Goal: Task Accomplishment & Management: Complete application form

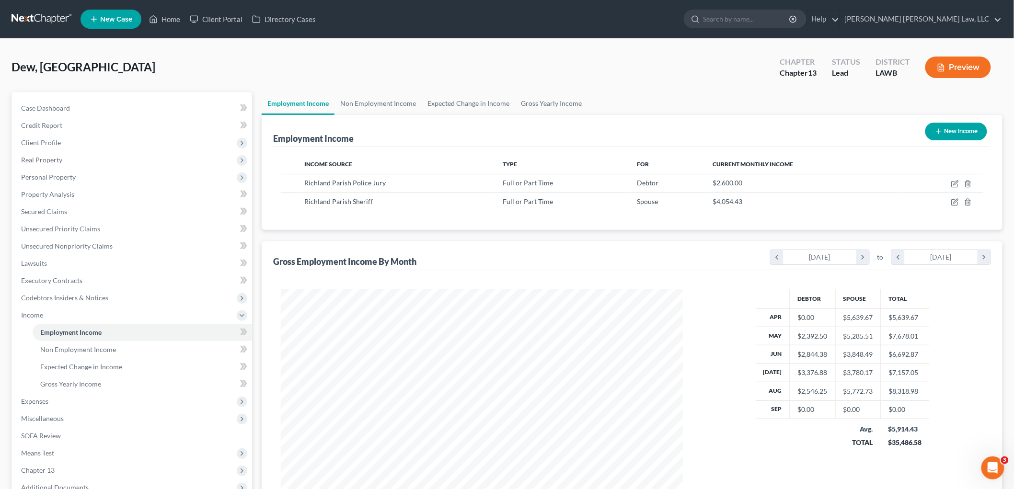
scroll to position [200, 421]
click at [25, 17] on link at bounding box center [42, 19] width 61 height 17
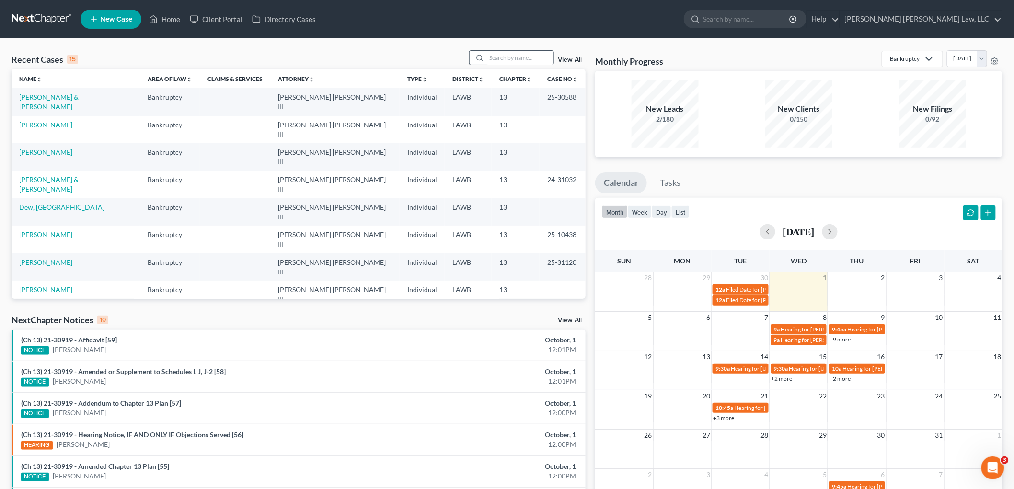
click at [487, 56] on div at bounding box center [478, 58] width 17 height 14
click at [488, 56] on input "search" at bounding box center [519, 58] width 67 height 14
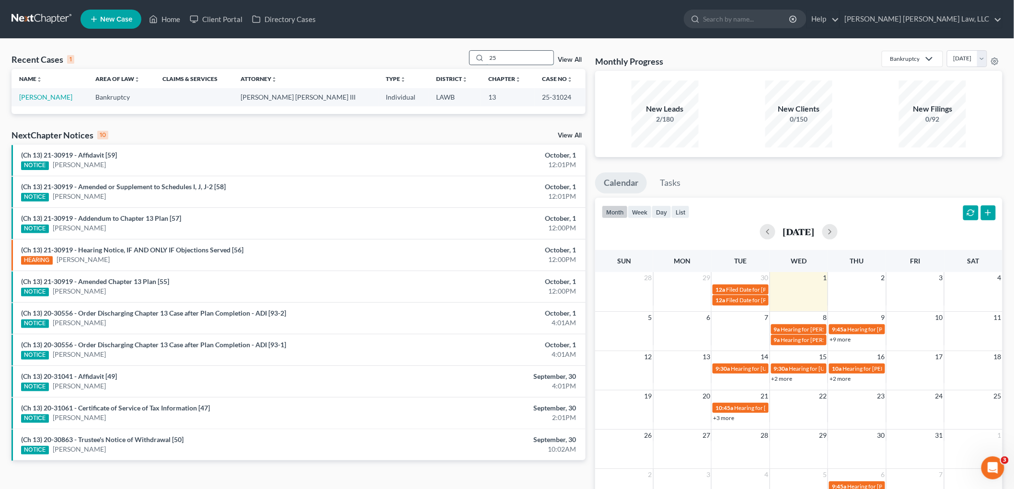
type input "2"
type input "rachel phillips"
click at [54, 95] on link "[PERSON_NAME]" at bounding box center [45, 97] width 53 height 8
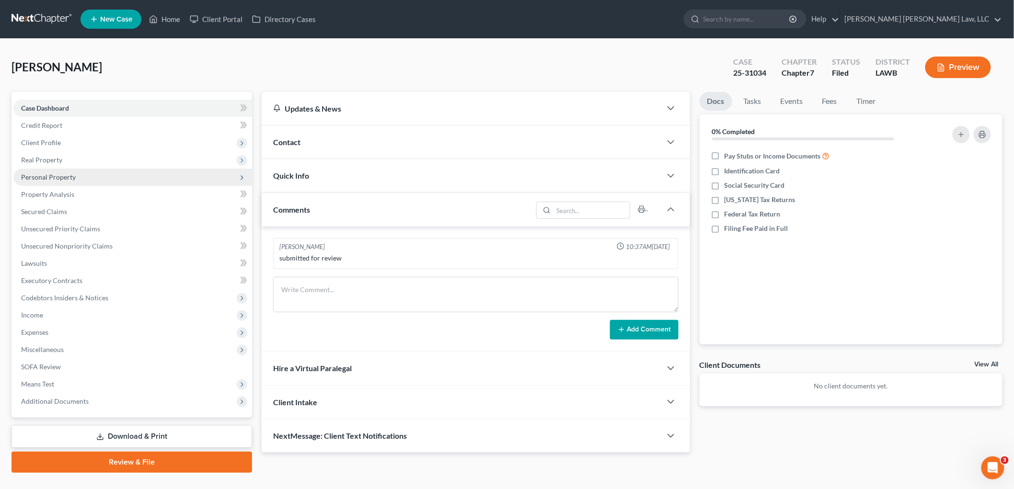
click at [63, 171] on span "Personal Property" at bounding box center [132, 177] width 239 height 17
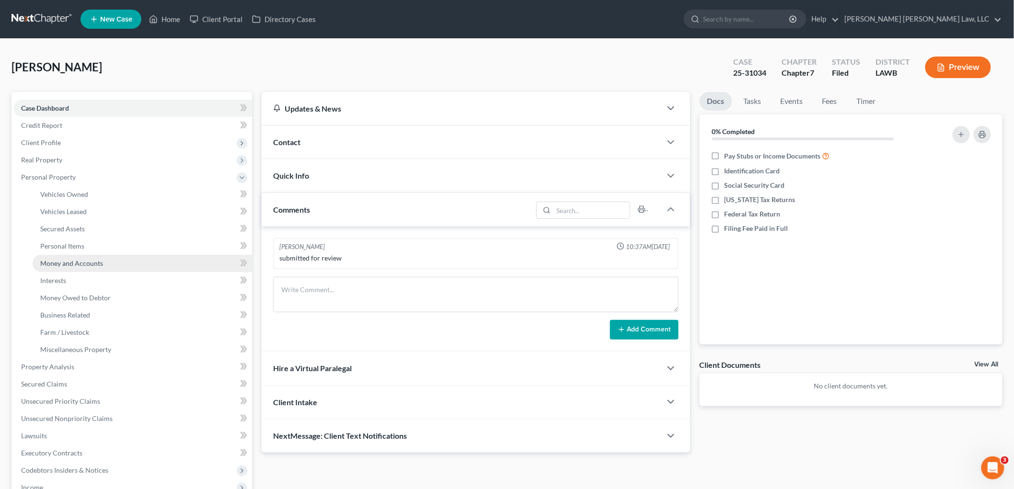
click at [85, 263] on span "Money and Accounts" at bounding box center [71, 263] width 63 height 8
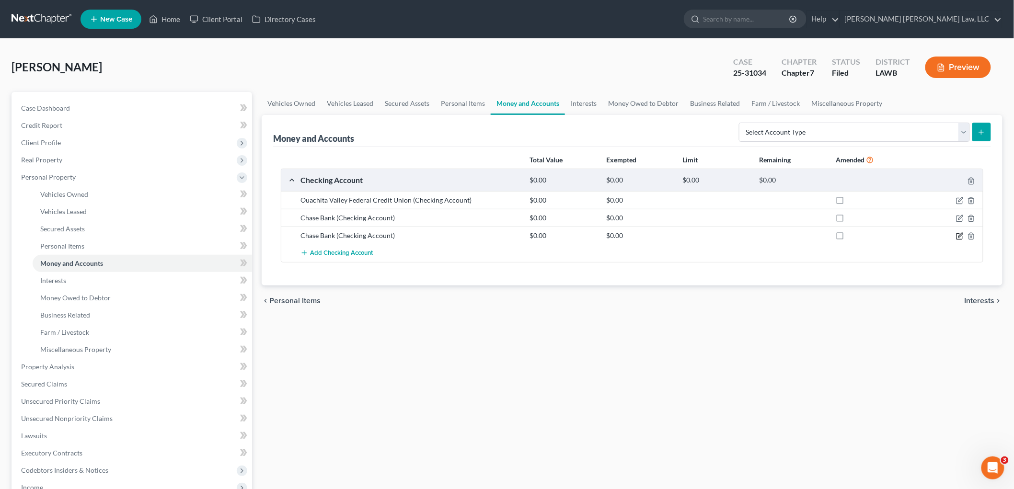
click at [958, 235] on icon "button" at bounding box center [960, 236] width 8 height 8
select select "19"
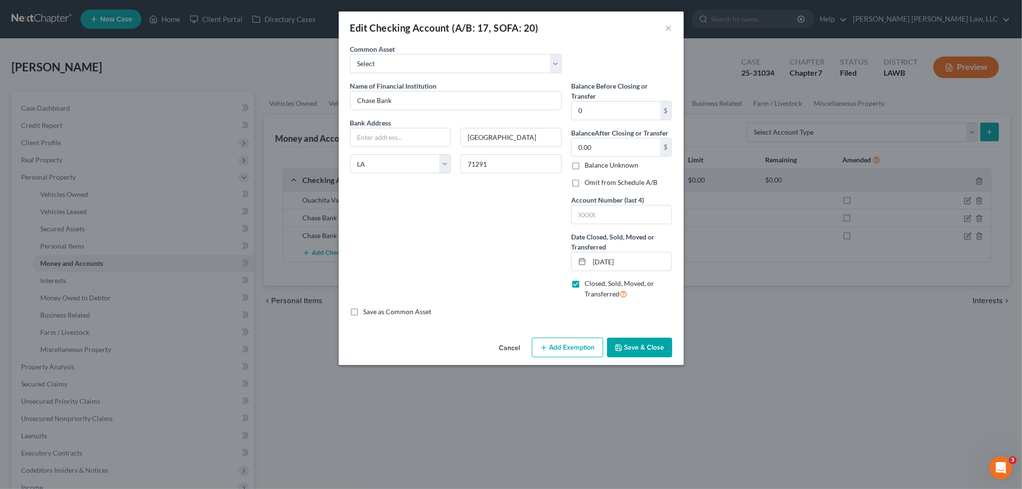
click at [645, 345] on button "Save & Close" at bounding box center [639, 348] width 65 height 20
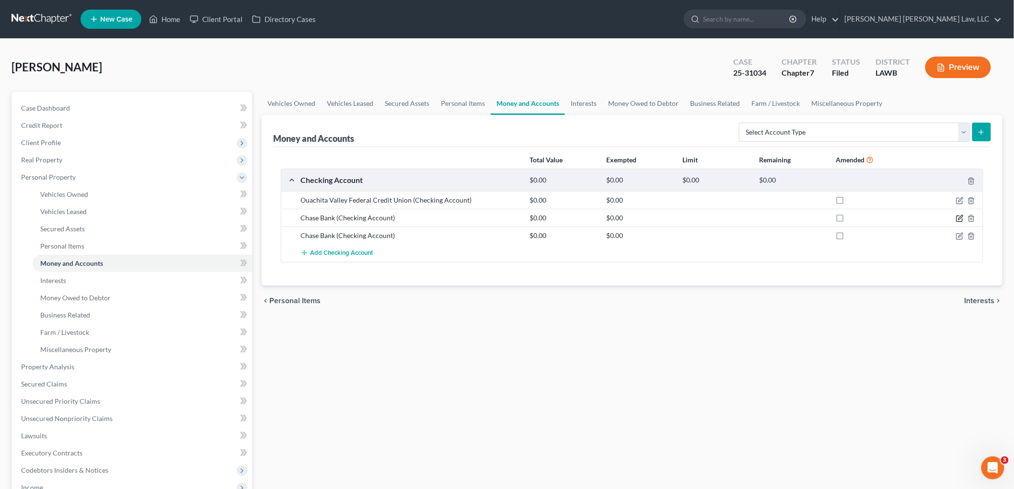
click at [960, 217] on icon "button" at bounding box center [960, 219] width 8 height 8
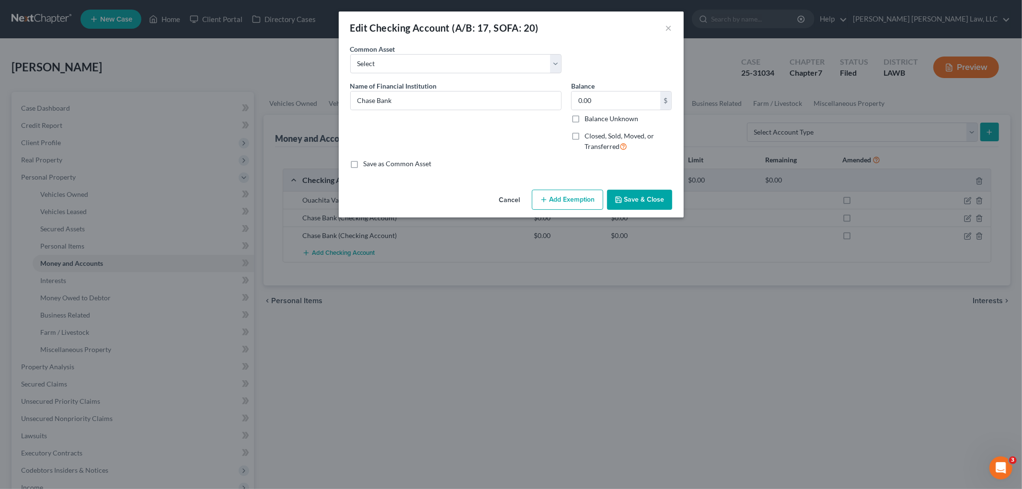
click at [623, 204] on button "Save & Close" at bounding box center [639, 200] width 65 height 20
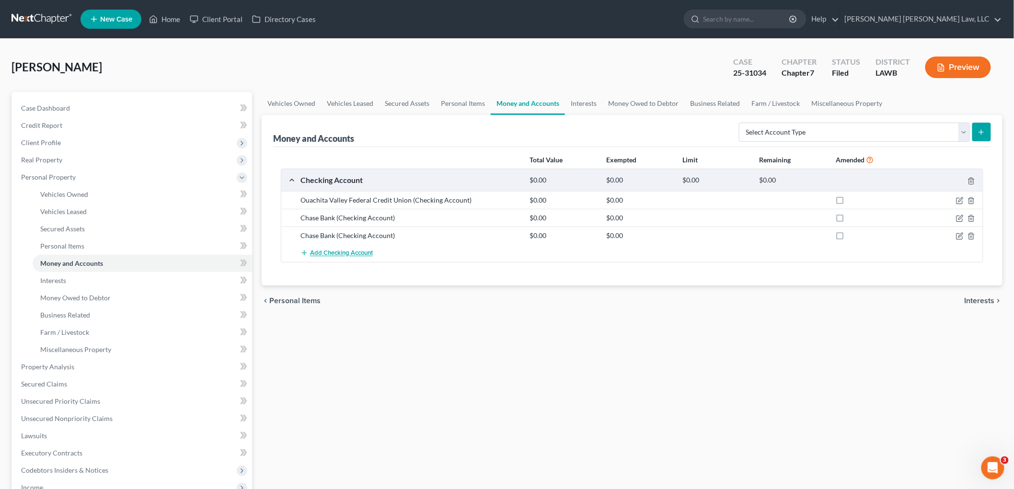
click at [346, 253] on span "Add Checking Account" at bounding box center [341, 254] width 63 height 8
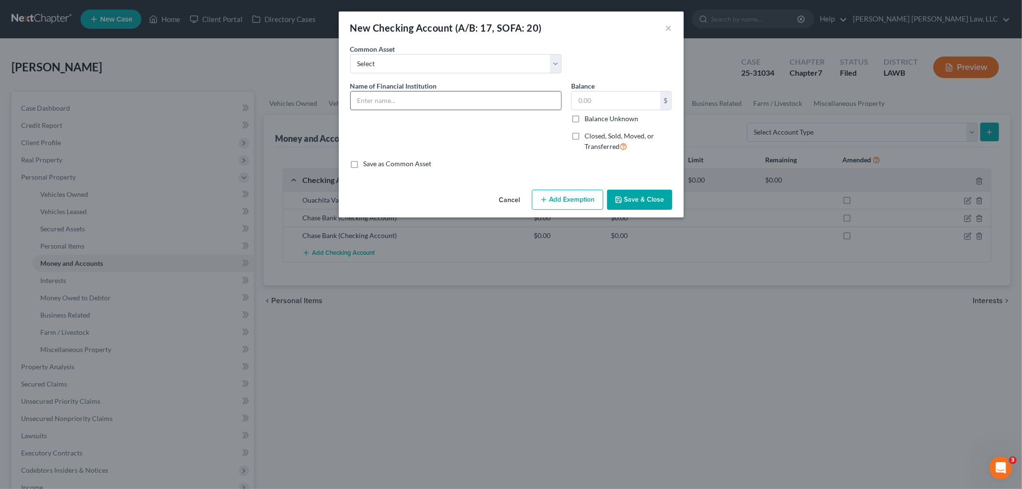
click at [406, 101] on input "text" at bounding box center [456, 101] width 210 height 18
type input "CashApp"
click at [612, 101] on input "text" at bounding box center [616, 101] width 89 height 18
type input "0.00"
click at [640, 198] on button "Save & Close" at bounding box center [639, 200] width 65 height 20
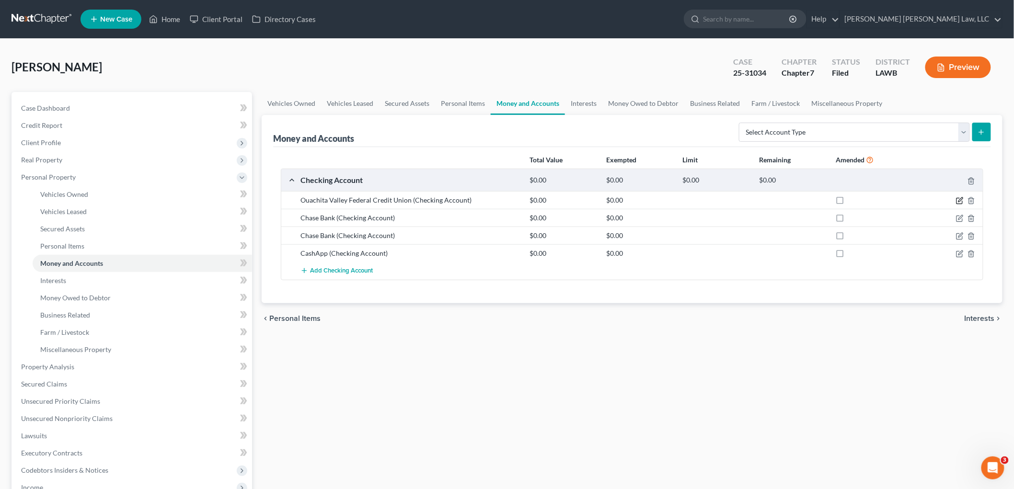
click at [960, 200] on icon "button" at bounding box center [960, 201] width 8 height 8
select select "19"
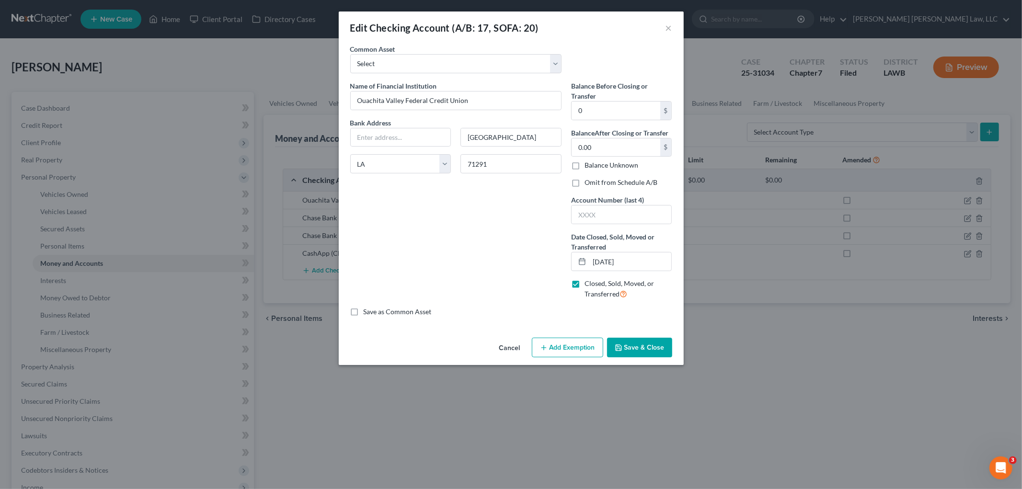
click at [649, 348] on button "Save & Close" at bounding box center [639, 348] width 65 height 20
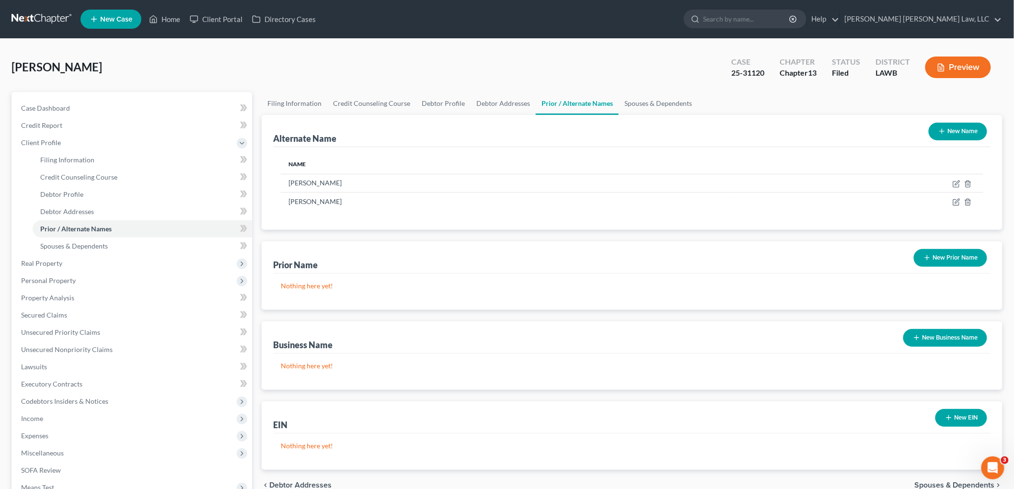
click at [34, 15] on link at bounding box center [42, 19] width 61 height 17
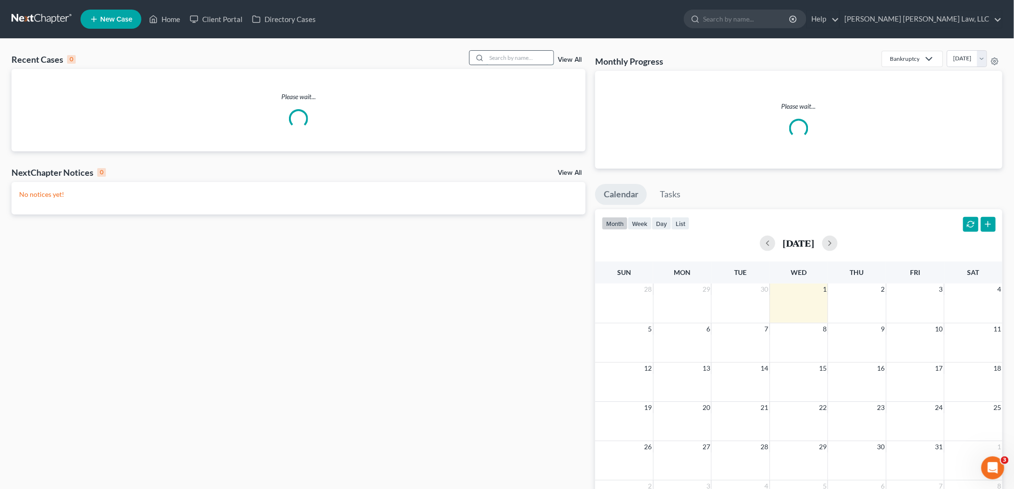
click at [504, 59] on input "search" at bounding box center [519, 58] width 67 height 14
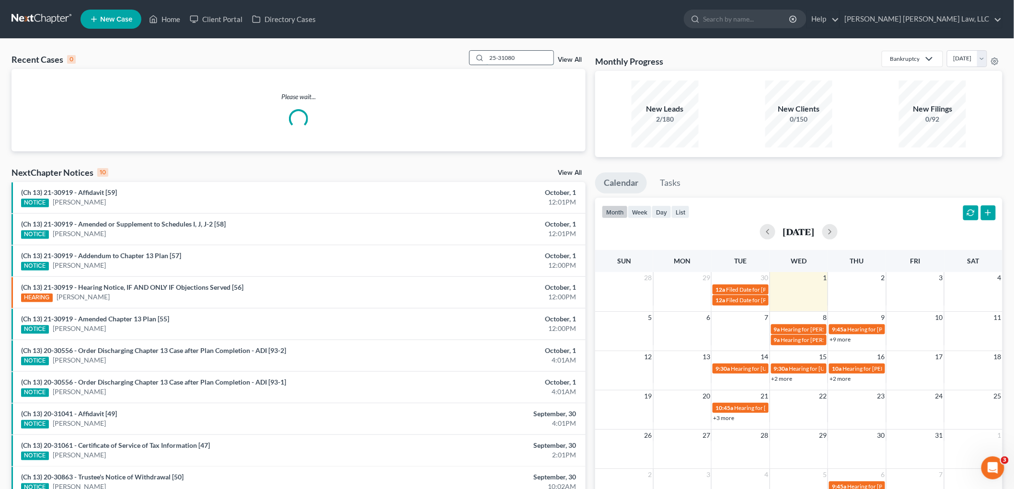
type input "25-31080"
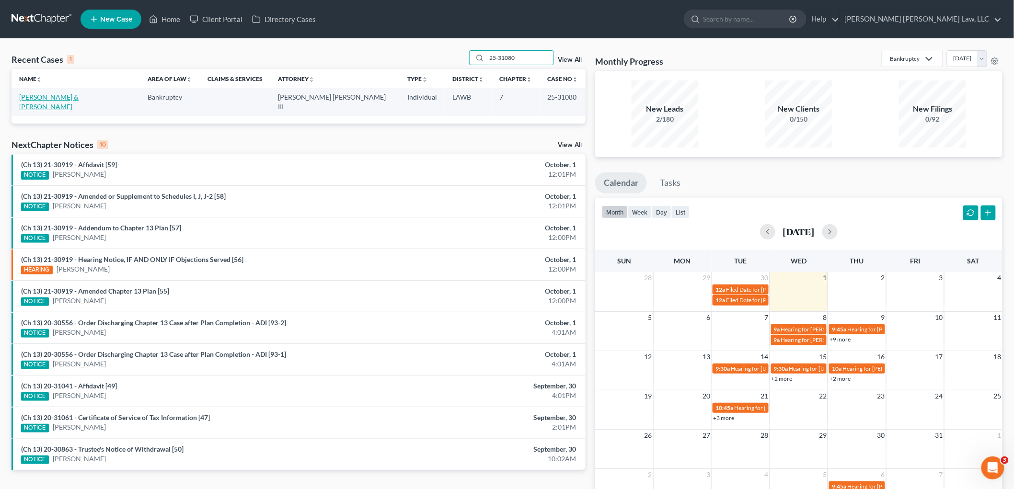
click at [78, 94] on link "Johnson, Robert & Patricia" at bounding box center [48, 102] width 59 height 18
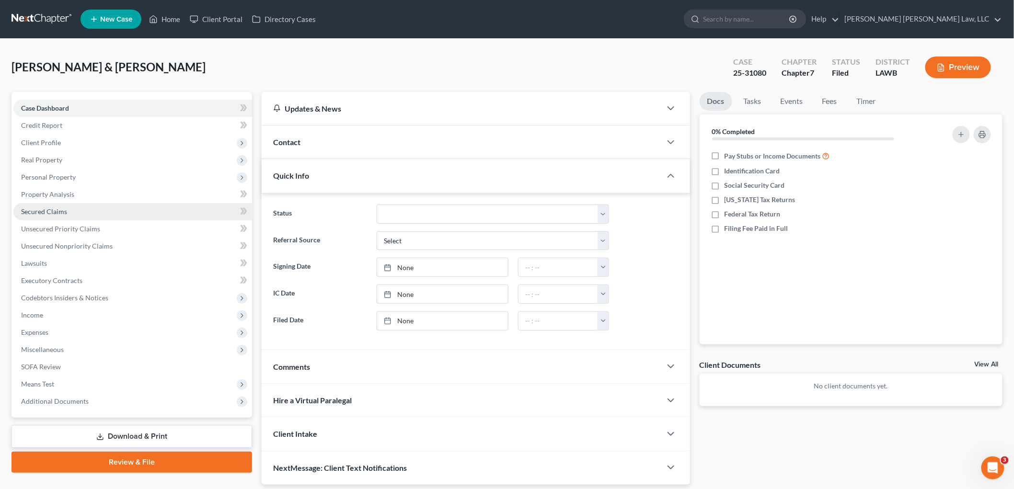
click at [57, 208] on span "Secured Claims" at bounding box center [44, 212] width 46 height 8
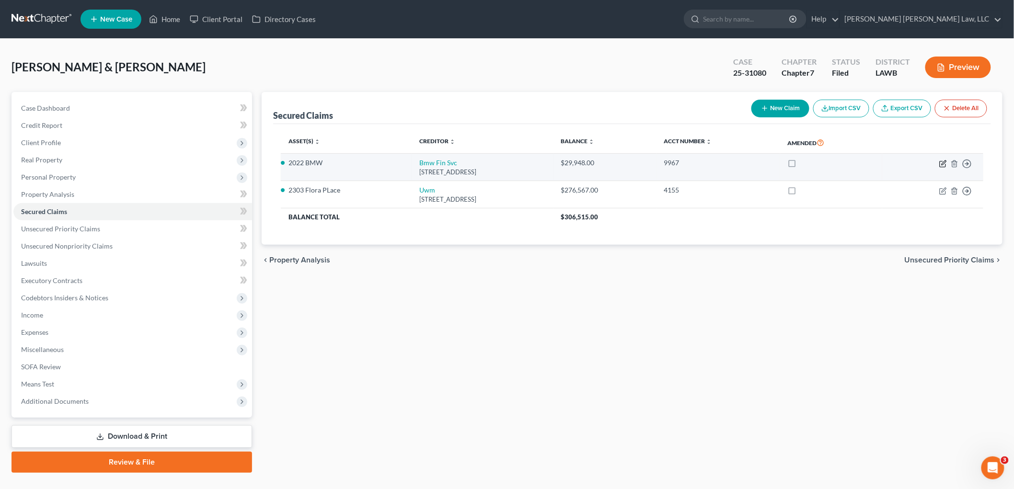
click at [945, 164] on icon "button" at bounding box center [943, 164] width 8 height 8
select select "36"
select select "2"
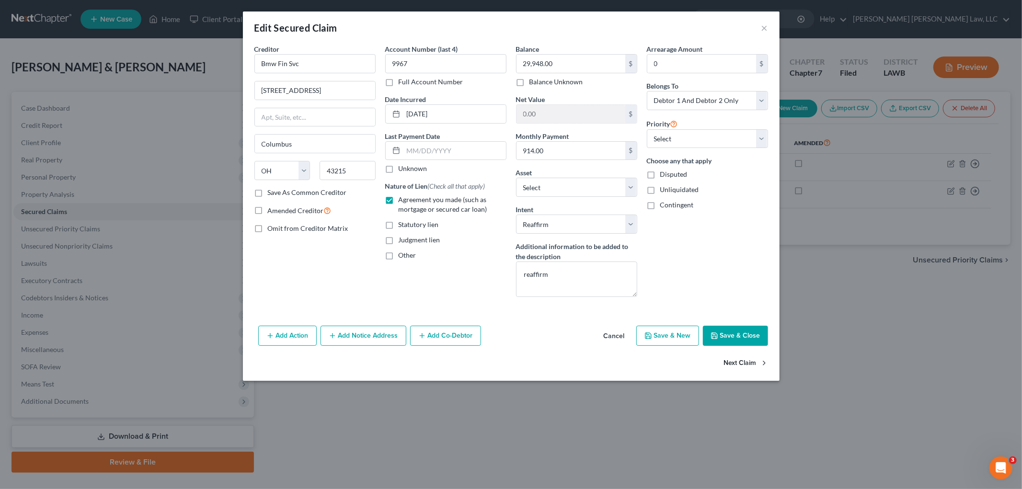
click at [730, 363] on button "Next Claim" at bounding box center [746, 364] width 44 height 20
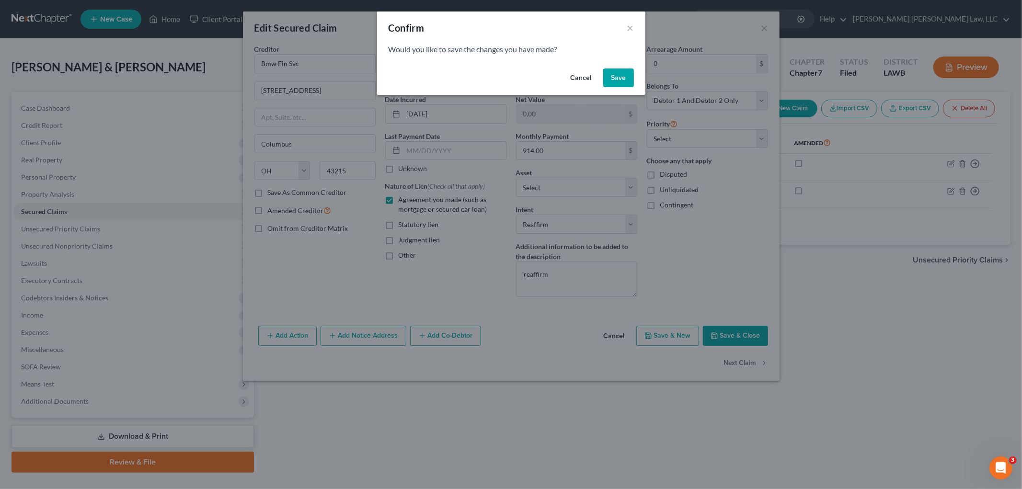
click at [623, 76] on button "Save" at bounding box center [618, 78] width 31 height 19
select select "45"
select select "2"
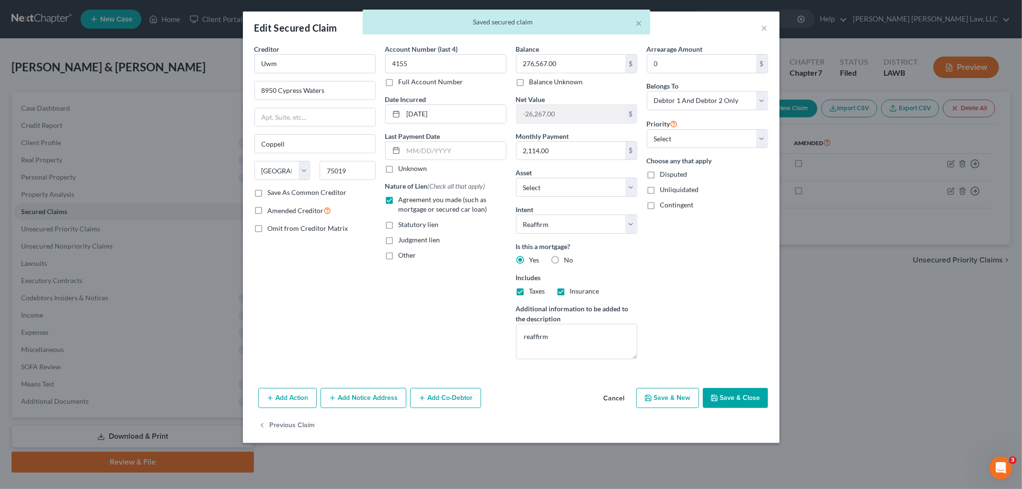
click at [751, 394] on button "Save & Close" at bounding box center [735, 398] width 65 height 20
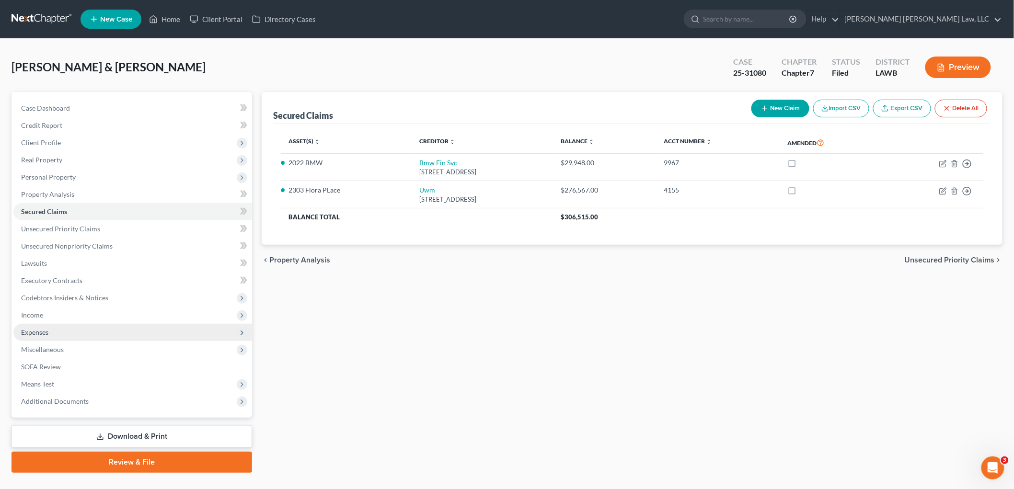
click at [74, 336] on span "Expenses" at bounding box center [132, 332] width 239 height 17
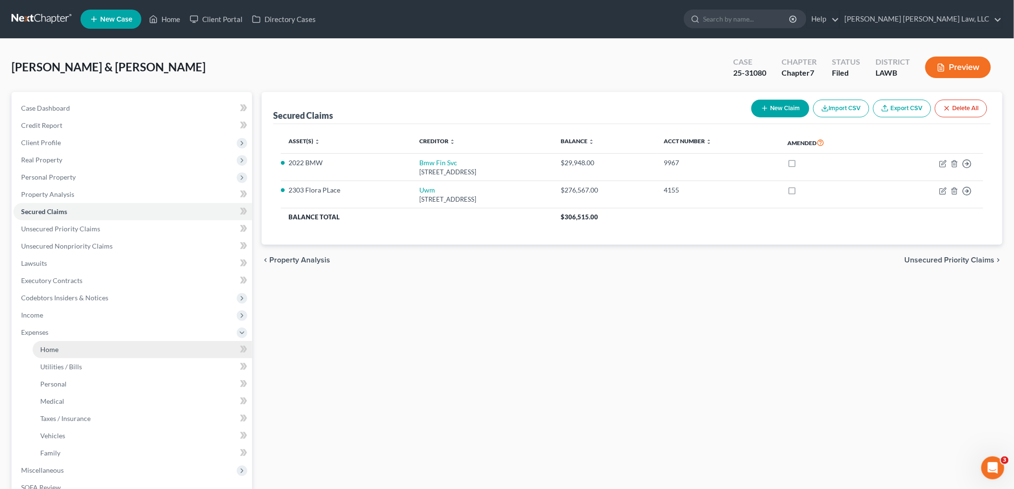
click at [70, 348] on link "Home" at bounding box center [142, 349] width 219 height 17
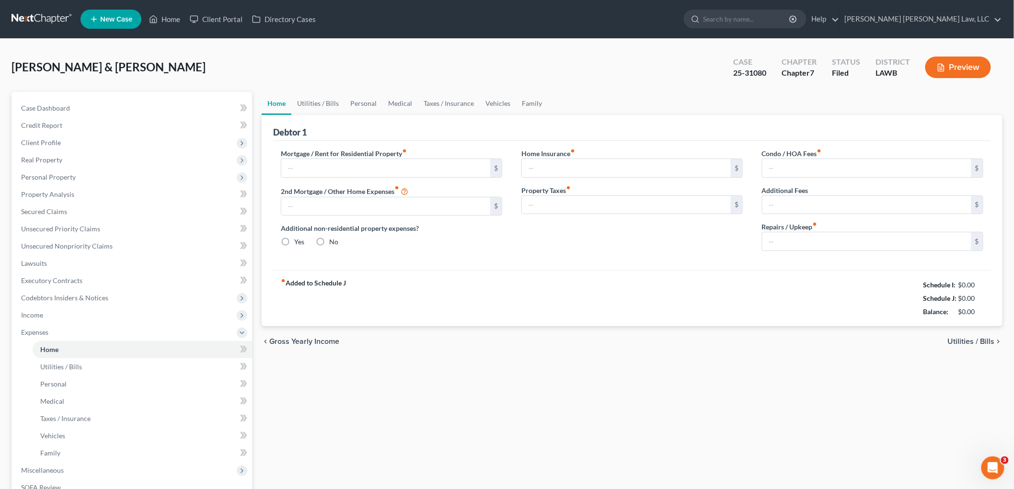
type input "2,143.00"
type input "0.00"
radio input "true"
type input "0.00"
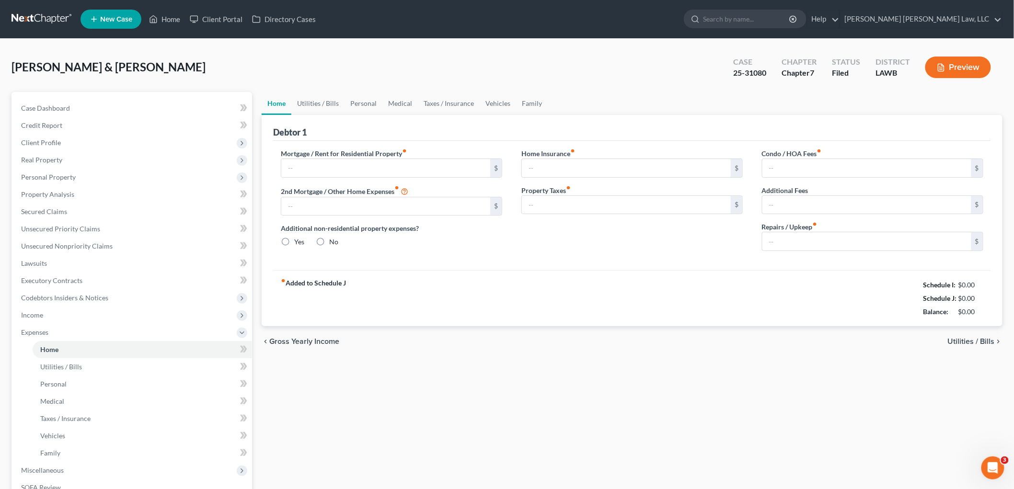
type input "0.00"
type input "100.00"
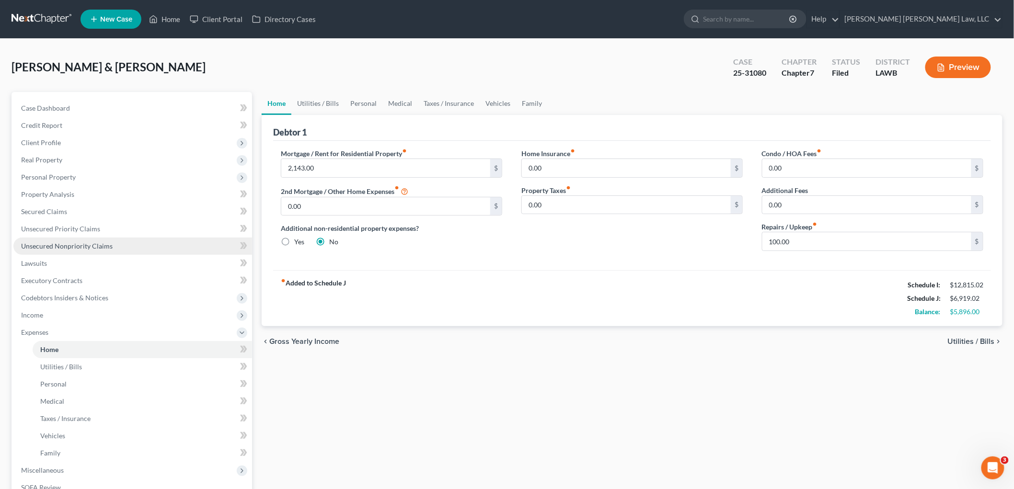
click at [49, 242] on span "Unsecured Nonpriority Claims" at bounding box center [67, 246] width 92 height 8
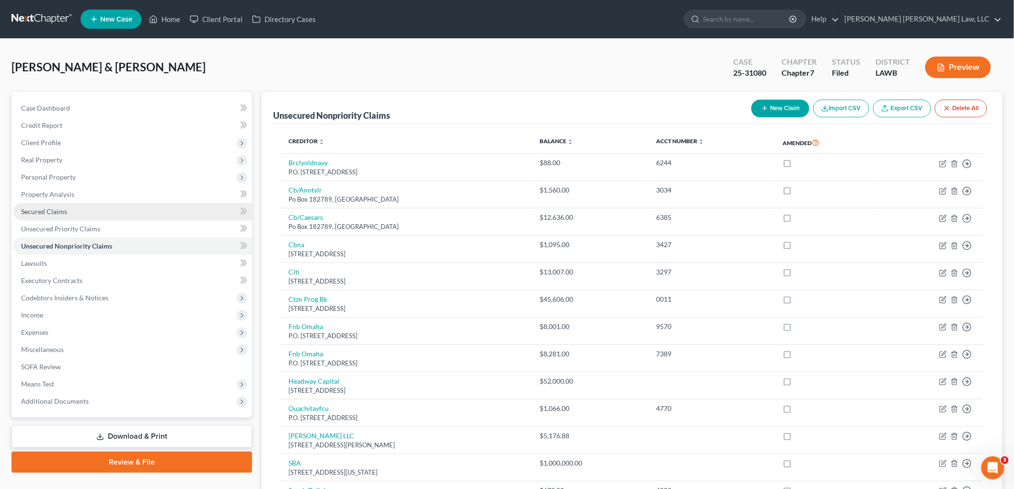
click at [58, 211] on span "Secured Claims" at bounding box center [44, 212] width 46 height 8
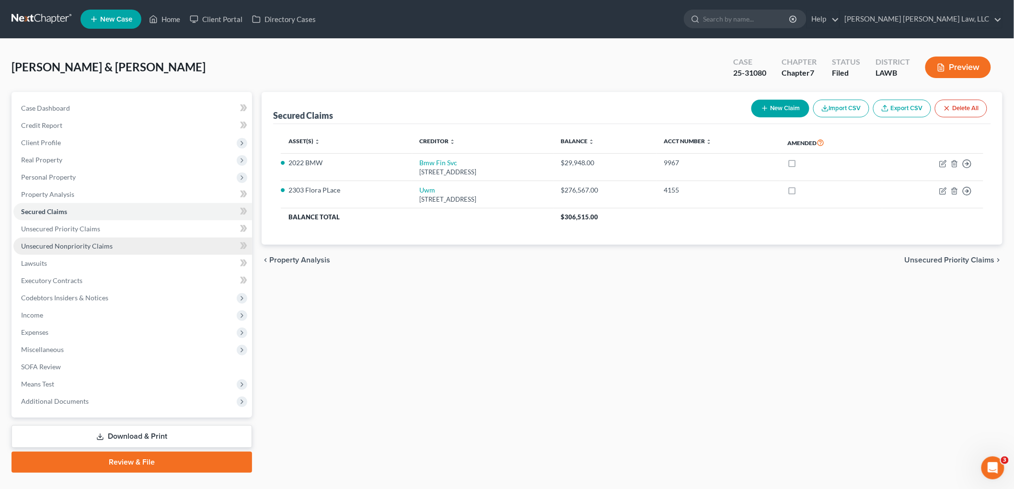
click at [71, 246] on span "Unsecured Nonpriority Claims" at bounding box center [67, 246] width 92 height 8
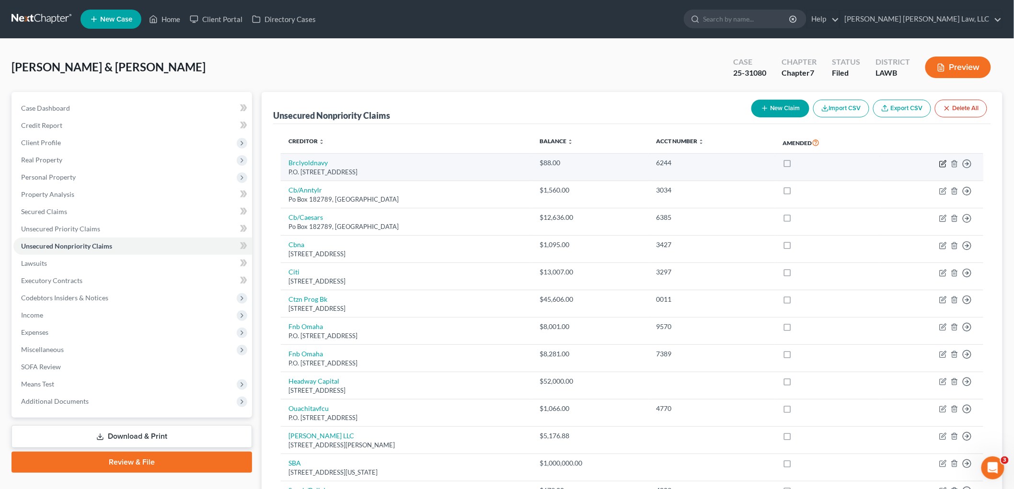
click at [945, 165] on icon "button" at bounding box center [943, 164] width 8 height 8
select select "7"
select select "2"
select select "1"
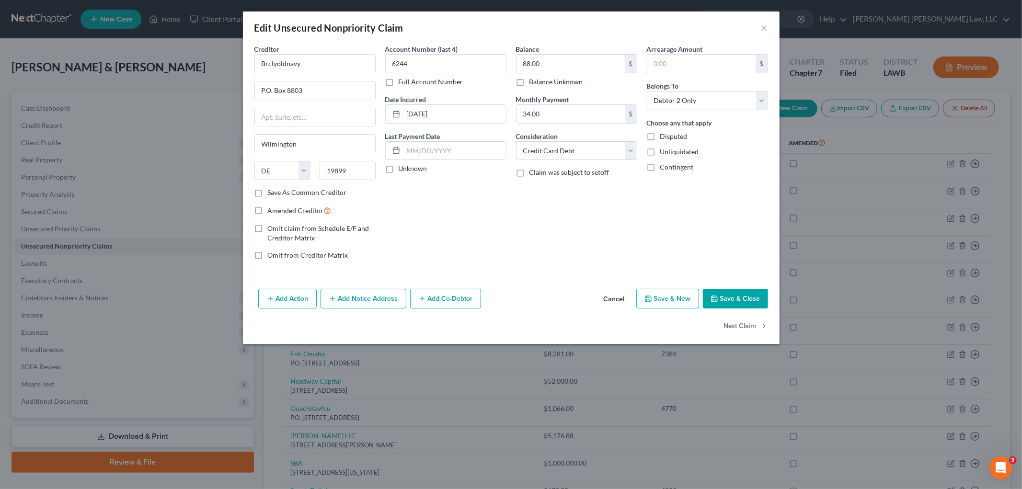
click at [725, 298] on button "Save & Close" at bounding box center [735, 299] width 65 height 20
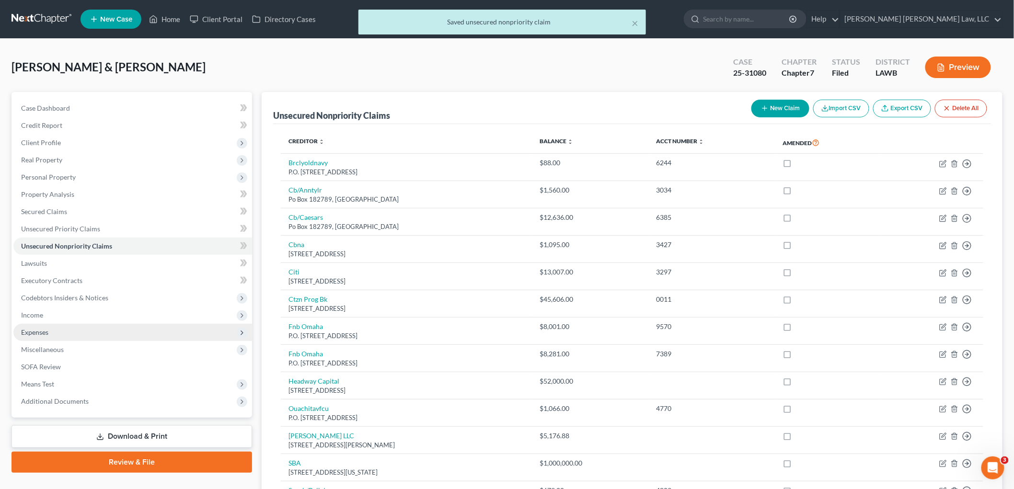
click at [67, 335] on span "Expenses" at bounding box center [132, 332] width 239 height 17
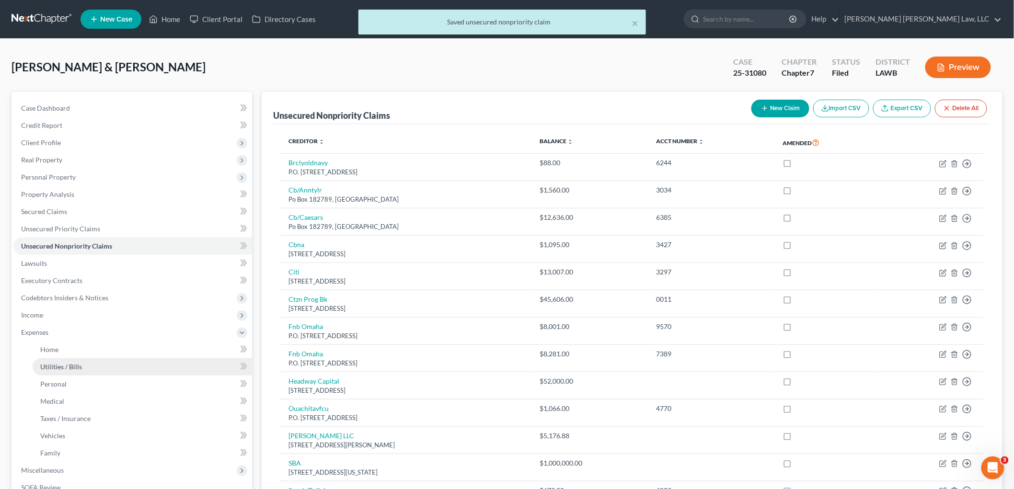
click at [74, 363] on span "Utilities / Bills" at bounding box center [61, 367] width 42 height 8
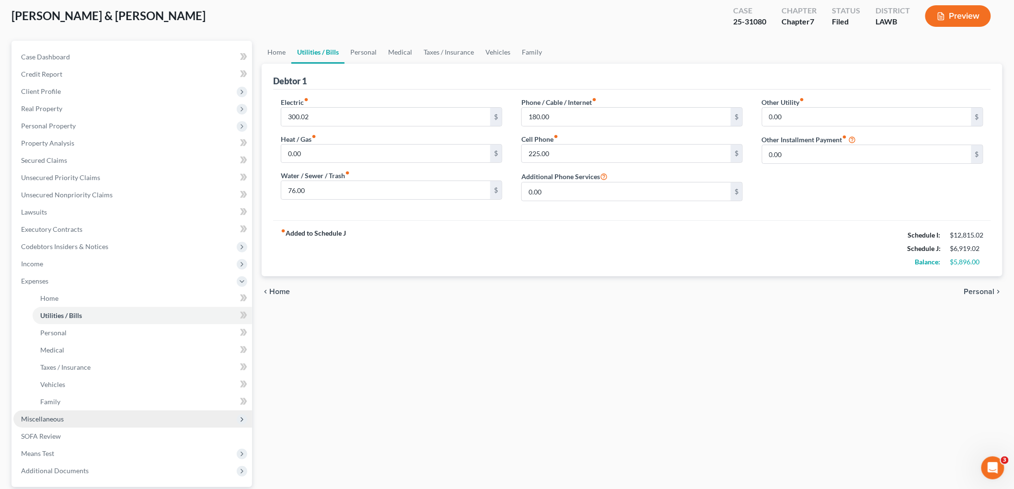
scroll to position [140, 0]
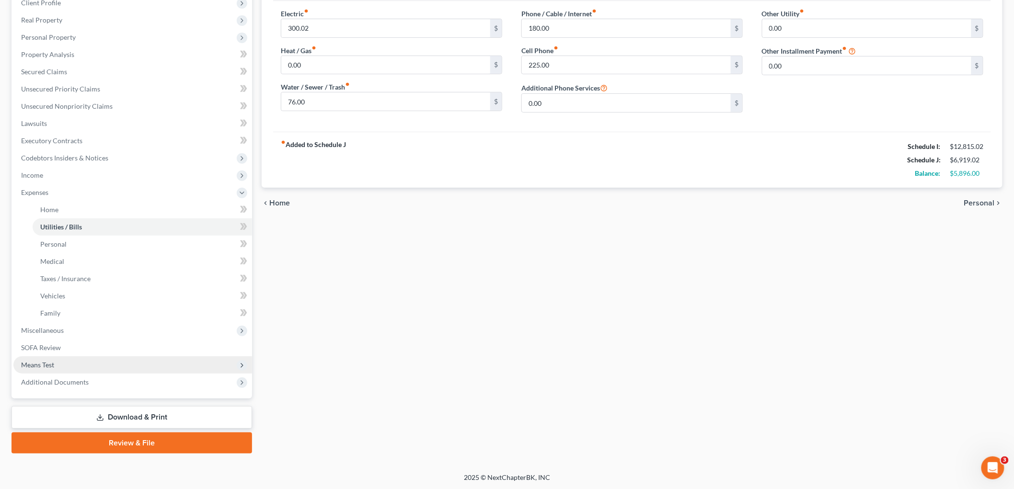
click at [46, 363] on span "Means Test" at bounding box center [37, 365] width 33 height 8
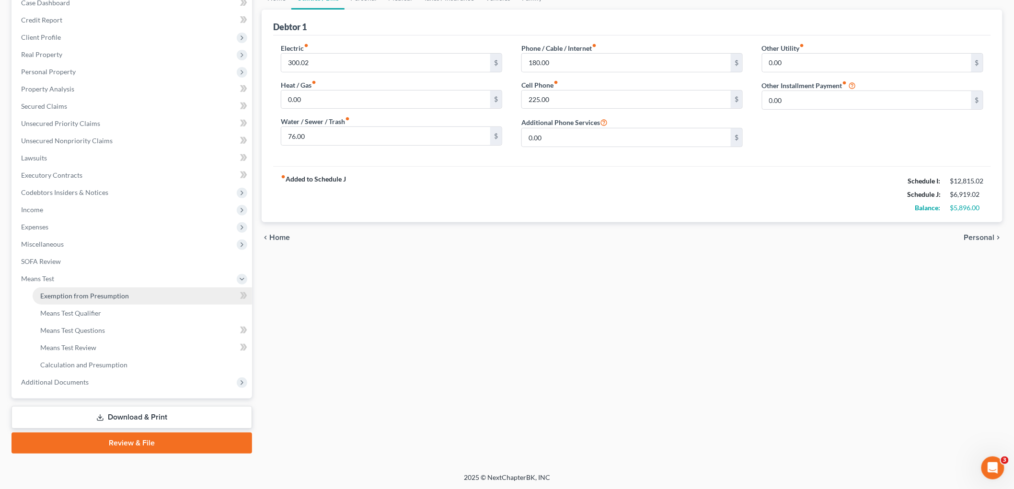
click at [92, 295] on span "Exemption from Presumption" at bounding box center [84, 296] width 89 height 8
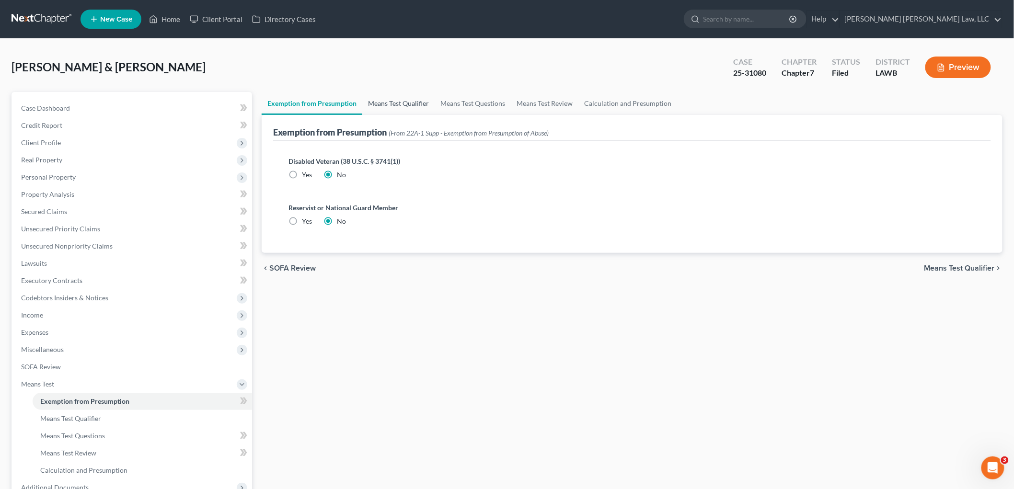
click at [387, 108] on link "Means Test Qualifier" at bounding box center [398, 103] width 72 height 23
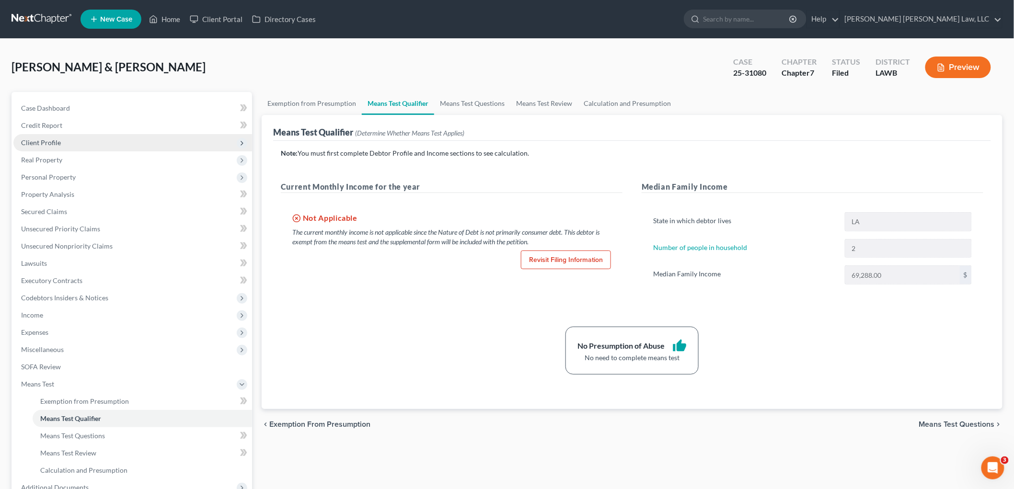
click at [68, 142] on span "Client Profile" at bounding box center [132, 142] width 239 height 17
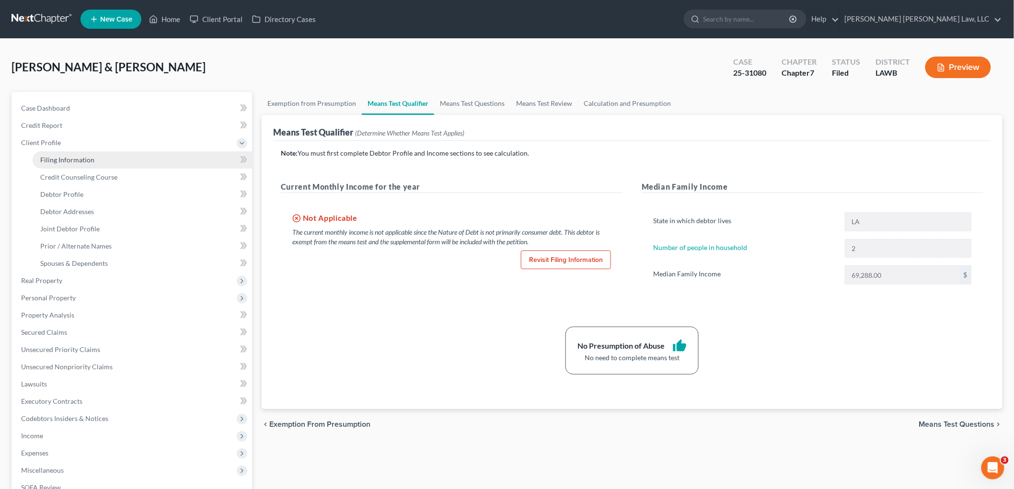
click at [69, 157] on span "Filing Information" at bounding box center [67, 160] width 54 height 8
select select "0"
select select "3"
select select "1"
select select "0"
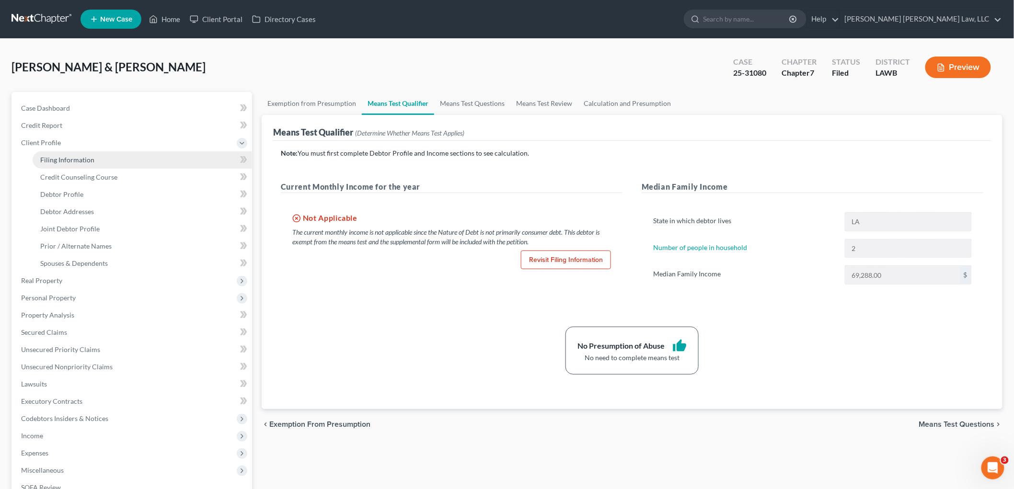
select select "19"
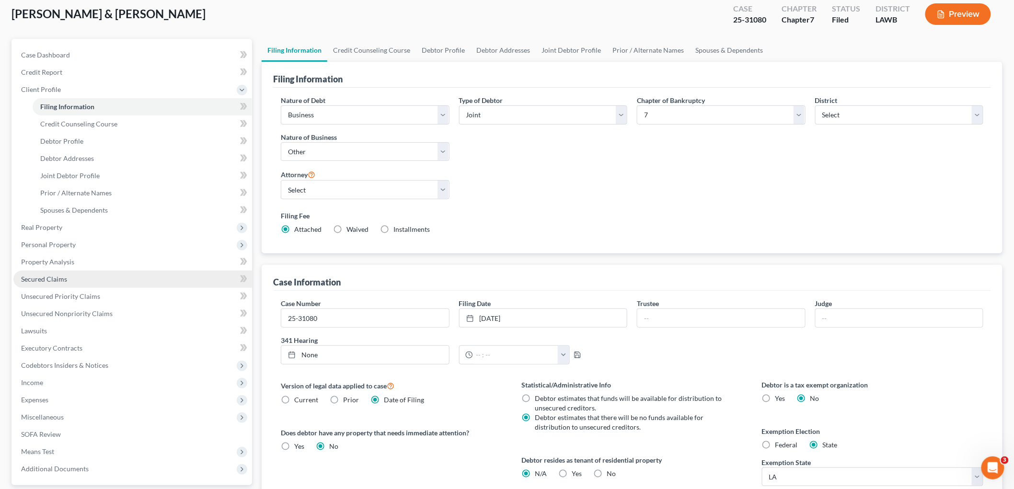
click at [52, 279] on span "Secured Claims" at bounding box center [44, 279] width 46 height 8
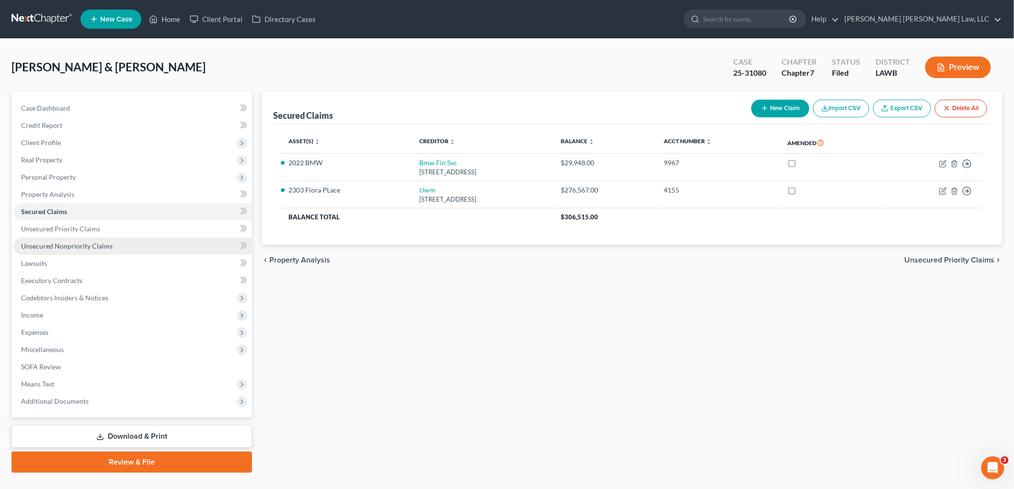
click at [92, 248] on span "Unsecured Nonpriority Claims" at bounding box center [67, 246] width 92 height 8
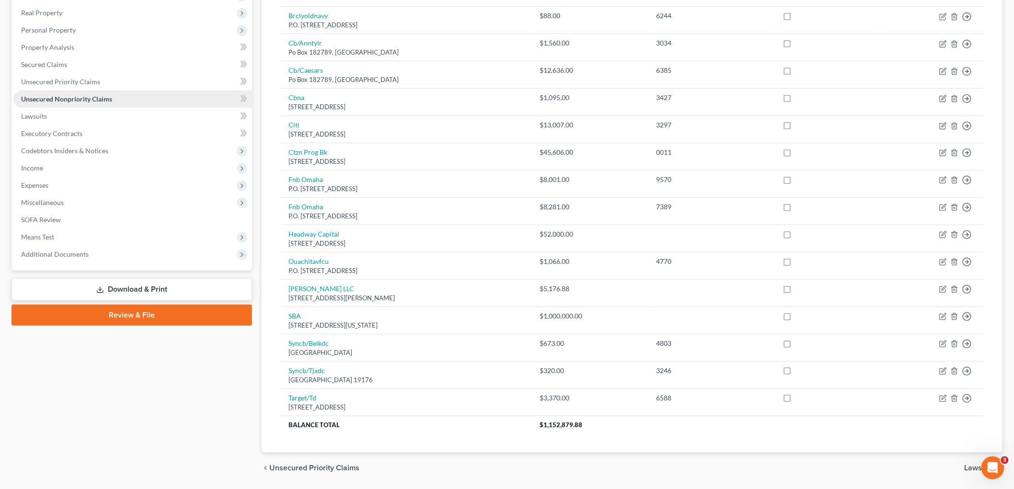
scroll to position [160, 0]
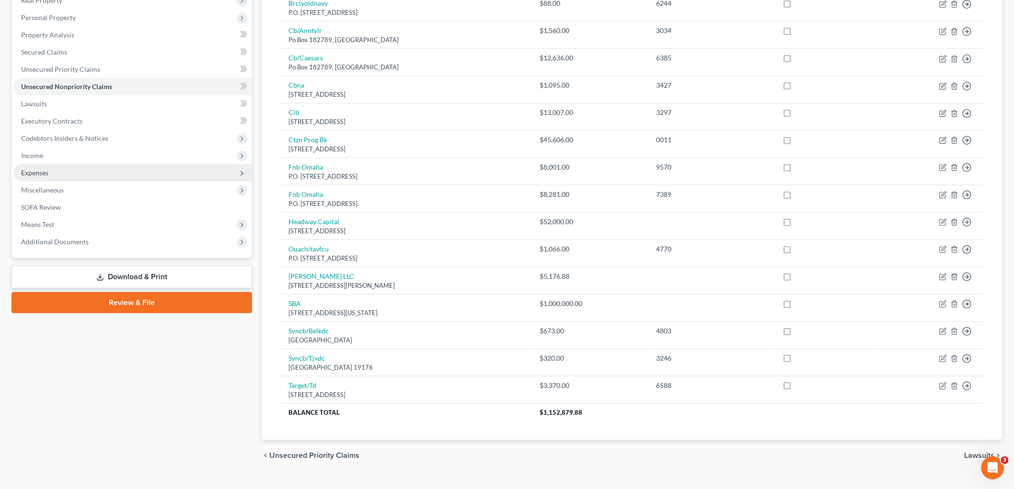
click at [53, 171] on span "Expenses" at bounding box center [132, 172] width 239 height 17
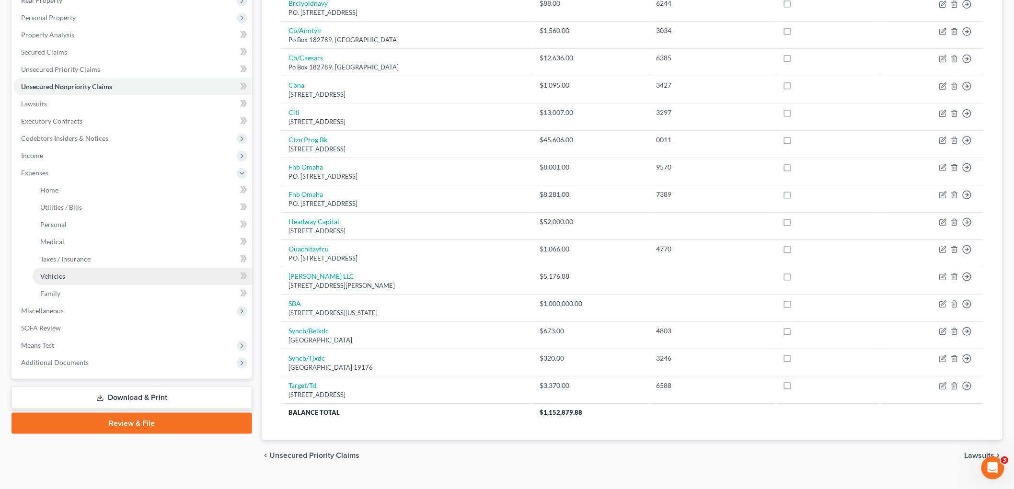
click at [49, 272] on span "Vehicles" at bounding box center [52, 276] width 25 height 8
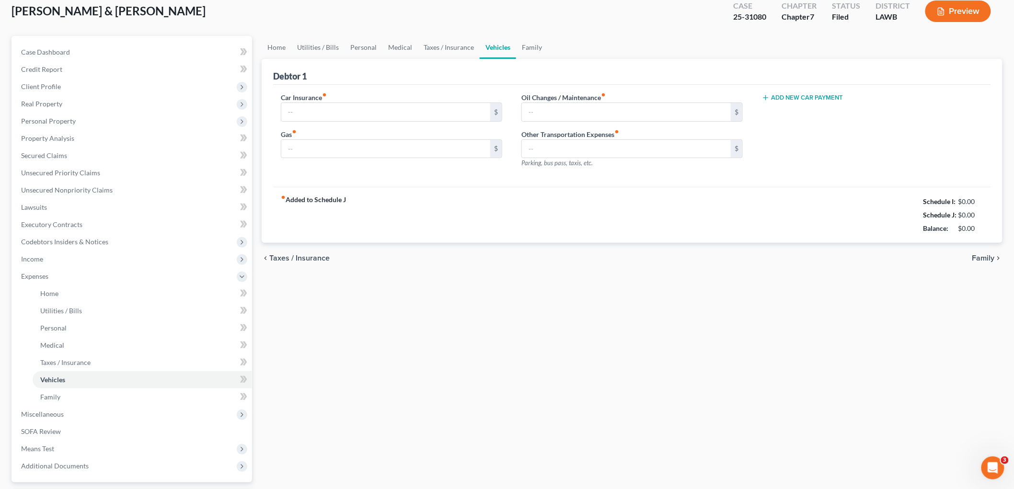
type input "800.00"
type input "400.00"
type input "100.00"
type input "0.00"
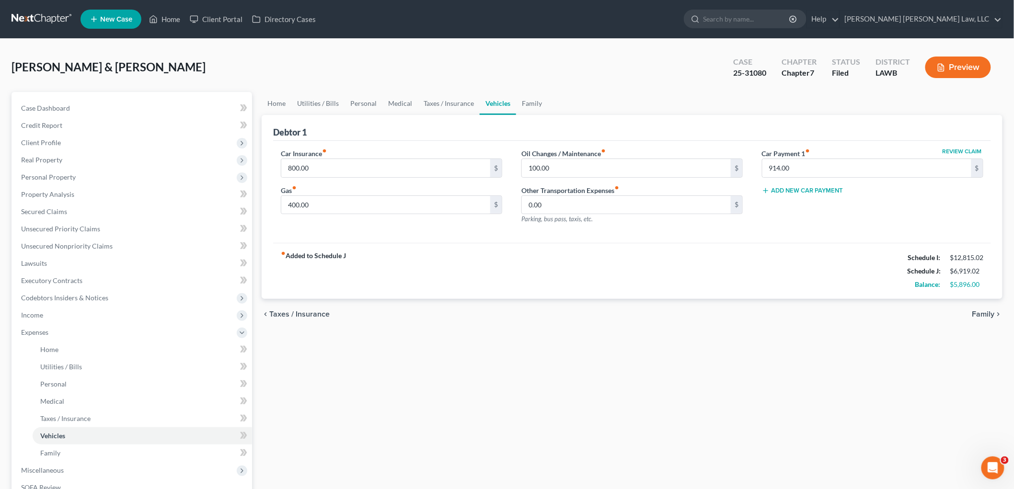
click at [958, 66] on button "Preview" at bounding box center [958, 68] width 66 height 22
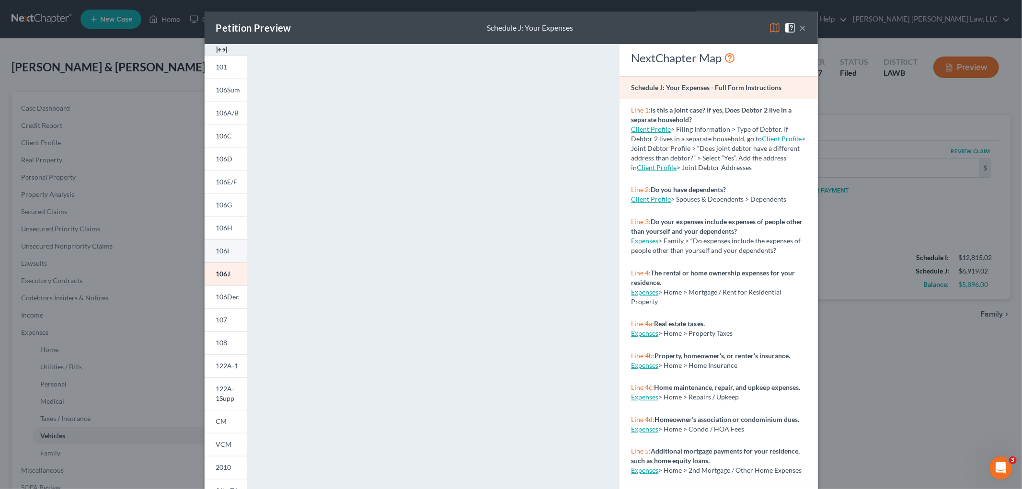
click at [216, 252] on span "106I" at bounding box center [222, 251] width 13 height 8
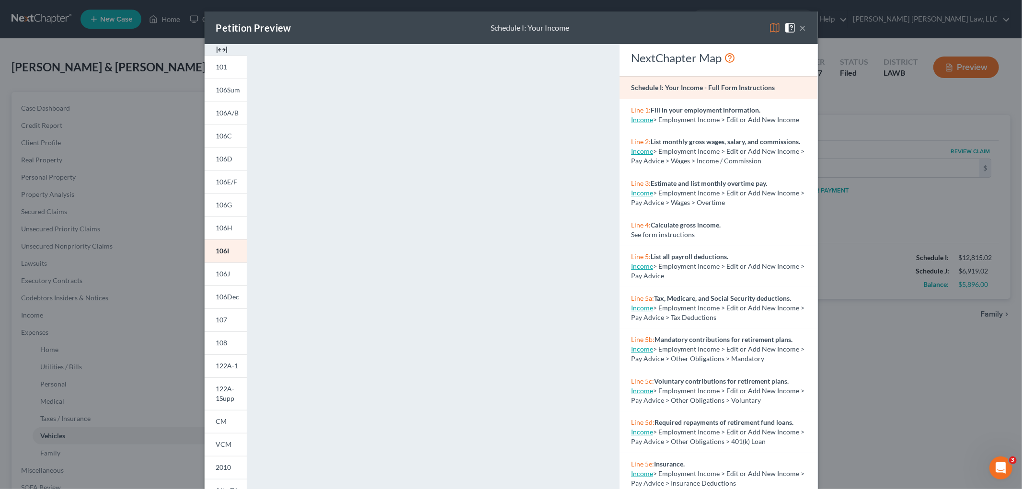
click at [769, 25] on img at bounding box center [775, 28] width 12 height 12
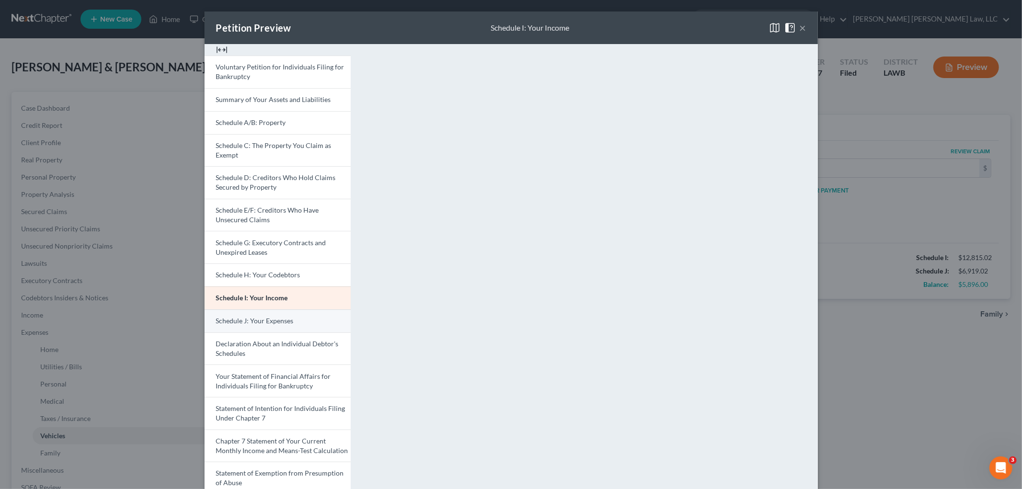
click at [249, 326] on link "Schedule J: Your Expenses" at bounding box center [278, 321] width 146 height 23
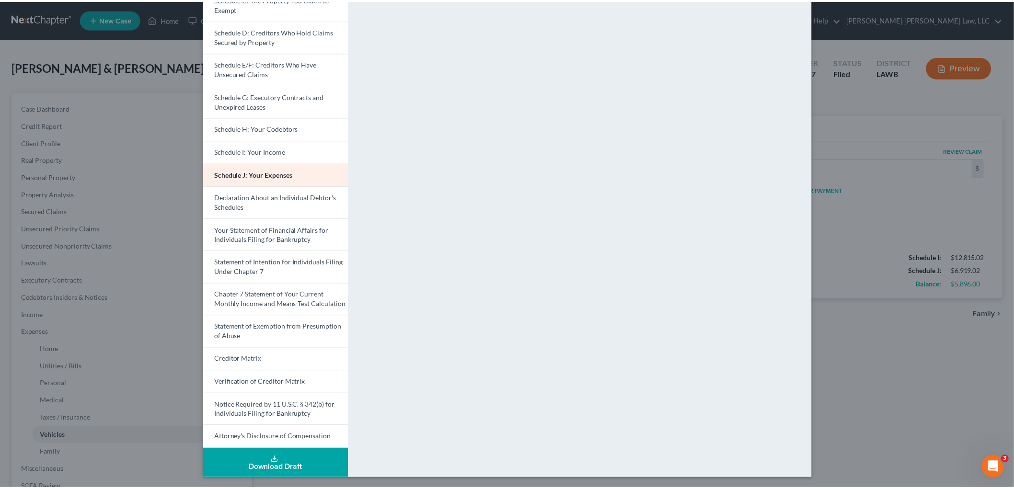
scroll to position [147, 0]
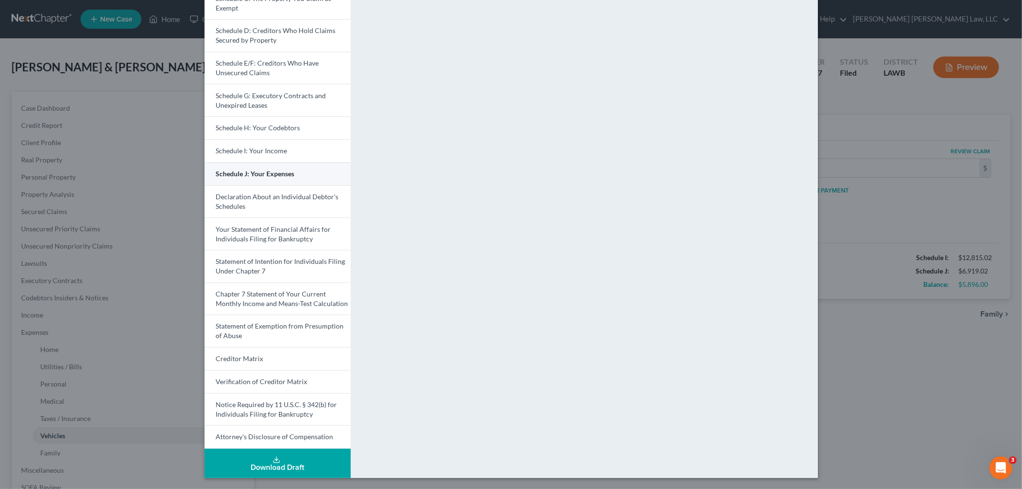
click at [302, 181] on link "Schedule J: Your Expenses" at bounding box center [278, 173] width 146 height 23
click at [247, 153] on span "Schedule I: Your Income" at bounding box center [251, 151] width 71 height 8
click at [268, 173] on span "Schedule J: Your Expenses" at bounding box center [255, 174] width 78 height 8
click at [877, 311] on div "Petition Preview Schedule J: Your Expenses × Voluntary Petition for Individuals…" at bounding box center [511, 244] width 1022 height 489
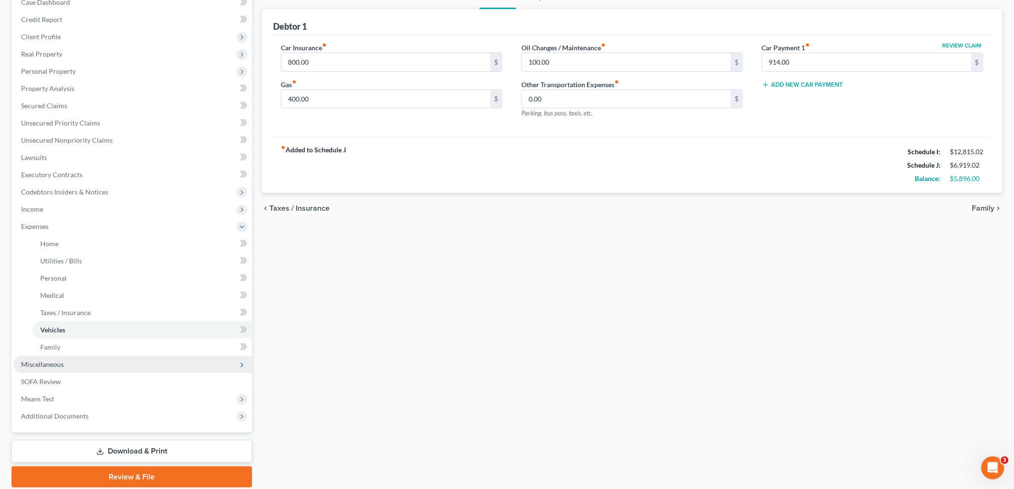
scroll to position [106, 0]
click at [58, 360] on span "Miscellaneous" at bounding box center [42, 364] width 43 height 8
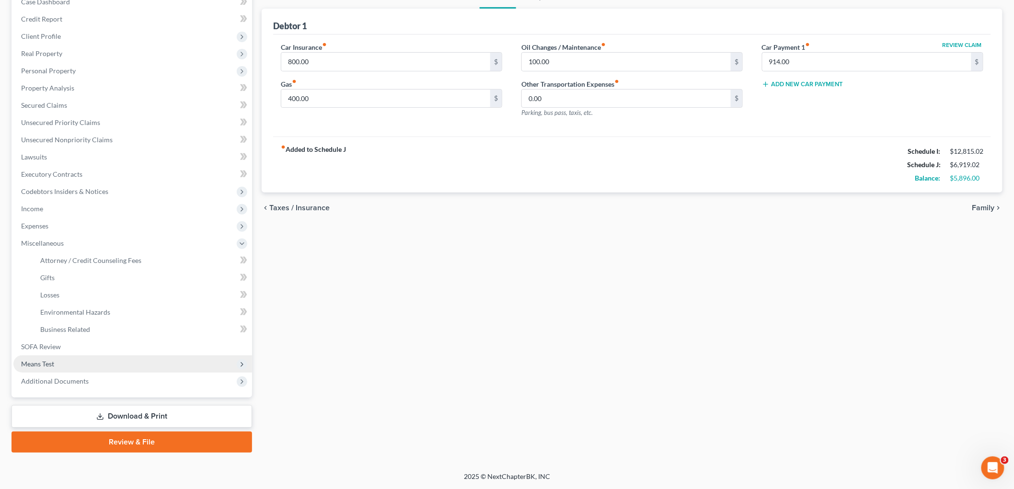
scroll to position [105, 0]
click at [61, 363] on span "Means Test" at bounding box center [132, 365] width 239 height 17
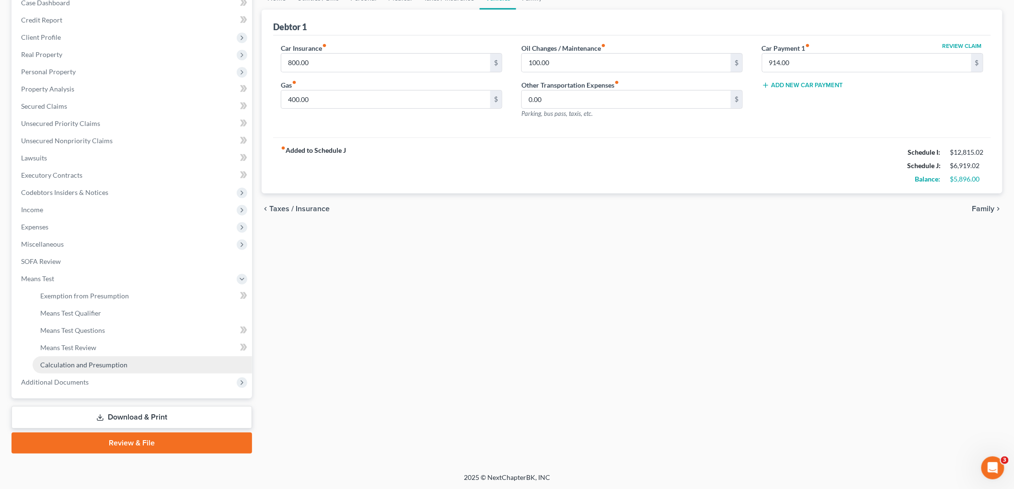
click at [67, 364] on span "Calculation and Presumption" at bounding box center [83, 365] width 87 height 8
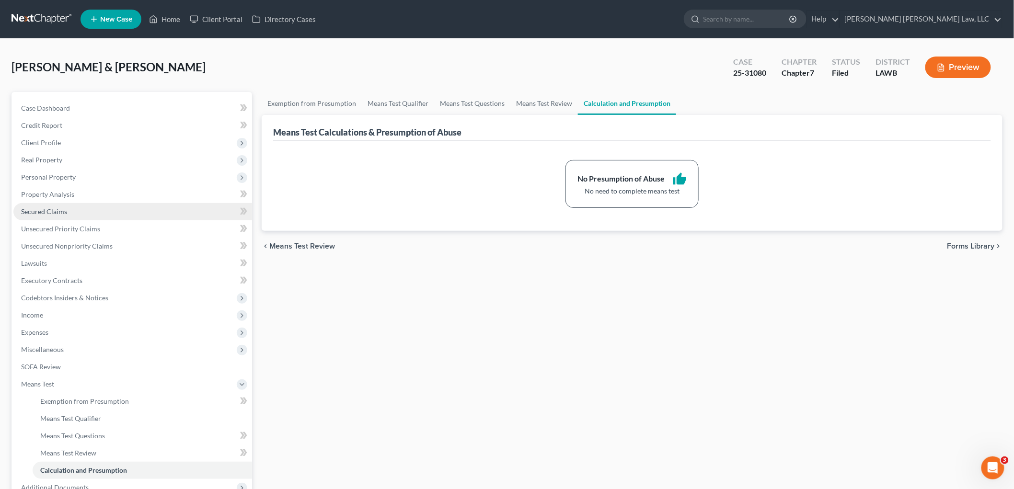
click at [68, 212] on link "Secured Claims" at bounding box center [132, 211] width 239 height 17
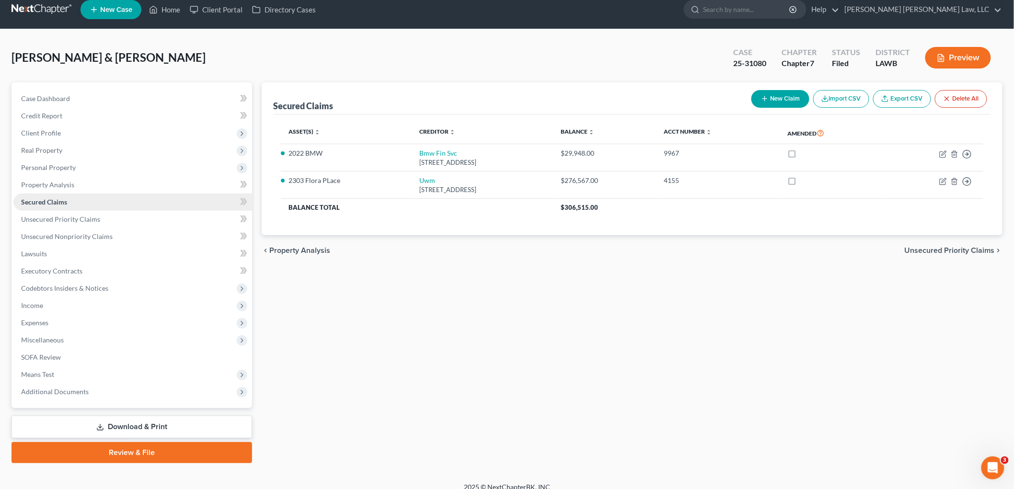
scroll to position [19, 0]
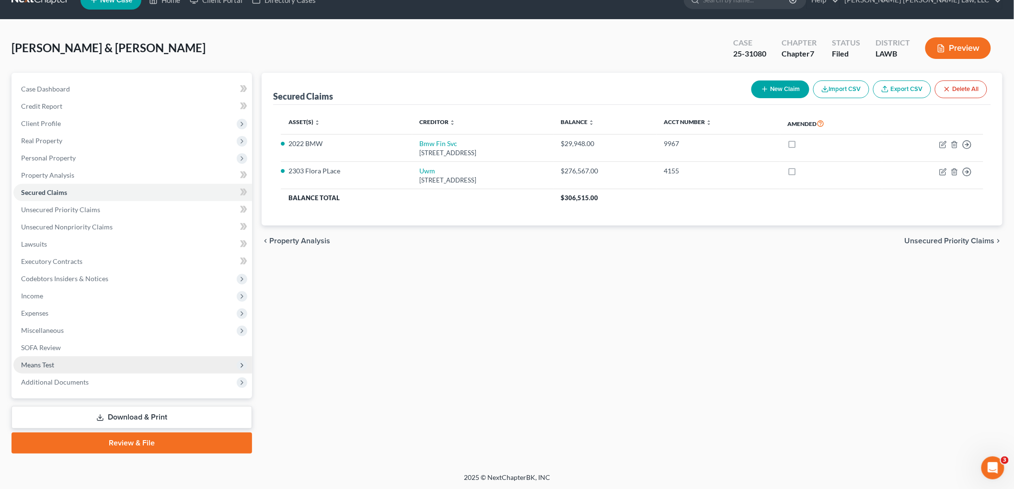
click at [77, 359] on span "Means Test" at bounding box center [132, 365] width 239 height 17
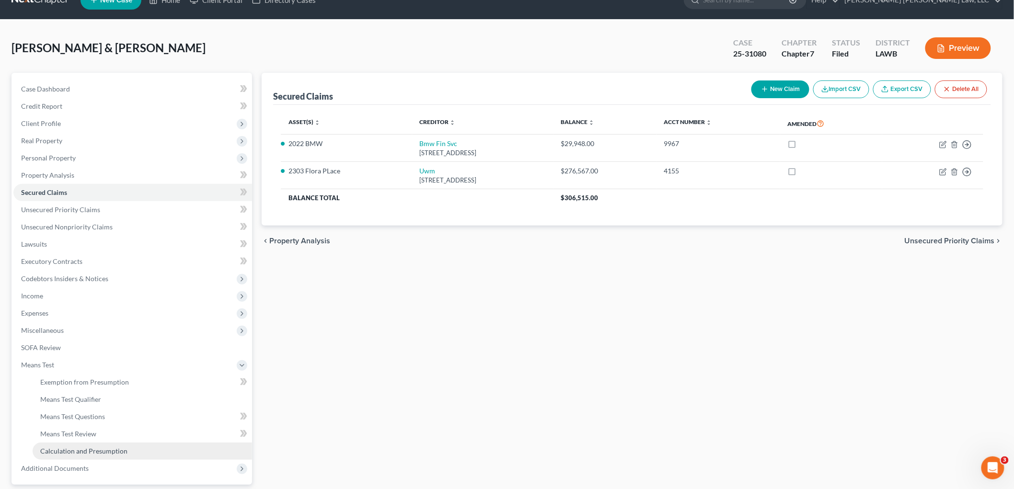
click at [84, 451] on span "Calculation and Presumption" at bounding box center [83, 451] width 87 height 8
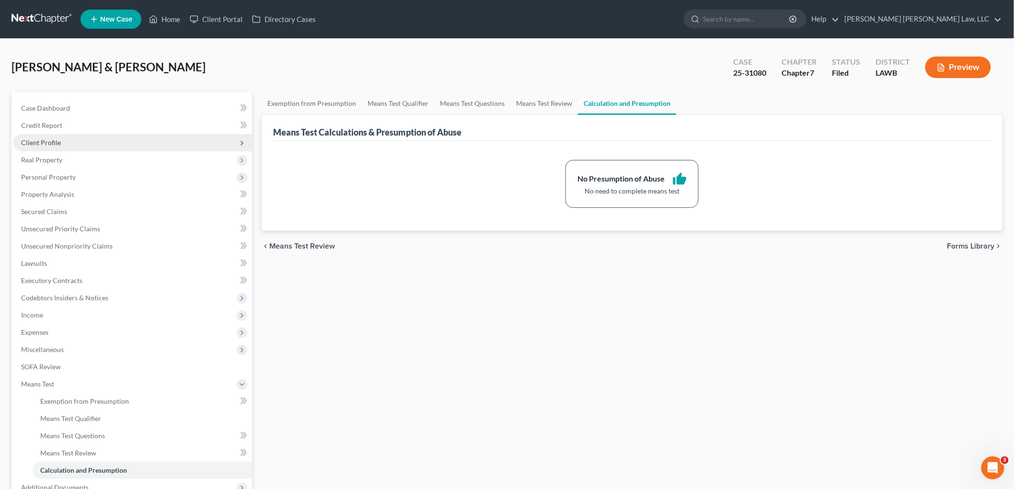
click at [49, 141] on span "Client Profile" at bounding box center [41, 143] width 40 height 8
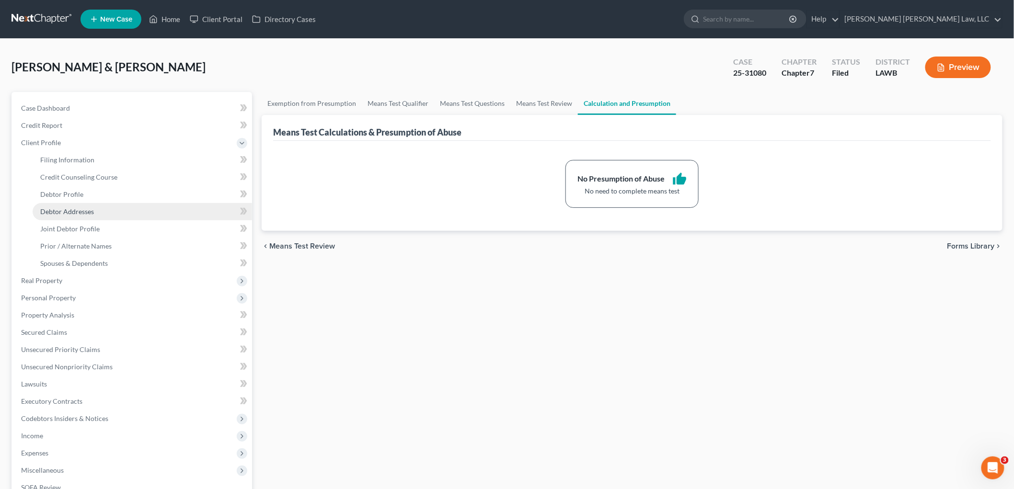
click at [71, 210] on span "Debtor Addresses" at bounding box center [67, 212] width 54 height 8
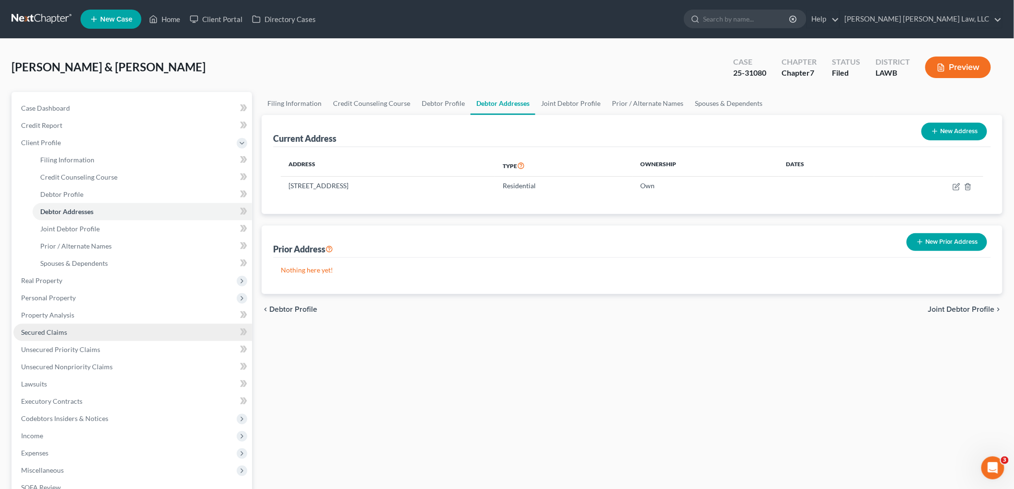
click at [40, 330] on span "Secured Claims" at bounding box center [44, 332] width 46 height 8
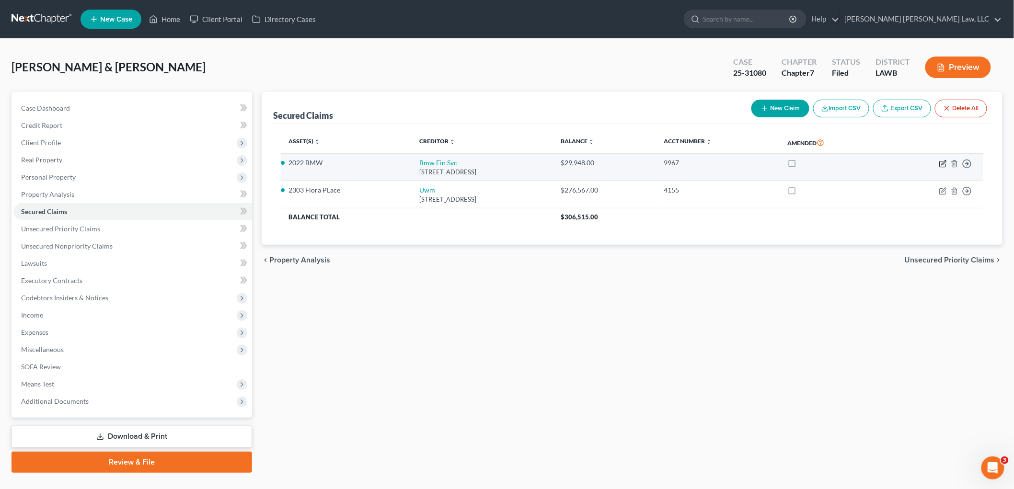
click at [944, 164] on icon "button" at bounding box center [943, 164] width 8 height 8
select select "36"
select select "2"
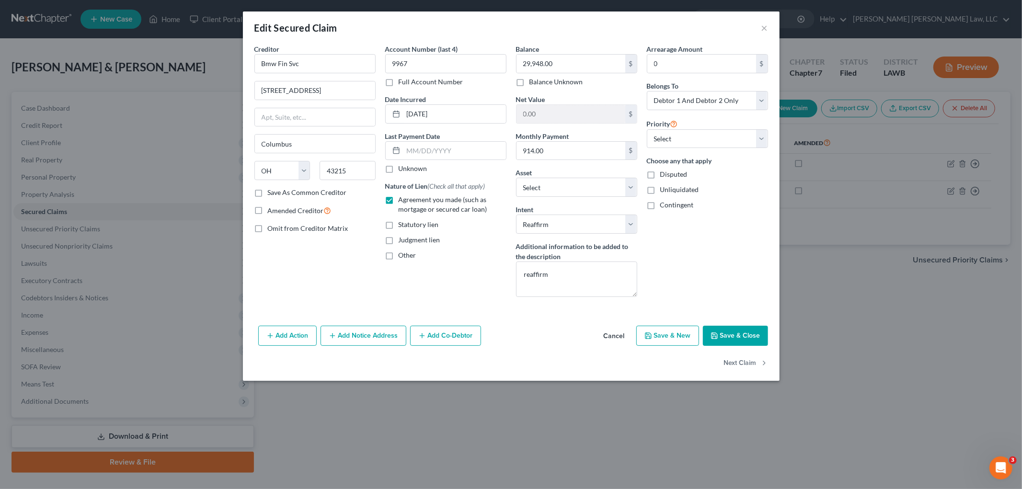
click at [752, 333] on button "Save & Close" at bounding box center [735, 336] width 65 height 20
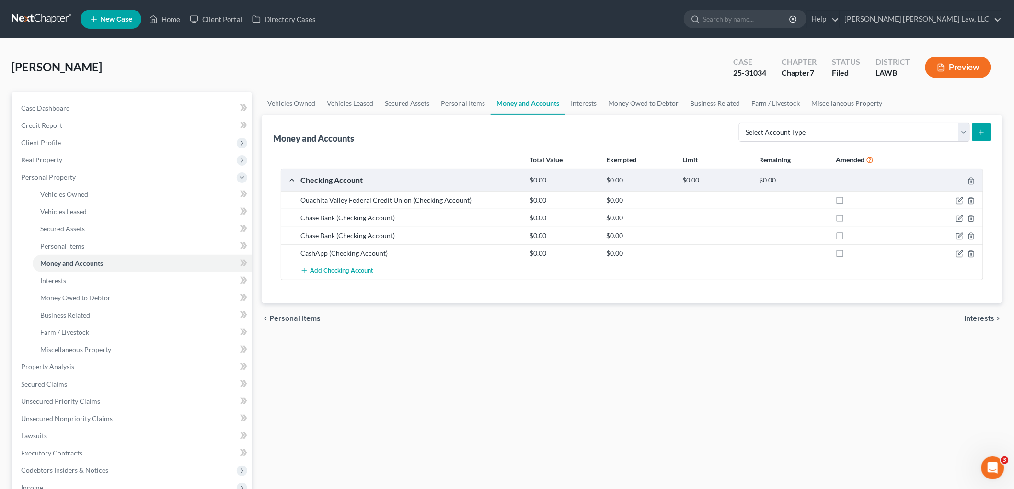
click at [50, 18] on link at bounding box center [42, 19] width 61 height 17
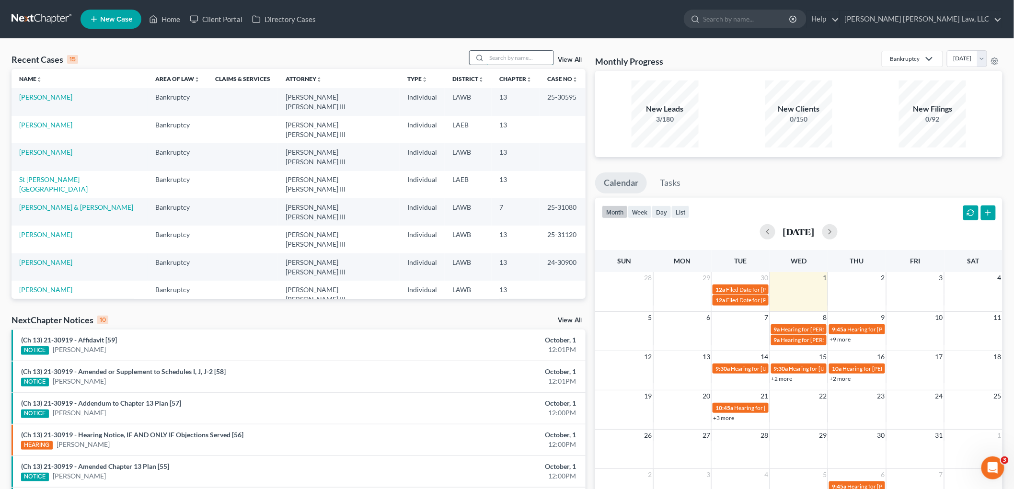
click at [525, 60] on input "search" at bounding box center [519, 58] width 67 height 14
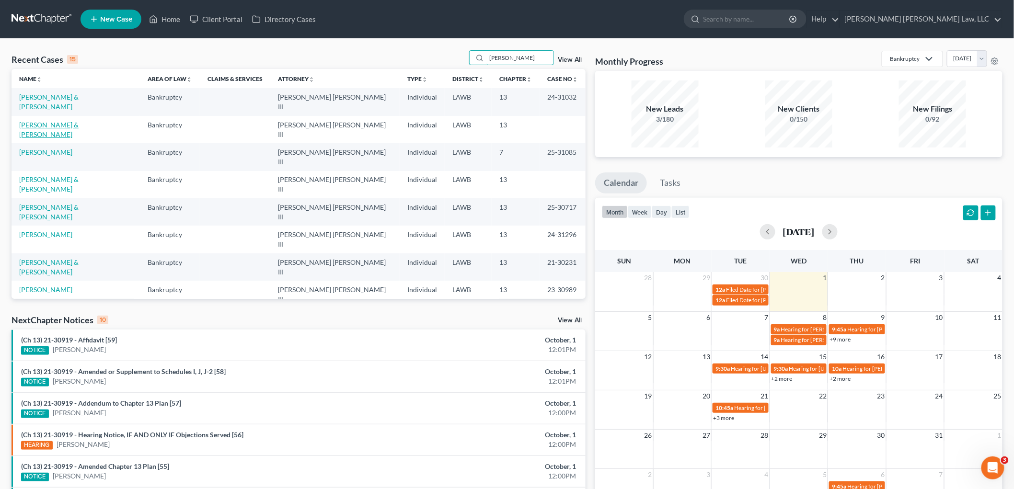
type input "michael"
click at [61, 121] on link "[PERSON_NAME] & [PERSON_NAME]" at bounding box center [48, 130] width 59 height 18
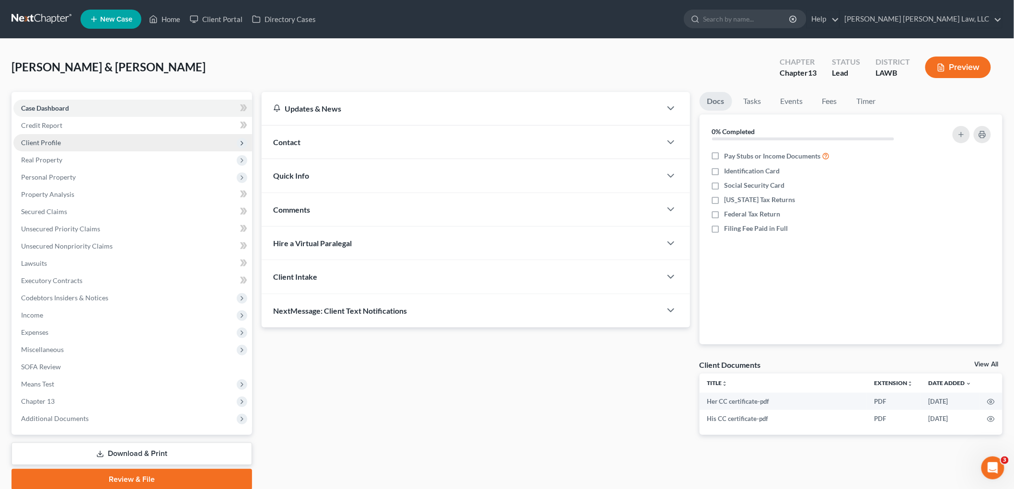
click at [92, 139] on span "Client Profile" at bounding box center [132, 142] width 239 height 17
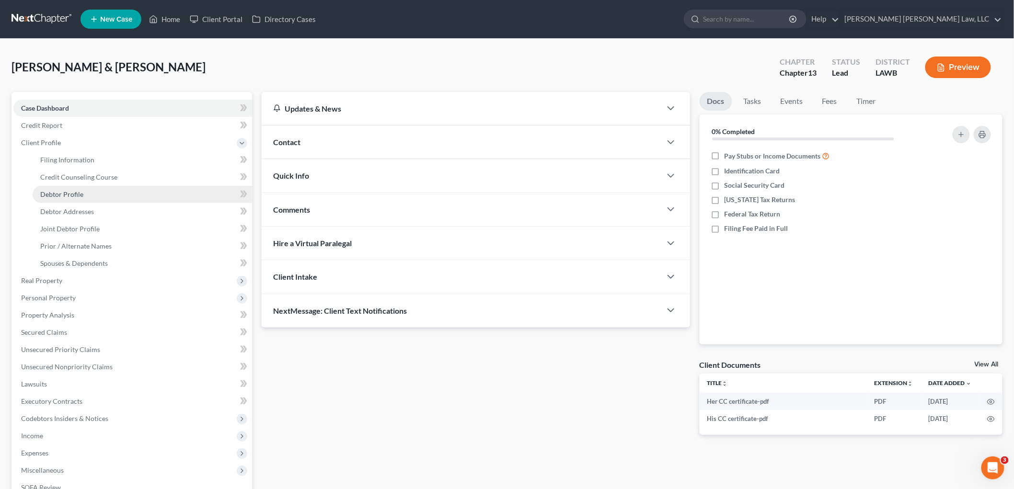
click at [78, 195] on span "Debtor Profile" at bounding box center [61, 194] width 43 height 8
select select "1"
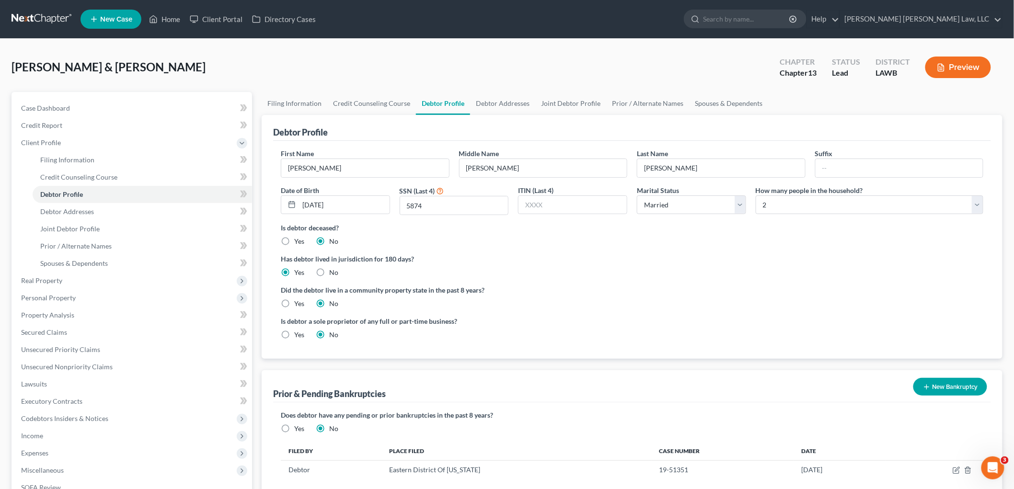
radio input "true"
click at [141, 178] on link "Credit Counseling Course" at bounding box center [142, 177] width 219 height 17
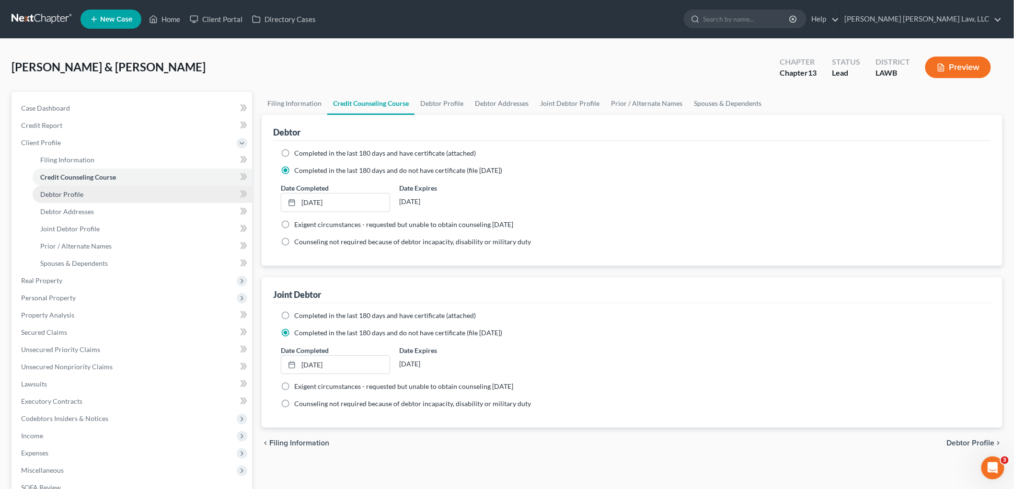
click at [113, 192] on link "Debtor Profile" at bounding box center [142, 194] width 219 height 17
select select "1"
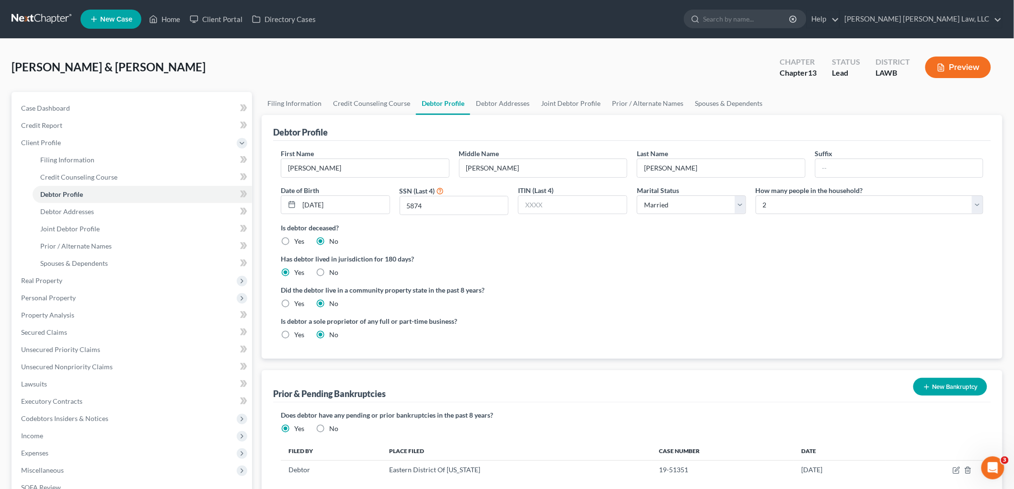
click at [294, 303] on label "Yes" at bounding box center [299, 304] width 10 height 10
click at [298, 303] on input "Yes" at bounding box center [301, 302] width 6 height 6
radio input "true"
click at [329, 303] on label "No" at bounding box center [333, 304] width 9 height 10
click at [333, 303] on input "No" at bounding box center [336, 302] width 6 height 6
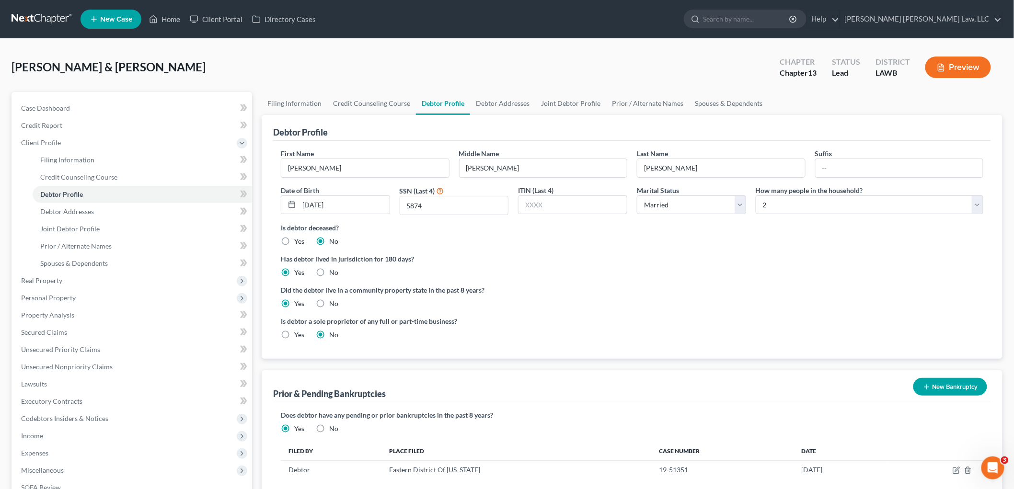
radio input "true"
radio input "false"
click at [135, 211] on link "Debtor Addresses" at bounding box center [142, 211] width 219 height 17
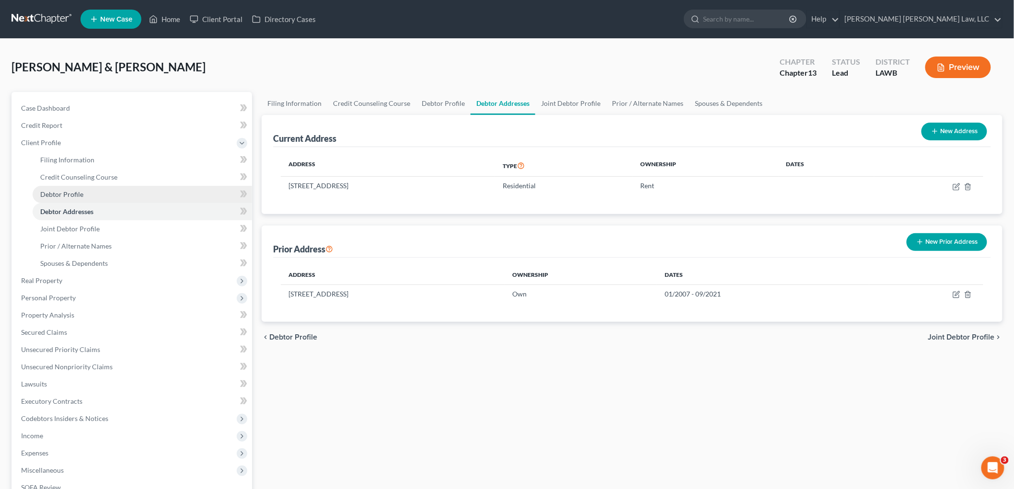
click at [110, 196] on link "Debtor Profile" at bounding box center [142, 194] width 219 height 17
select select "1"
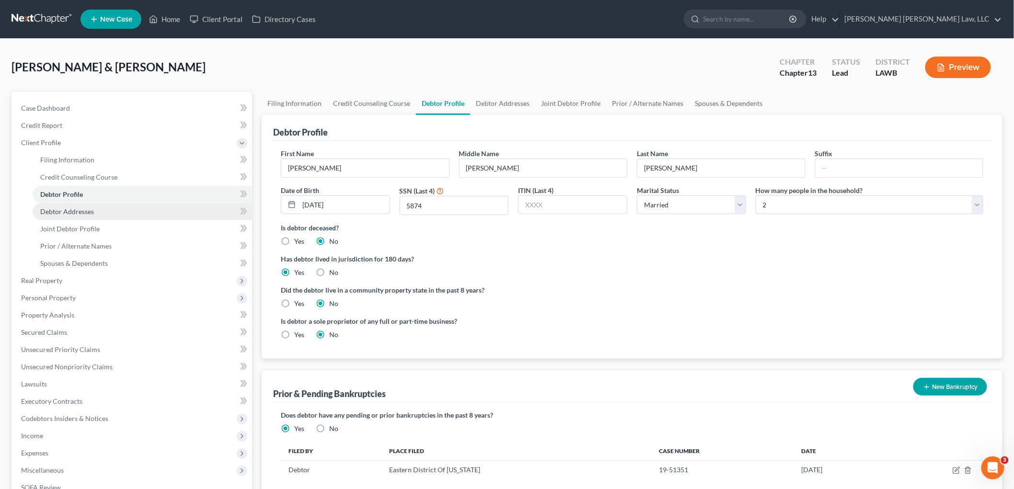
click at [121, 216] on link "Debtor Addresses" at bounding box center [142, 211] width 219 height 17
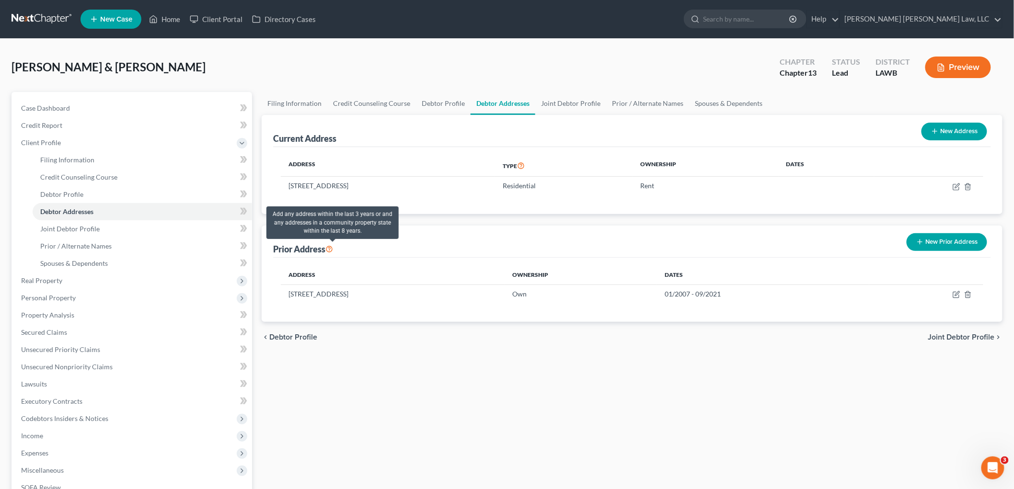
click at [331, 251] on icon at bounding box center [329, 248] width 8 height 9
click at [332, 248] on icon at bounding box center [329, 248] width 8 height 9
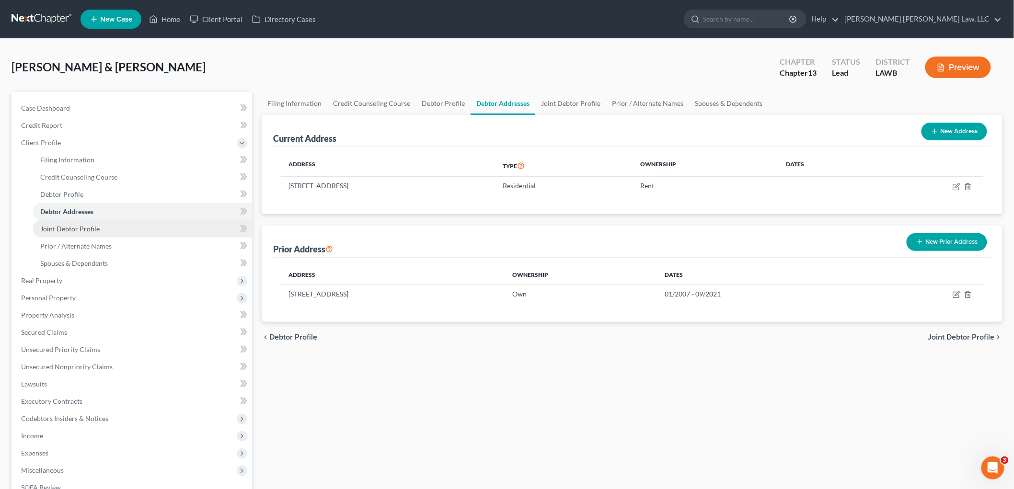
click at [90, 227] on span "Joint Debtor Profile" at bounding box center [69, 229] width 59 height 8
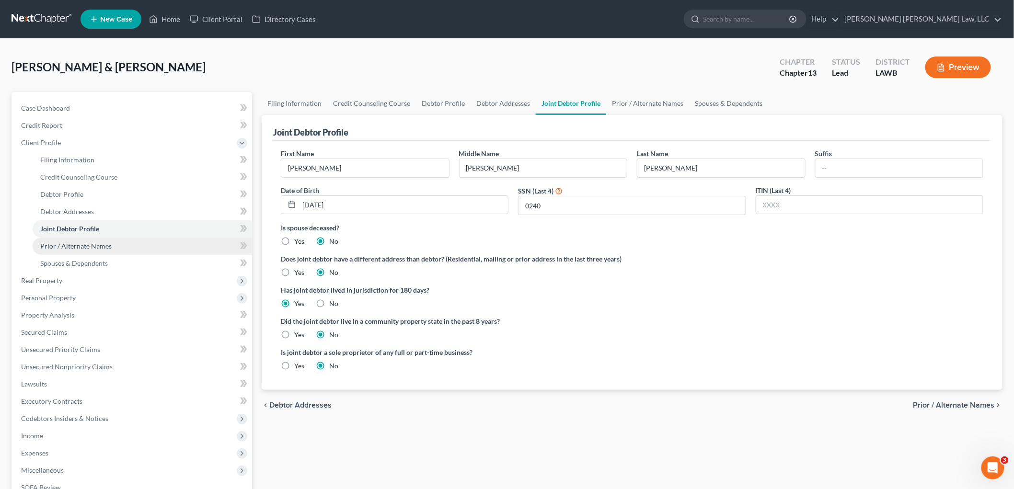
click at [112, 242] on link "Prior / Alternate Names" at bounding box center [142, 246] width 219 height 17
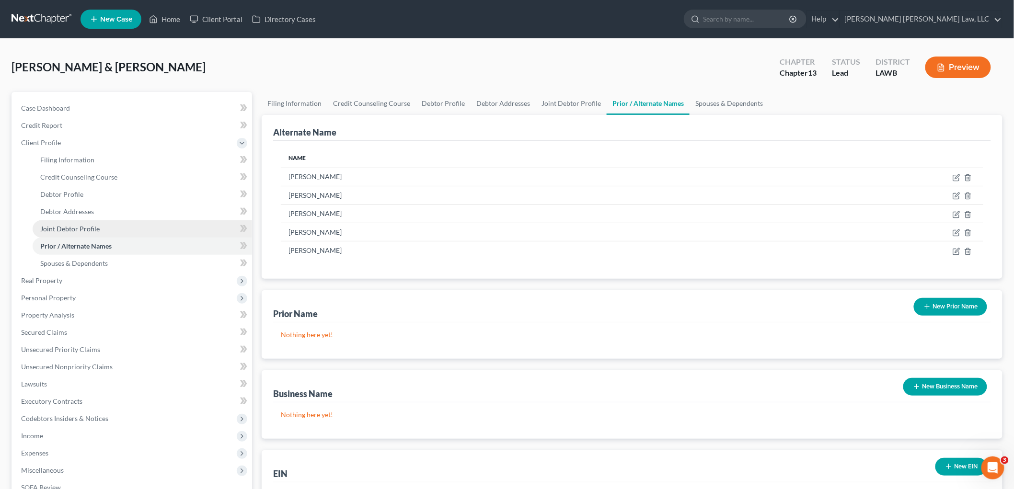
click at [56, 221] on link "Joint Debtor Profile" at bounding box center [142, 228] width 219 height 17
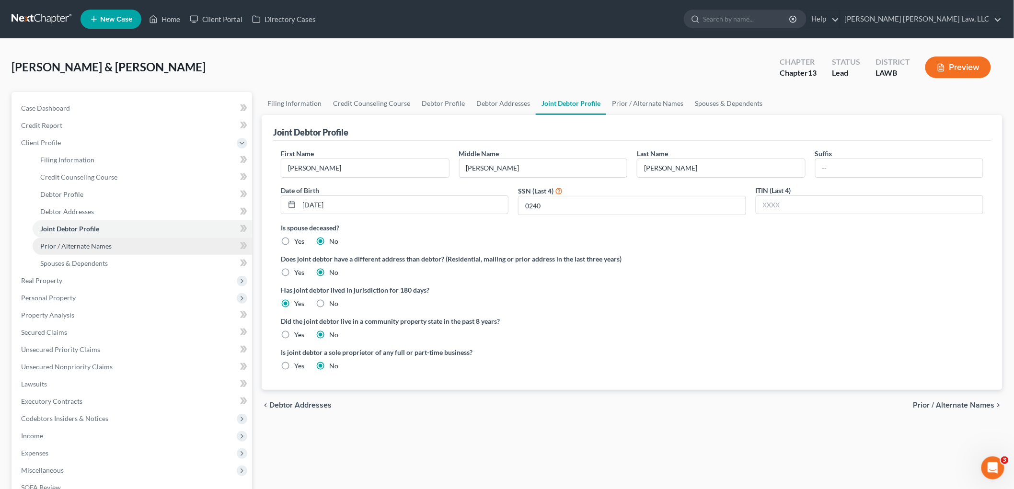
click at [63, 238] on link "Prior / Alternate Names" at bounding box center [142, 246] width 219 height 17
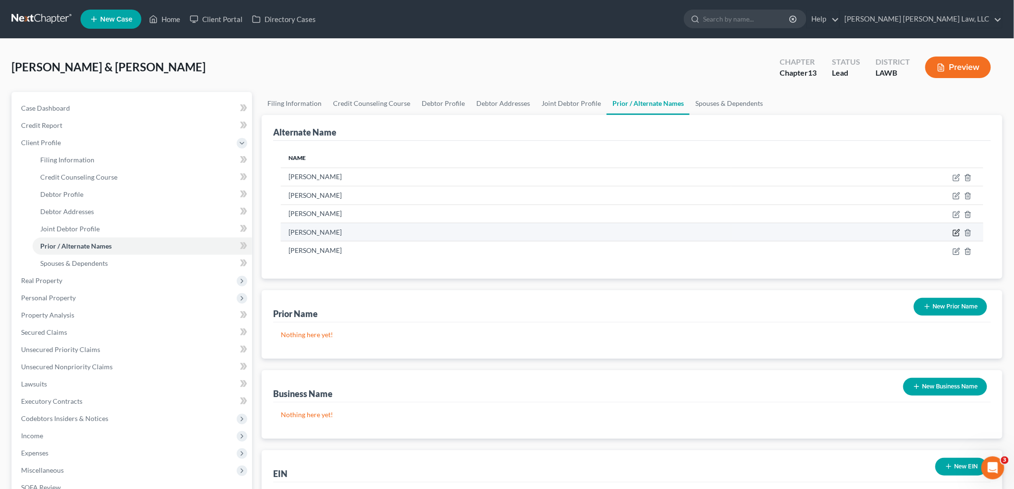
click at [954, 231] on icon at bounding box center [956, 234] width 6 height 6
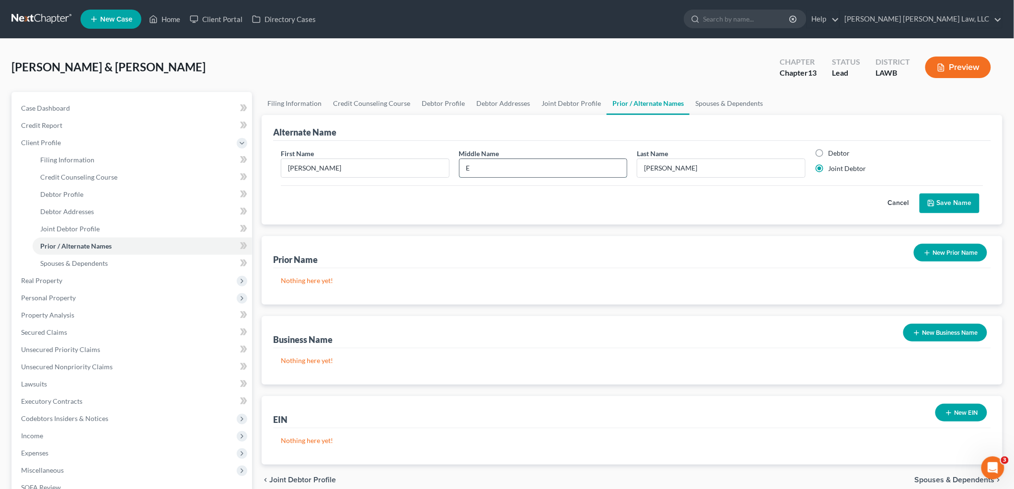
click at [587, 166] on input "E" at bounding box center [544, 168] width 168 height 18
type input "E."
click at [952, 202] on button "Save Name" at bounding box center [950, 204] width 60 height 20
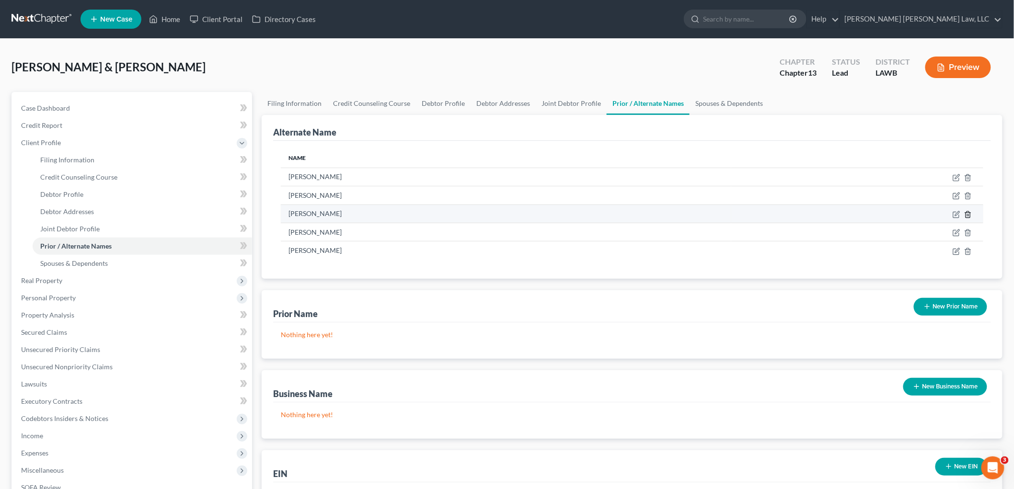
click at [969, 214] on line at bounding box center [969, 215] width 0 height 2
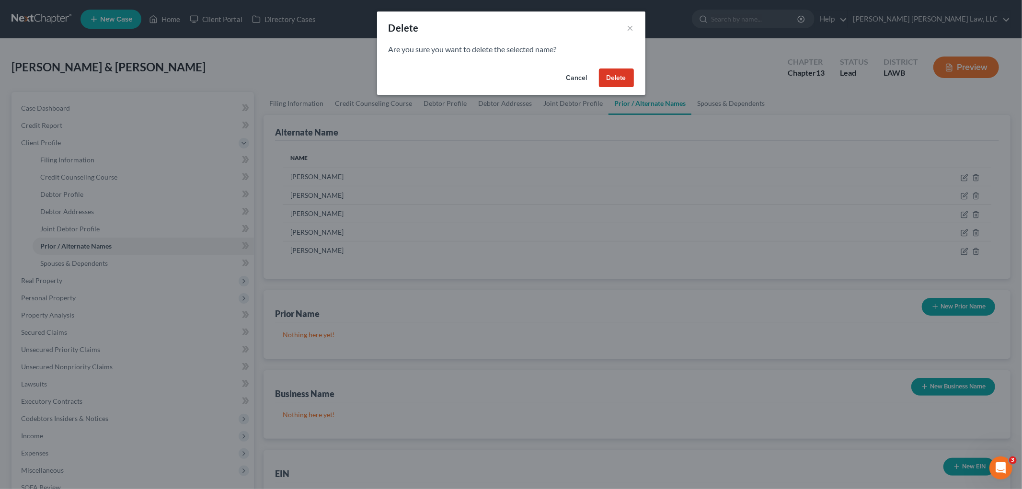
click at [617, 76] on button "Delete" at bounding box center [616, 78] width 35 height 19
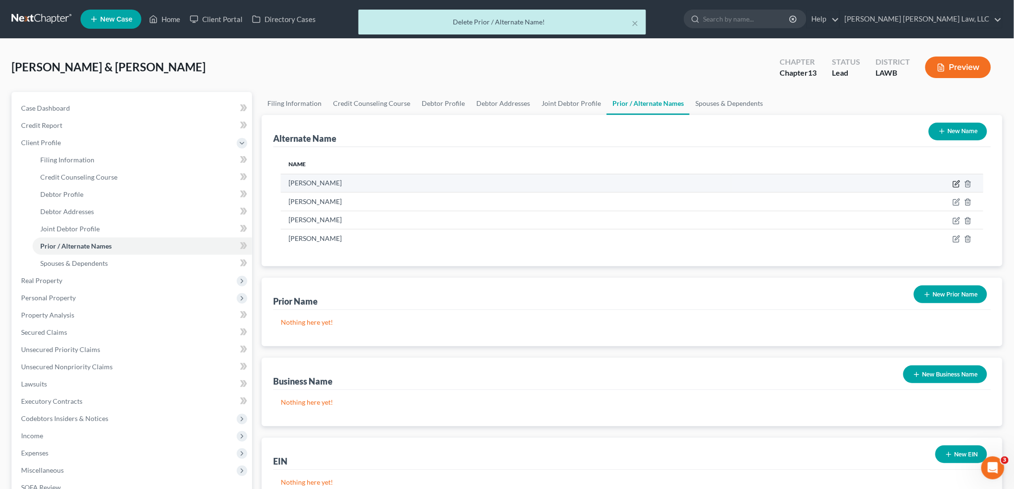
click at [954, 183] on icon at bounding box center [957, 184] width 8 height 8
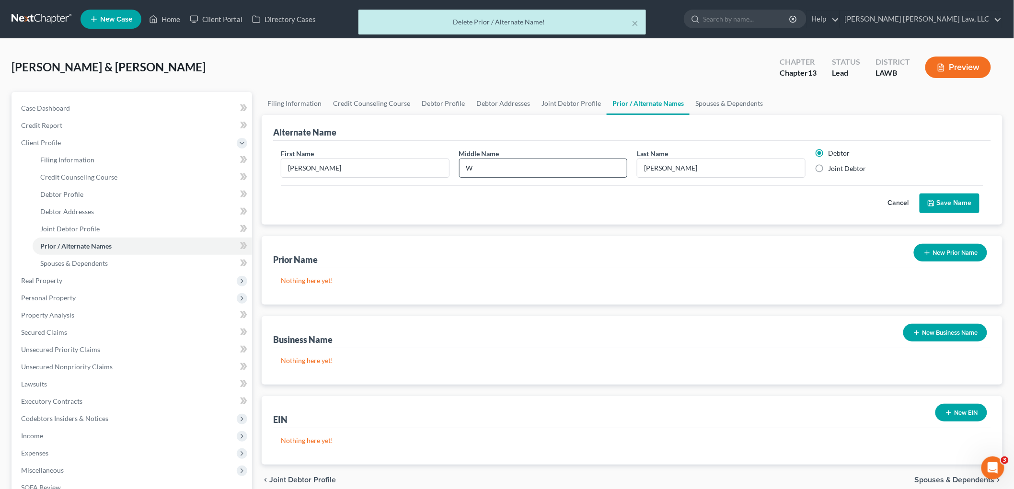
click at [547, 165] on input "W" at bounding box center [544, 168] width 168 height 18
type input "W."
click at [956, 203] on button "Save Name" at bounding box center [950, 204] width 60 height 20
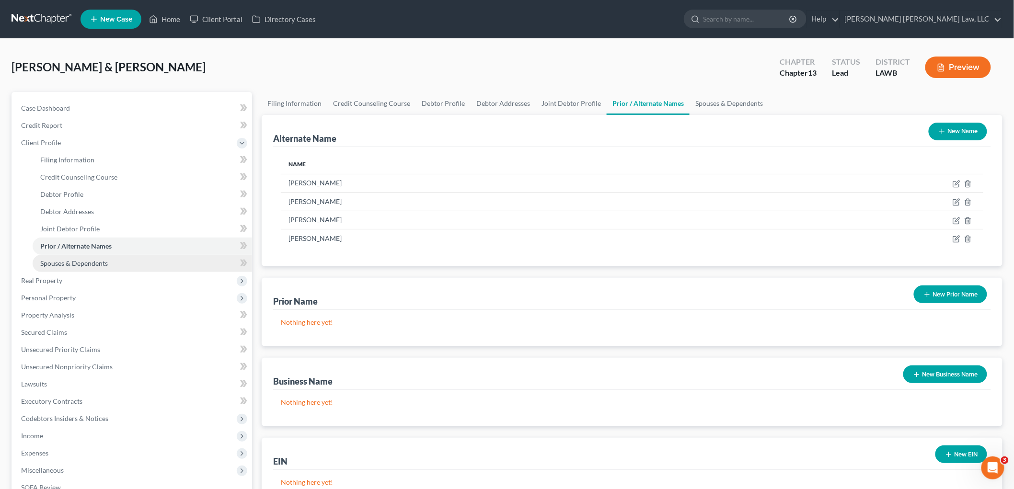
click at [73, 266] on span "Spouses & Dependents" at bounding box center [74, 263] width 68 height 8
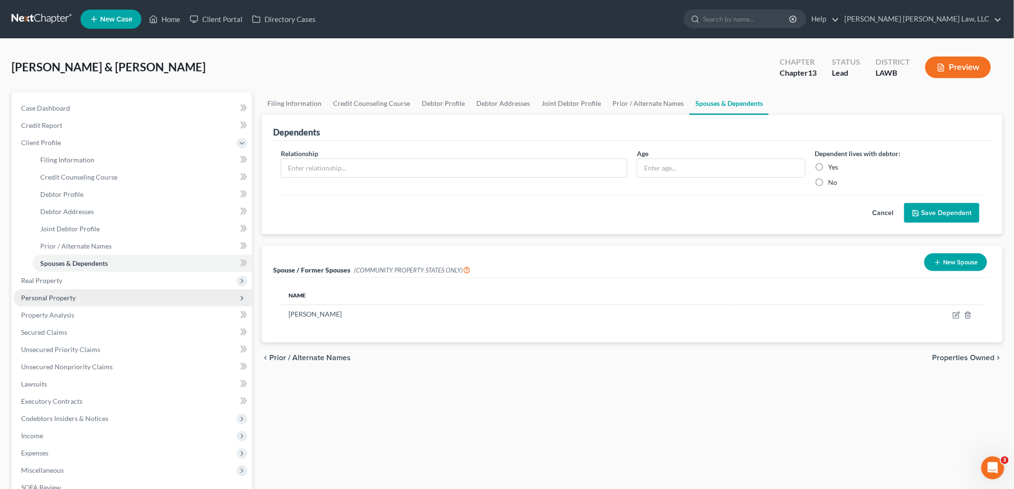
click at [65, 300] on span "Personal Property" at bounding box center [48, 298] width 55 height 8
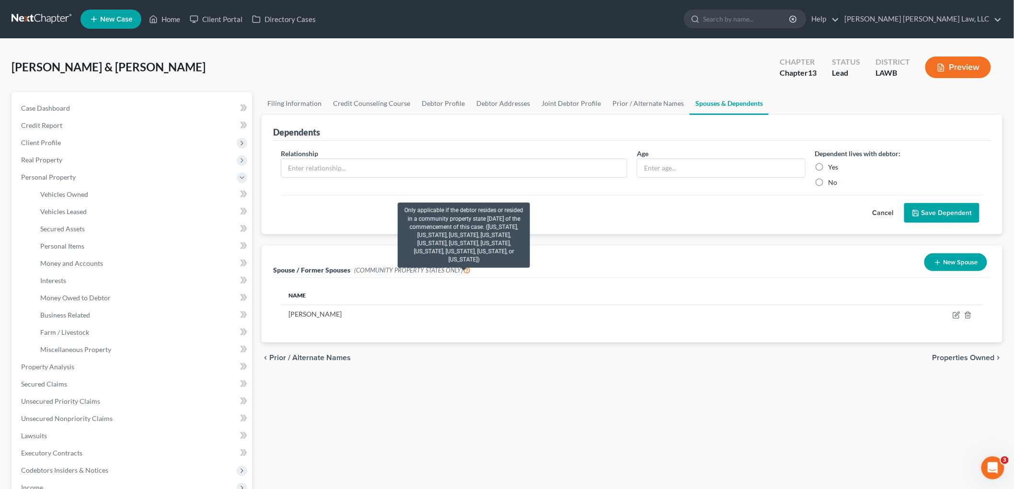
click at [463, 269] on icon at bounding box center [467, 269] width 8 height 9
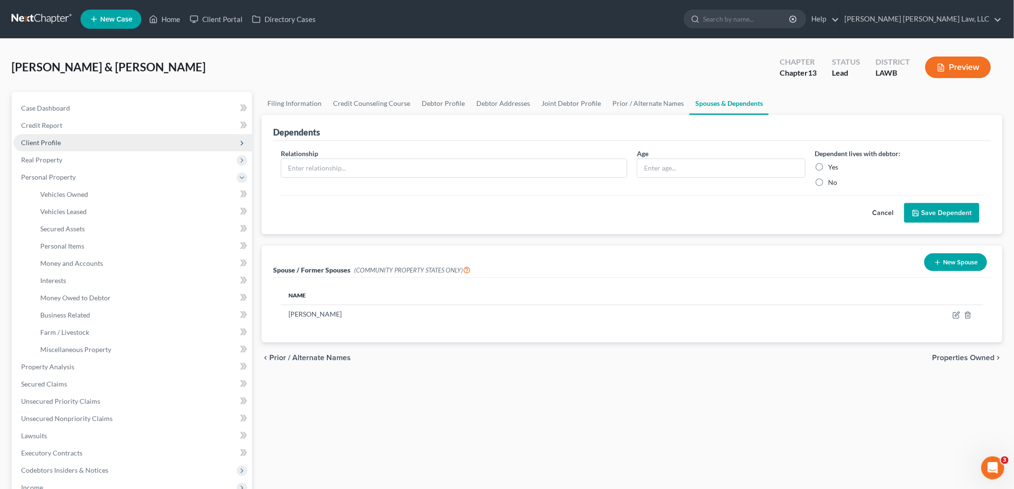
click at [60, 139] on span "Client Profile" at bounding box center [132, 142] width 239 height 17
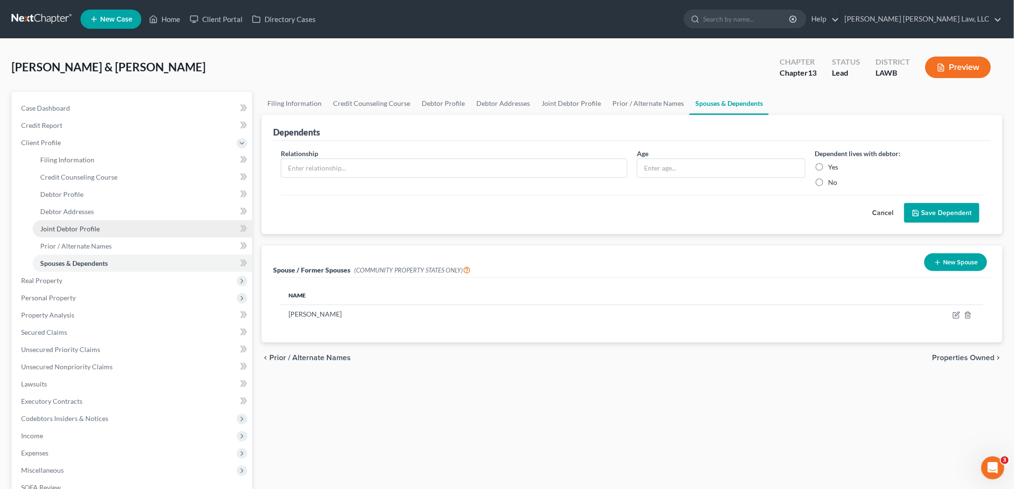
click at [79, 229] on span "Joint Debtor Profile" at bounding box center [69, 229] width 59 height 8
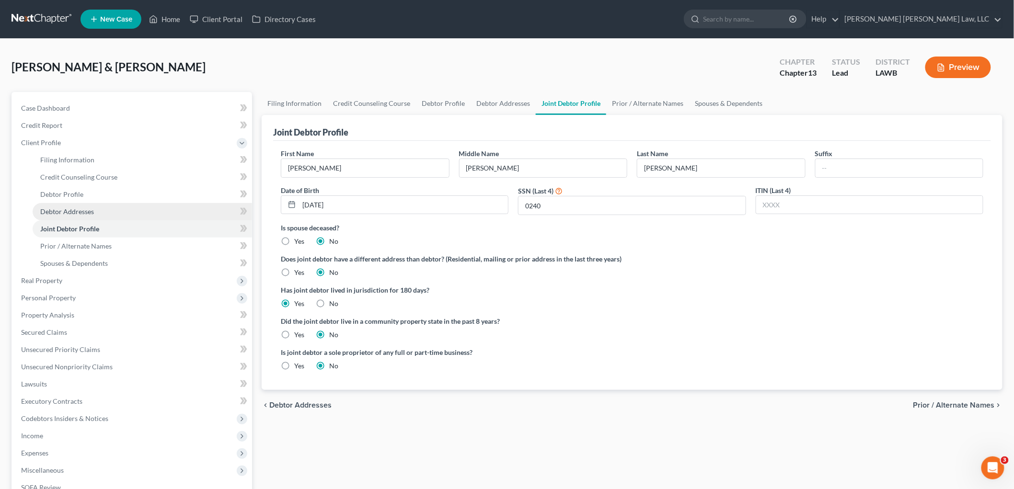
click at [92, 208] on span "Debtor Addresses" at bounding box center [67, 212] width 54 height 8
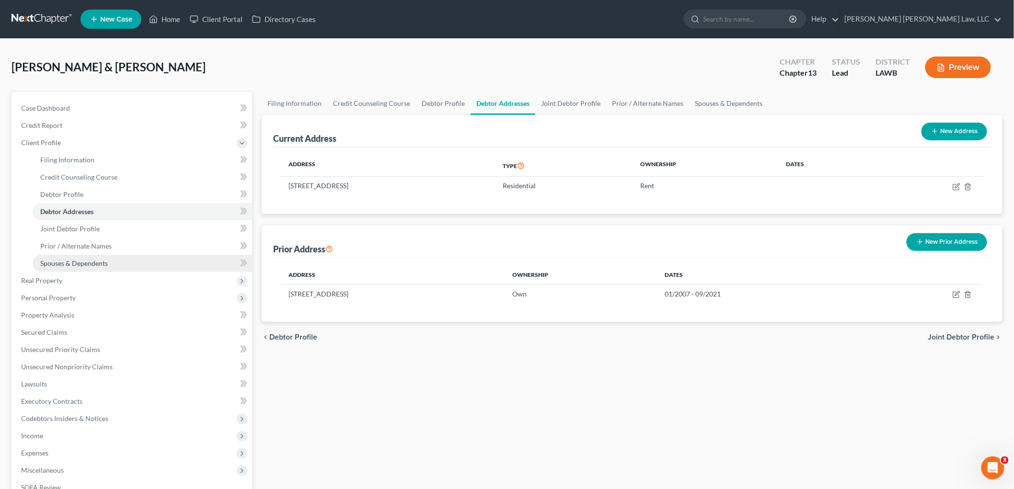
click at [73, 265] on span "Spouses & Dependents" at bounding box center [74, 263] width 68 height 8
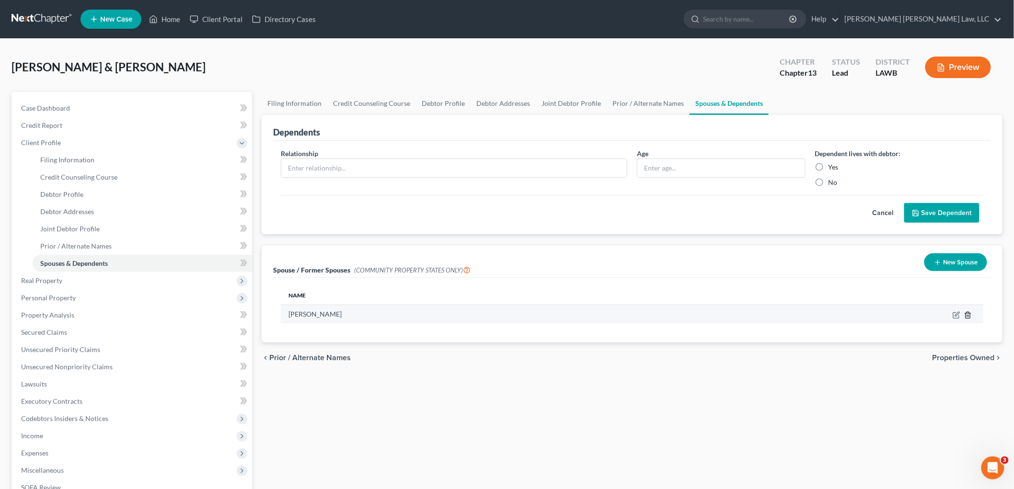
click at [966, 314] on icon "button" at bounding box center [968, 315] width 4 height 6
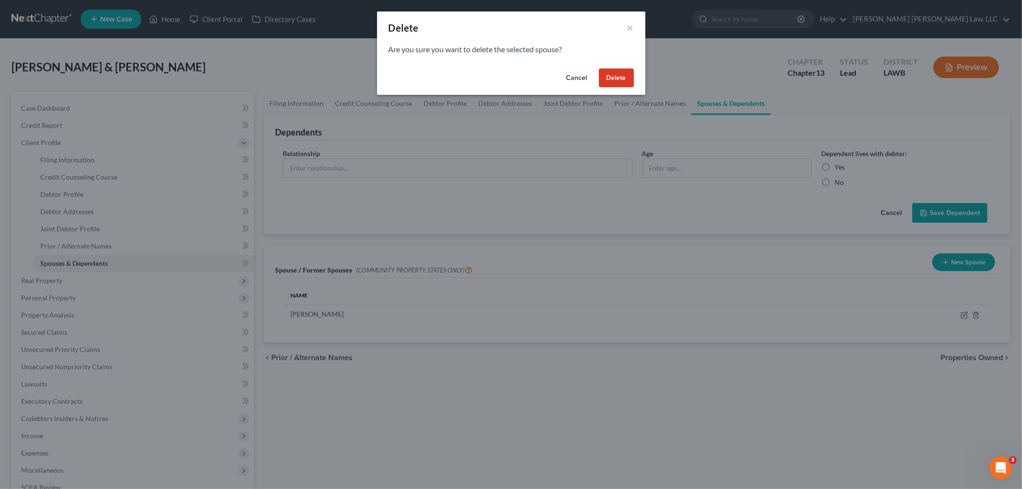
click at [626, 78] on button "Delete" at bounding box center [616, 78] width 35 height 19
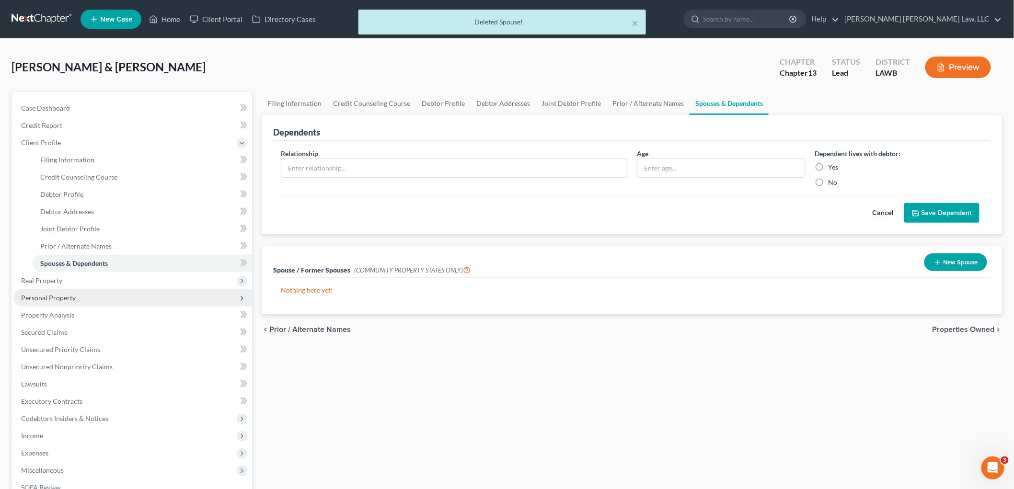
click at [37, 294] on span "Personal Property" at bounding box center [48, 298] width 55 height 8
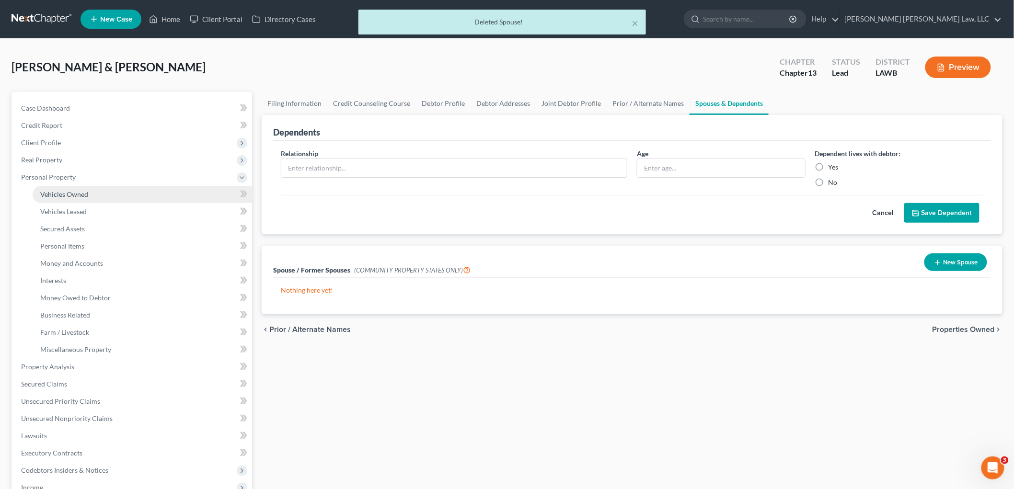
click at [81, 194] on span "Vehicles Owned" at bounding box center [64, 194] width 48 height 8
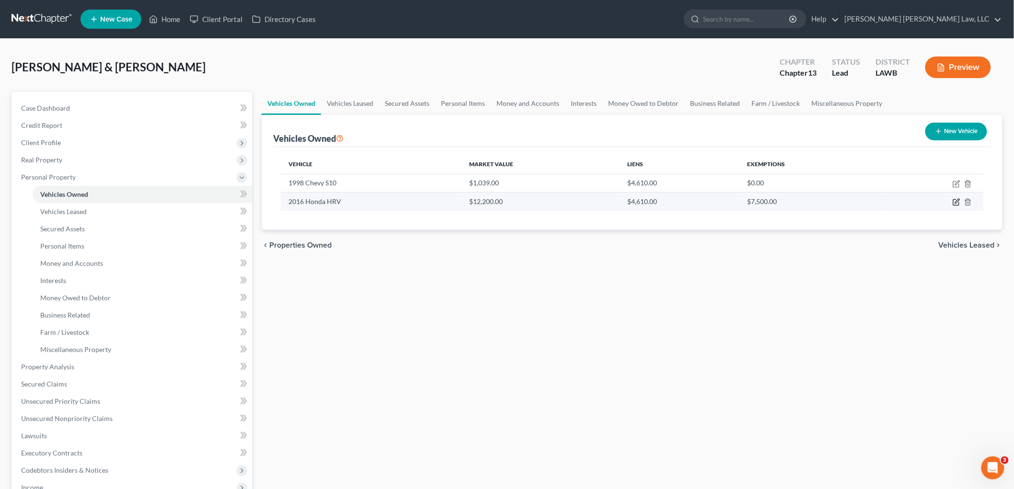
click at [957, 201] on icon "button" at bounding box center [957, 202] width 8 height 8
select select "0"
select select "10"
select select "2"
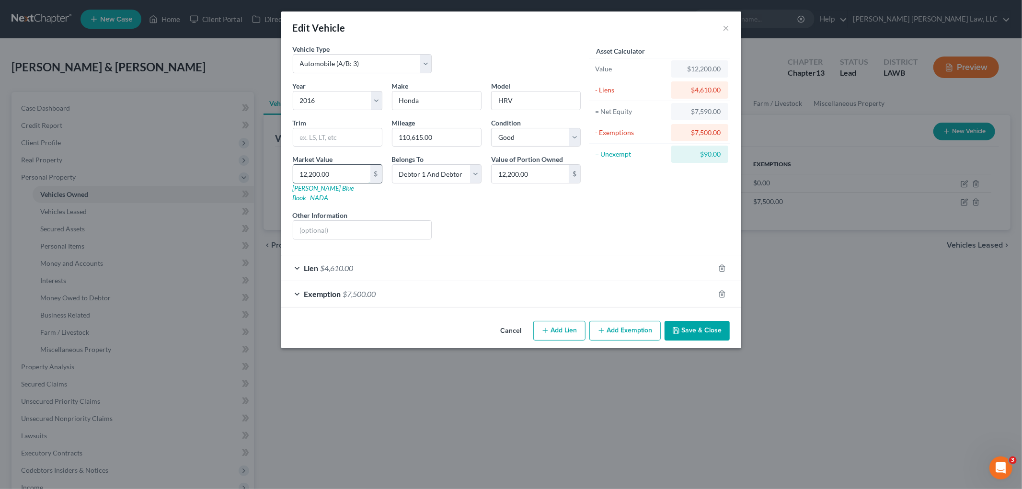
click at [346, 178] on input "12,200.00" at bounding box center [331, 174] width 77 height 18
type input "4"
type input "4.00"
type input "46"
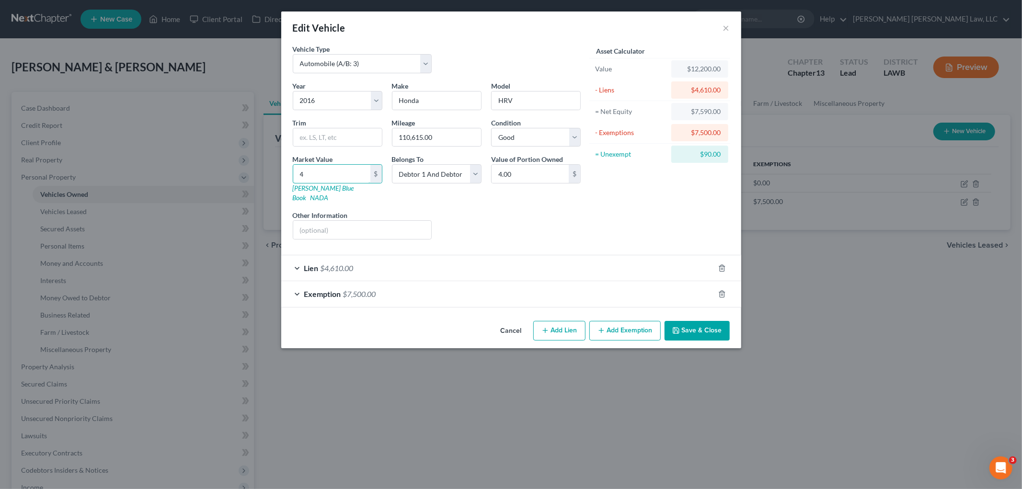
type input "46.00"
type input "461"
type input "461.00"
type input "4610"
type input "4,610.00"
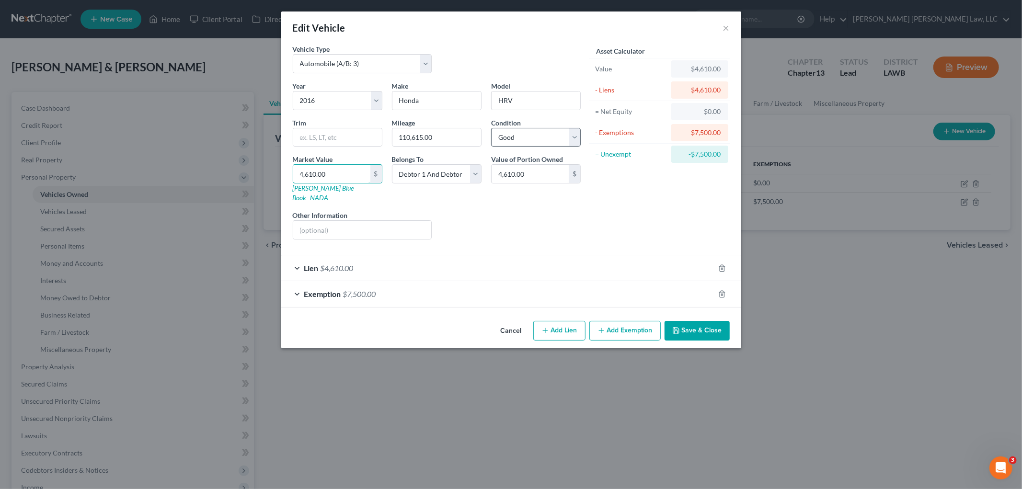
type input "4,610.00"
click at [543, 136] on select "Select Excellent Very Good Good Fair Poor" at bounding box center [536, 137] width 90 height 19
select select "3"
click at [491, 128] on select "Select Excellent Very Good Good Fair Poor" at bounding box center [536, 137] width 90 height 19
click at [688, 326] on button "Save & Close" at bounding box center [697, 331] width 65 height 20
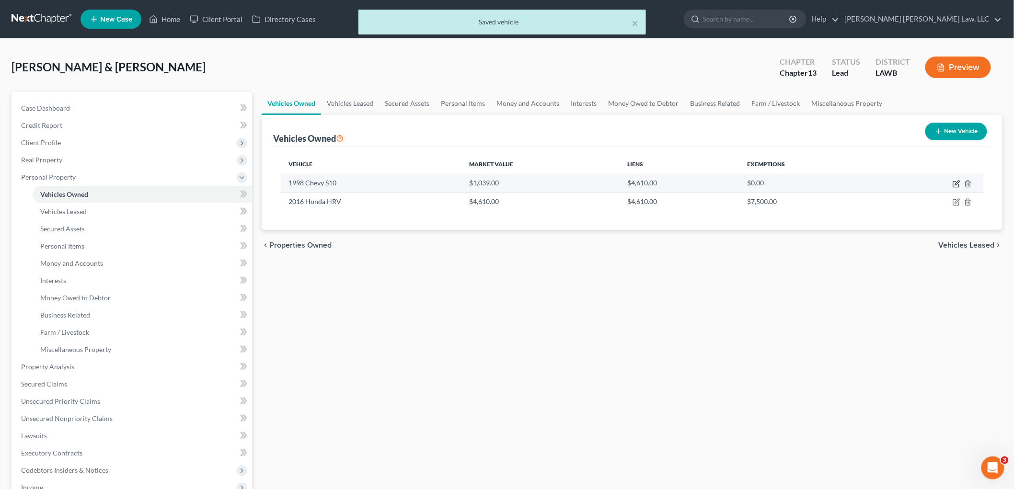
click at [954, 182] on icon "button" at bounding box center [956, 185] width 6 height 6
select select "0"
select select "28"
select select "3"
select select "2"
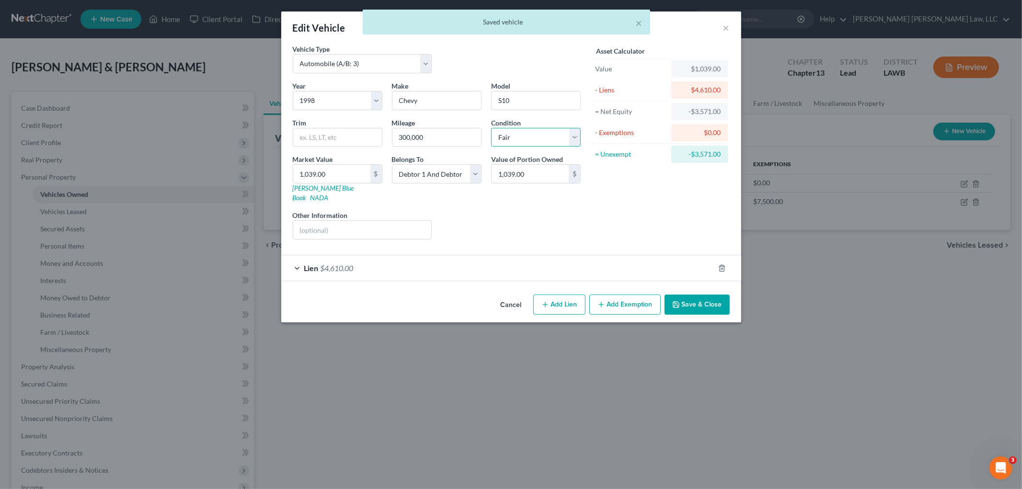
click at [548, 132] on select "Select Excellent Very Good Good Fair Poor" at bounding box center [536, 137] width 90 height 19
select select "4"
click at [491, 128] on select "Select Excellent Very Good Good Fair Poor" at bounding box center [536, 137] width 90 height 19
click at [698, 299] on button "Save & Close" at bounding box center [697, 305] width 65 height 20
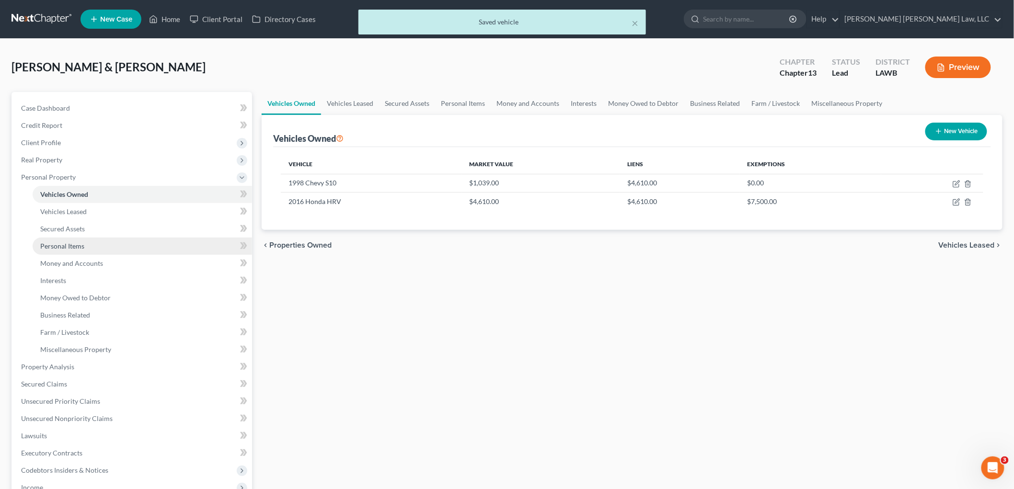
click at [82, 245] on span "Personal Items" at bounding box center [62, 246] width 44 height 8
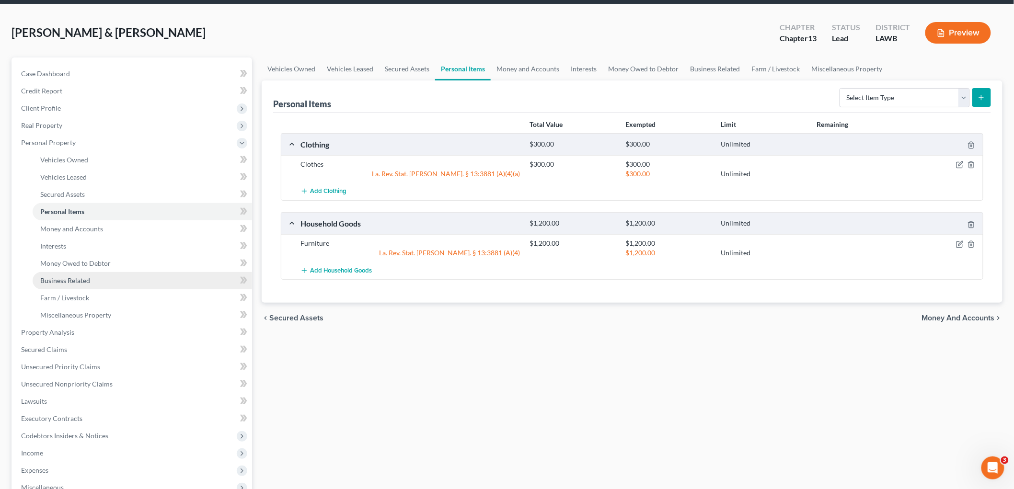
scroll to position [53, 0]
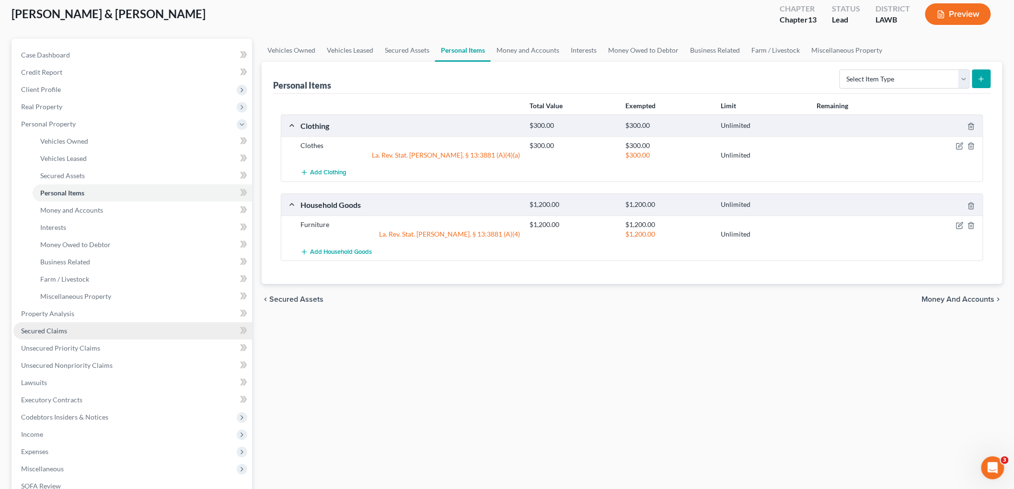
click at [59, 331] on span "Secured Claims" at bounding box center [44, 331] width 46 height 8
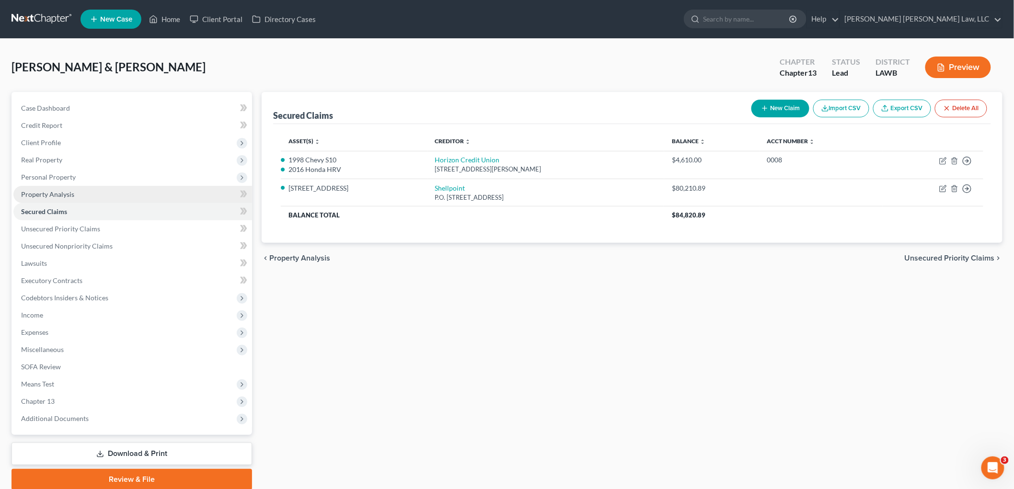
click at [120, 195] on link "Property Analysis" at bounding box center [132, 194] width 239 height 17
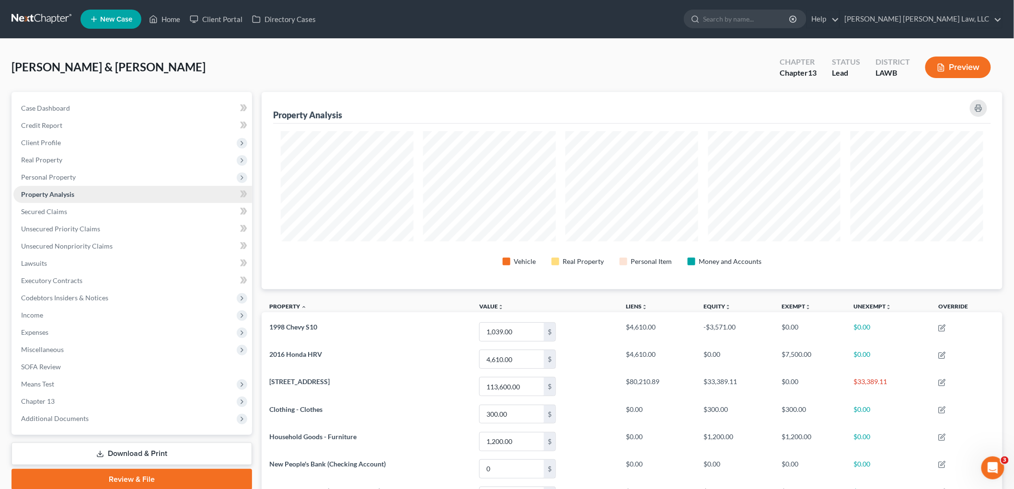
scroll to position [197, 741]
click at [74, 130] on link "Credit Report" at bounding box center [132, 125] width 239 height 17
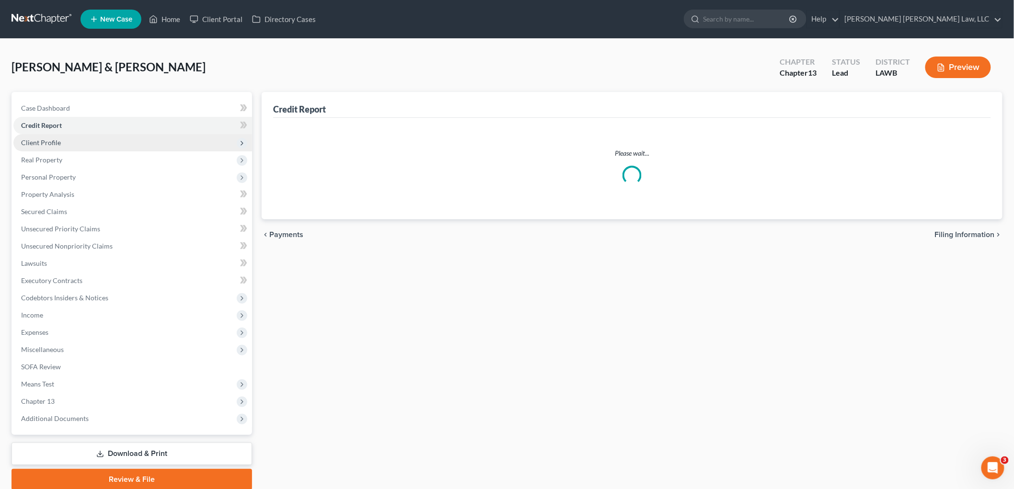
click at [74, 144] on span "Client Profile" at bounding box center [132, 142] width 239 height 17
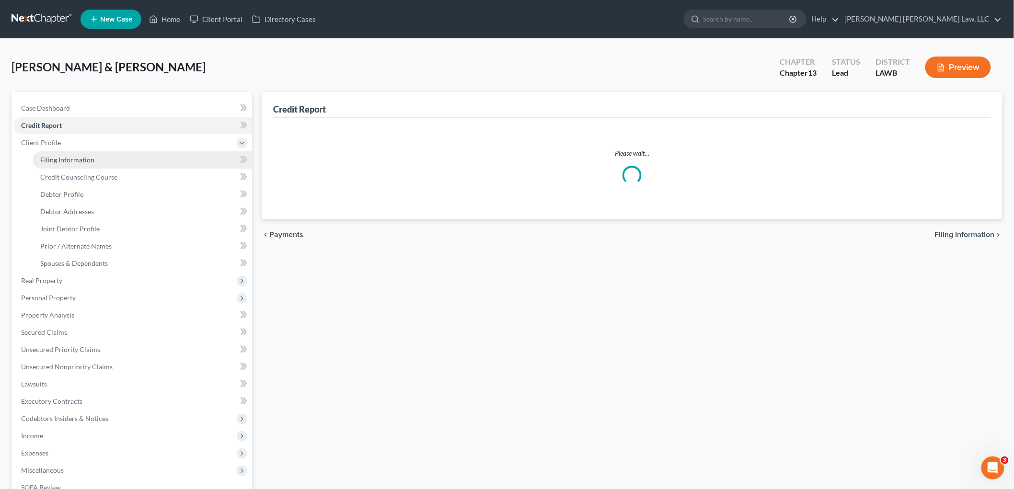
click at [79, 164] on link "Filing Information" at bounding box center [142, 159] width 219 height 17
select select "1"
select select "3"
select select "19"
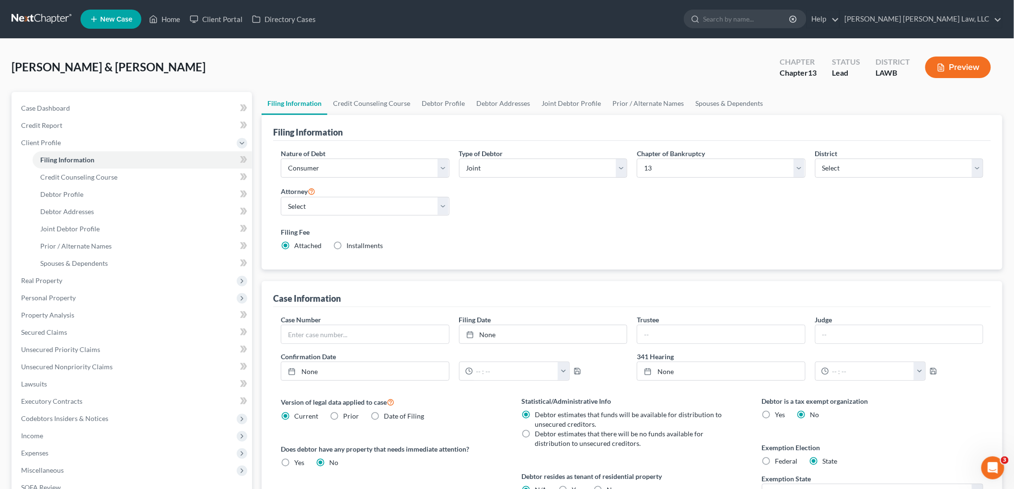
click at [572, 485] on label "Yes Yes" at bounding box center [577, 490] width 10 height 10
click at [576, 485] on input "Yes Yes" at bounding box center [579, 488] width 6 height 6
radio input "true"
radio input "false"
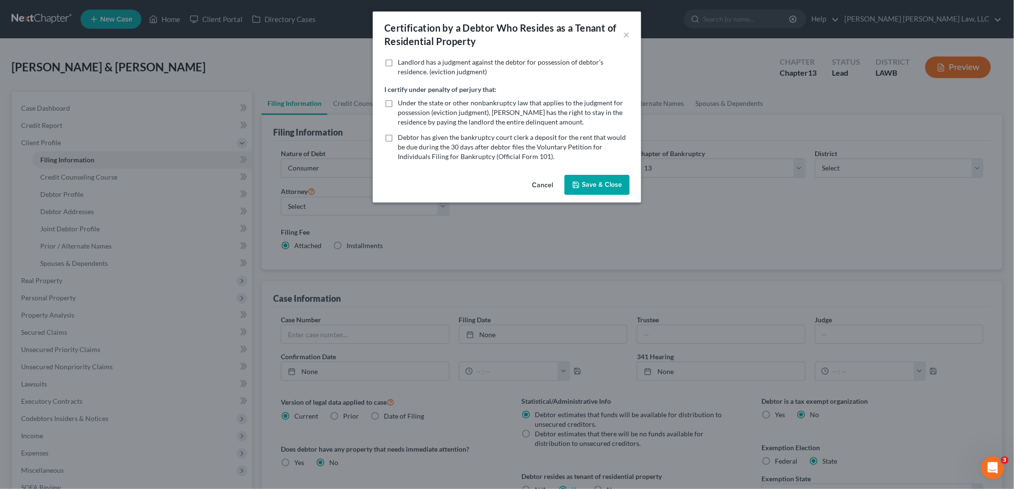
scroll to position [2, 0]
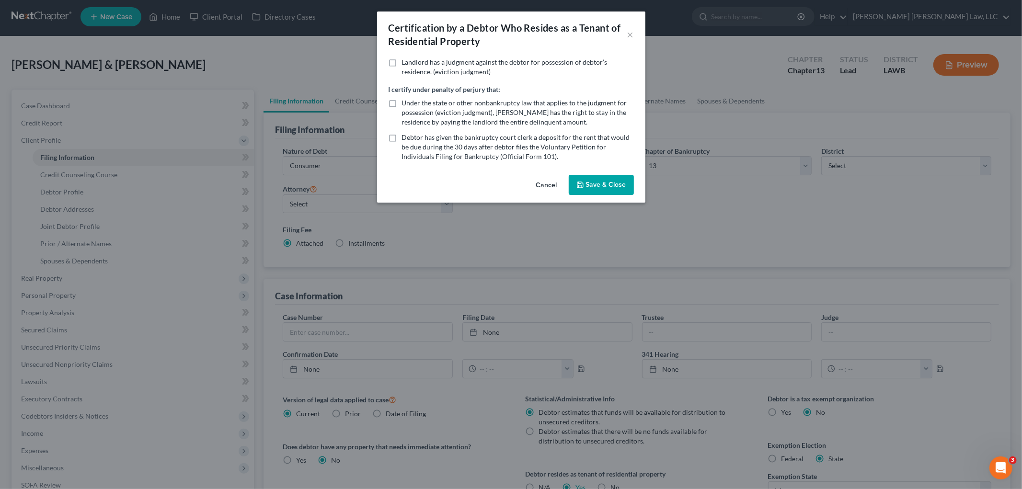
click at [598, 189] on button "Save & Close" at bounding box center [601, 185] width 65 height 20
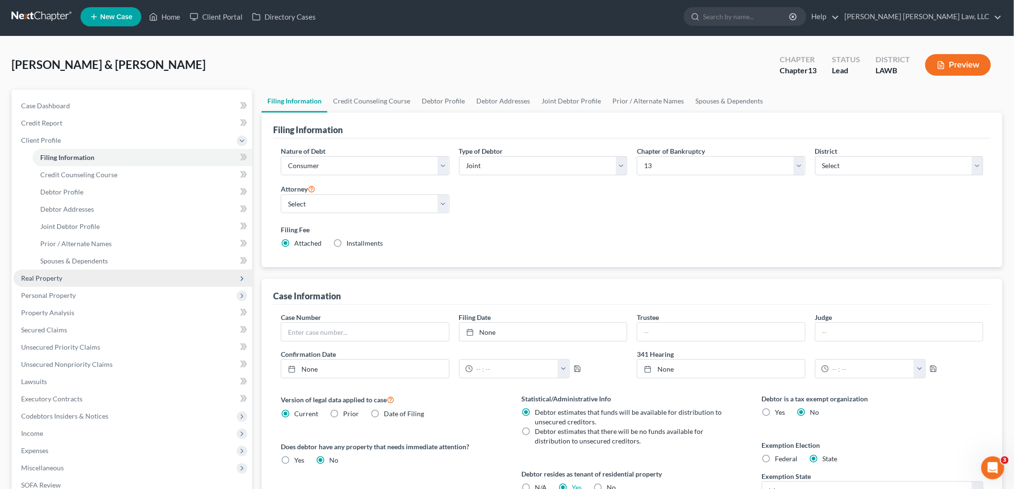
click at [49, 277] on span "Real Property" at bounding box center [41, 278] width 41 height 8
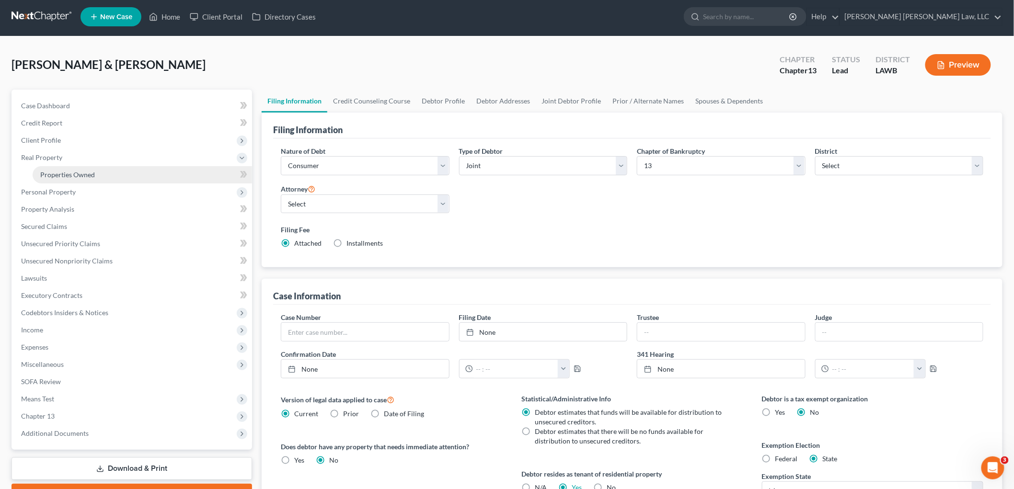
click at [97, 173] on link "Properties Owned" at bounding box center [142, 174] width 219 height 17
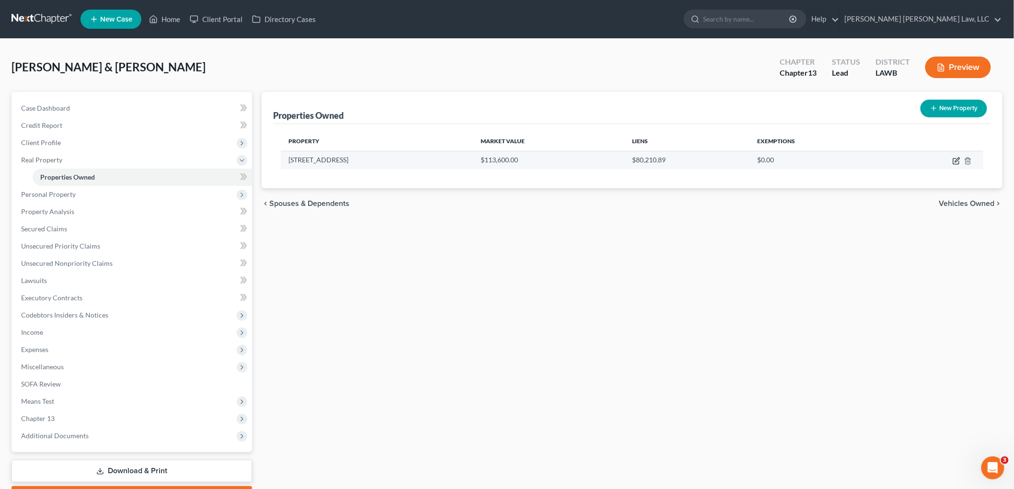
click at [955, 160] on icon "button" at bounding box center [957, 161] width 8 height 8
select select "44"
select select "4"
select select "0"
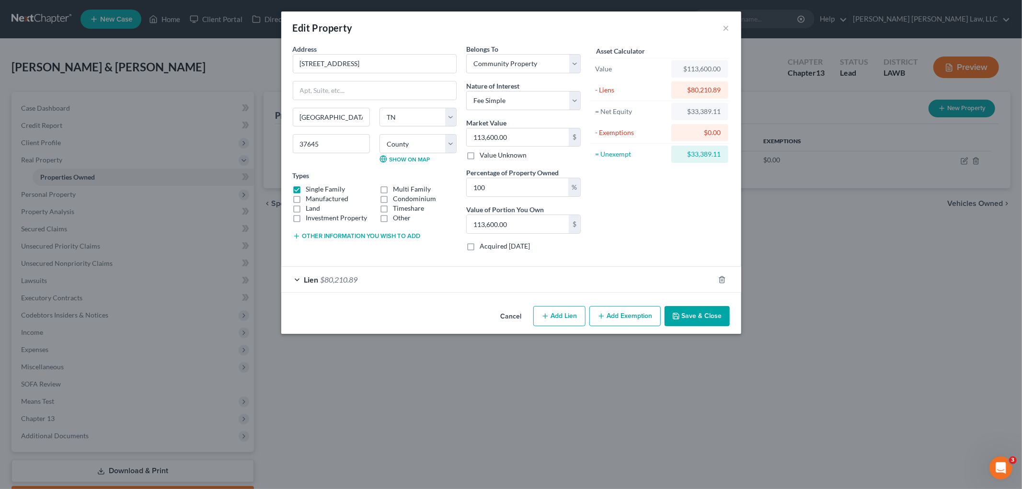
click at [432, 277] on div "Lien $80,210.89" at bounding box center [497, 279] width 433 height 25
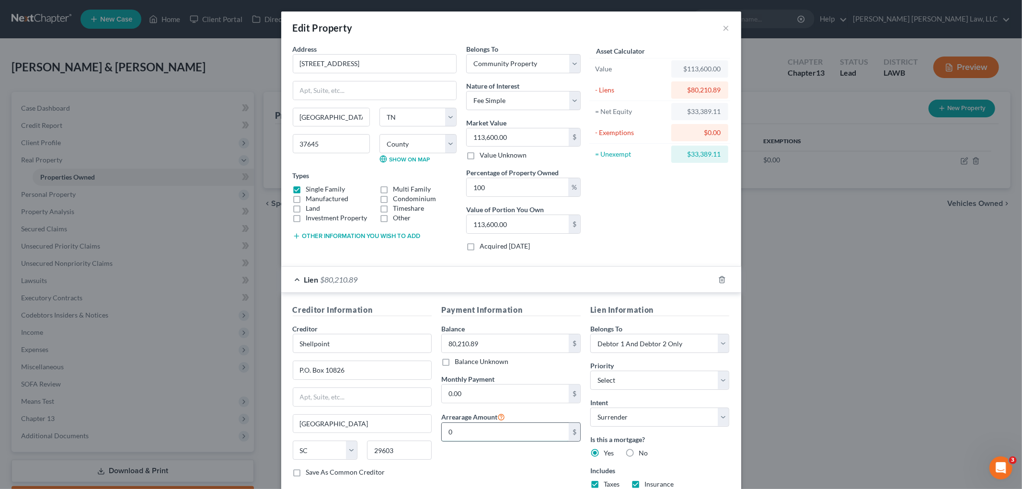
click at [522, 435] on input "0" at bounding box center [505, 432] width 127 height 18
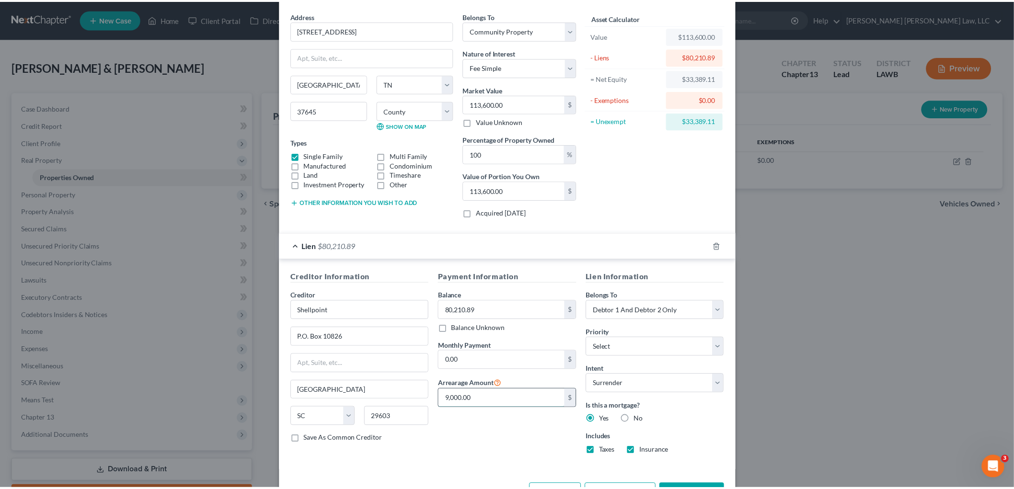
scroll to position [69, 0]
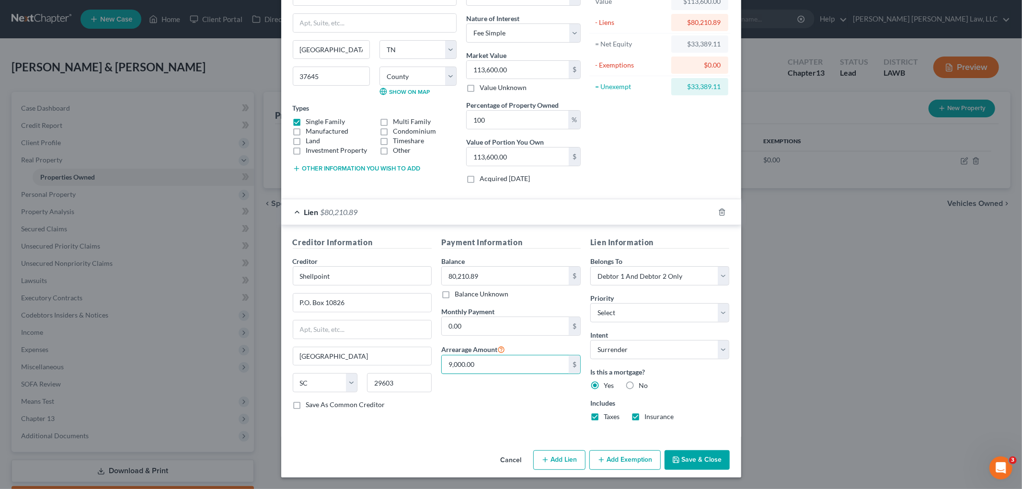
type input "9,000.00"
click at [692, 461] on button "Save & Close" at bounding box center [697, 460] width 65 height 20
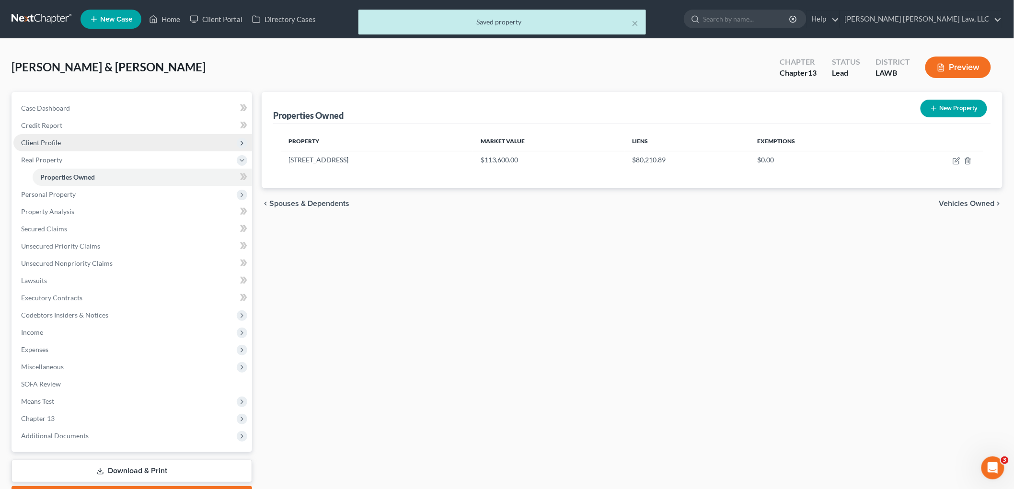
click at [72, 138] on span "Client Profile" at bounding box center [132, 142] width 239 height 17
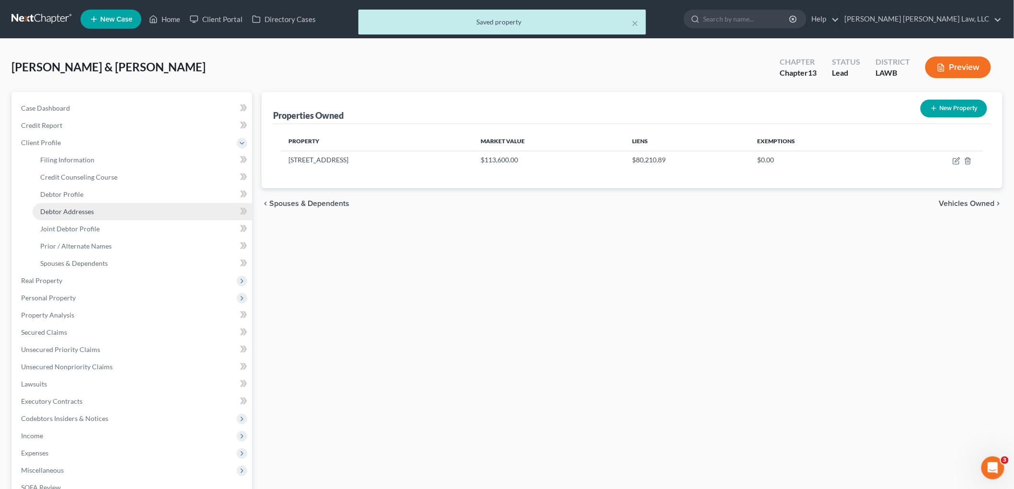
click at [99, 212] on link "Debtor Addresses" at bounding box center [142, 211] width 219 height 17
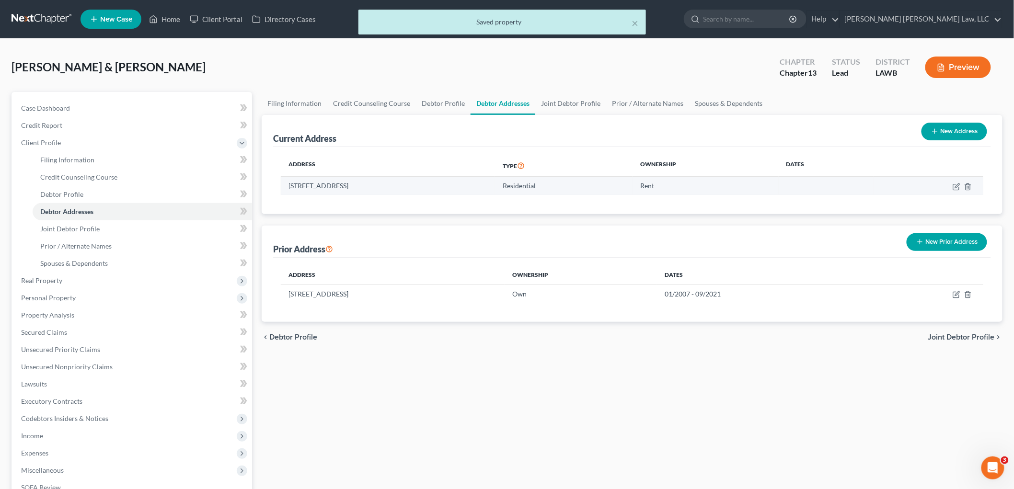
click at [359, 190] on td "4109 Highway 552, Downsville, LA 71234" at bounding box center [388, 186] width 214 height 18
click at [361, 188] on td "4109 Highway 552, Downsville, LA 71234" at bounding box center [388, 186] width 214 height 18
click at [362, 187] on td "4109 Highway 552, Downsville, LA 71234" at bounding box center [388, 186] width 214 height 18
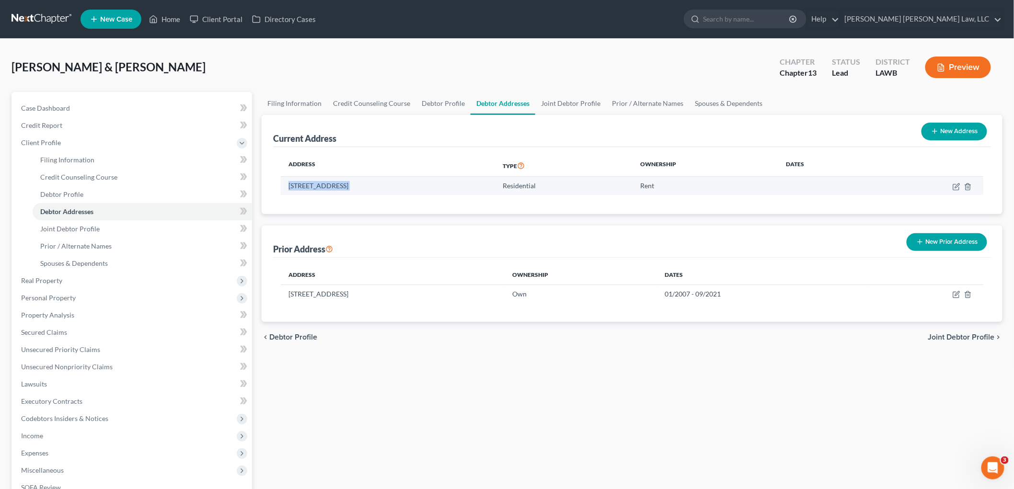
copy td "4109 Highway 552, Downsville, LA 71234"
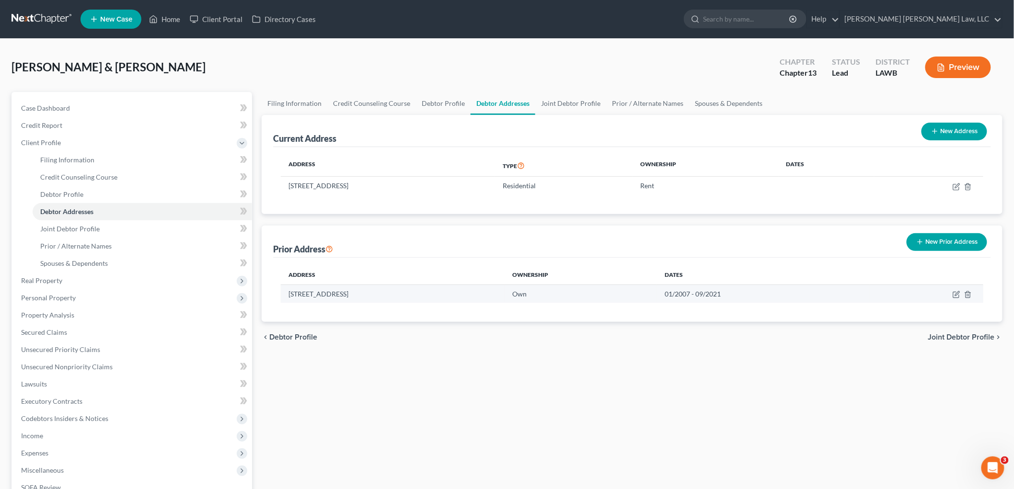
click at [327, 293] on td "442 Dogwood St, Mount Carmel, TN 37645" at bounding box center [393, 294] width 224 height 18
copy td "442 Dogwood St, Mount Carmel, TN 37645"
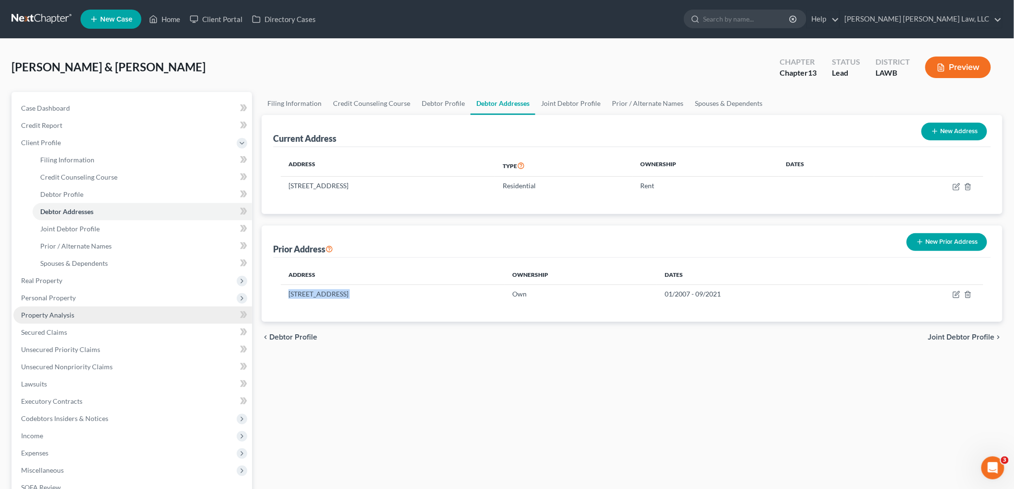
click at [58, 313] on span "Property Analysis" at bounding box center [47, 315] width 53 height 8
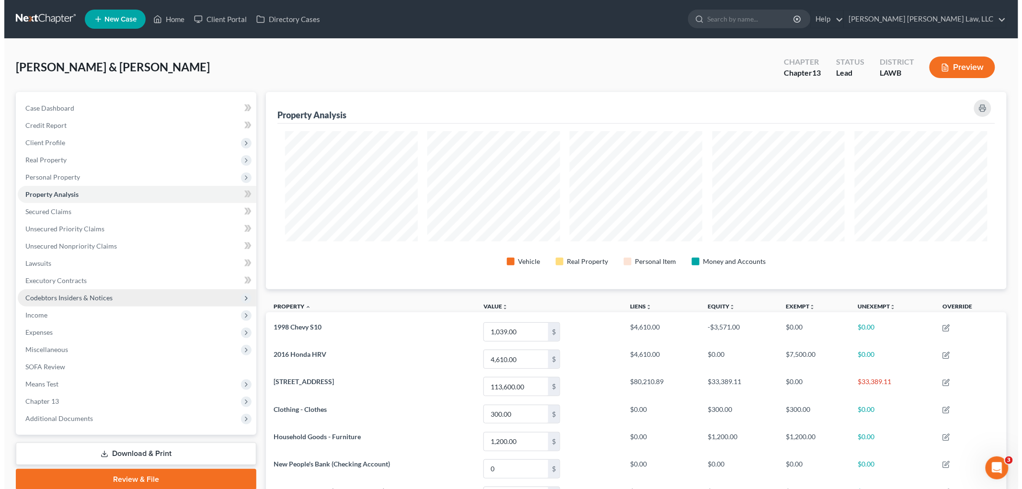
scroll to position [197, 741]
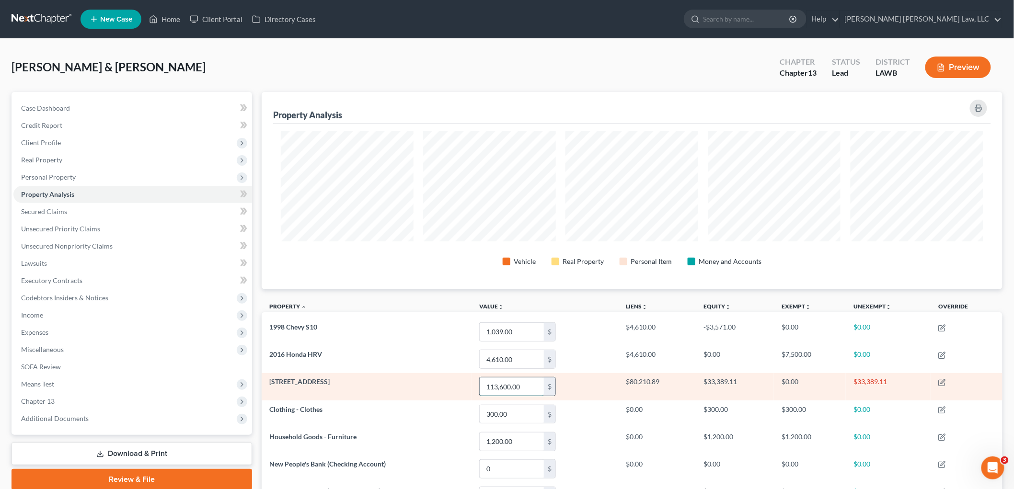
click at [514, 389] on input "113,600.00" at bounding box center [512, 387] width 64 height 18
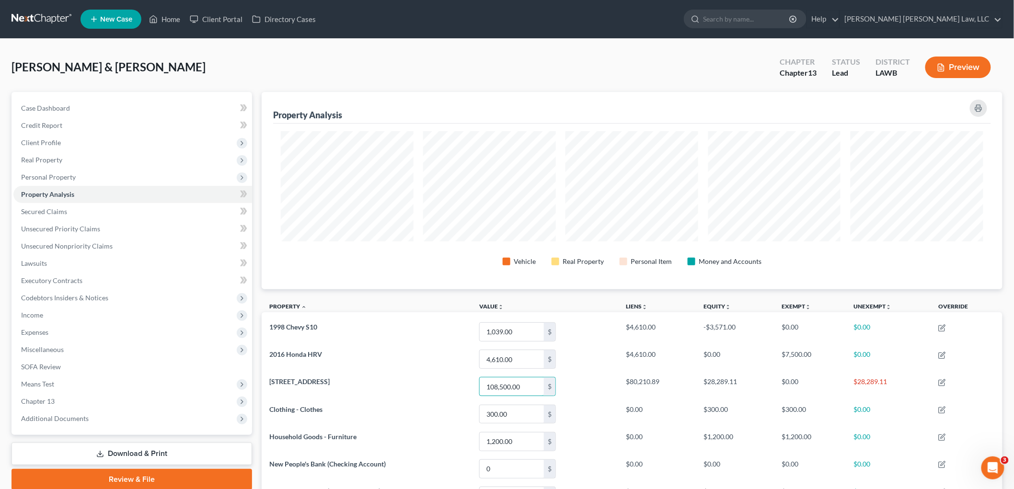
type input "108,500.00"
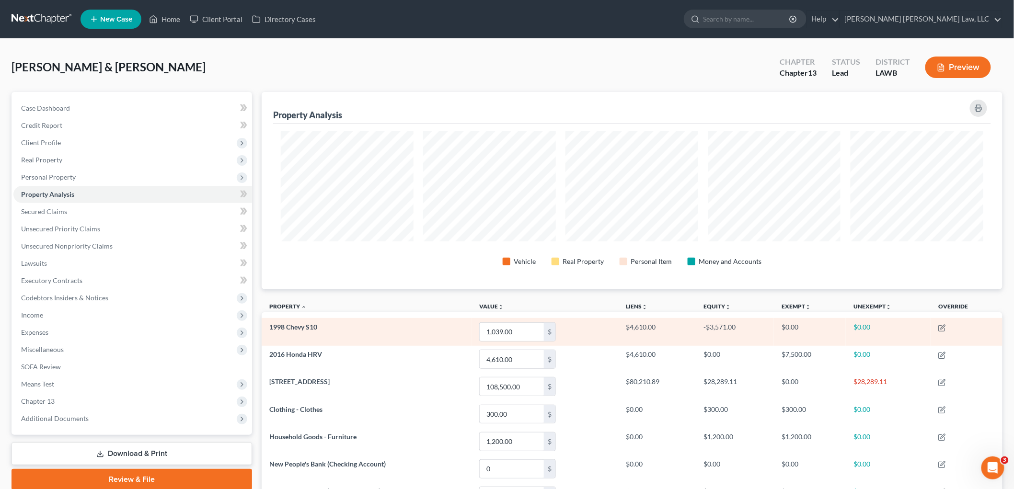
click at [591, 323] on td "1,039.00 $" at bounding box center [545, 331] width 147 height 27
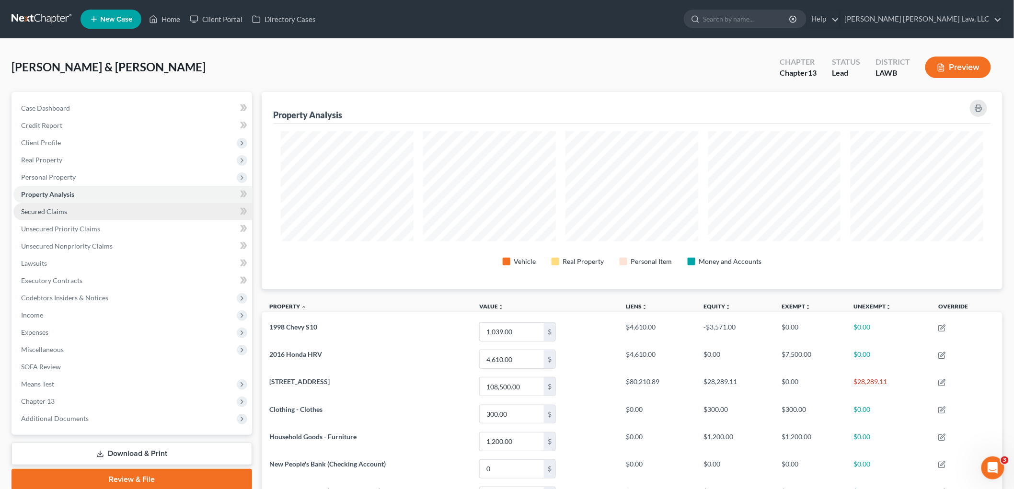
click at [78, 214] on link "Secured Claims" at bounding box center [132, 211] width 239 height 17
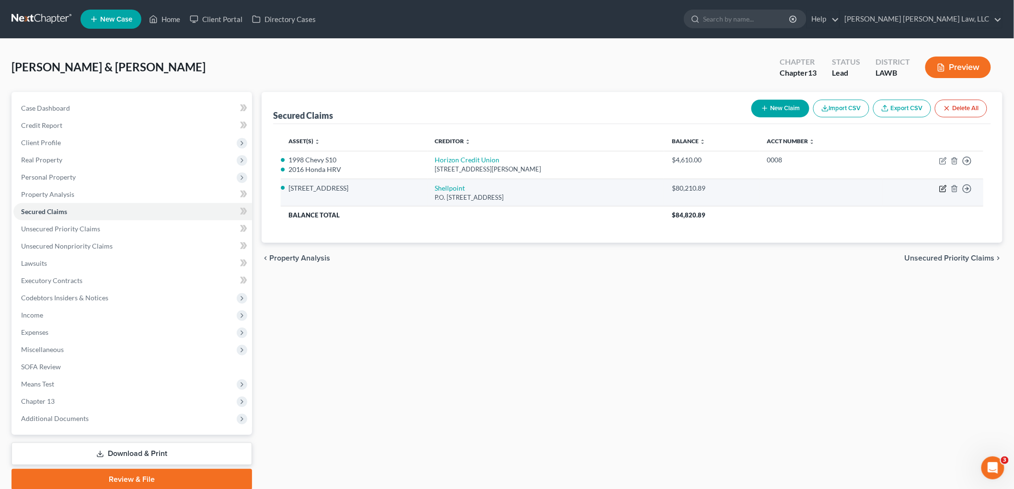
click at [941, 187] on icon "button" at bounding box center [943, 189] width 8 height 8
select select "42"
select select "0"
select select "2"
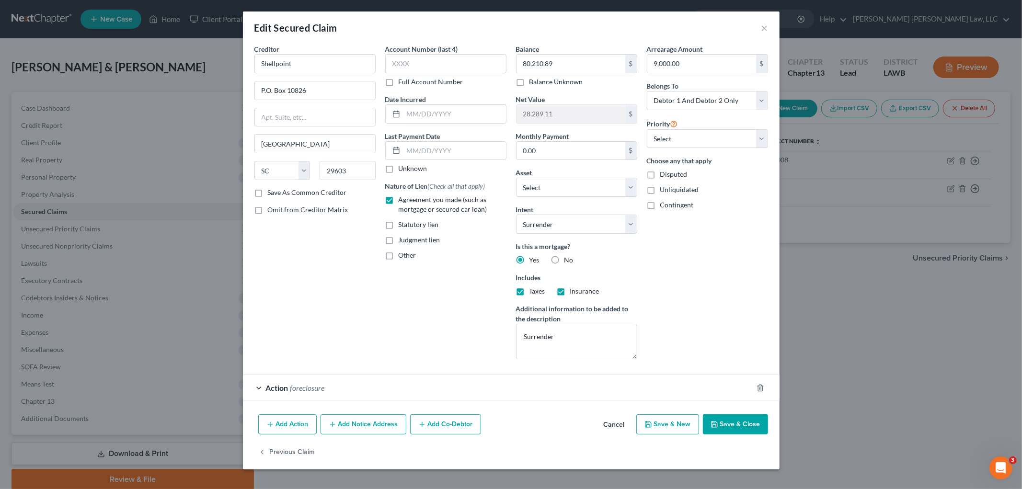
click at [738, 426] on button "Save & Close" at bounding box center [735, 425] width 65 height 20
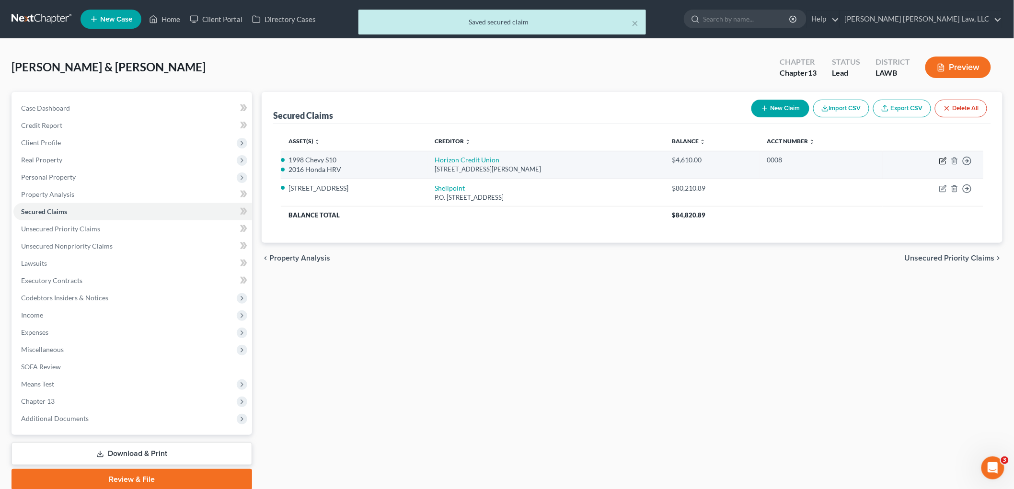
click at [943, 163] on icon "button" at bounding box center [943, 161] width 8 height 8
select select "44"
select select "2"
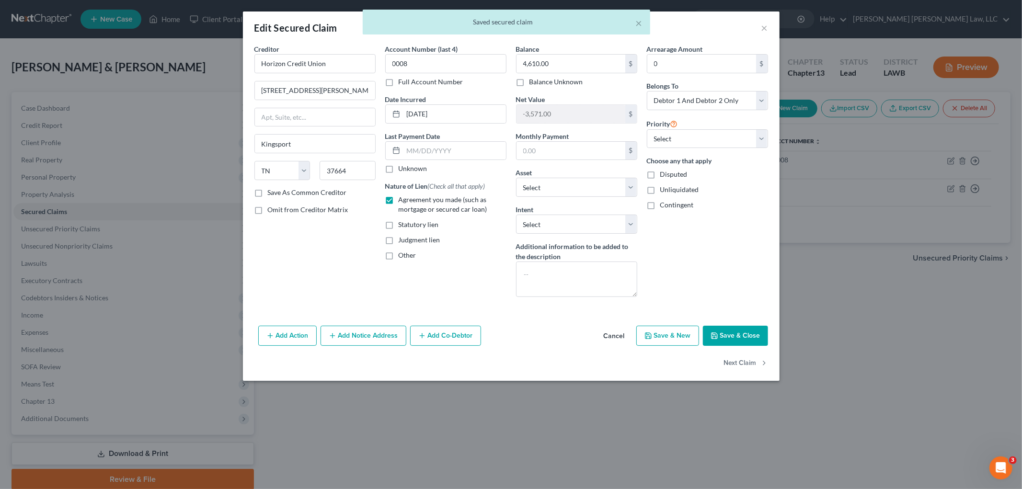
select select "2854151"
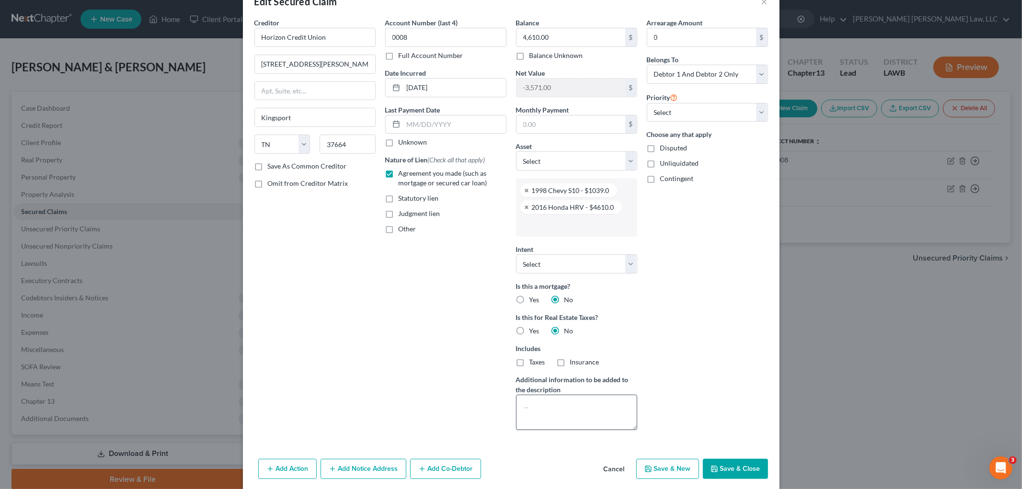
scroll to position [63, 0]
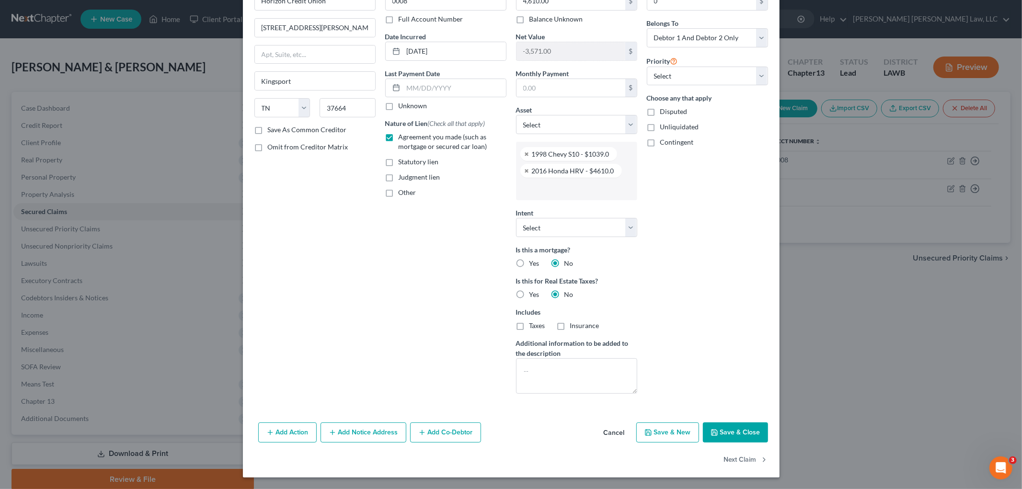
click at [722, 433] on button "Save & Close" at bounding box center [735, 433] width 65 height 20
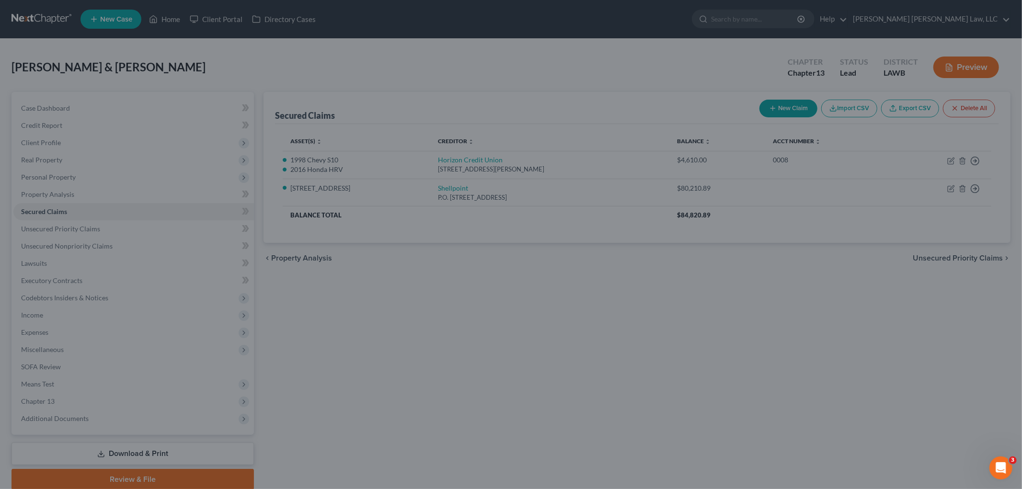
scroll to position [0, 0]
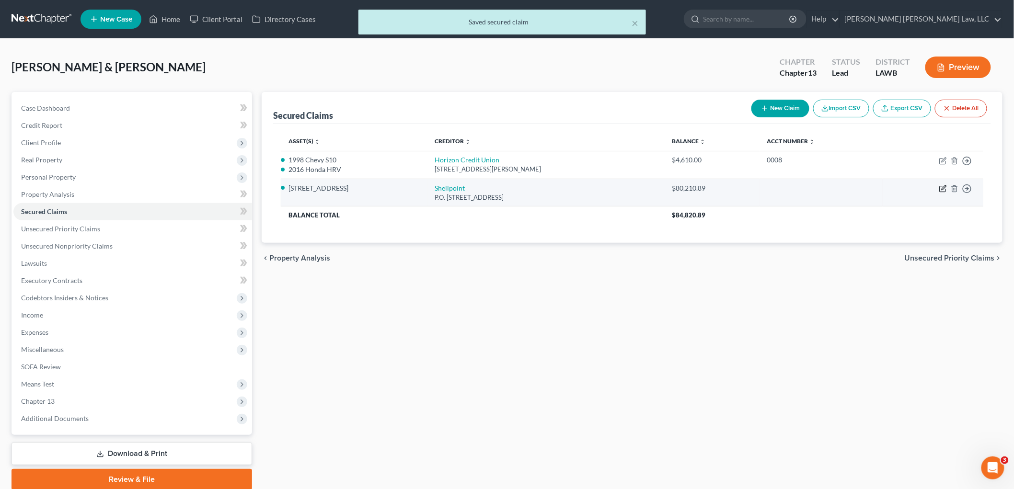
click at [941, 192] on icon "button" at bounding box center [943, 189] width 6 height 6
select select "42"
select select "0"
select select "2"
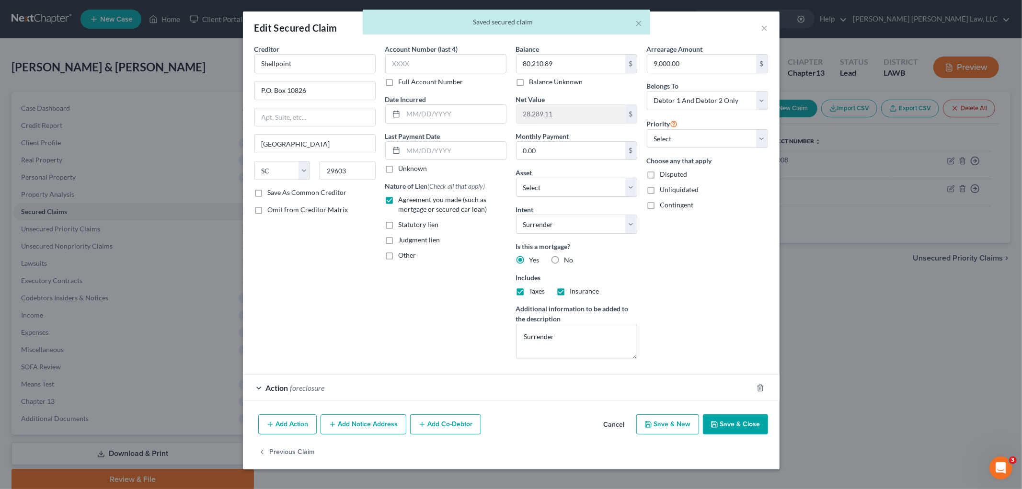
click at [390, 394] on div "Action foreclosure" at bounding box center [498, 387] width 510 height 25
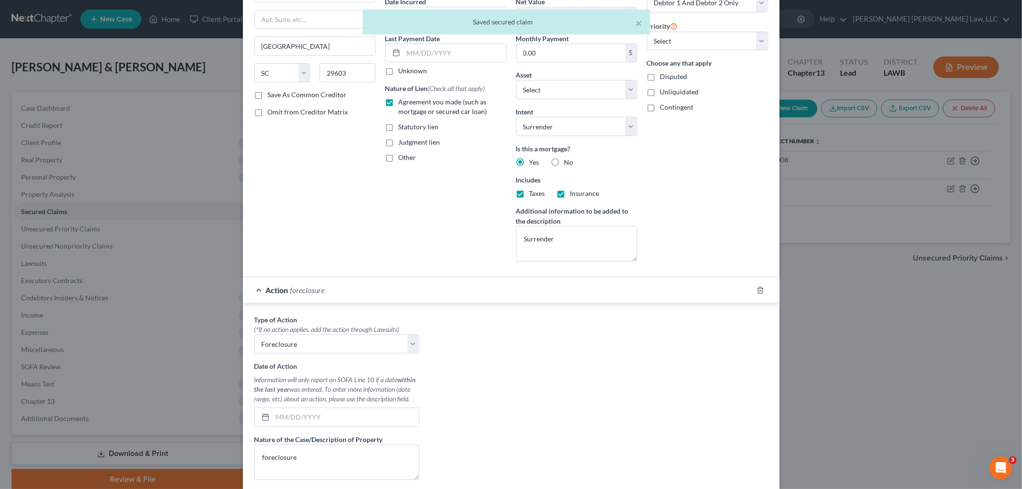
scroll to position [252, 0]
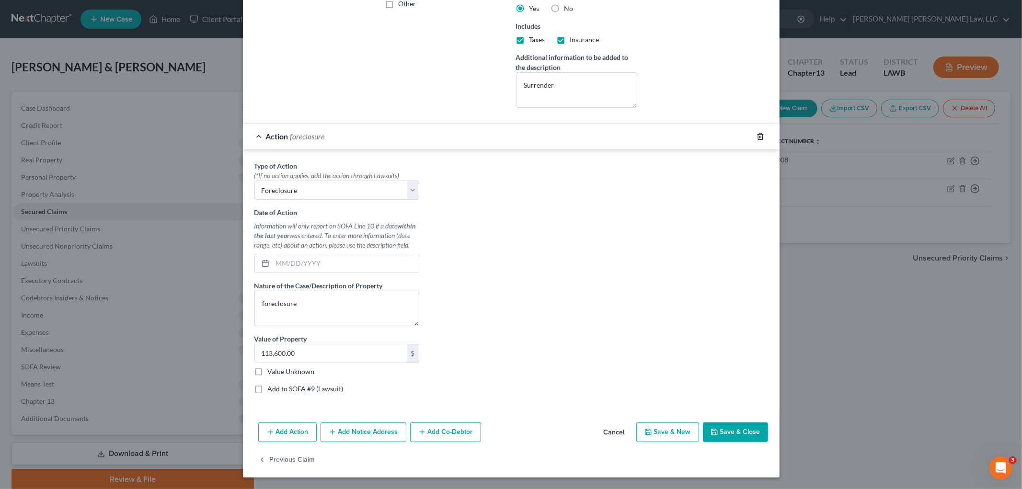
click at [757, 137] on icon "button" at bounding box center [761, 137] width 8 height 8
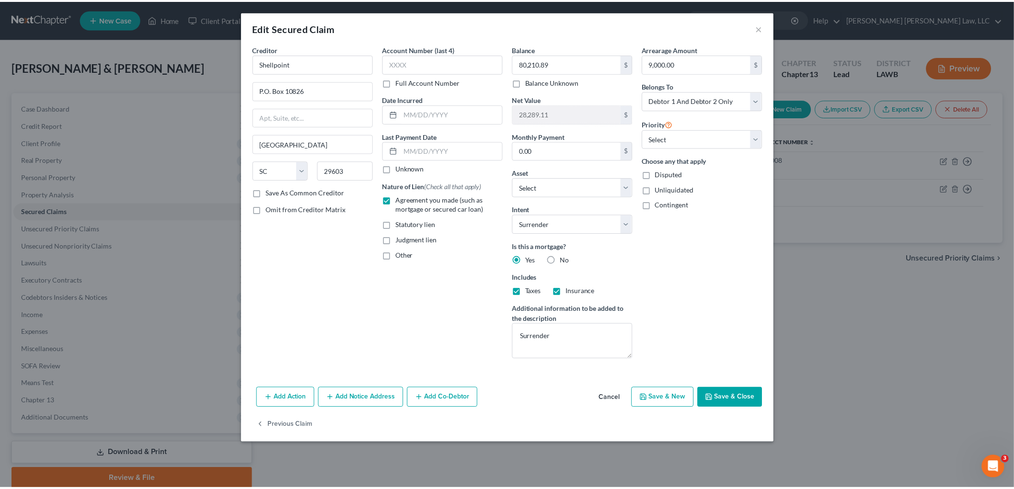
scroll to position [0, 0]
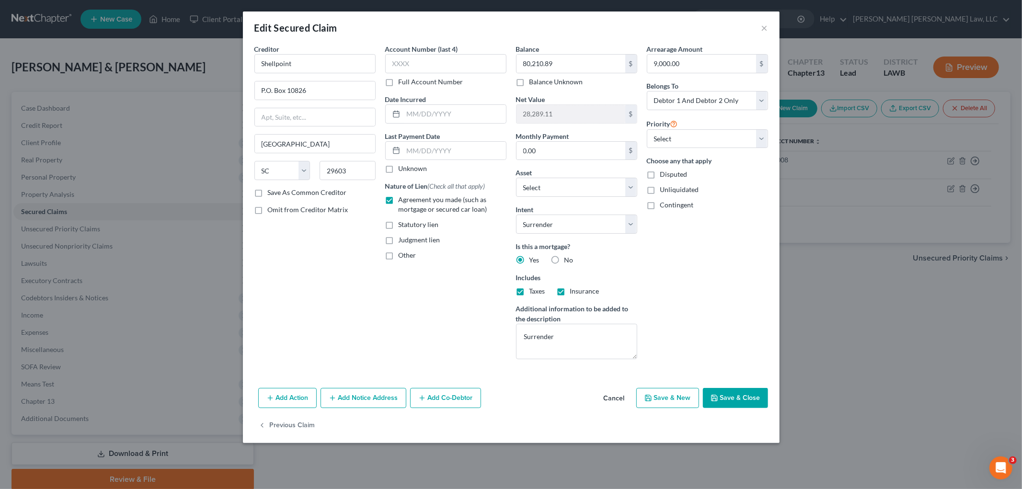
click at [725, 400] on button "Save & Close" at bounding box center [735, 398] width 65 height 20
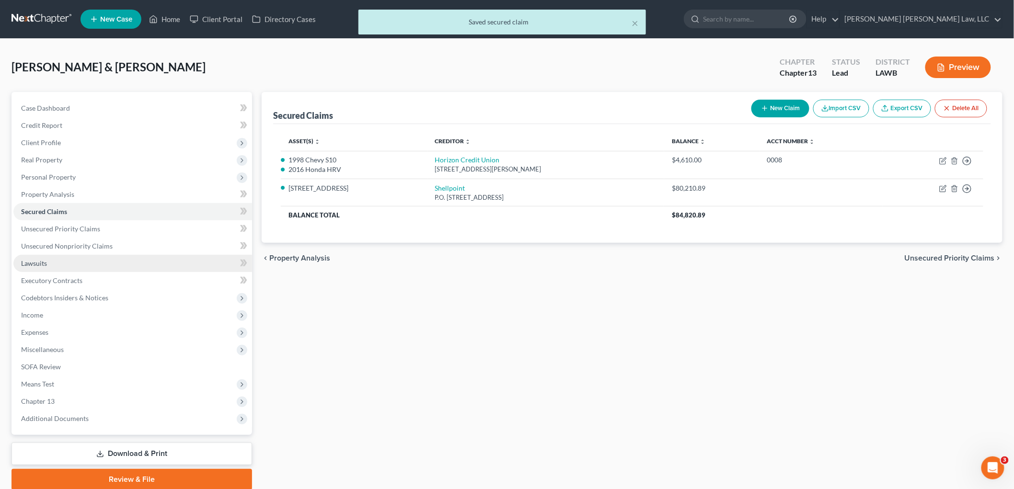
click at [66, 270] on link "Lawsuits" at bounding box center [132, 263] width 239 height 17
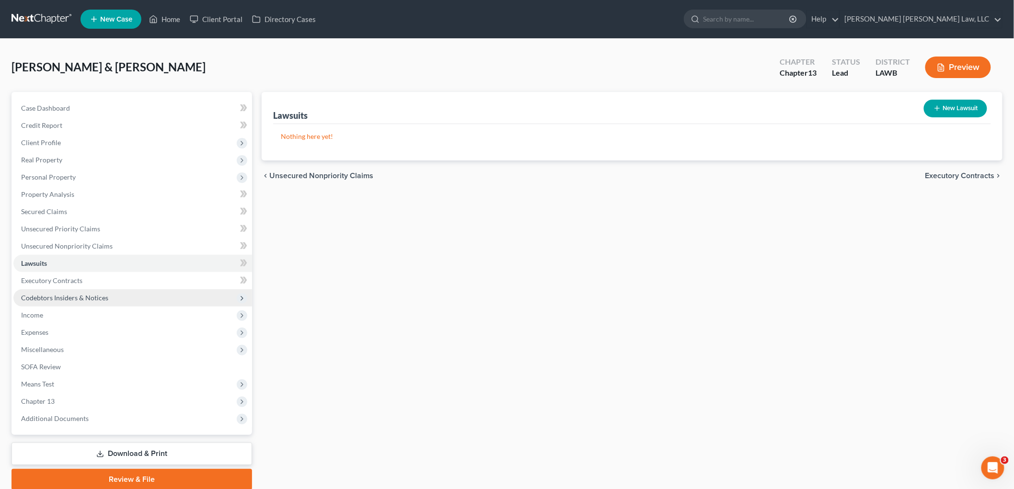
click at [82, 296] on span "Codebtors Insiders & Notices" at bounding box center [64, 298] width 87 height 8
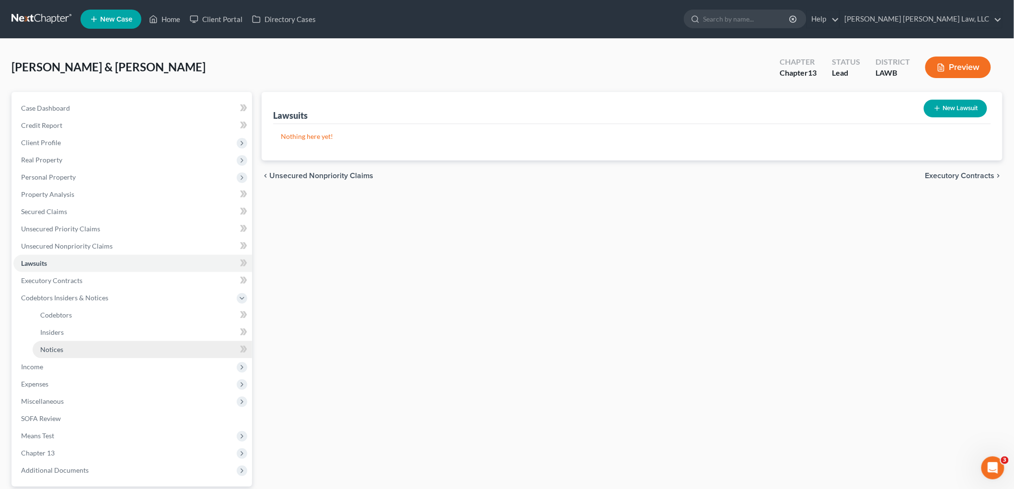
click at [68, 347] on link "Notices" at bounding box center [142, 349] width 219 height 17
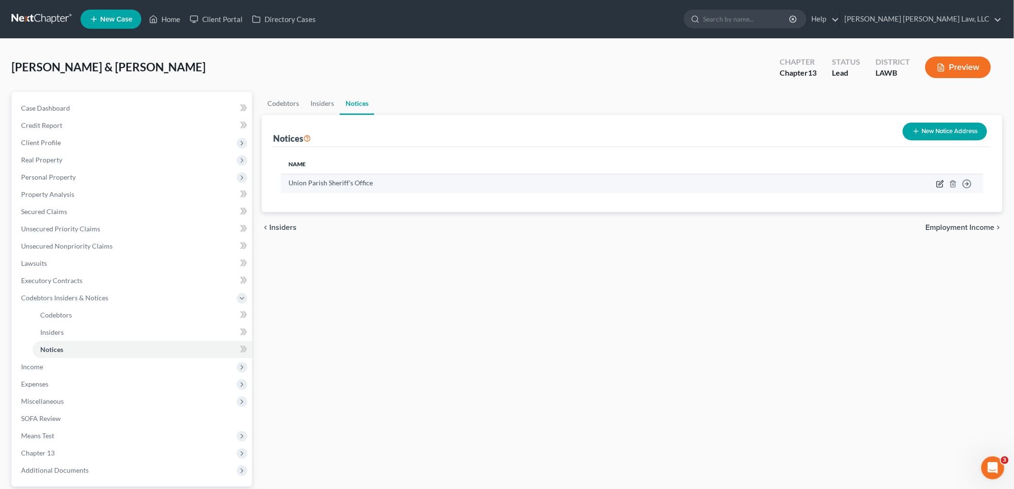
click at [941, 183] on icon "button" at bounding box center [940, 184] width 8 height 8
select select "19"
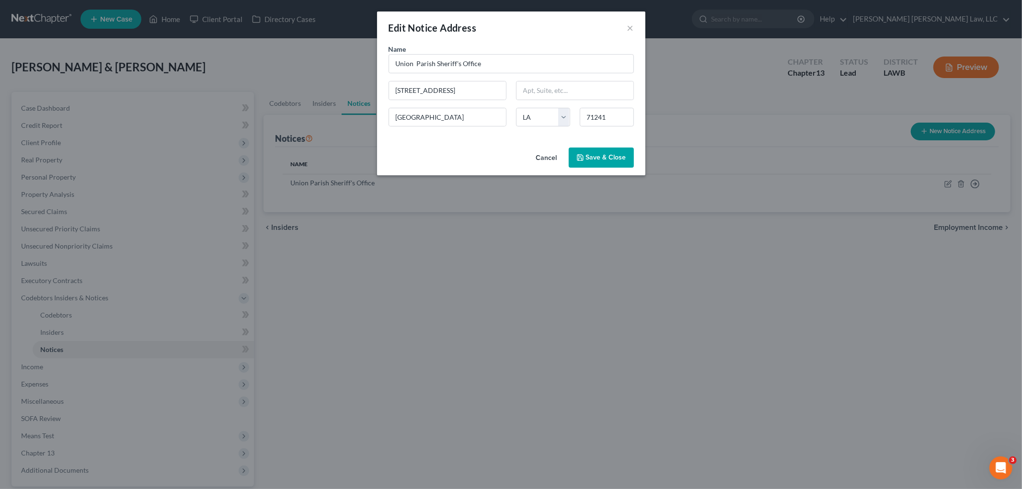
click at [605, 160] on span "Save & Close" at bounding box center [606, 157] width 40 height 8
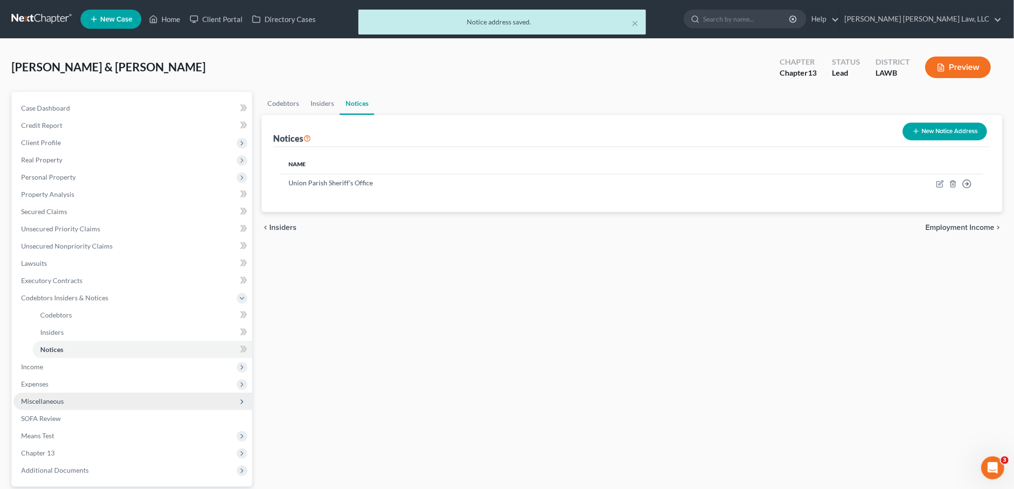
click at [61, 395] on span "Miscellaneous" at bounding box center [132, 401] width 239 height 17
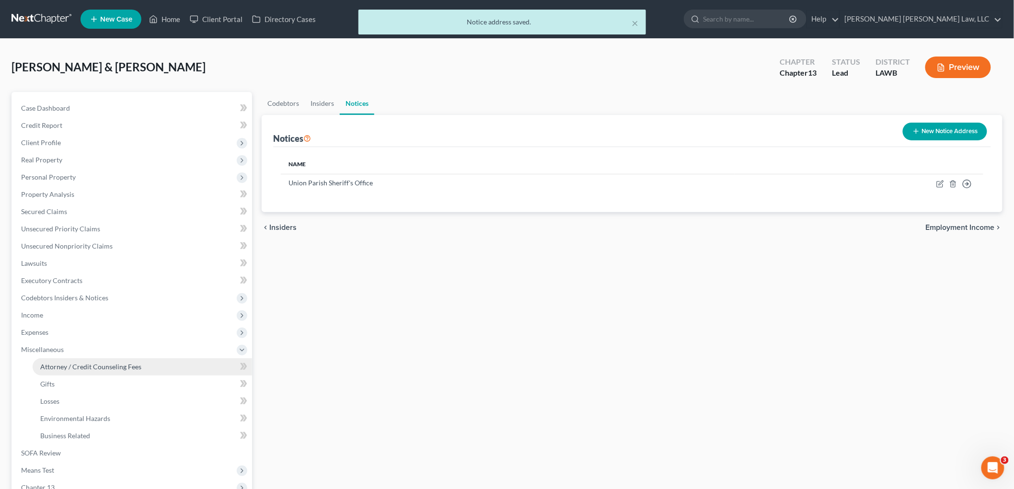
click at [82, 364] on span "Attorney / Credit Counseling Fees" at bounding box center [90, 367] width 101 height 8
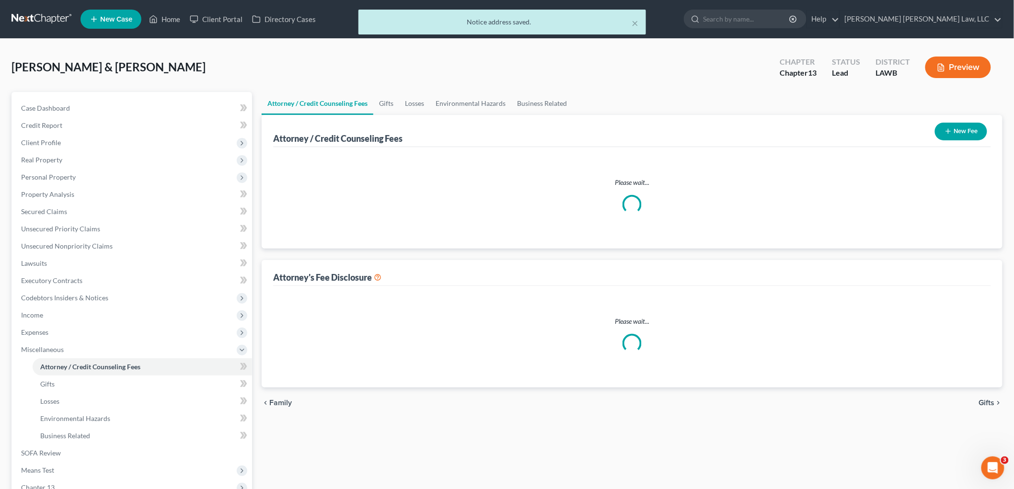
select select "1"
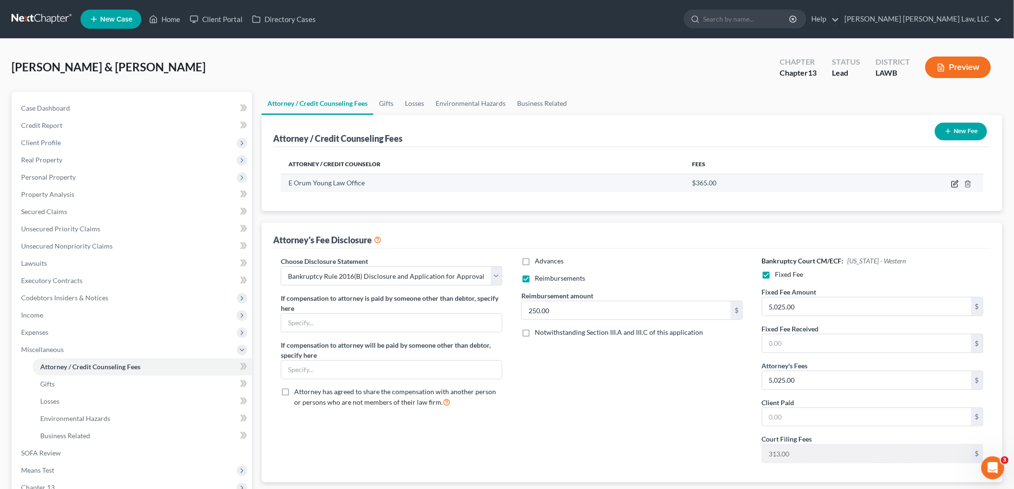
click at [952, 185] on icon "button" at bounding box center [955, 184] width 8 height 8
select select "19"
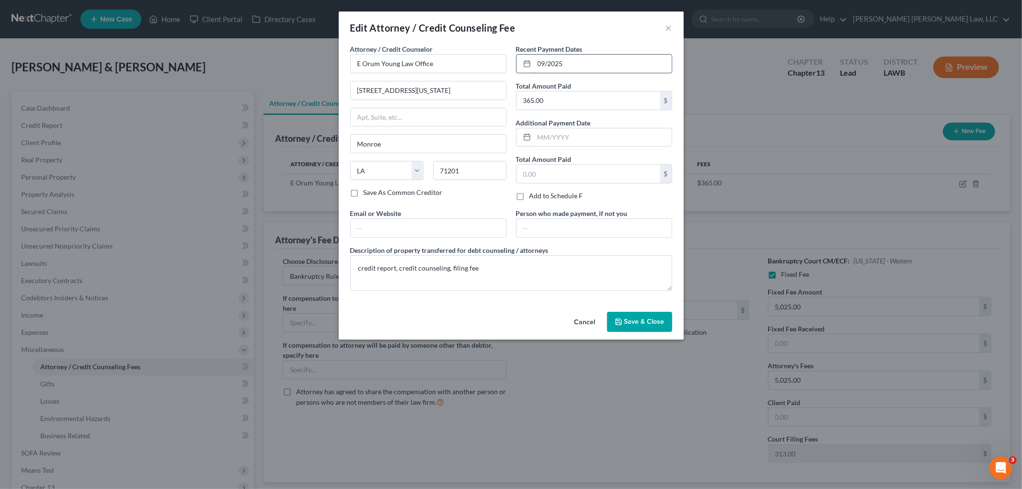
click at [548, 61] on input "09/2025" at bounding box center [603, 64] width 138 height 18
type input "09/29/2025"
click at [630, 323] on span "Save & Close" at bounding box center [644, 322] width 40 height 8
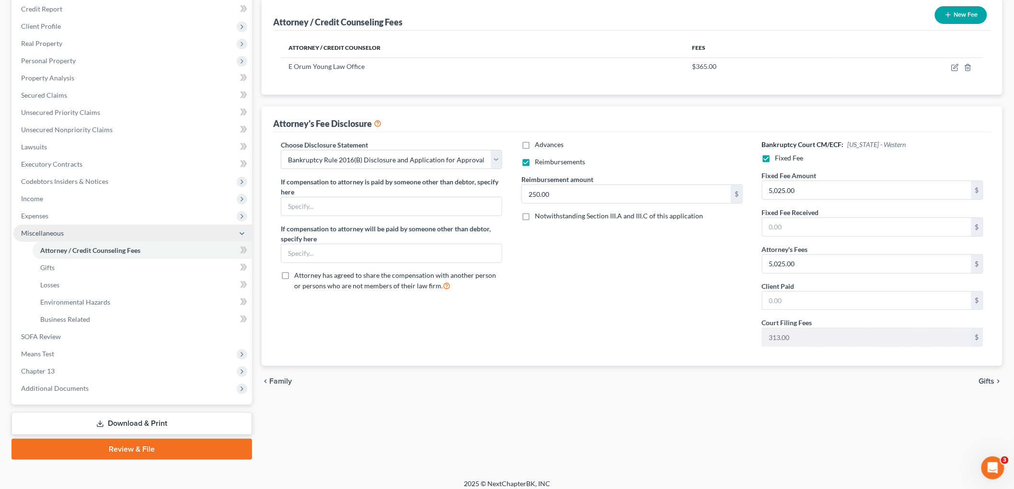
scroll to position [122, 0]
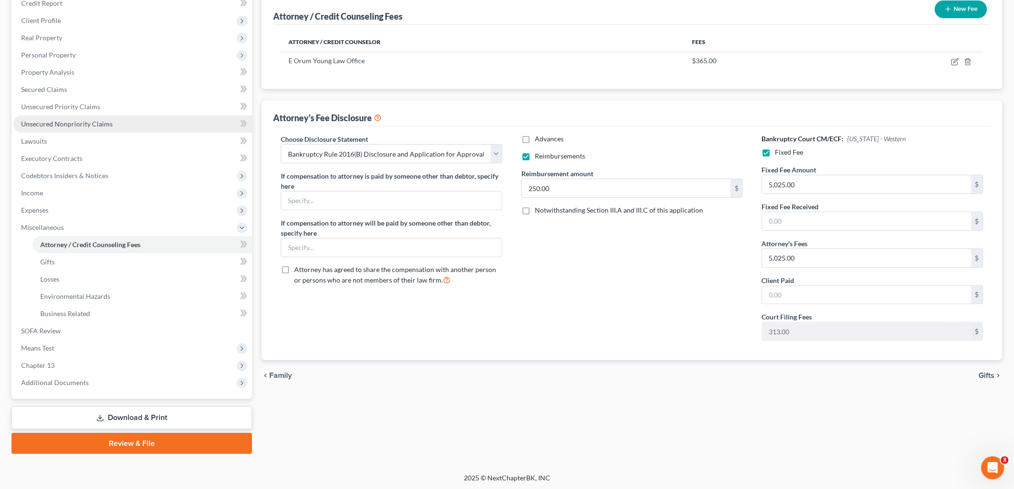
click at [92, 125] on span "Unsecured Nonpriority Claims" at bounding box center [67, 124] width 92 height 8
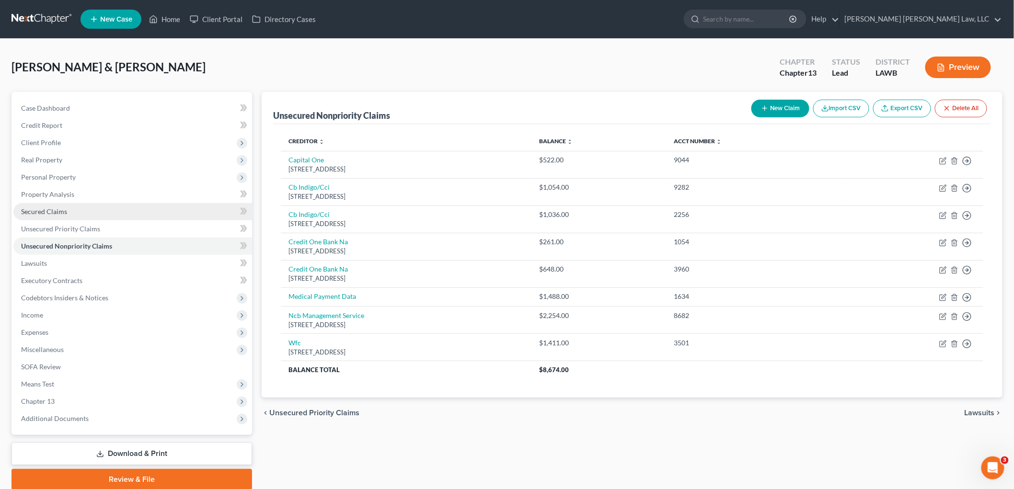
click at [89, 203] on link "Secured Claims" at bounding box center [132, 211] width 239 height 17
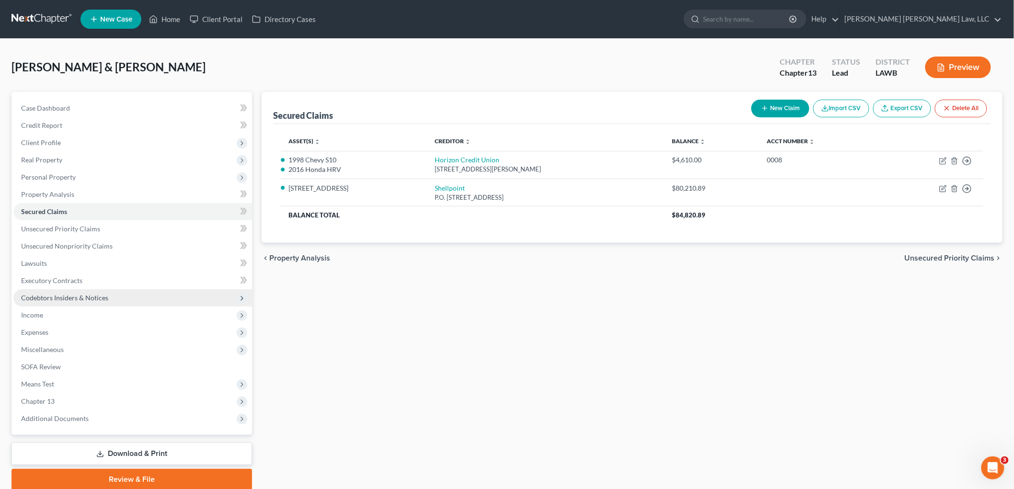
click at [46, 294] on span "Codebtors Insiders & Notices" at bounding box center [64, 298] width 87 height 8
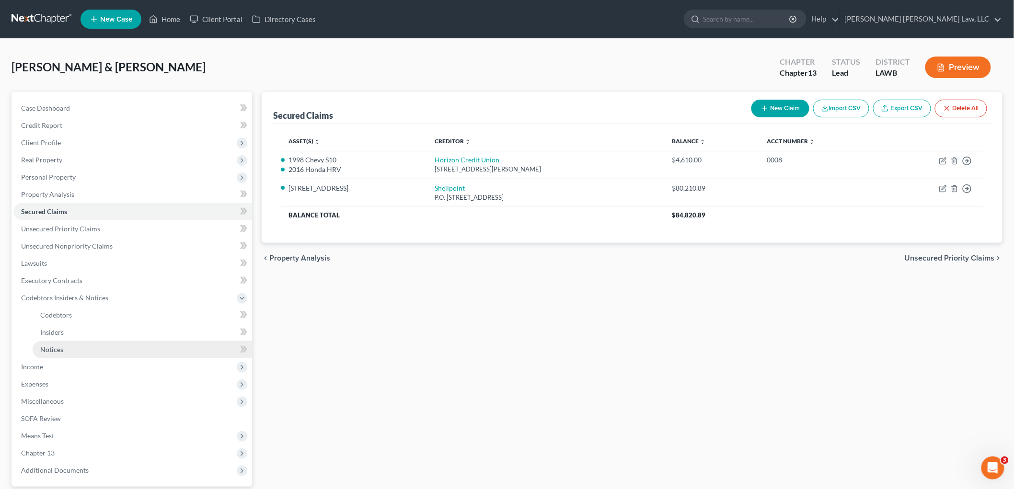
click at [50, 349] on span "Notices" at bounding box center [51, 350] width 23 height 8
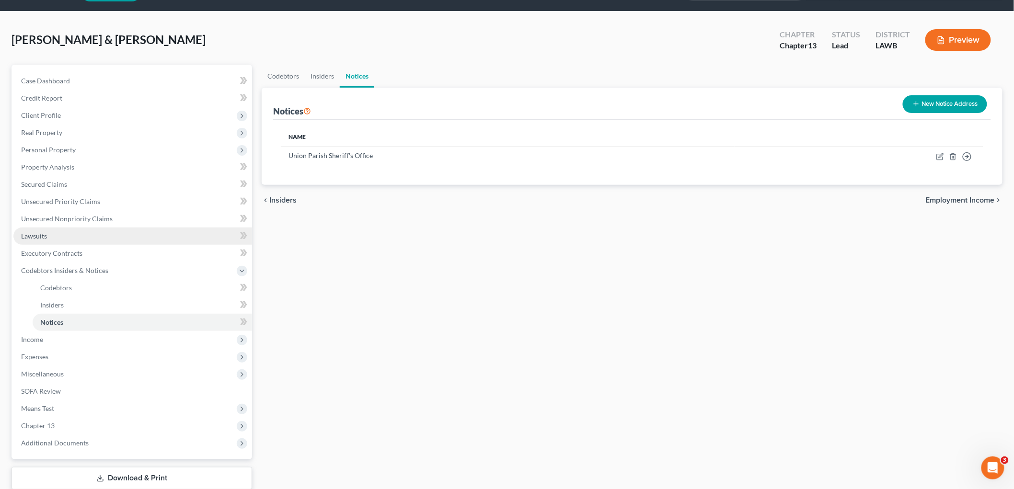
scroll to position [53, 0]
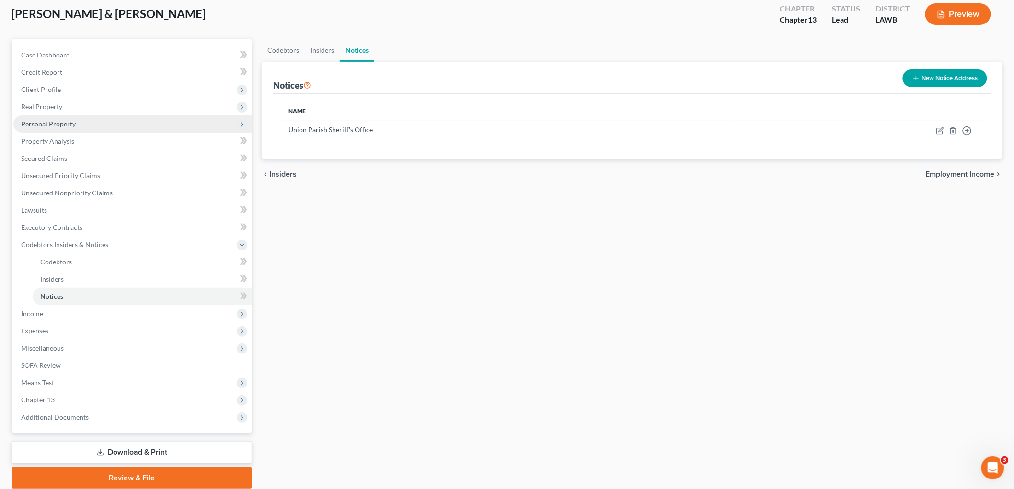
click at [69, 122] on span "Personal Property" at bounding box center [48, 124] width 55 height 8
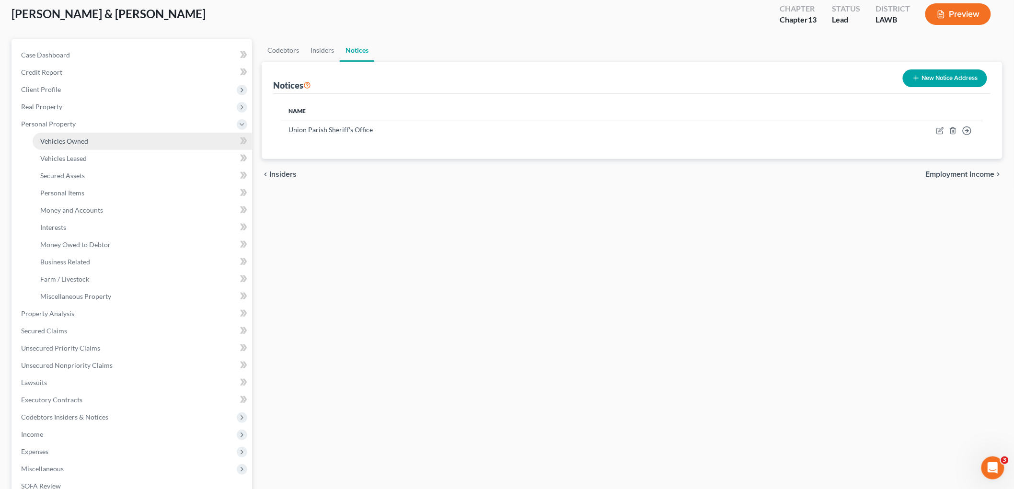
click at [77, 139] on span "Vehicles Owned" at bounding box center [64, 141] width 48 height 8
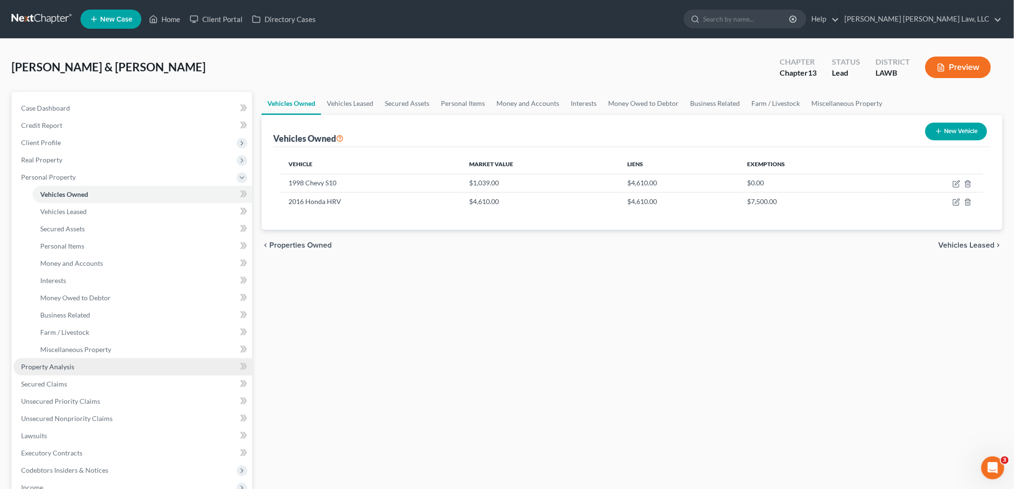
click at [68, 368] on span "Property Analysis" at bounding box center [47, 367] width 53 height 8
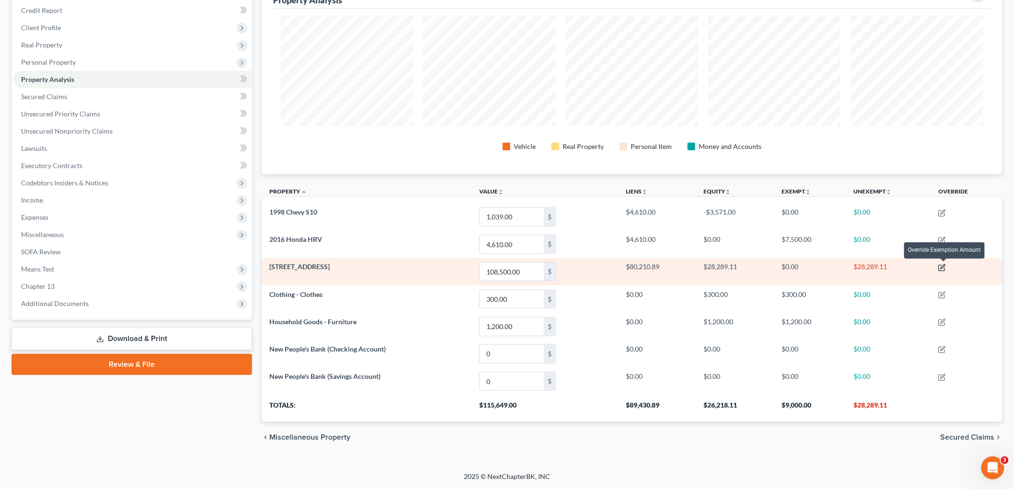
click at [942, 268] on icon "button" at bounding box center [942, 268] width 8 height 8
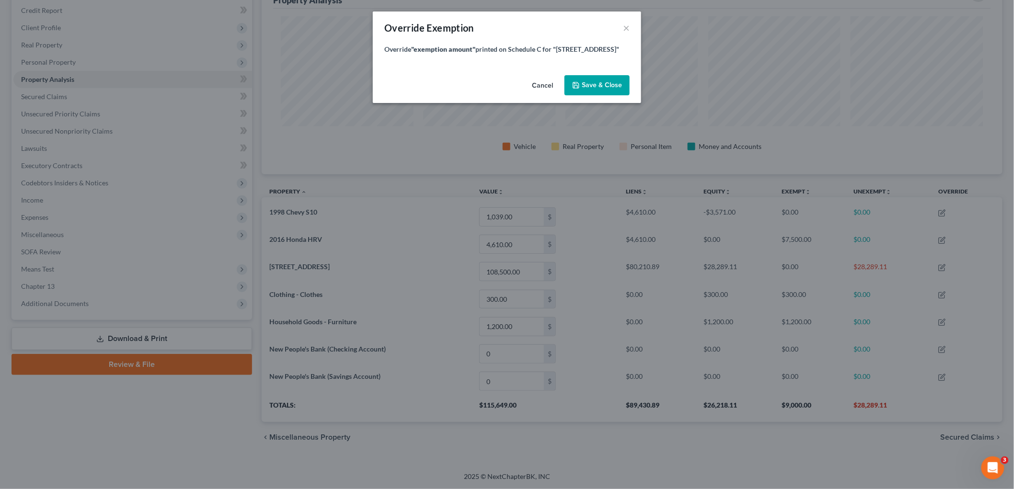
scroll to position [199, 747]
click at [604, 82] on span "Save & Close" at bounding box center [606, 85] width 40 height 8
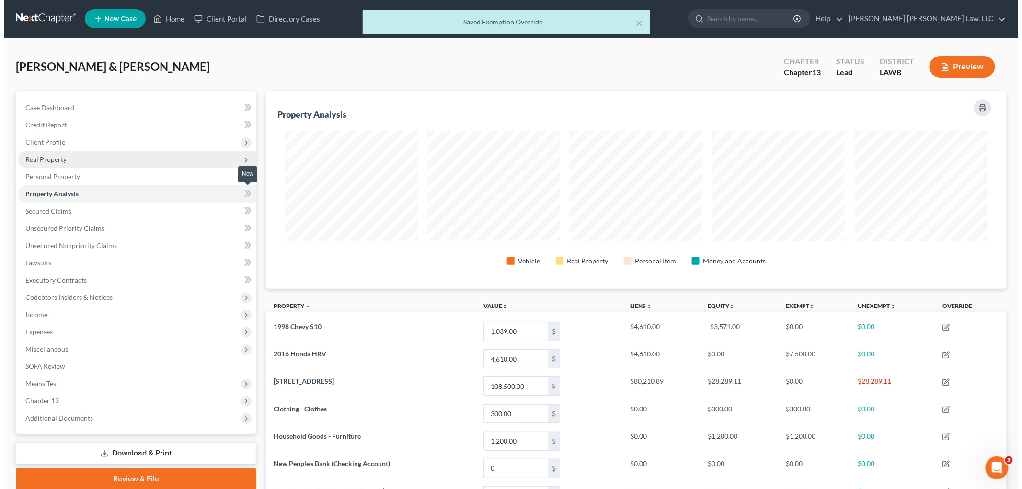
scroll to position [0, 0]
click at [55, 159] on span "Real Property" at bounding box center [41, 160] width 41 height 8
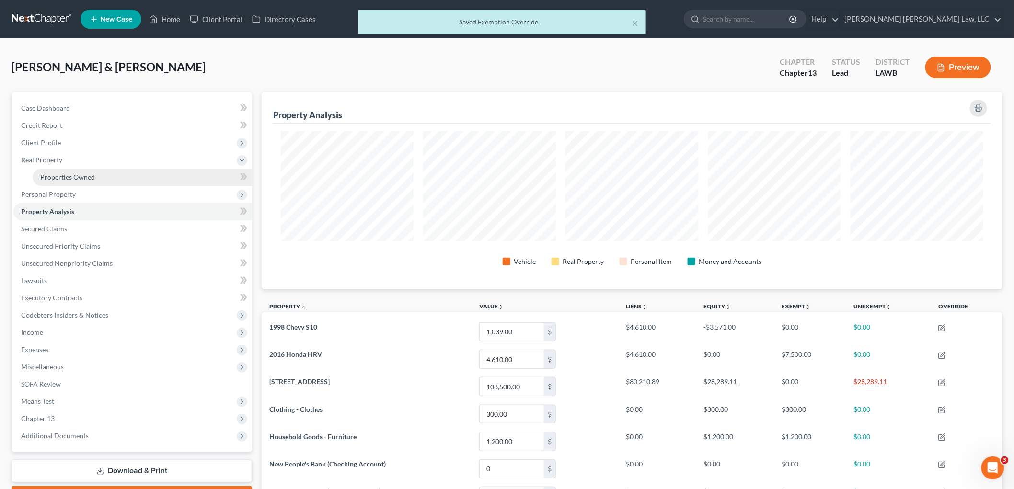
click at [64, 180] on span "Properties Owned" at bounding box center [67, 177] width 55 height 8
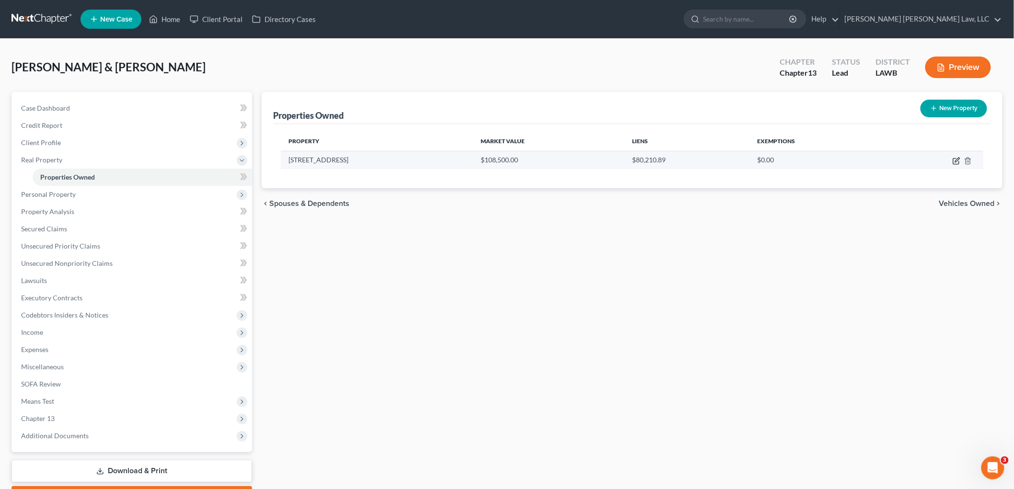
click at [954, 163] on icon "button" at bounding box center [957, 161] width 8 height 8
select select "44"
select select "36"
select select "4"
select select "0"
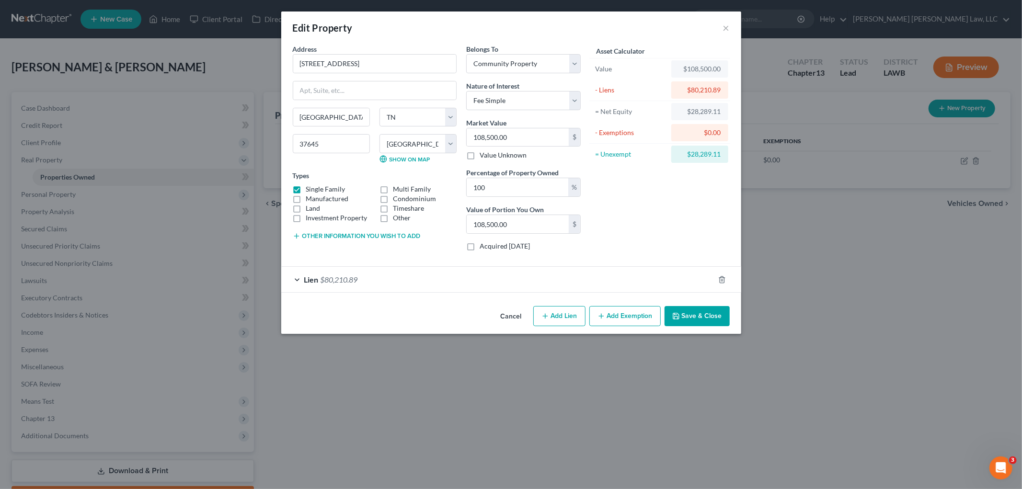
click at [384, 237] on button "Other information you wish to add" at bounding box center [357, 236] width 128 height 8
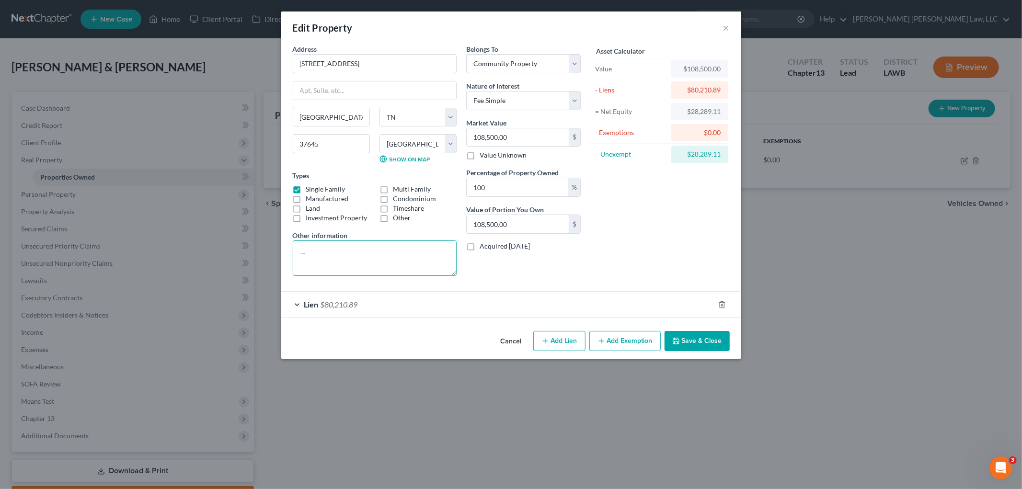
click at [369, 256] on textarea at bounding box center [375, 258] width 164 height 35
click at [727, 26] on button "×" at bounding box center [726, 28] width 7 height 12
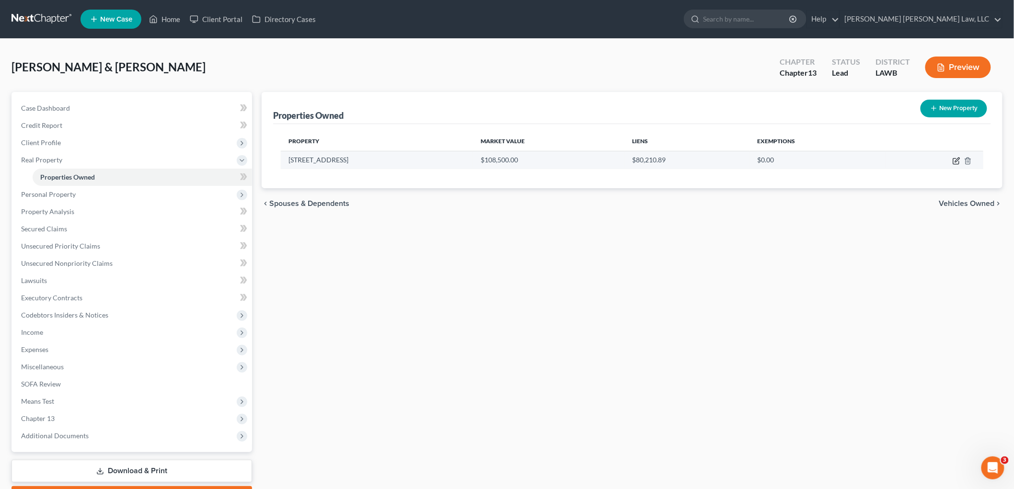
click at [956, 160] on icon "button" at bounding box center [957, 160] width 4 height 4
select select "44"
select select "36"
select select "4"
select select "0"
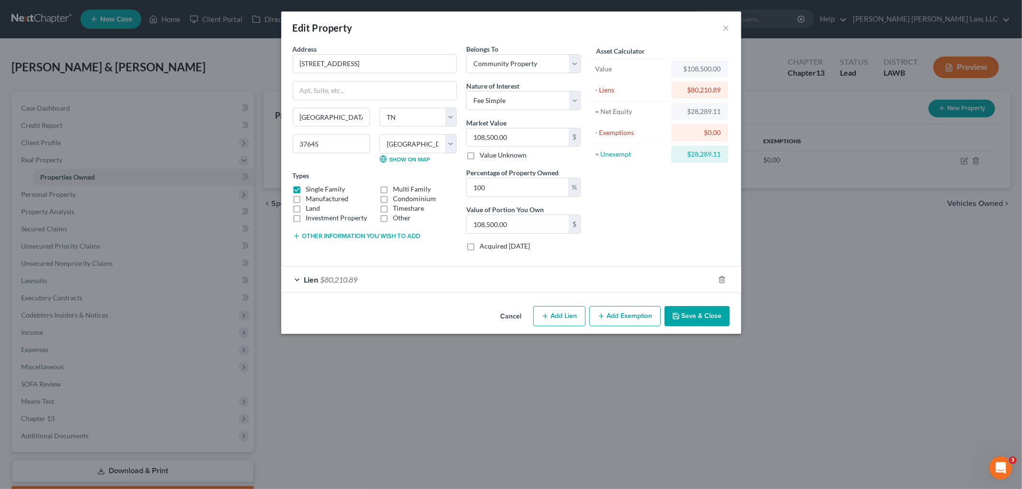
click at [326, 236] on button "Other information you wish to add" at bounding box center [357, 236] width 128 height 8
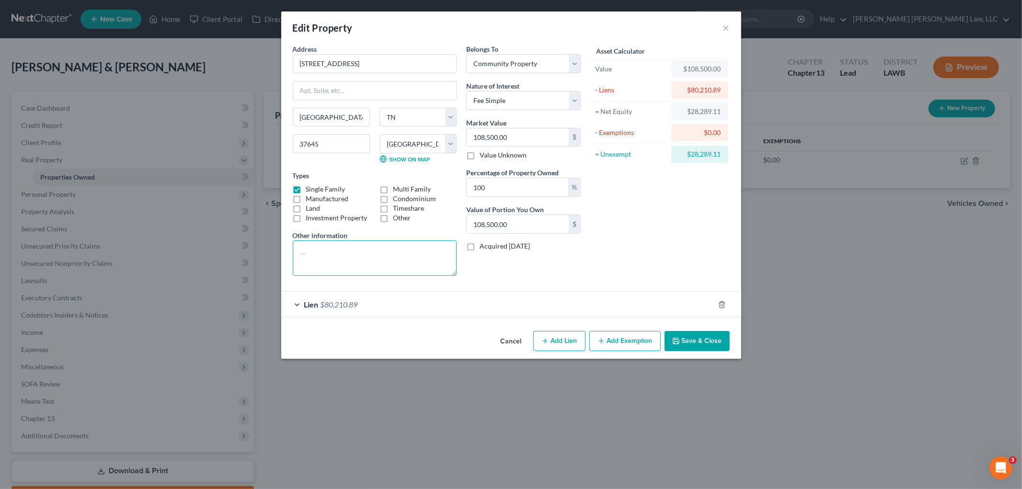
click at [339, 255] on textarea at bounding box center [375, 258] width 164 height 35
click at [360, 266] on textarea "Liquidation: $108,500.00(value) - $6510.00(sales) = $" at bounding box center [375, 258] width 164 height 35
click at [427, 266] on textarea "Liquidation: $108,500.00(value) - $6510.00(sales) = $101,990.00 (new value) - $…" at bounding box center [375, 258] width 164 height 35
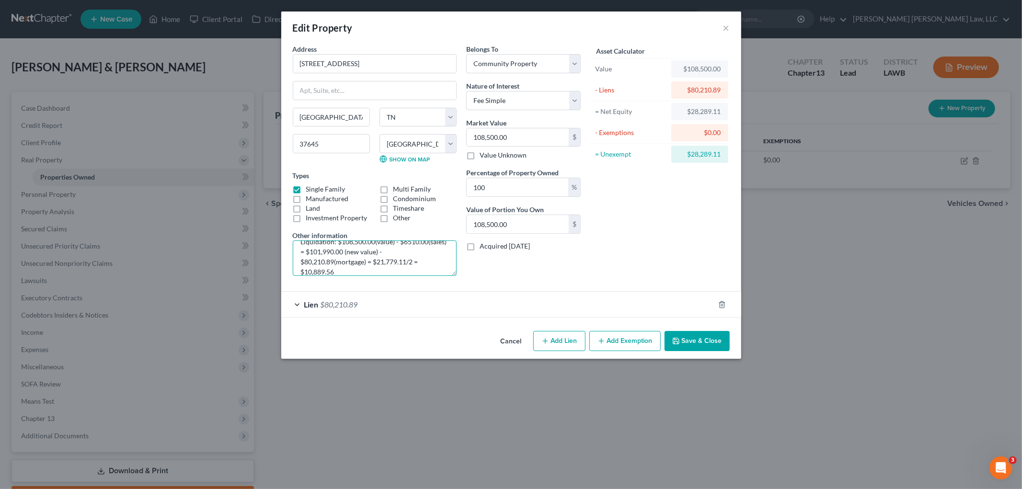
click at [358, 271] on textarea "Liquidation: $108,500.00(value) - $6510.00(sales) = $101,990.00 (new value) - $…" at bounding box center [375, 258] width 164 height 35
type textarea "Liquidation: $108,500.00(value) - $6510.00(sales) = $101,990.00 (new value) - $…"
click at [524, 187] on input "100" at bounding box center [518, 187] width 102 height 18
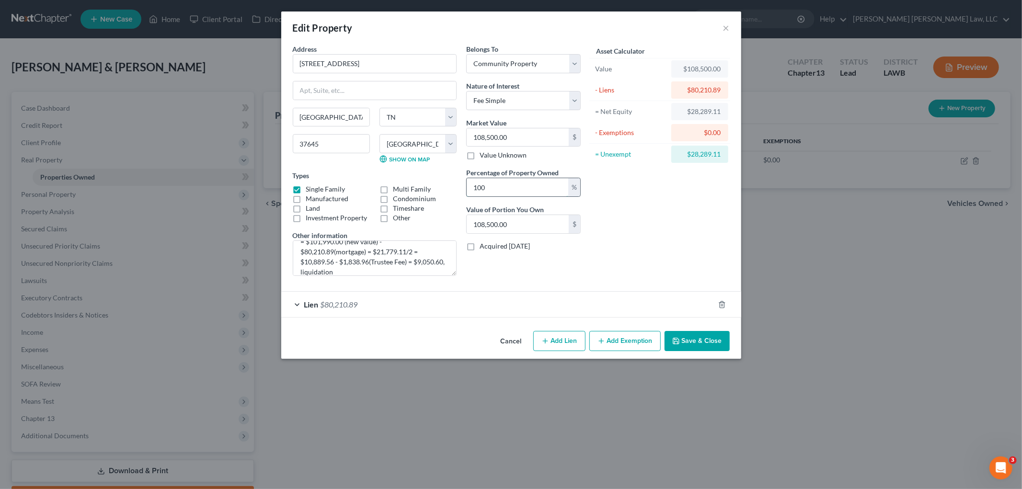
type input "5"
type input "5,425.00"
type input "50"
type input "54,250.00"
click at [524, 187] on input "50" at bounding box center [518, 187] width 102 height 18
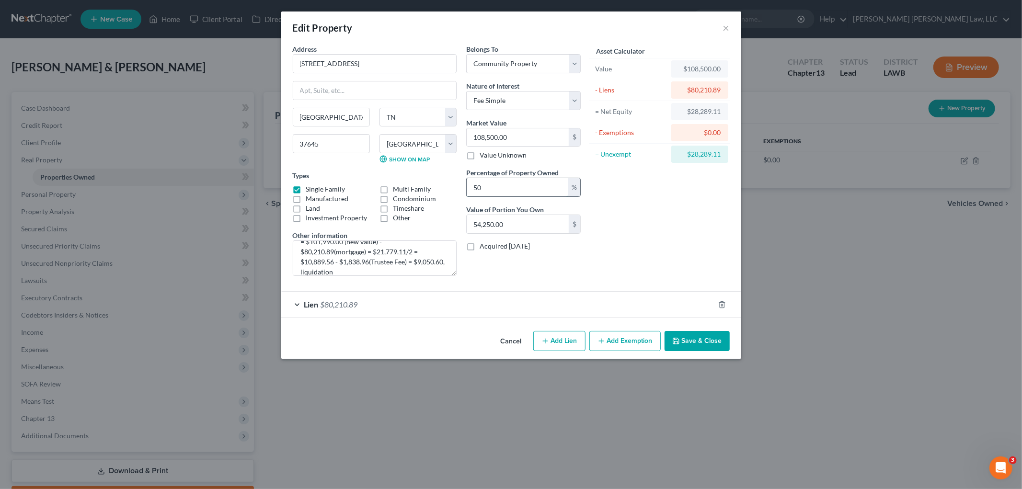
click at [524, 187] on input "50" at bounding box center [518, 187] width 102 height 18
type input "1"
type input "1,085.00"
type input "10"
type input "10,850.00"
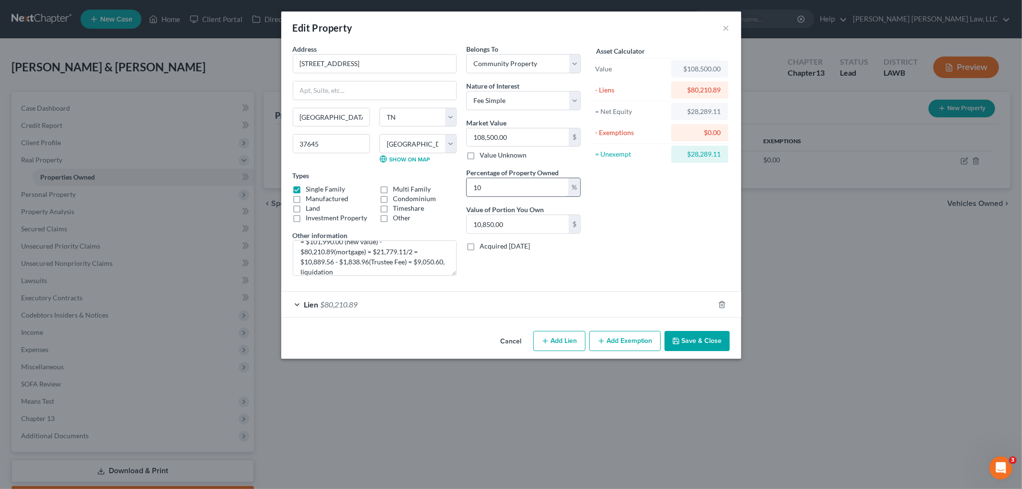
type input "100"
type input "108,500.00"
click at [635, 268] on div "Asset Calculator Value $108,500.00 - Liens $80,210.89 = Net Equity $28,289.11 -…" at bounding box center [660, 164] width 149 height 240
click at [677, 342] on icon "button" at bounding box center [676, 341] width 8 height 8
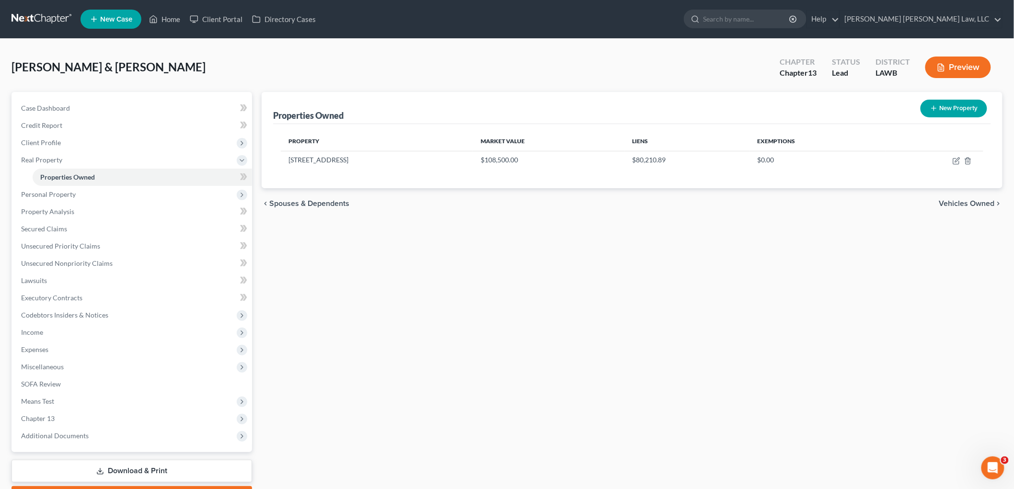
click at [693, 256] on div "Properties Owned New Property Property Market Value Liens Exemptions 442 Dogwoo…" at bounding box center [632, 300] width 750 height 416
click at [955, 160] on icon "button" at bounding box center [957, 161] width 8 height 8
select select "44"
select select "36"
select select "4"
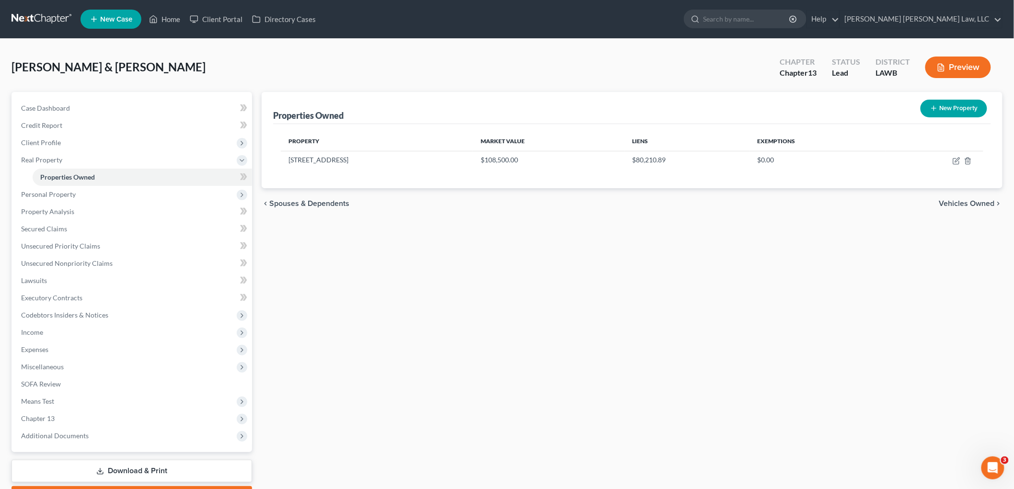
select select "0"
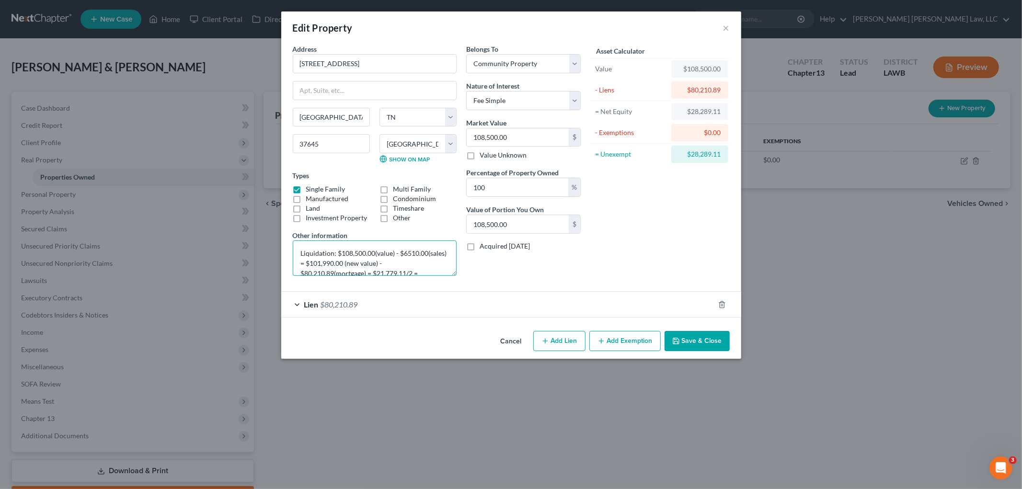
click at [394, 259] on textarea "Liquidation: $108,500.00(value) - $6510.00(sales) = $101,990.00 (new value) - $…" at bounding box center [375, 258] width 164 height 35
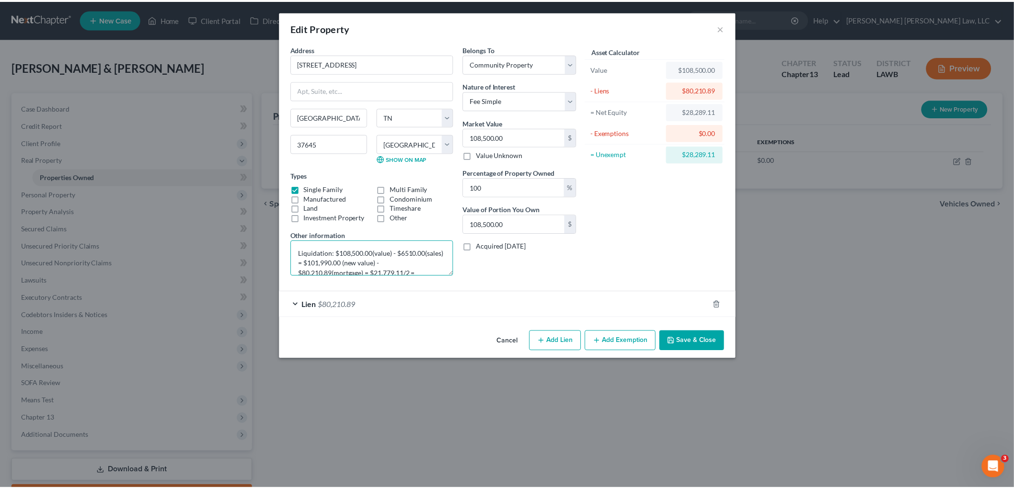
scroll to position [30, 0]
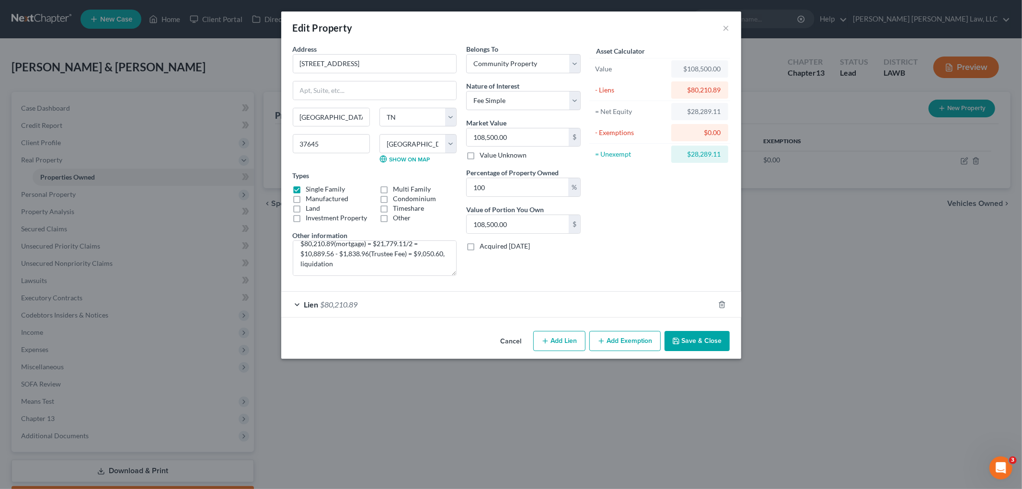
click at [681, 342] on button "Save & Close" at bounding box center [697, 341] width 65 height 20
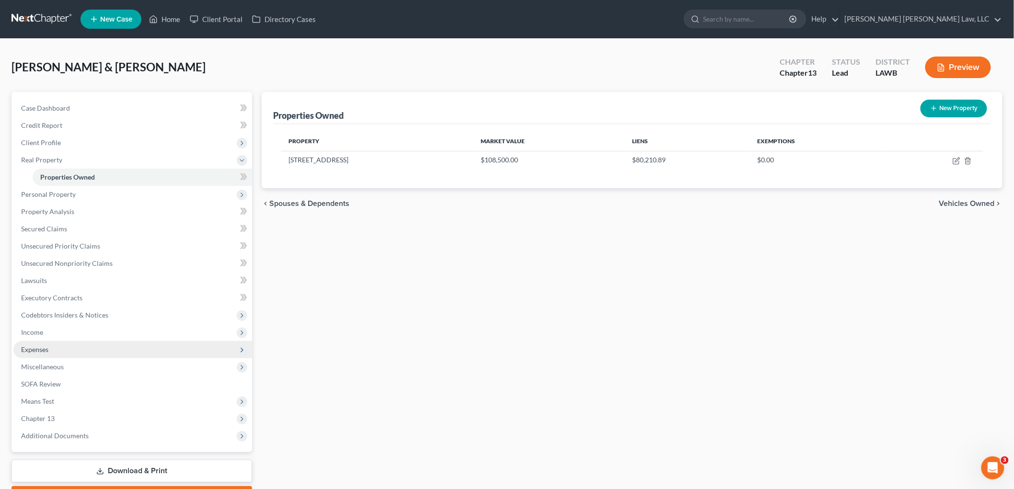
click at [79, 351] on span "Expenses" at bounding box center [132, 349] width 239 height 17
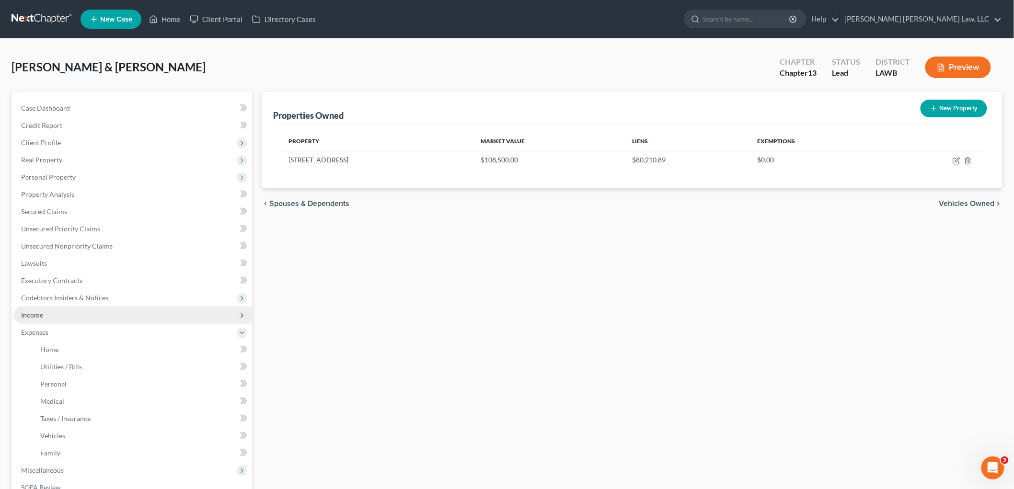
click at [46, 308] on span "Income" at bounding box center [132, 315] width 239 height 17
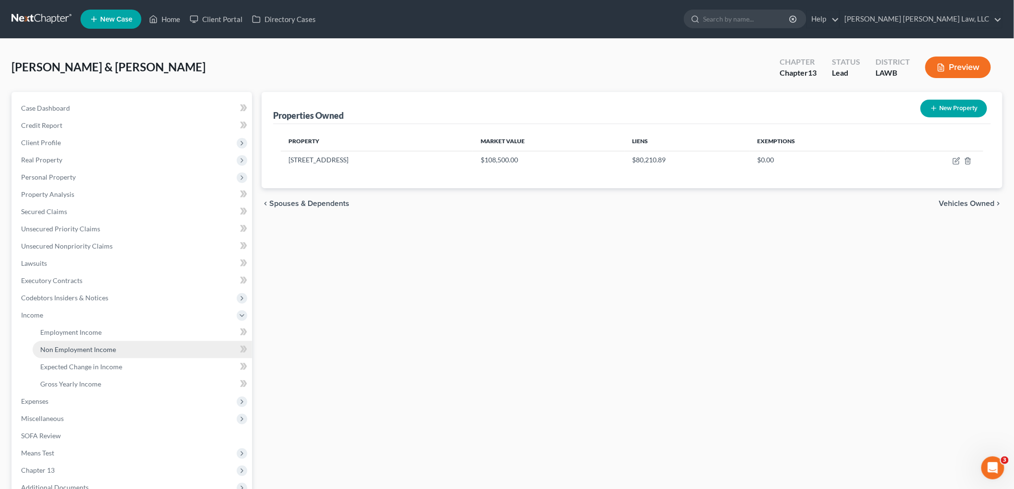
click at [54, 351] on span "Non Employment Income" at bounding box center [78, 350] width 76 height 8
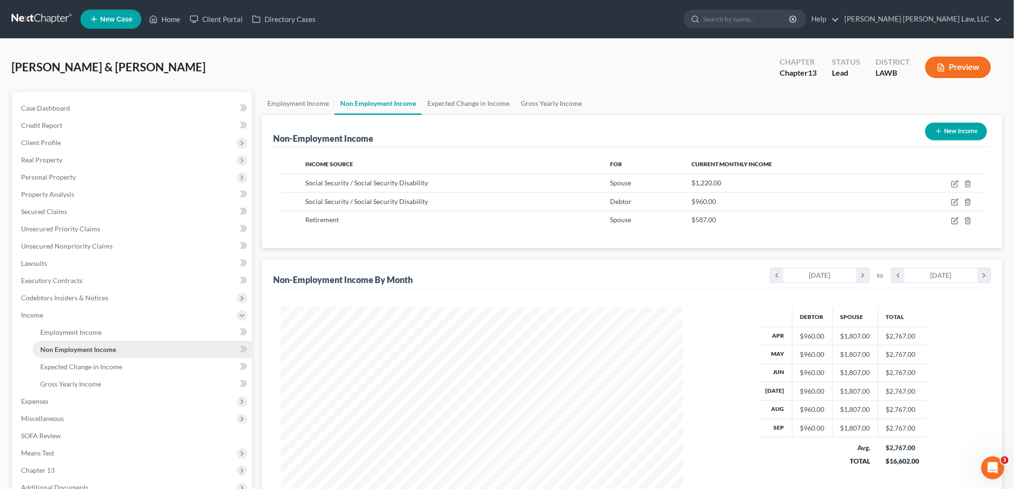
scroll to position [200, 421]
click at [92, 337] on link "Employment Income" at bounding box center [142, 332] width 219 height 17
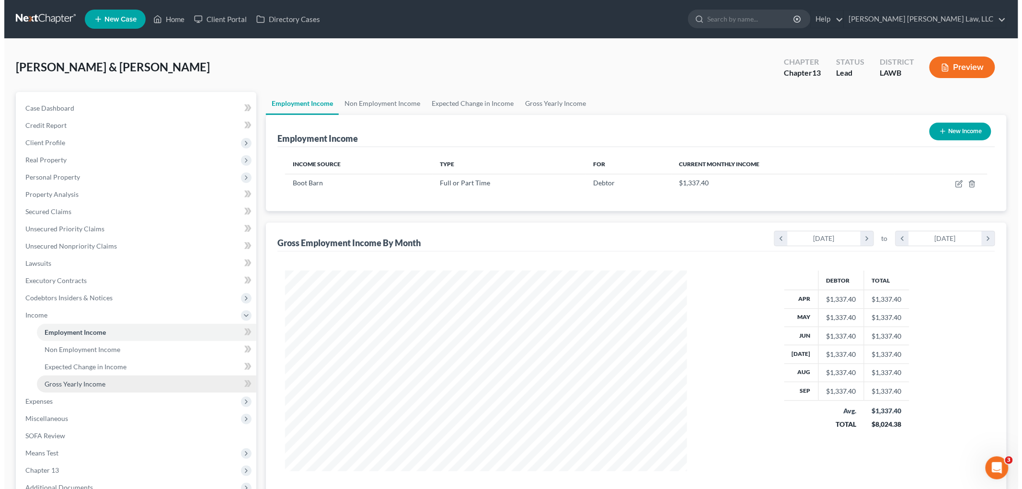
scroll to position [200, 421]
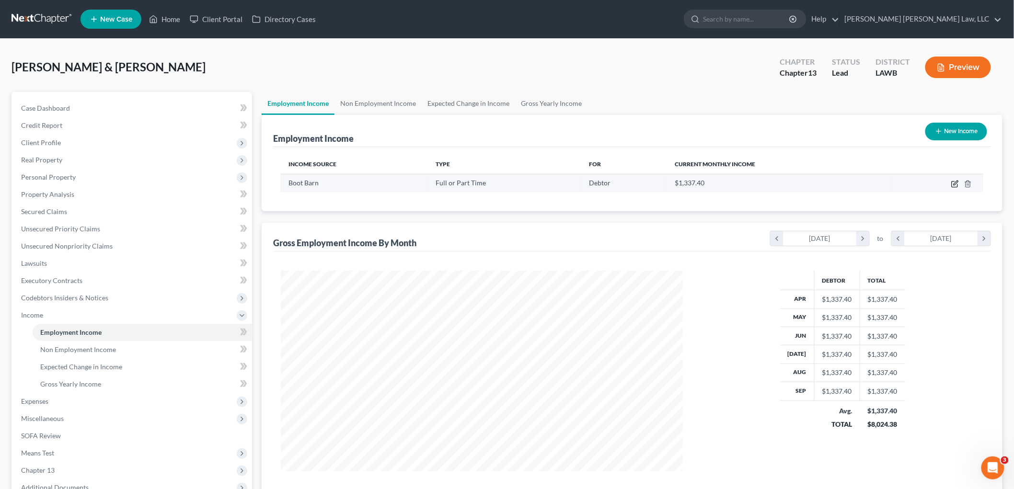
click at [955, 185] on icon "button" at bounding box center [956, 183] width 4 height 4
select select "0"
select select "4"
select select "2"
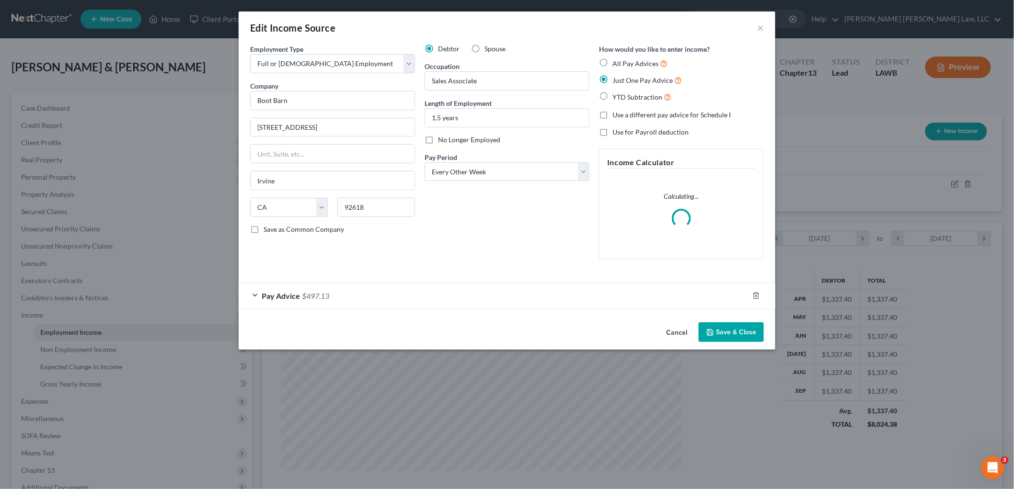
scroll to position [202, 425]
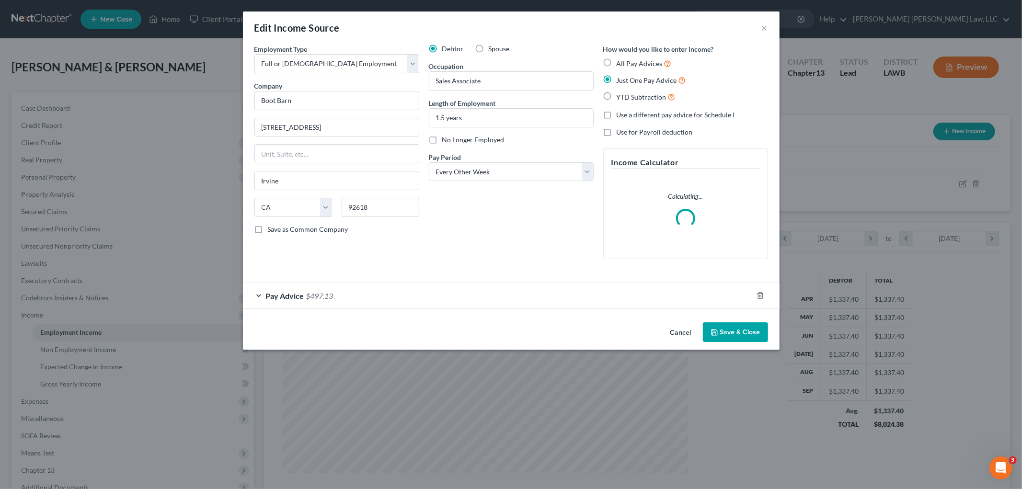
click at [722, 335] on button "Save & Close" at bounding box center [735, 333] width 65 height 20
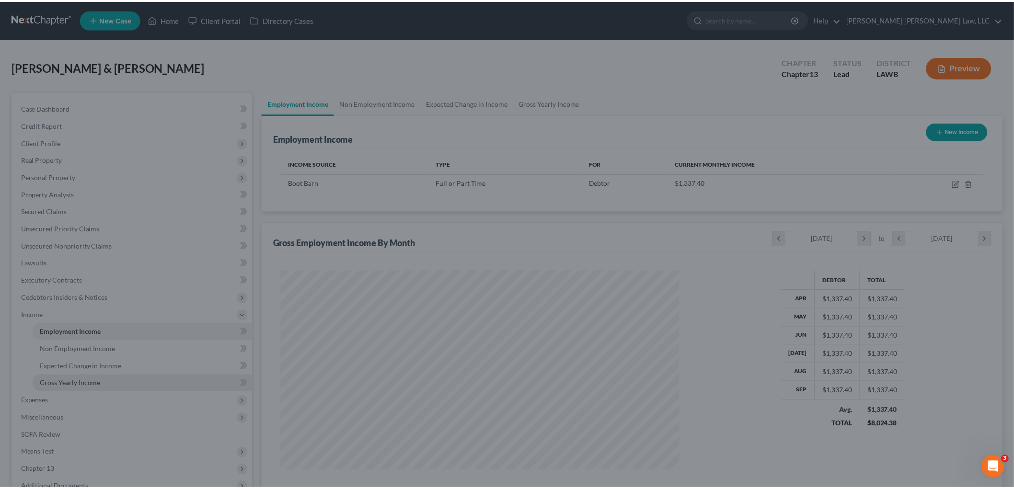
scroll to position [479045, 478824]
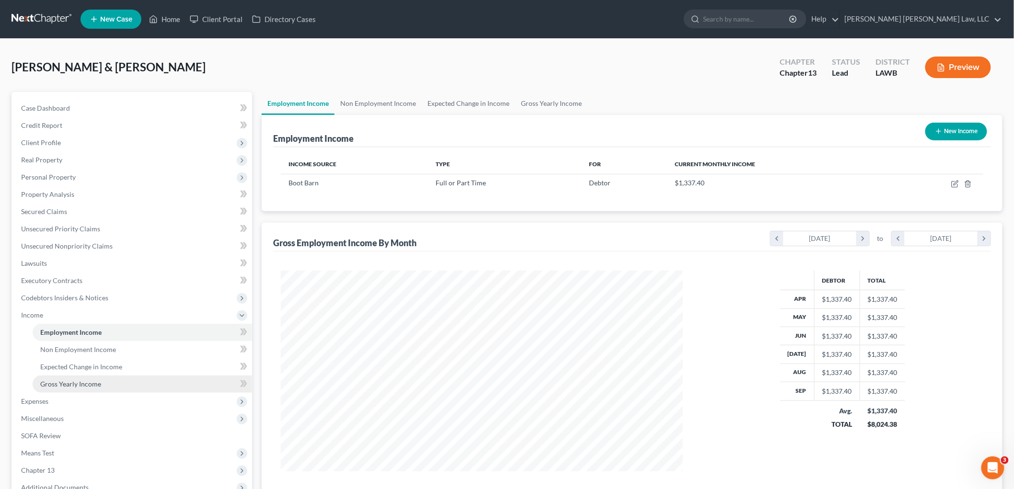
click at [108, 381] on link "Gross Yearly Income" at bounding box center [142, 384] width 219 height 17
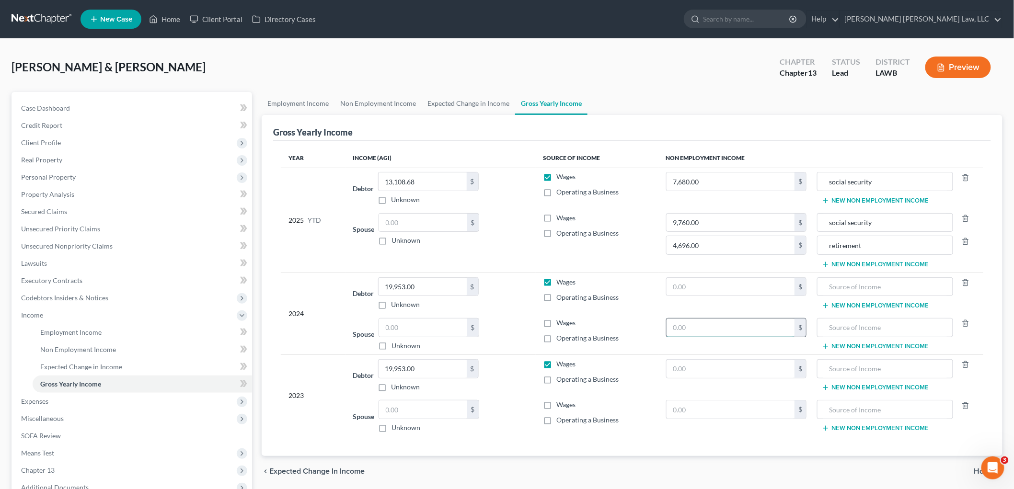
click at [748, 329] on input "text" at bounding box center [731, 328] width 128 height 18
type input "30,172.00"
click at [849, 328] on input "text" at bounding box center [885, 328] width 126 height 18
type input "Social Security"
click at [429, 370] on input "19,953.00" at bounding box center [423, 369] width 88 height 18
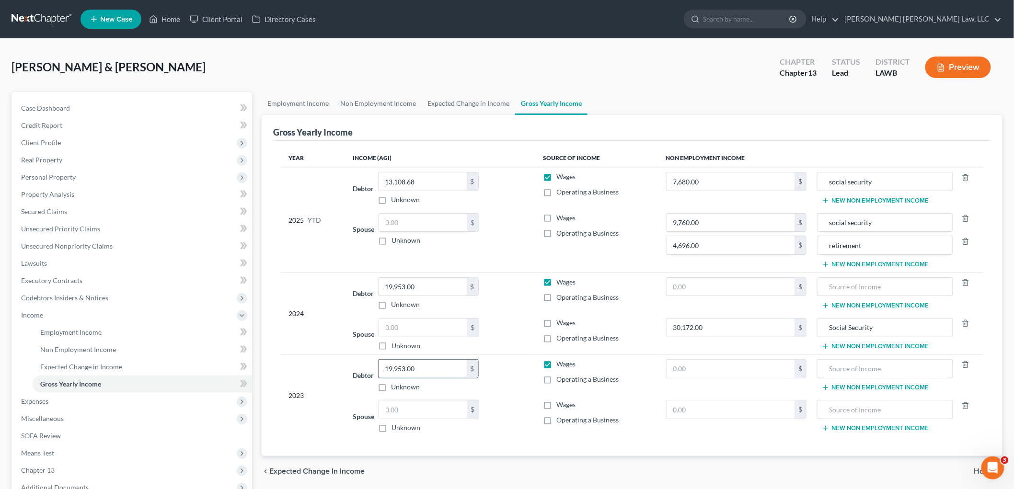
click at [429, 370] on input "19,953.00" at bounding box center [423, 369] width 88 height 18
type input "7,776.00"
click at [855, 324] on input "Social Security" at bounding box center [885, 328] width 126 height 18
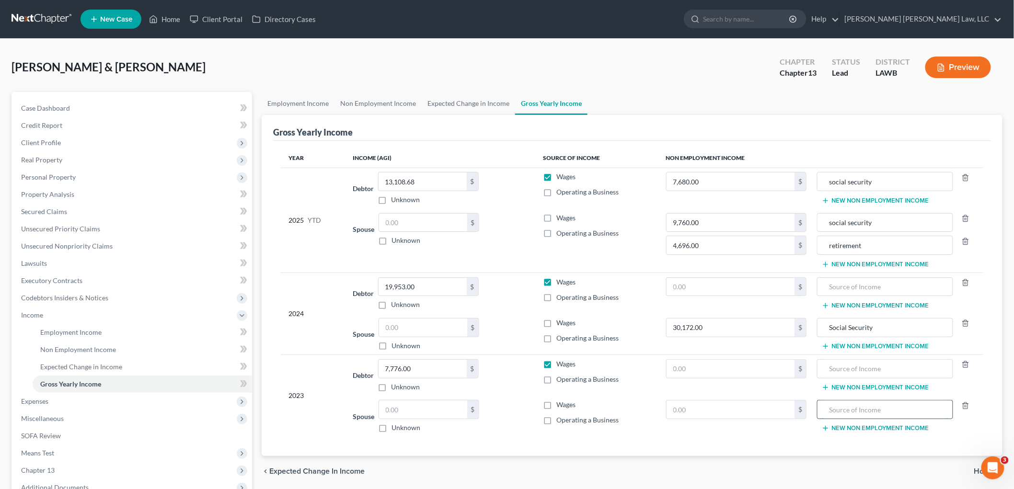
click at [852, 405] on input "text" at bounding box center [885, 410] width 126 height 18
paste input "Social Security"
type input "Social Security"
click at [718, 407] on input "text" at bounding box center [731, 410] width 128 height 18
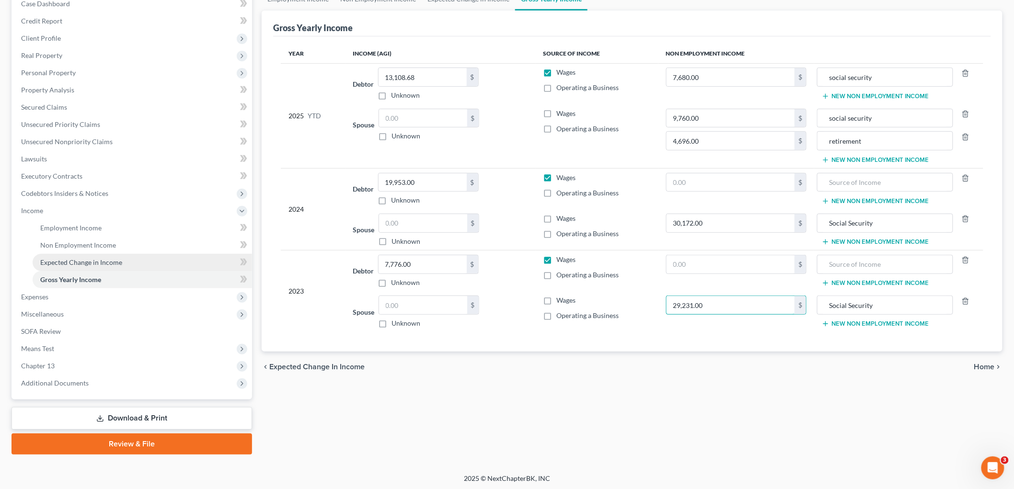
scroll to position [105, 0]
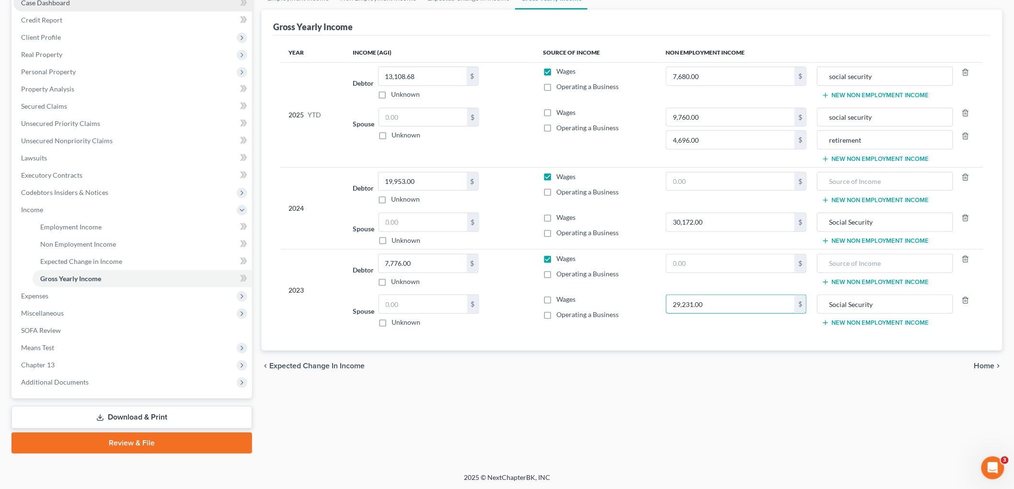
type input "29,231.00"
click at [409, 409] on div "Employment Income Non Employment Income Expected Change in Income Gross Yearly …" at bounding box center [632, 220] width 750 height 467
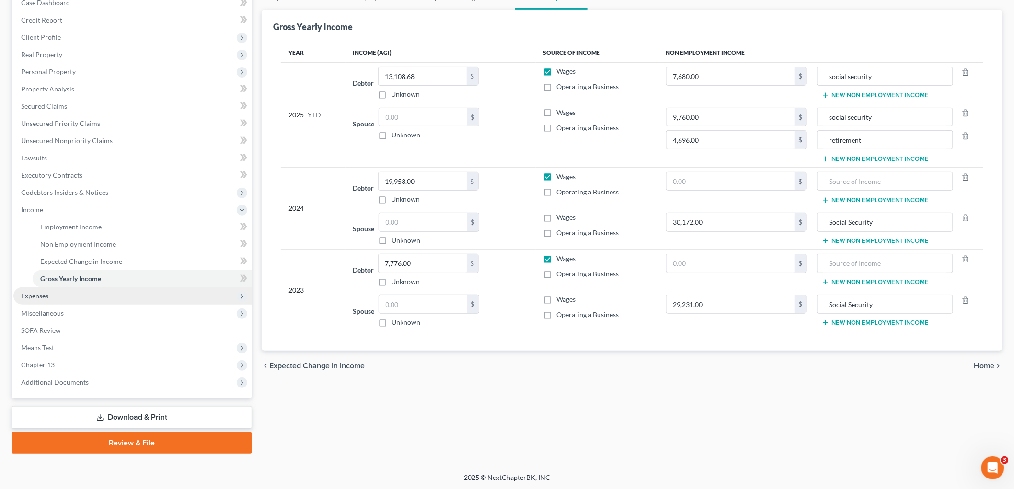
click at [70, 297] on span "Expenses" at bounding box center [132, 296] width 239 height 17
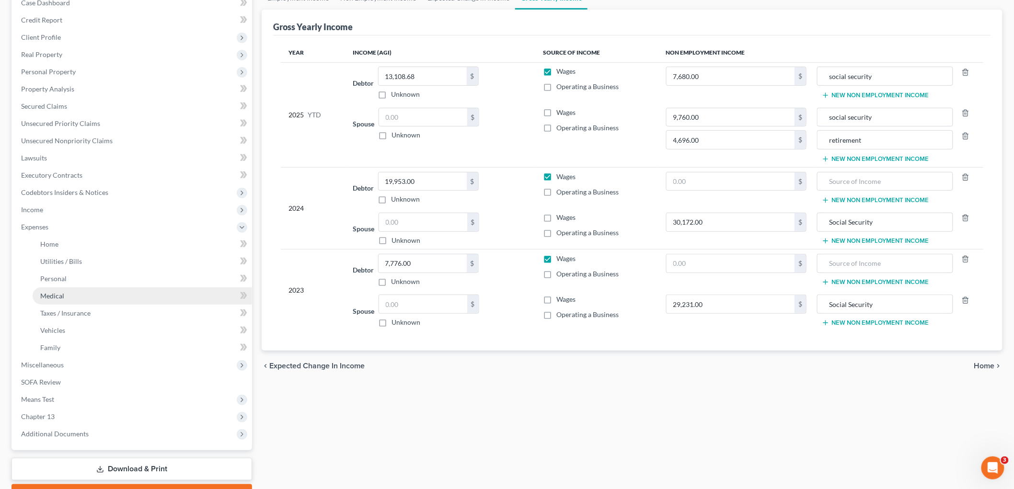
click at [58, 293] on span "Medical" at bounding box center [52, 296] width 24 height 8
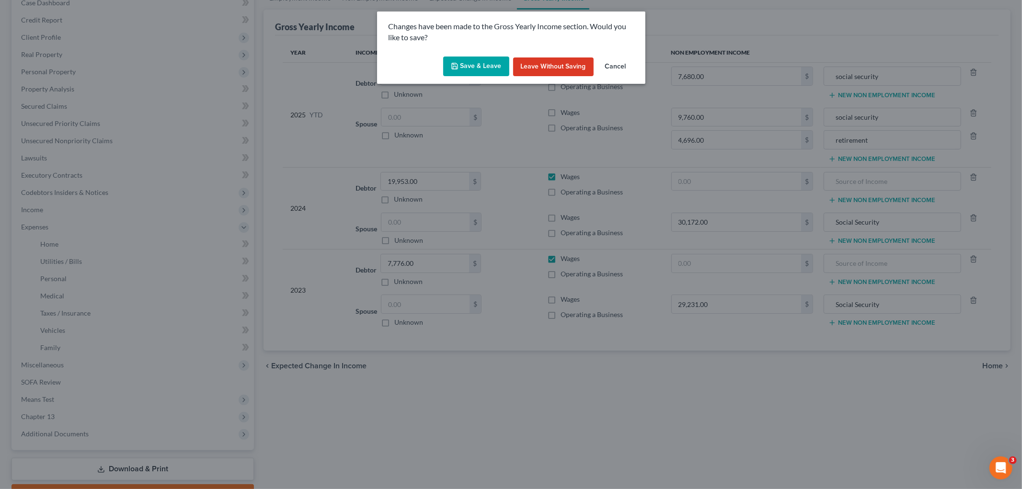
click at [492, 59] on button "Save & Leave" at bounding box center [476, 67] width 66 height 20
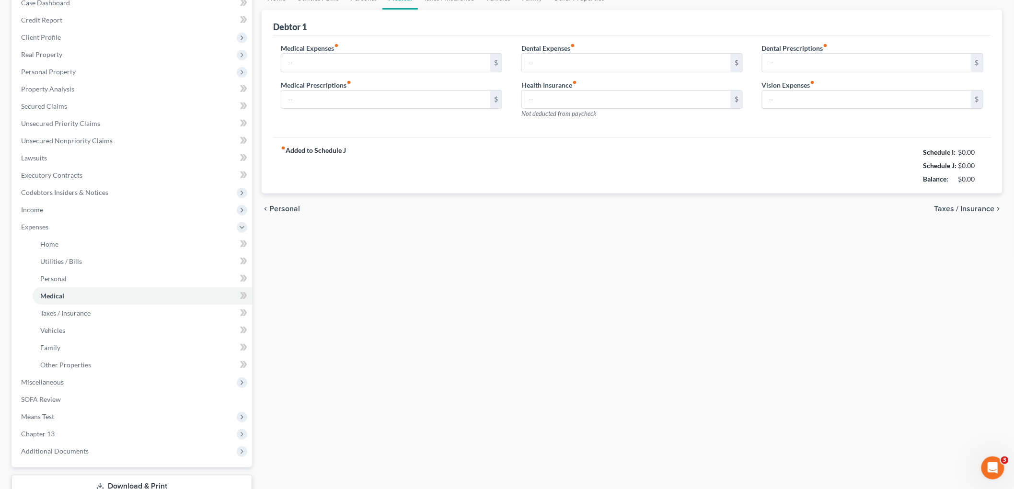
type input "0.00"
type input "165.00"
type input "0.00"
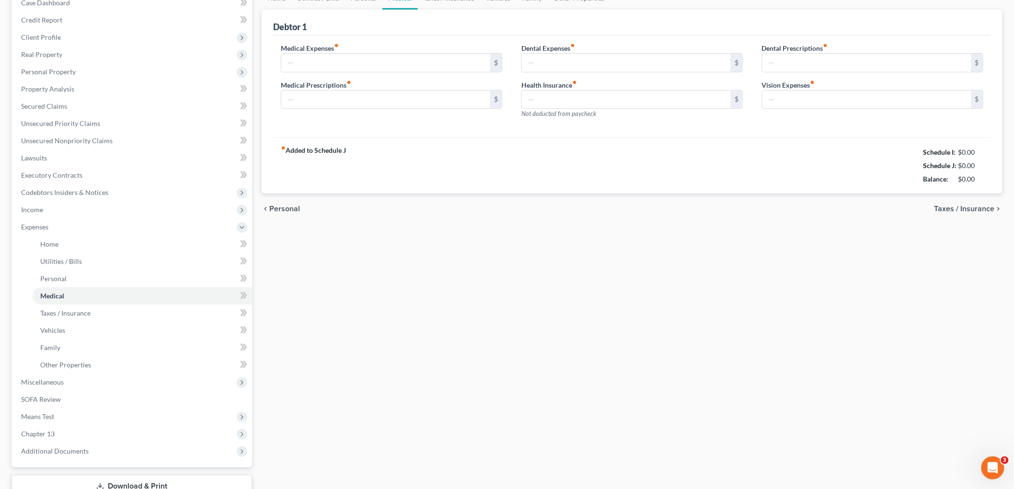
type input "0.00"
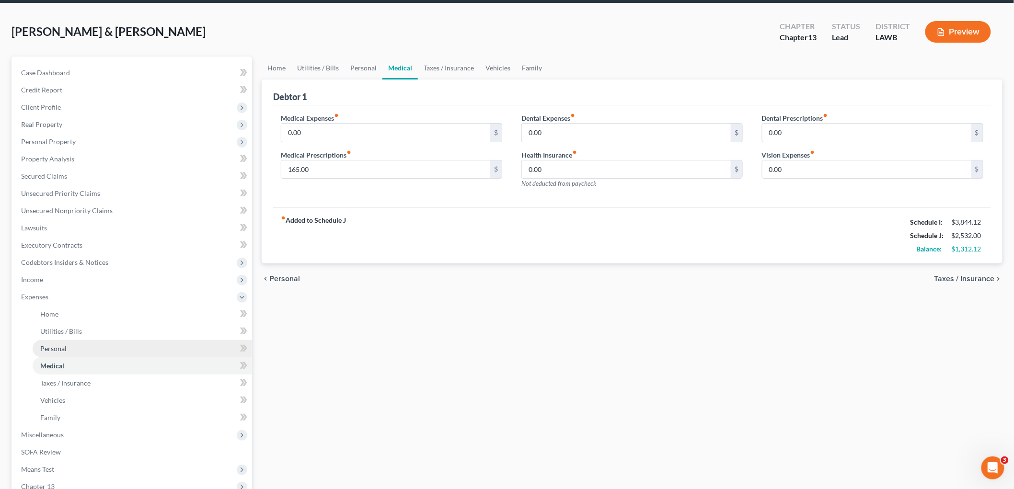
scroll to position [157, 0]
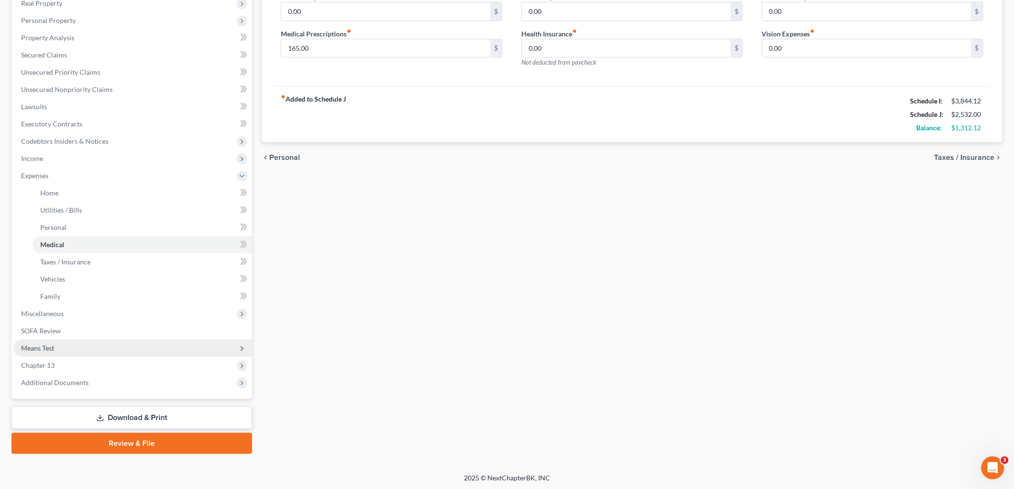
click at [80, 348] on span "Means Test" at bounding box center [132, 348] width 239 height 17
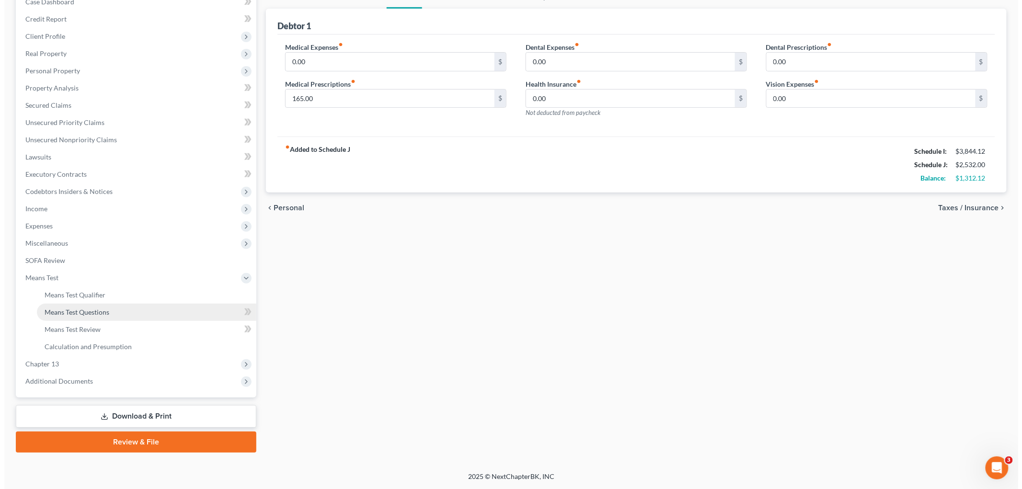
scroll to position [105, 0]
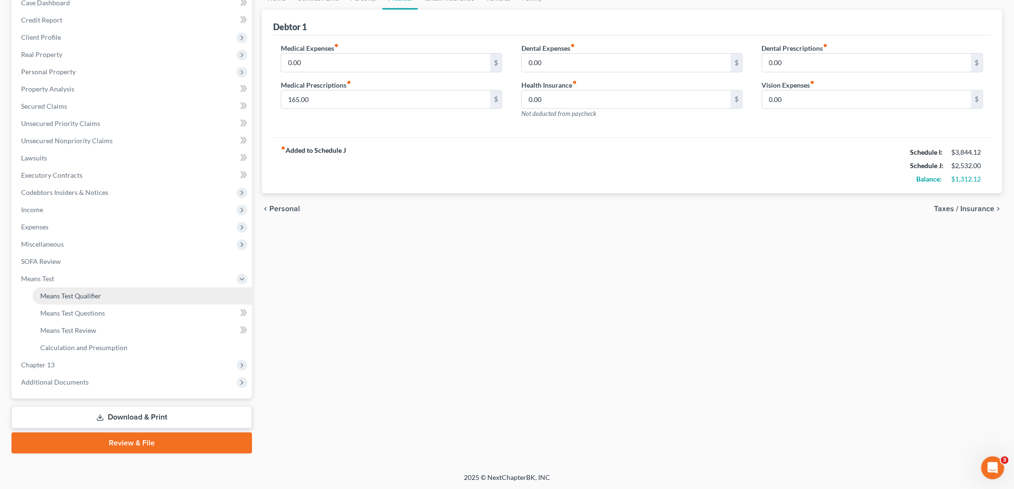
click at [92, 292] on span "Means Test Qualifier" at bounding box center [70, 296] width 61 height 8
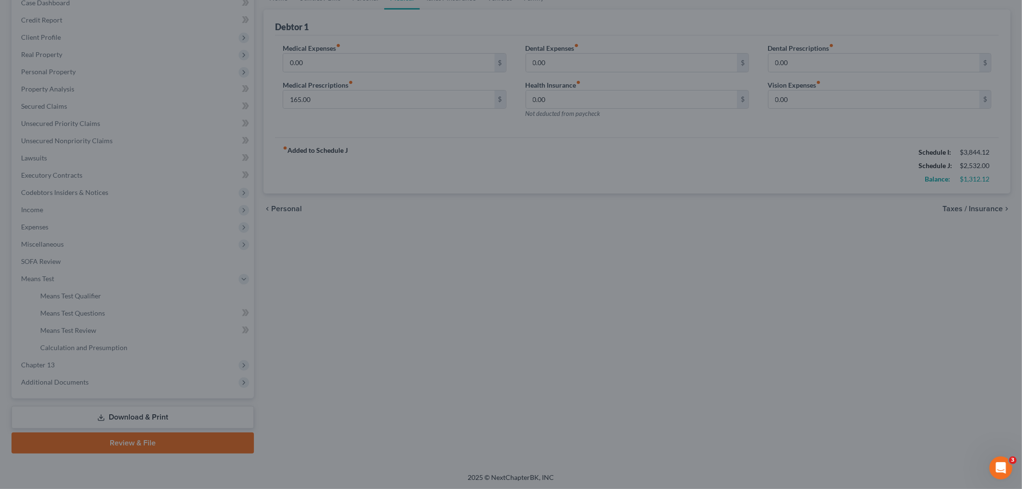
click at [701, 242] on div at bounding box center [511, 244] width 1022 height 489
click at [393, 300] on div at bounding box center [511, 244] width 1022 height 489
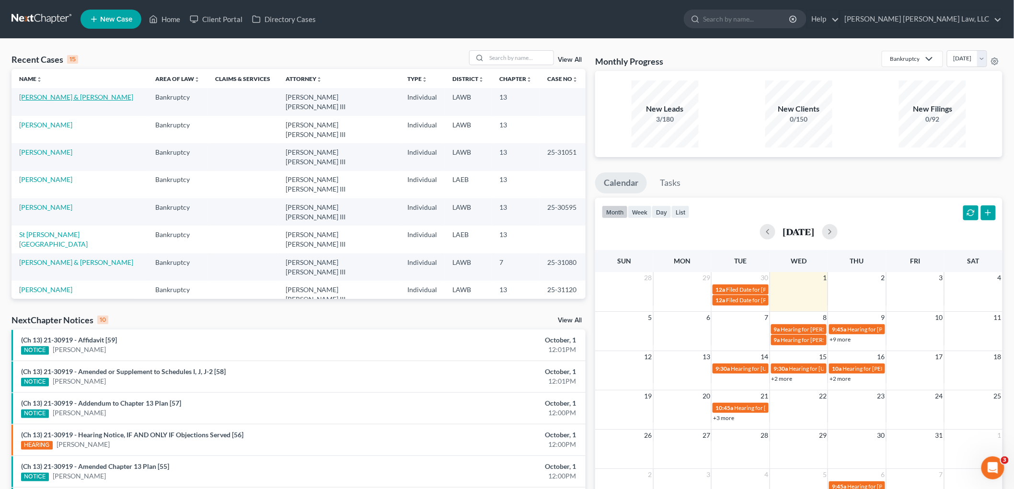
click at [66, 96] on link "[PERSON_NAME] & [PERSON_NAME]" at bounding box center [76, 97] width 114 height 8
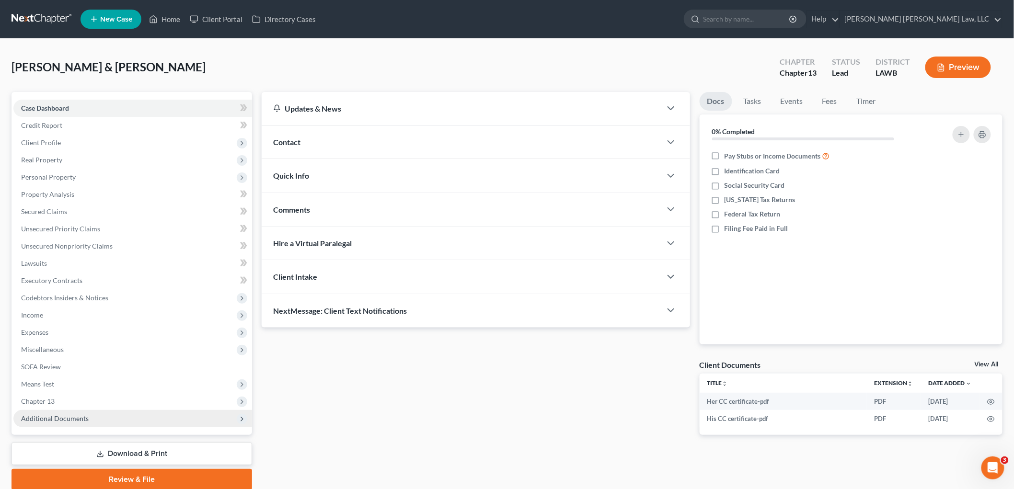
click at [80, 416] on span "Additional Documents" at bounding box center [55, 419] width 68 height 8
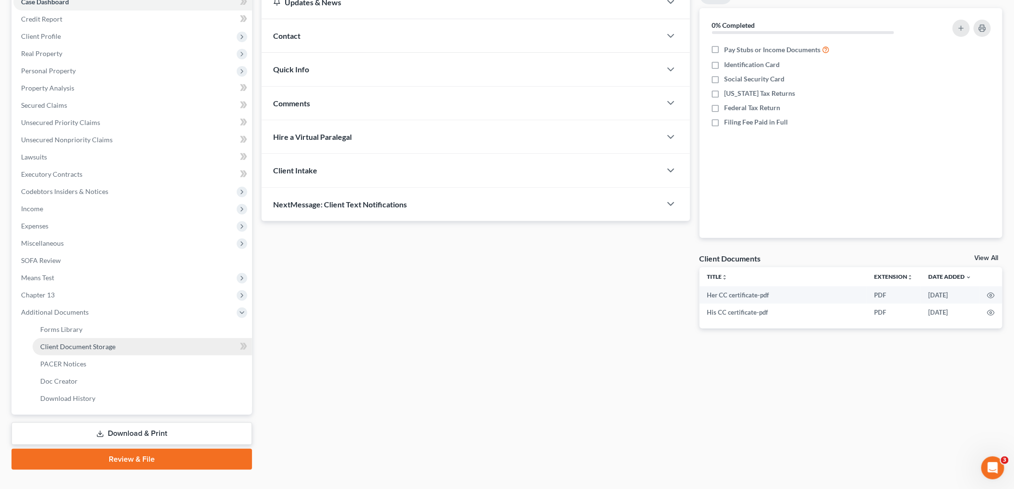
click at [152, 346] on link "Client Document Storage" at bounding box center [142, 346] width 219 height 17
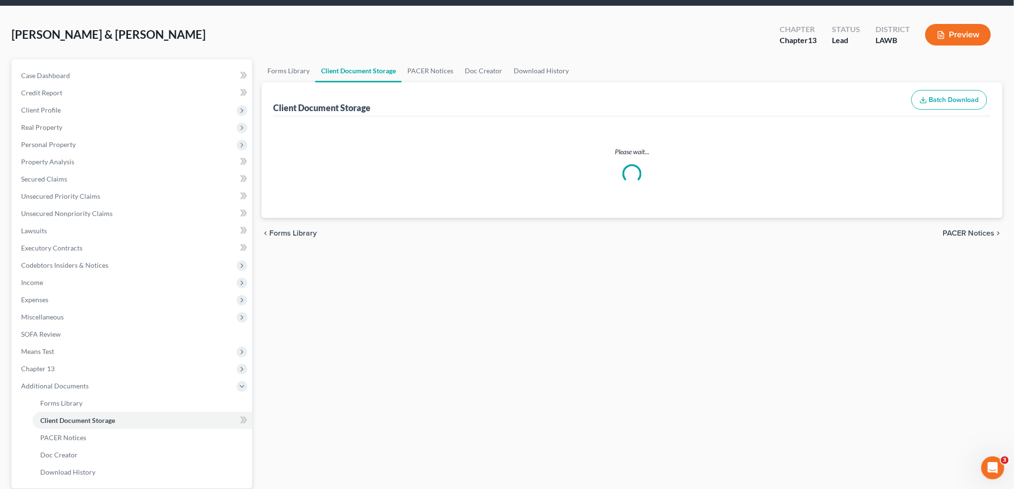
scroll to position [2, 0]
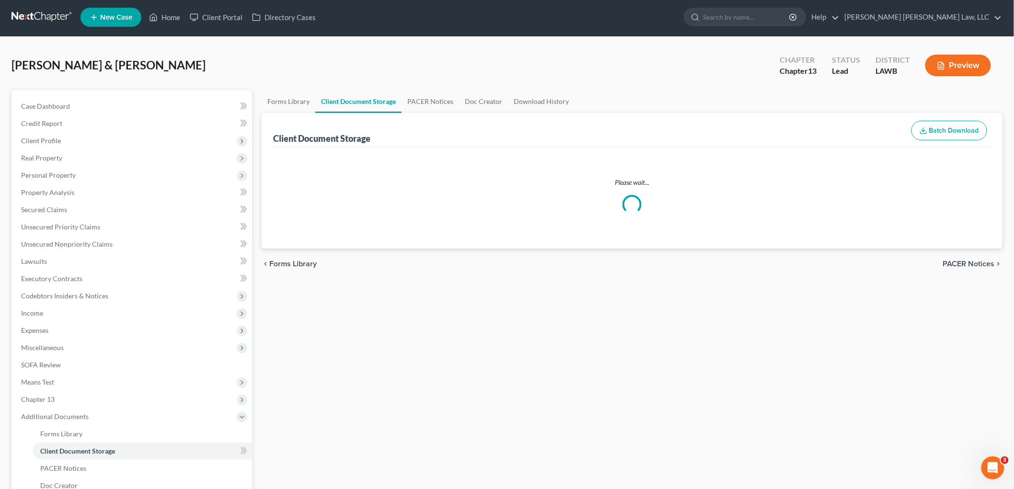
select select "9"
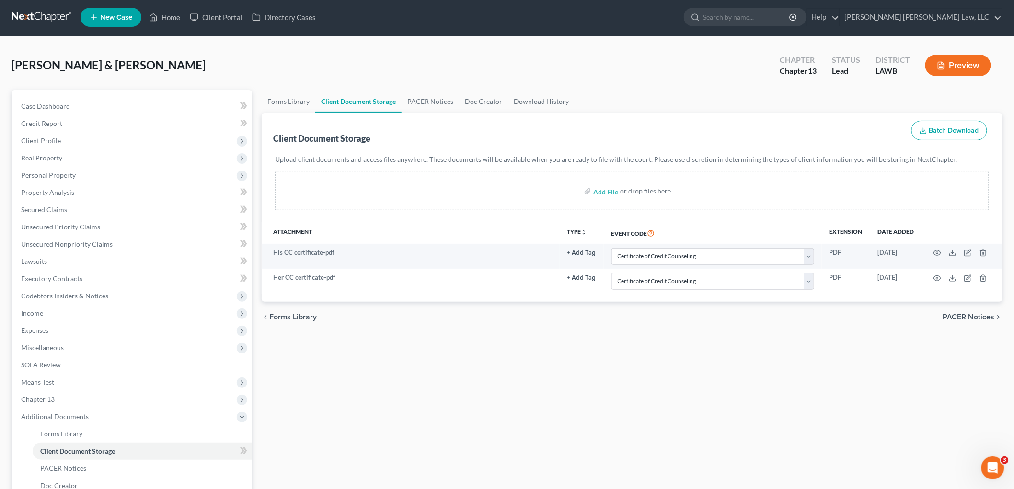
scroll to position [0, 0]
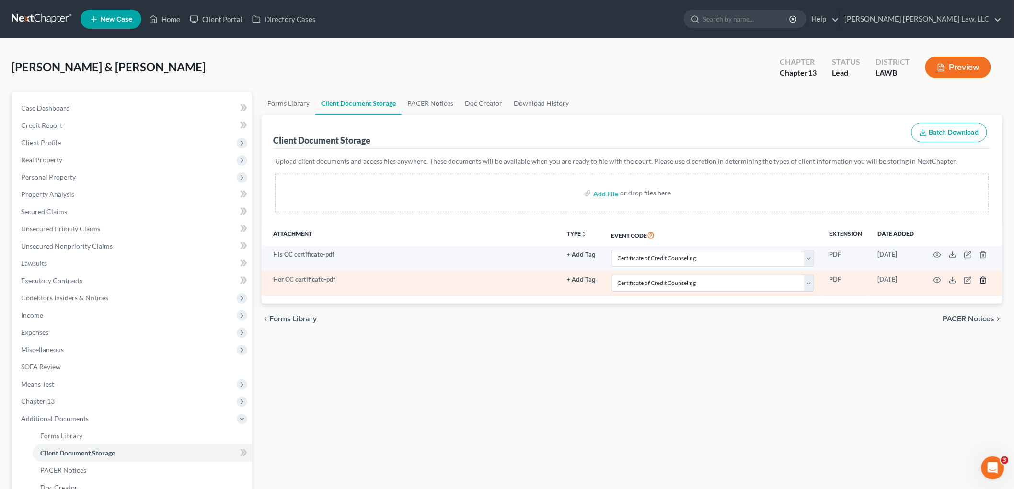
click at [985, 280] on icon "button" at bounding box center [984, 281] width 8 height 8
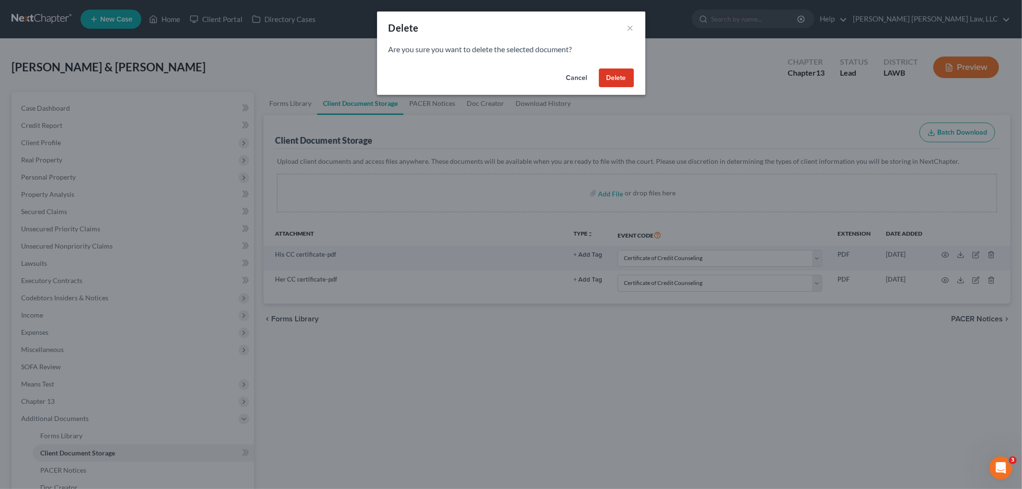
click at [608, 75] on button "Delete" at bounding box center [616, 78] width 35 height 19
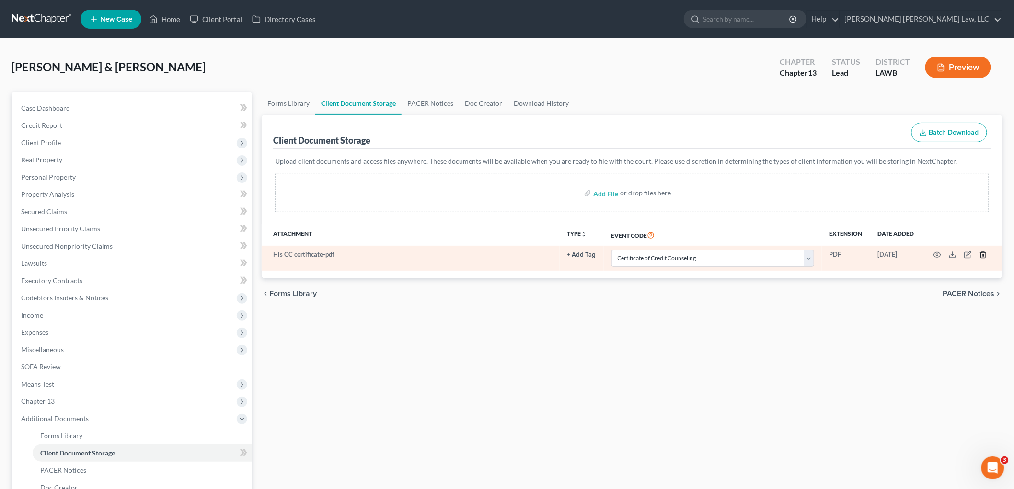
click at [983, 255] on icon "button" at bounding box center [984, 255] width 8 height 8
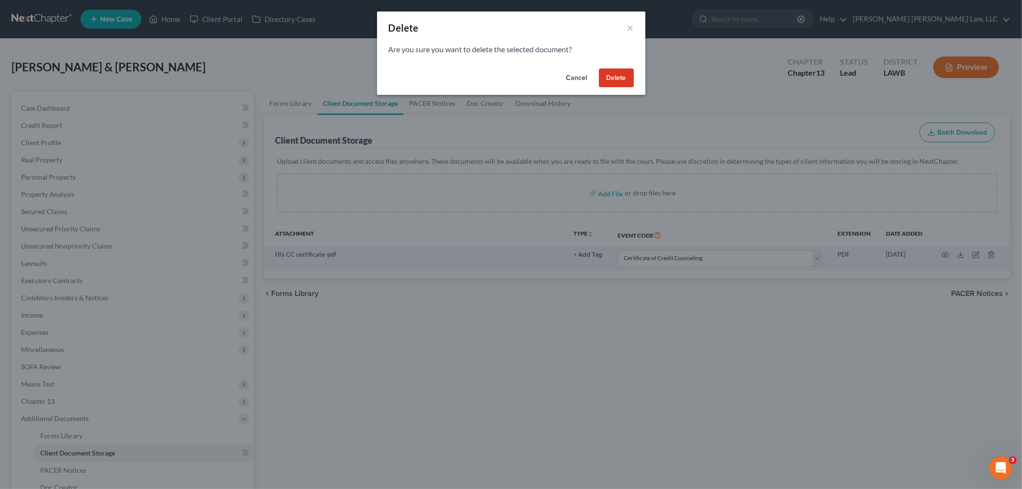
click at [608, 81] on button "Delete" at bounding box center [616, 78] width 35 height 19
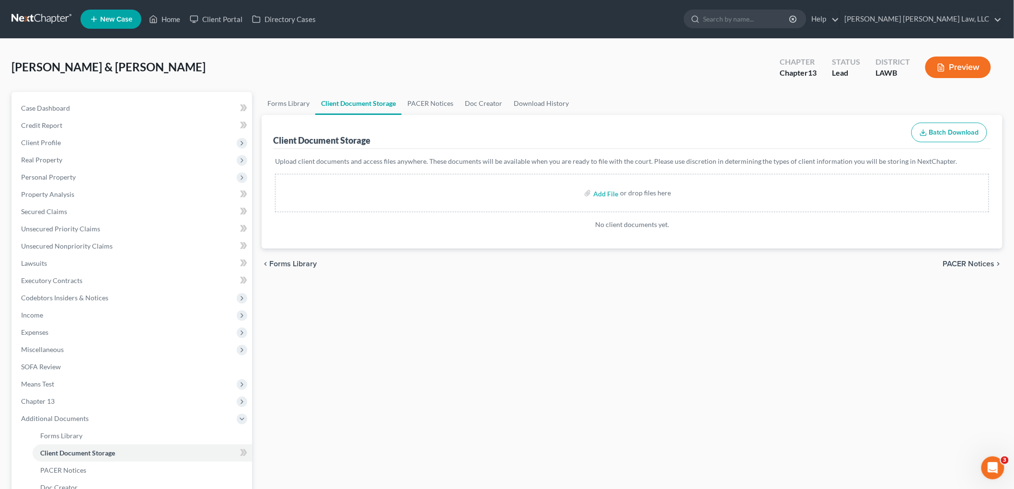
click at [347, 381] on div "Forms Library Client Document Storage PACER Notices Doc Creator Download Histor…" at bounding box center [632, 334] width 750 height 485
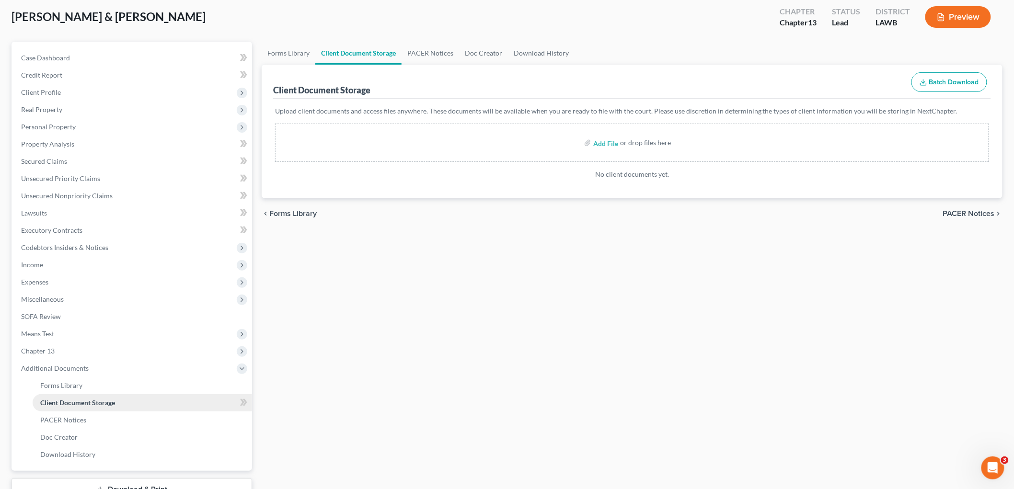
scroll to position [122, 0]
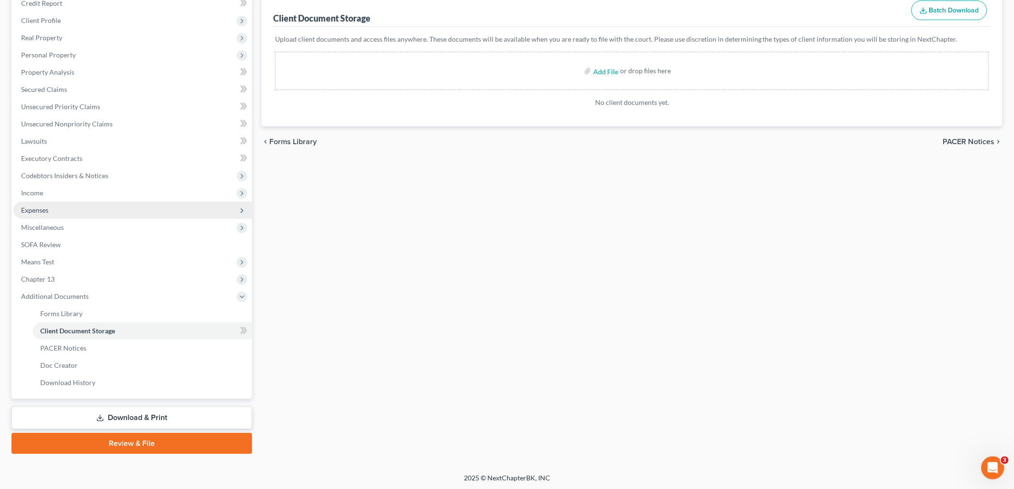
click at [57, 209] on span "Expenses" at bounding box center [132, 210] width 239 height 17
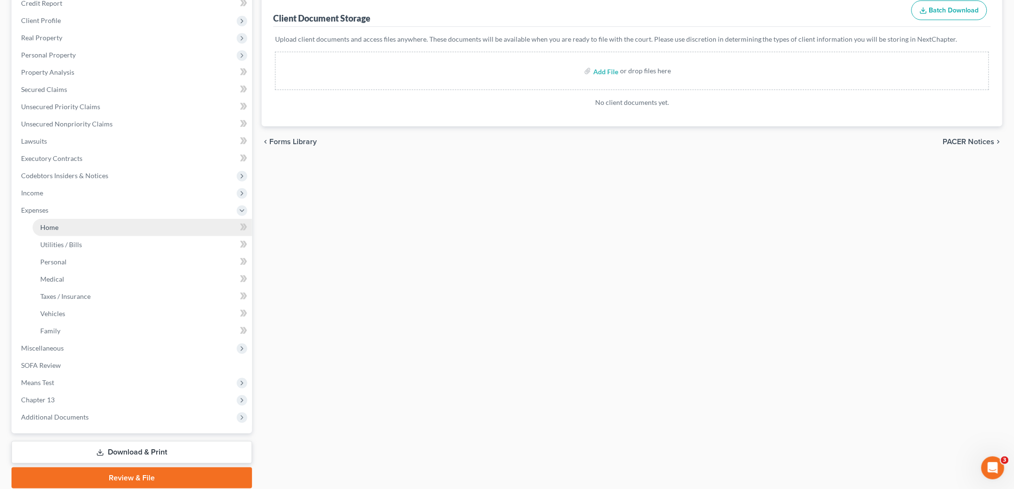
click at [60, 228] on link "Home" at bounding box center [142, 227] width 219 height 17
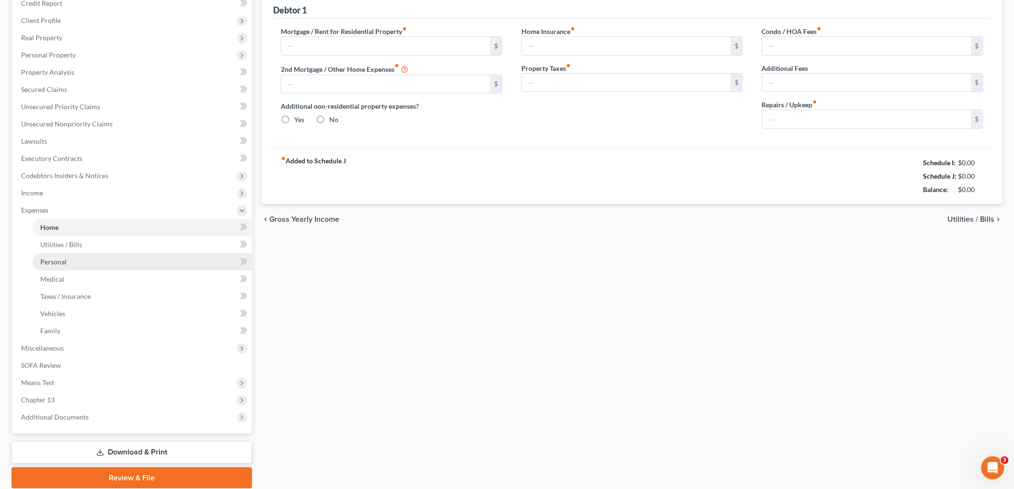
scroll to position [10, 0]
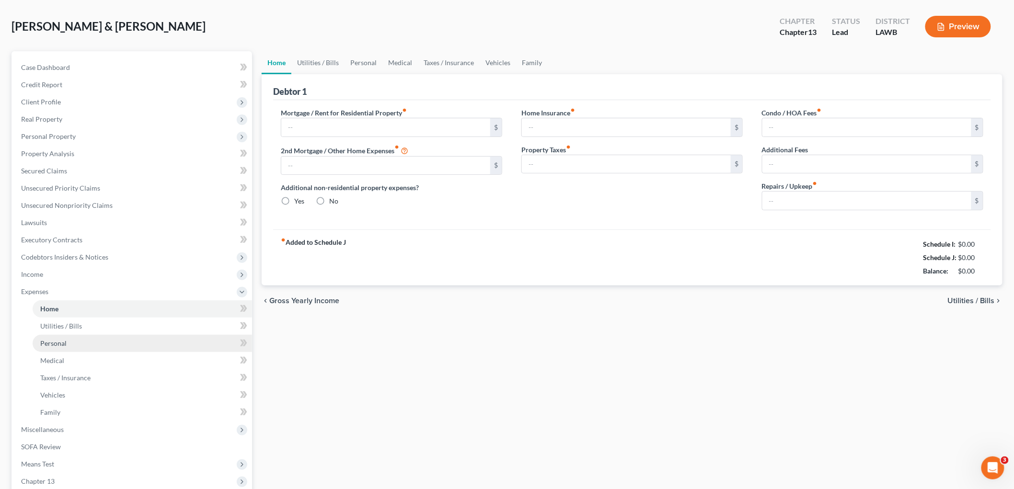
type input "350.00"
type input "0.00"
radio input "true"
type input "0.00"
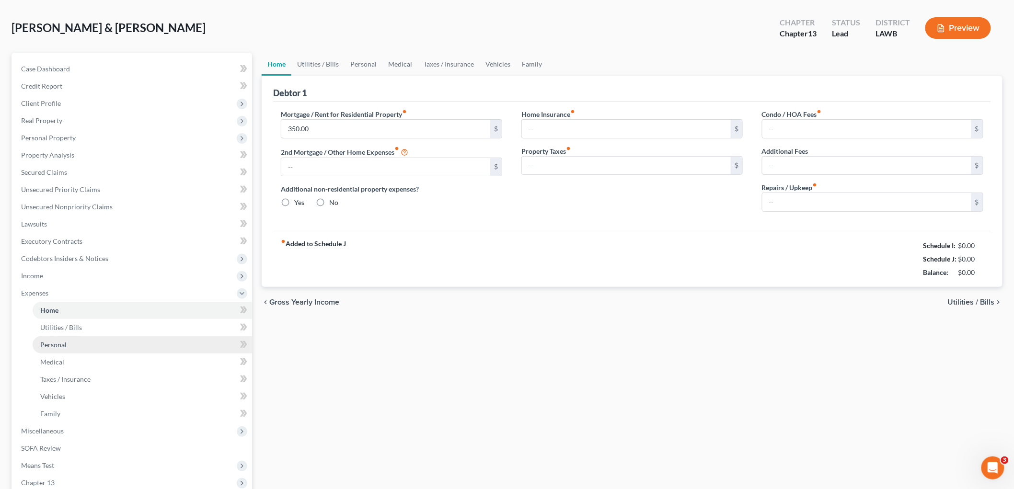
type input "0.00"
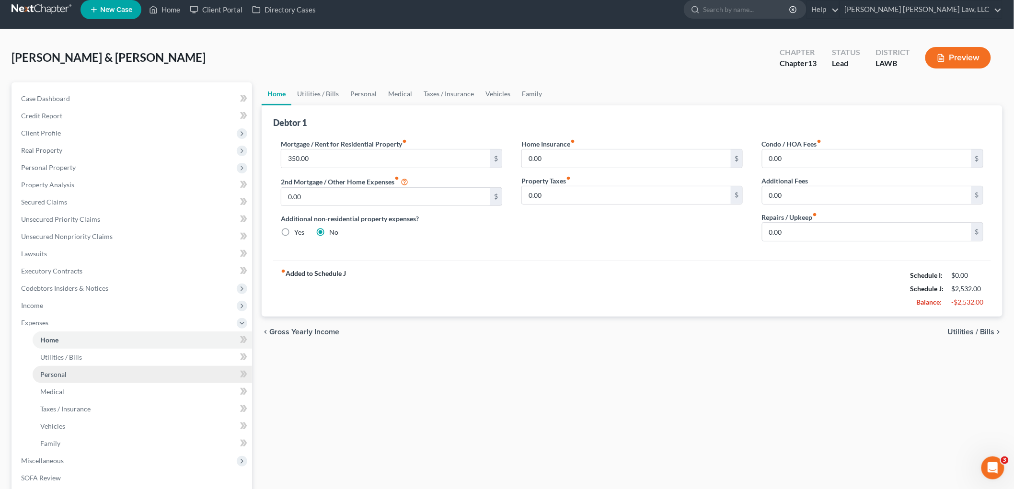
scroll to position [0, 0]
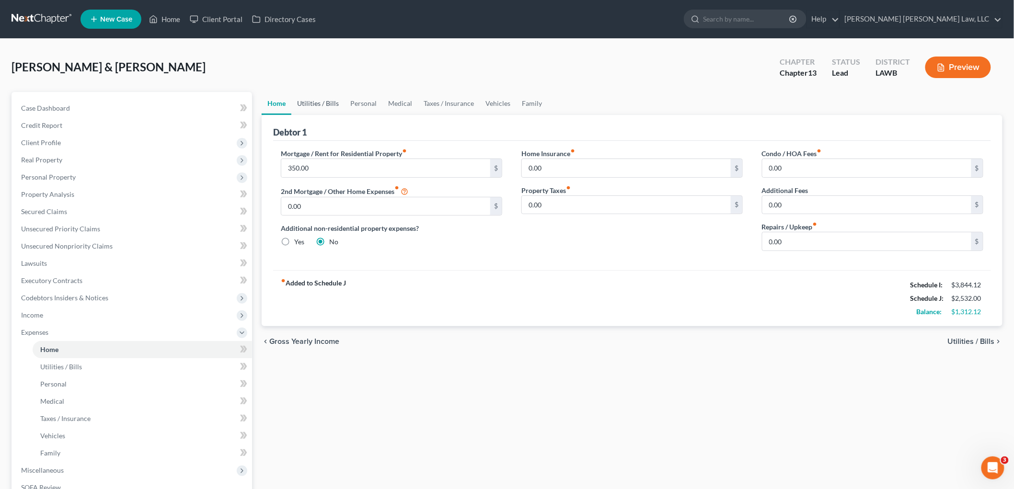
click at [331, 102] on link "Utilities / Bills" at bounding box center [317, 103] width 53 height 23
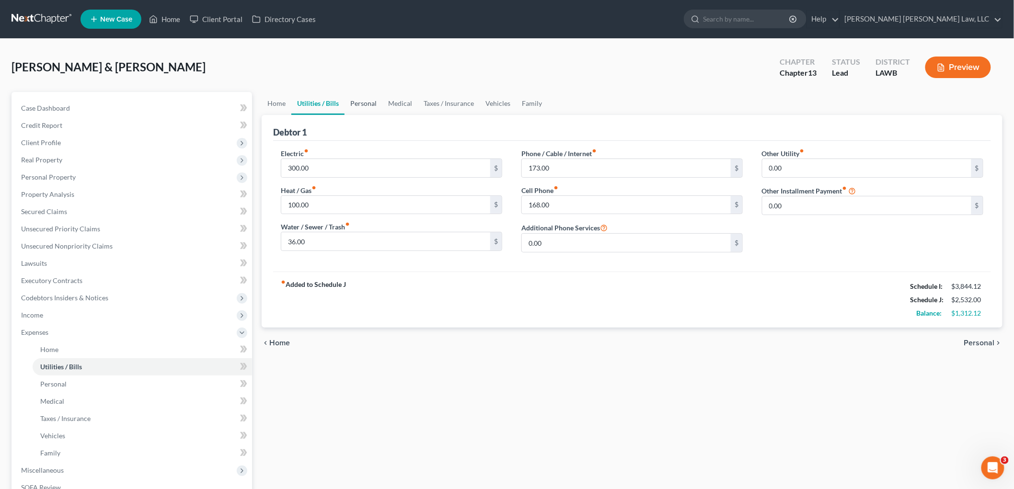
click at [361, 104] on link "Personal" at bounding box center [364, 103] width 38 height 23
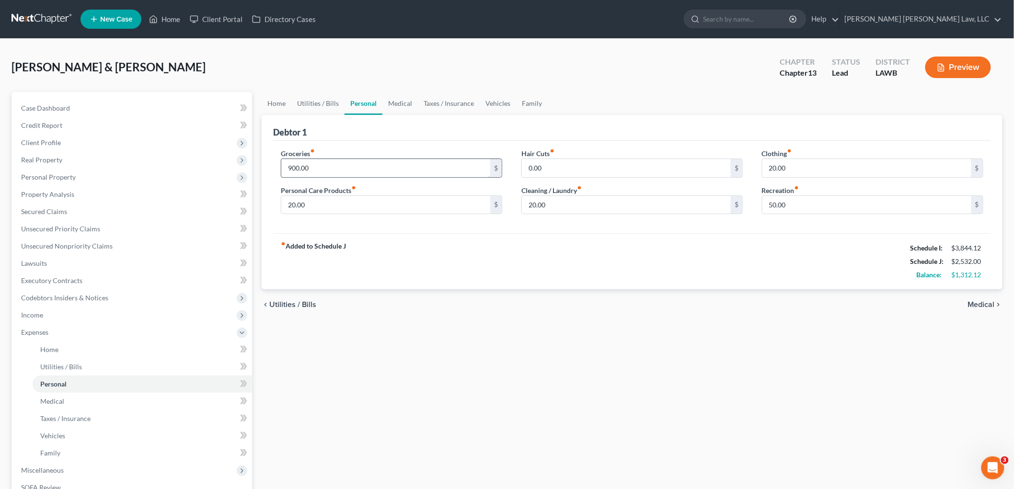
click at [439, 163] on input "900.00" at bounding box center [385, 168] width 209 height 18
type input "863.00"
click at [779, 163] on input "20.00" at bounding box center [866, 168] width 209 height 18
type input "181.00"
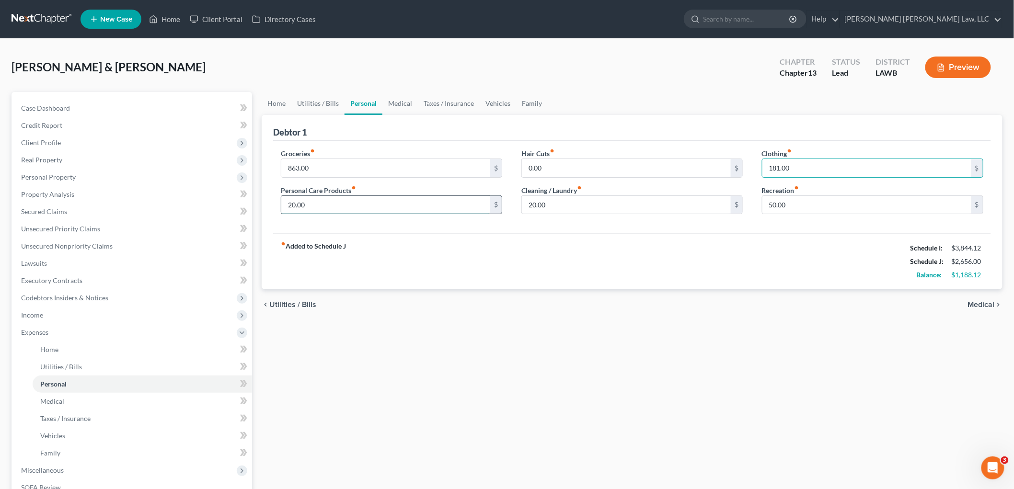
click at [378, 202] on input "20.00" at bounding box center [385, 205] width 209 height 18
type input "91.00"
click at [553, 169] on input "0.00" at bounding box center [626, 168] width 209 height 18
type input "55.00"
click at [400, 101] on link "Medical" at bounding box center [399, 103] width 35 height 23
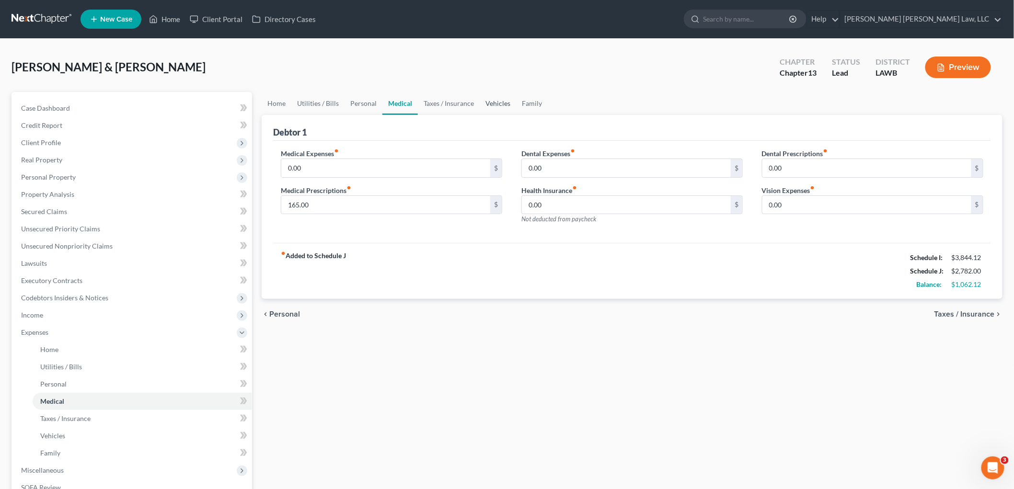
click at [493, 101] on link "Vehicles" at bounding box center [498, 103] width 36 height 23
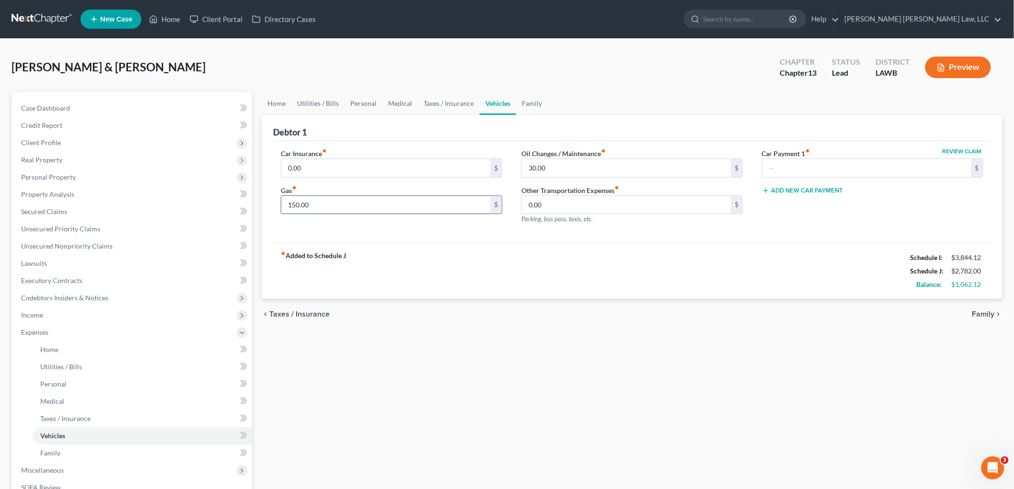
click at [353, 200] on input "150.00" at bounding box center [385, 205] width 209 height 18
type input "400.00"
click at [450, 100] on link "Taxes / Insurance" at bounding box center [449, 103] width 62 height 23
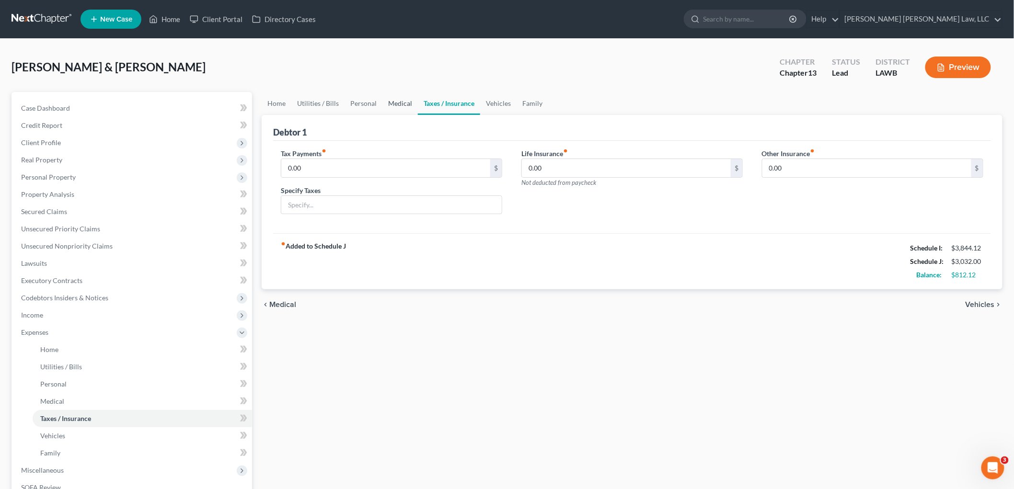
click at [408, 100] on link "Medical" at bounding box center [399, 103] width 35 height 23
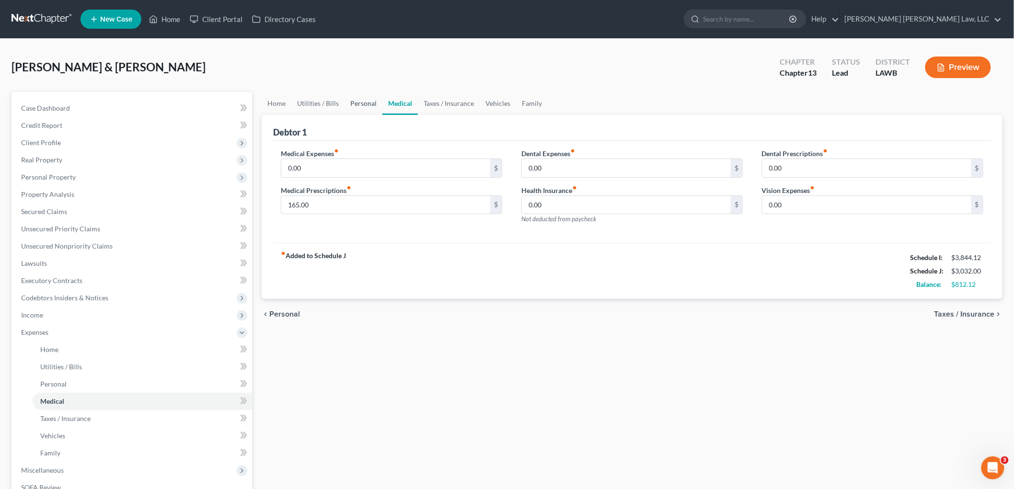
click at [364, 98] on link "Personal" at bounding box center [364, 103] width 38 height 23
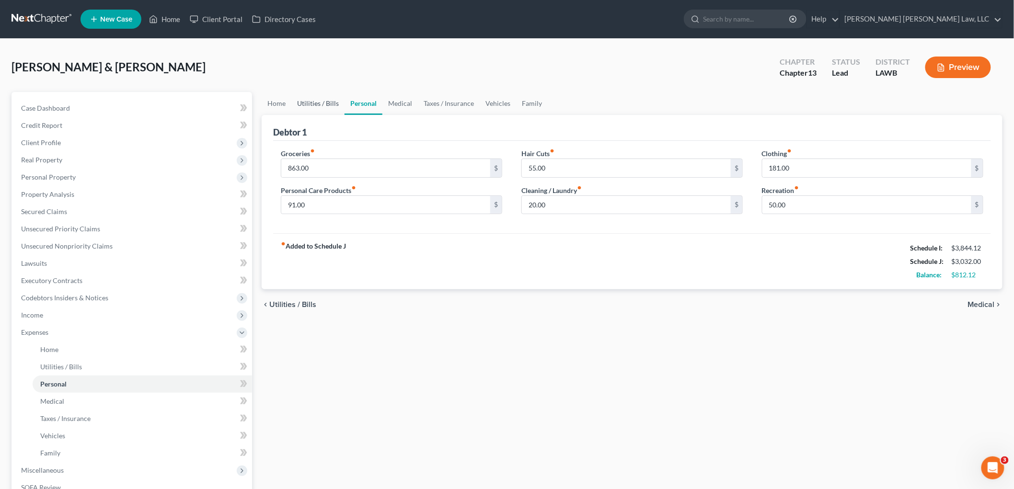
click at [312, 101] on link "Utilities / Bills" at bounding box center [317, 103] width 53 height 23
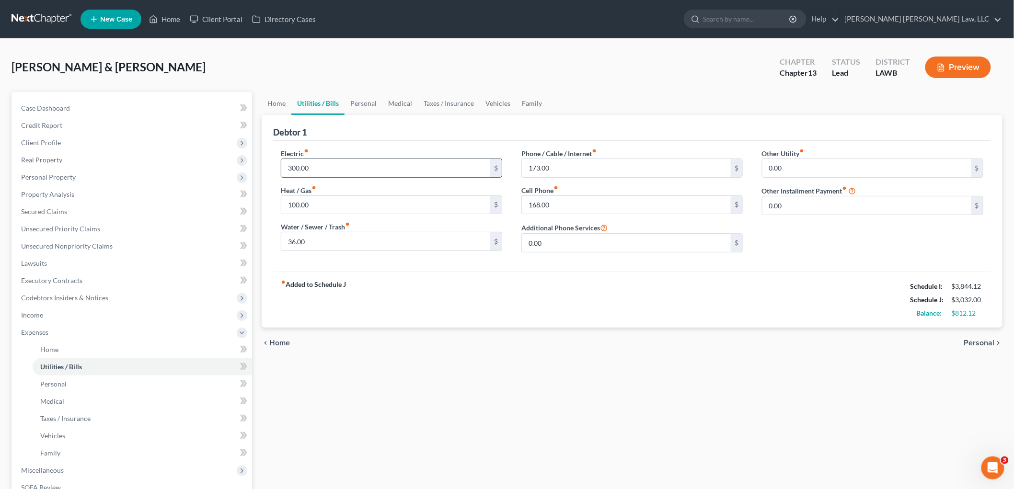
click at [316, 164] on input "300.00" at bounding box center [385, 168] width 209 height 18
type input "300.12"
click at [38, 317] on span "Income" at bounding box center [32, 315] width 22 height 8
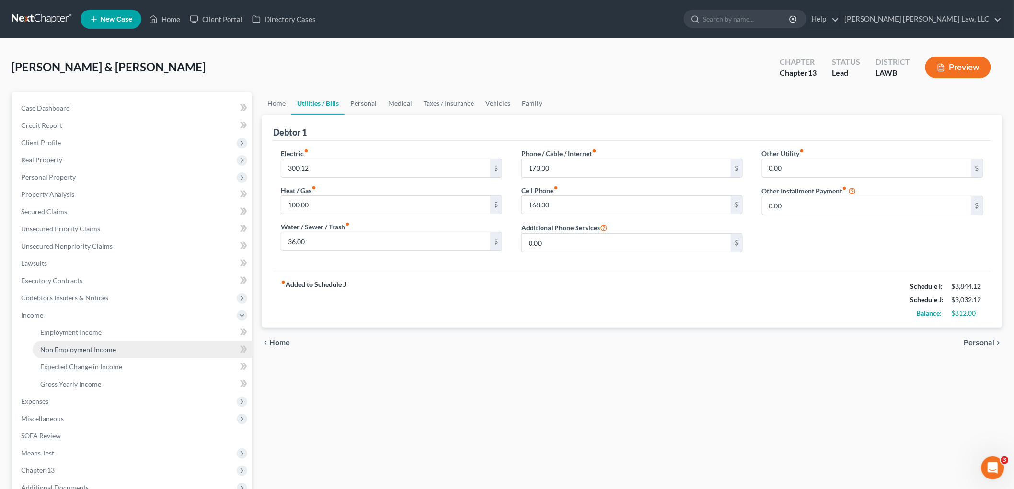
click at [65, 352] on span "Non Employment Income" at bounding box center [78, 350] width 76 height 8
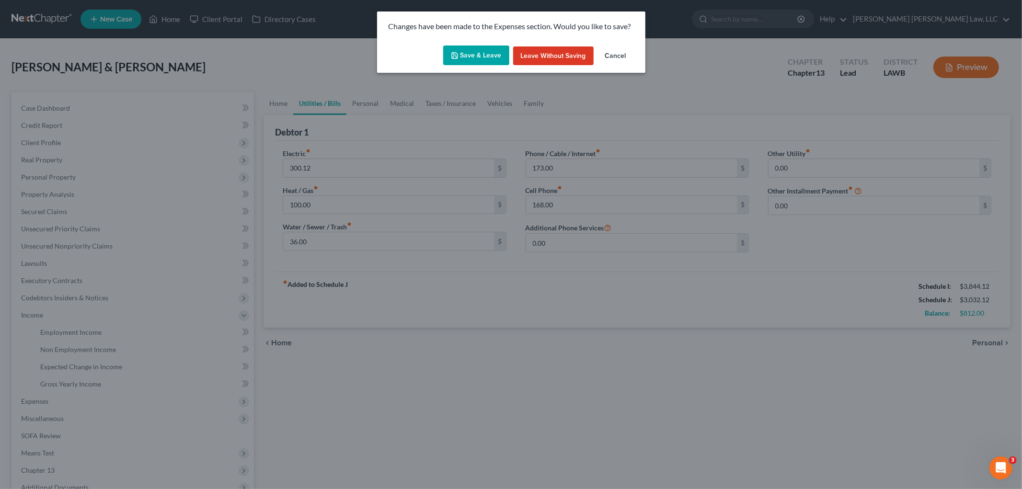
click at [473, 59] on button "Save & Leave" at bounding box center [476, 56] width 66 height 20
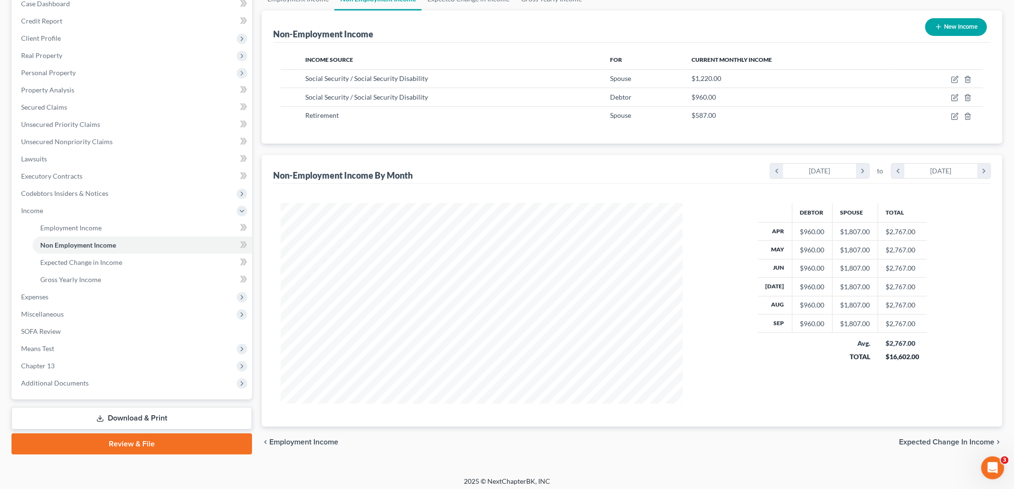
scroll to position [109, 0]
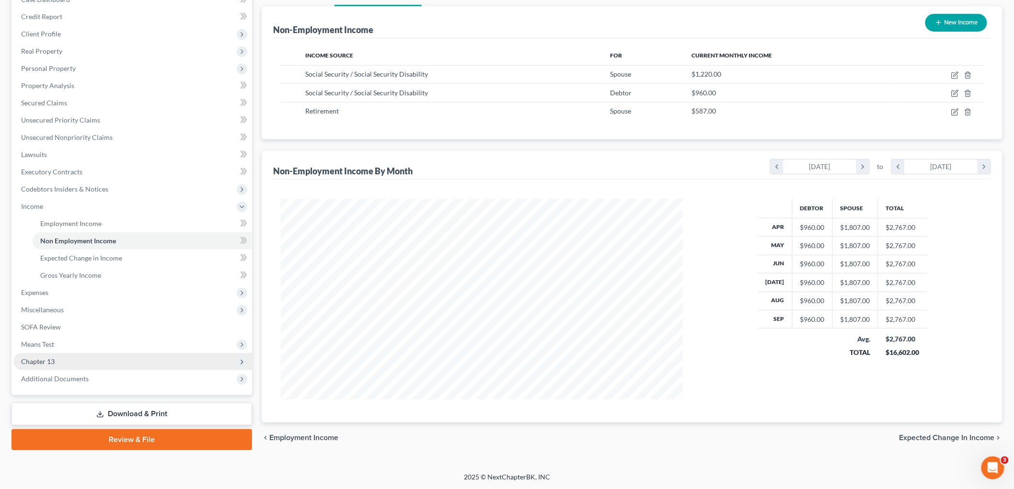
click at [61, 357] on span "Chapter 13" at bounding box center [132, 361] width 239 height 17
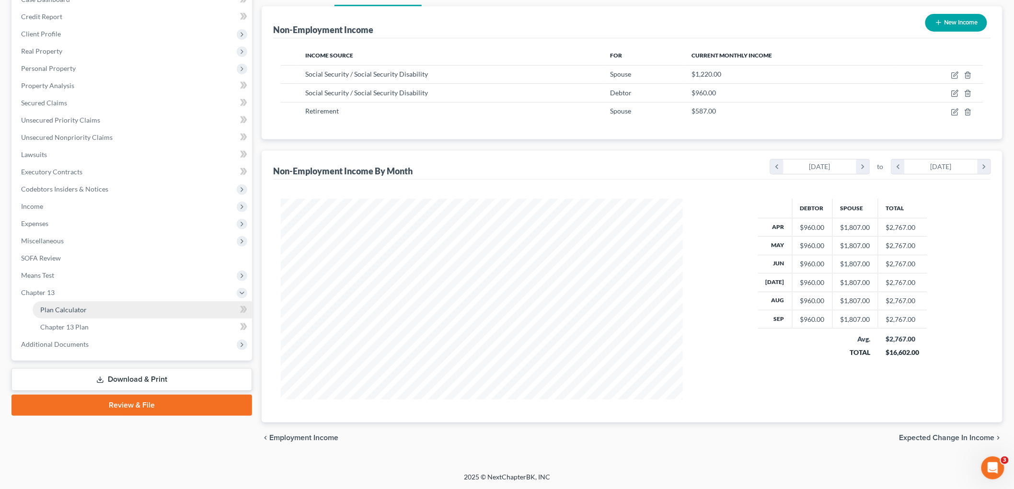
click at [65, 313] on link "Plan Calculator" at bounding box center [142, 309] width 219 height 17
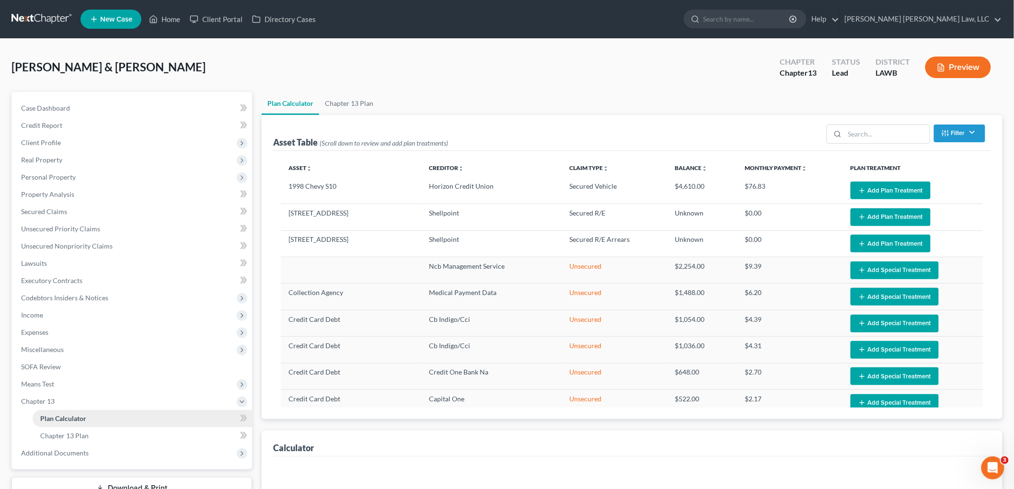
select select "59"
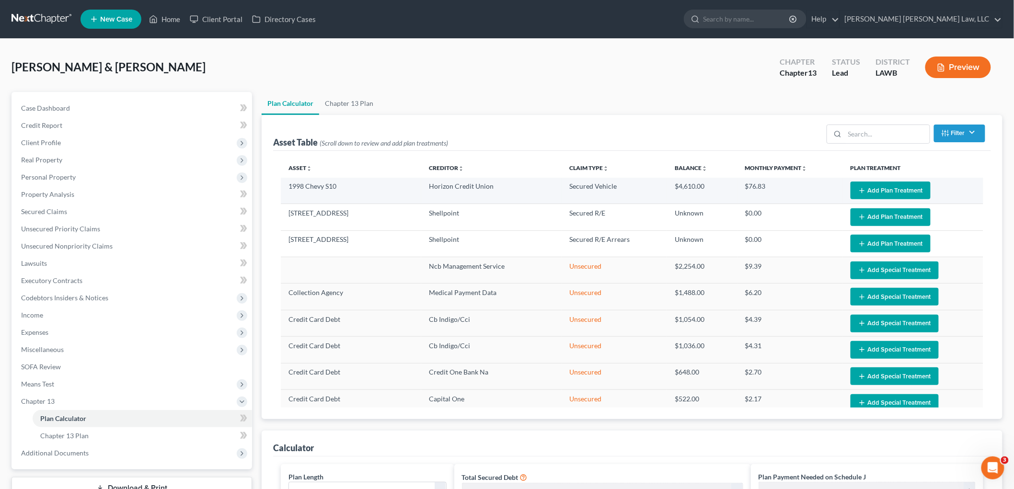
click at [886, 187] on button "Add Plan Treatment" at bounding box center [891, 191] width 80 height 18
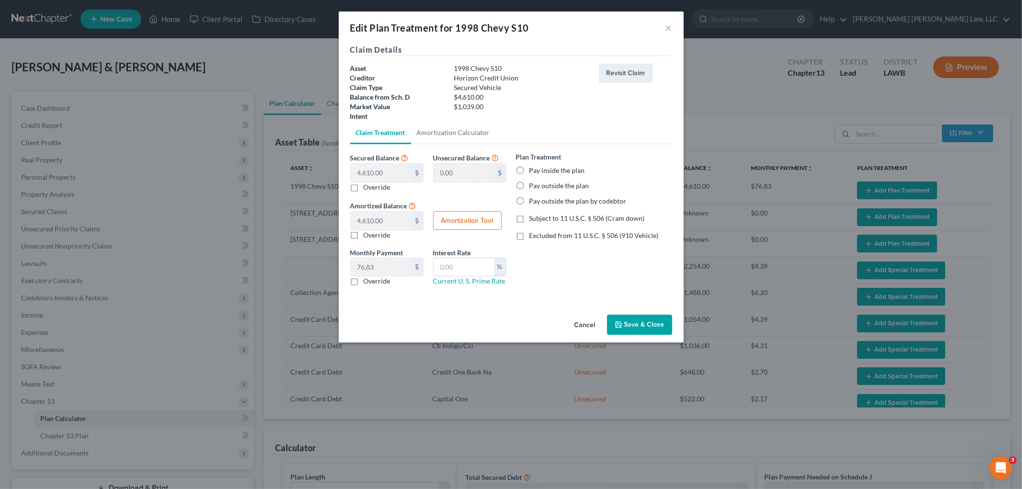
click at [530, 171] on label "Pay inside the plan" at bounding box center [558, 171] width 56 height 10
click at [533, 171] on input "Pay inside the plan" at bounding box center [536, 169] width 6 height 6
radio input "true"
click at [530, 222] on label "Subject to 11 U.S.C. § 506 (Cram down)" at bounding box center [587, 219] width 115 height 10
click at [533, 220] on input "Subject to 11 U.S.C. § 506 (Cram down)" at bounding box center [536, 217] width 6 height 6
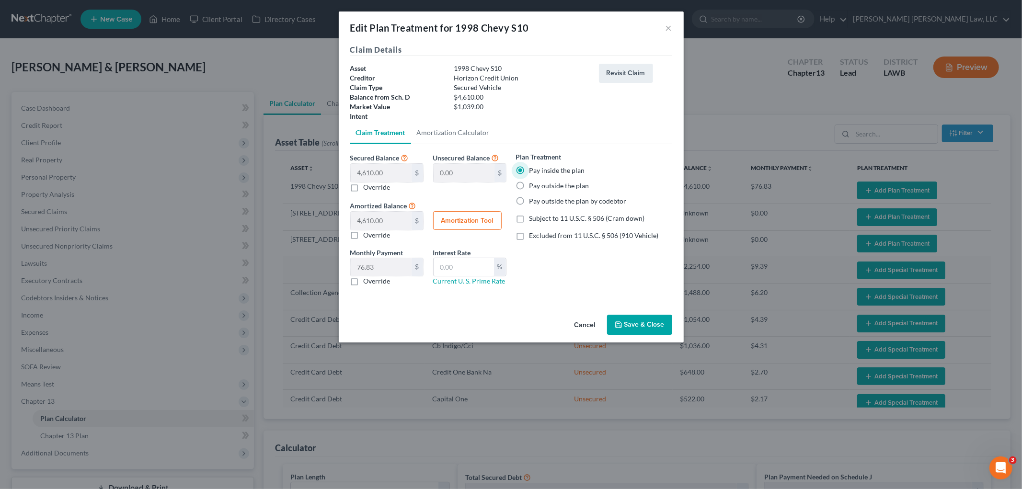
checkbox input "true"
click at [364, 281] on label "Override" at bounding box center [377, 282] width 27 height 10
click at [368, 281] on input "Override" at bounding box center [371, 280] width 6 height 6
checkbox input "true"
click at [376, 268] on input "text" at bounding box center [381, 267] width 61 height 18
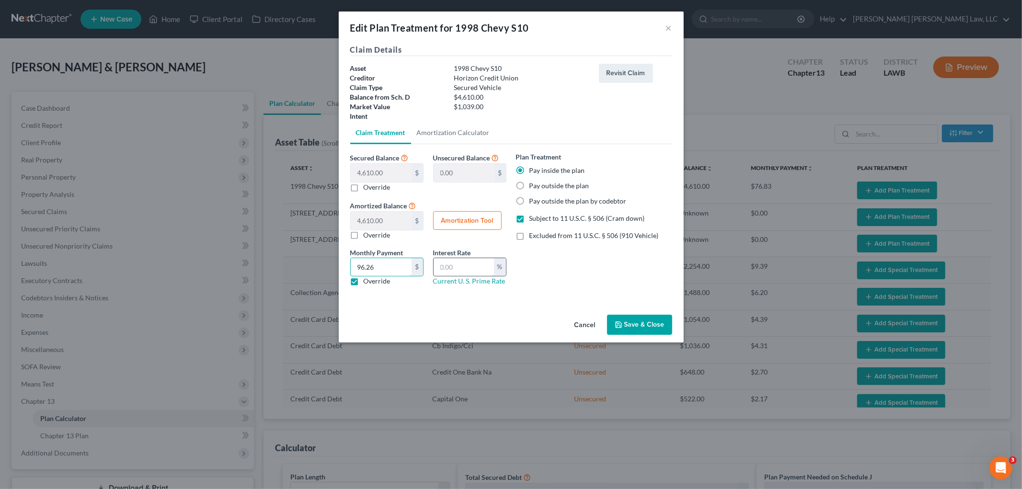
type input "96.26"
click at [489, 264] on input "text" at bounding box center [464, 267] width 60 height 18
type input "9.25"
click at [635, 323] on button "Save & Close" at bounding box center [639, 325] width 65 height 20
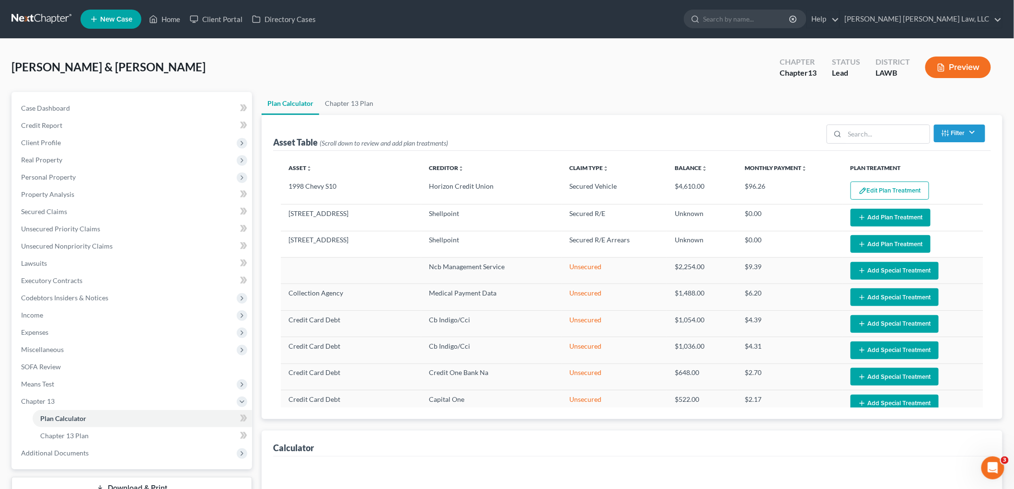
select select "59"
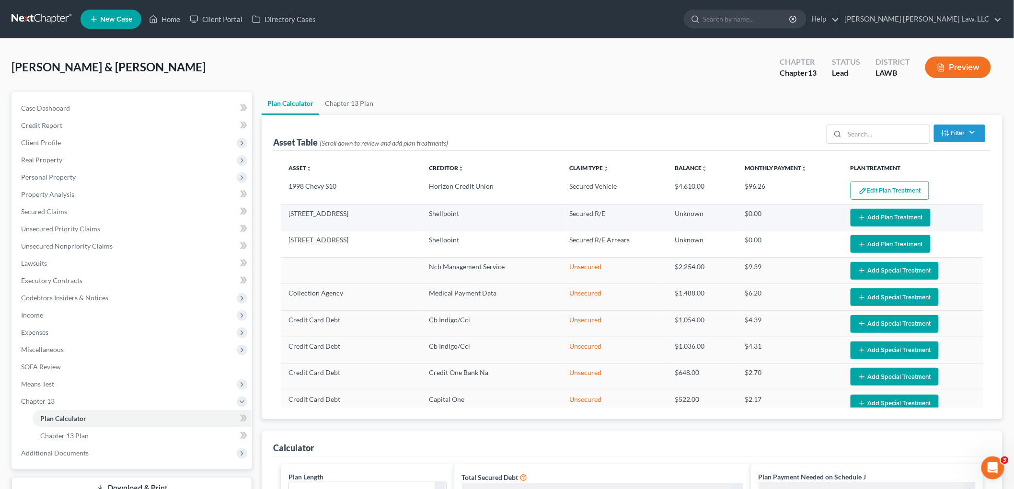
click at [866, 219] on button "Add Plan Treatment" at bounding box center [891, 218] width 80 height 18
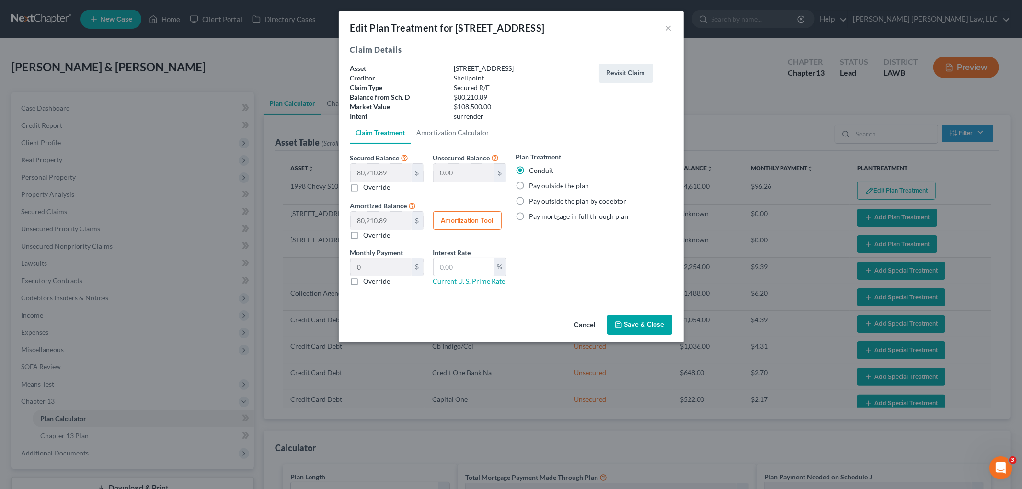
click at [647, 320] on button "Save & Close" at bounding box center [639, 325] width 65 height 20
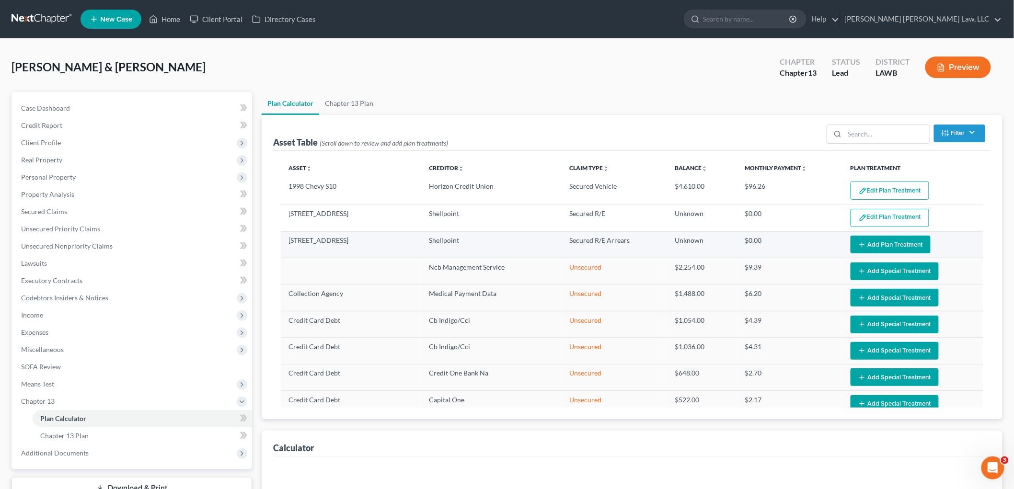
click at [861, 247] on button "Add Plan Treatment" at bounding box center [891, 245] width 80 height 18
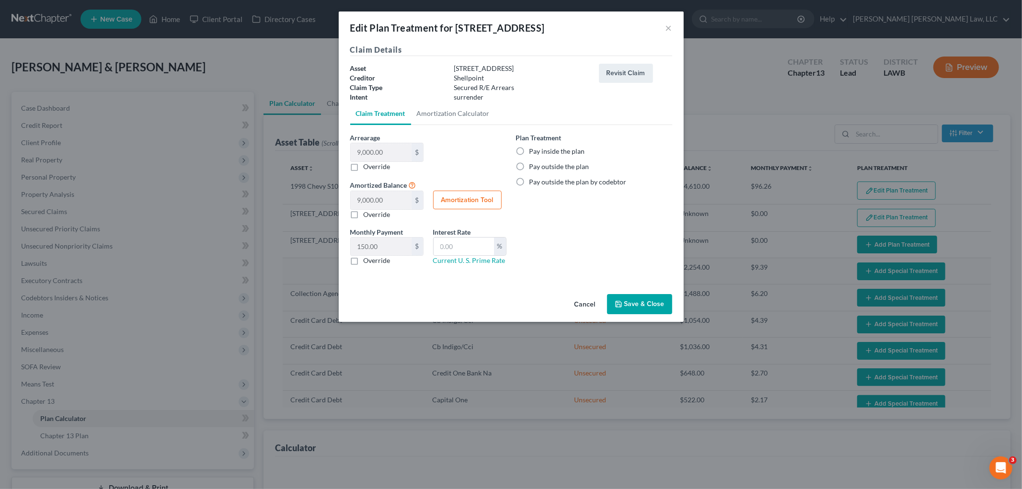
select select "59"
click at [530, 151] on label "Pay inside the plan" at bounding box center [558, 152] width 56 height 10
click at [533, 151] on input "Pay inside the plan" at bounding box center [536, 150] width 6 height 6
radio input "true"
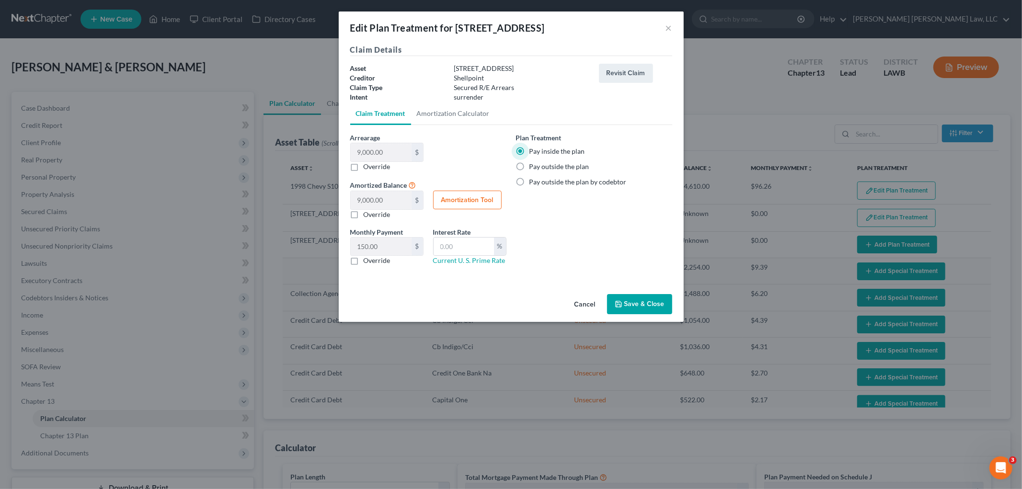
click at [626, 299] on button "Save & Close" at bounding box center [639, 304] width 65 height 20
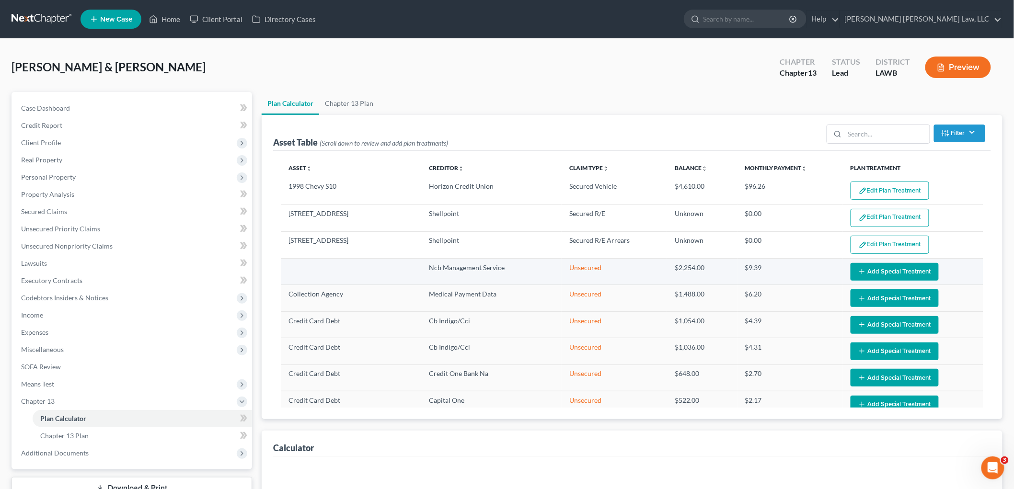
select select "59"
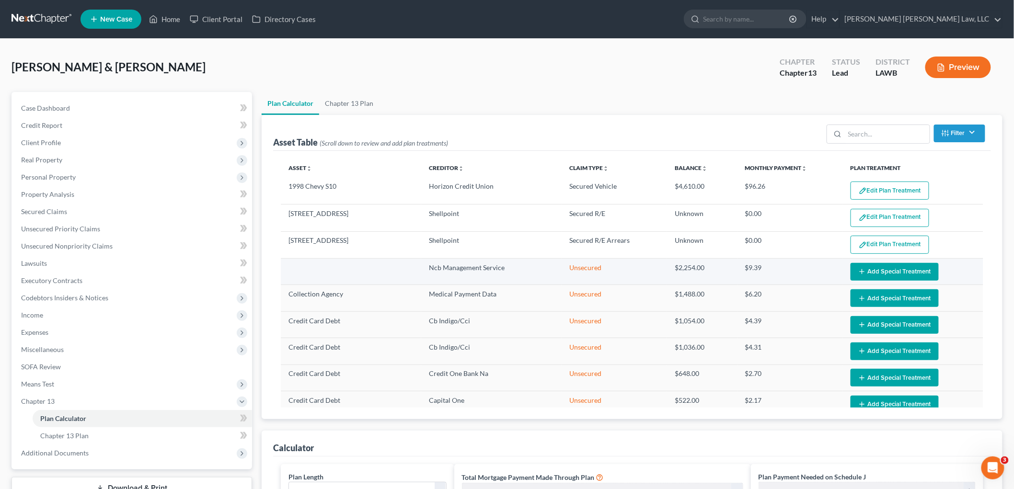
click at [871, 272] on button "Add Special Treatment" at bounding box center [895, 272] width 88 height 18
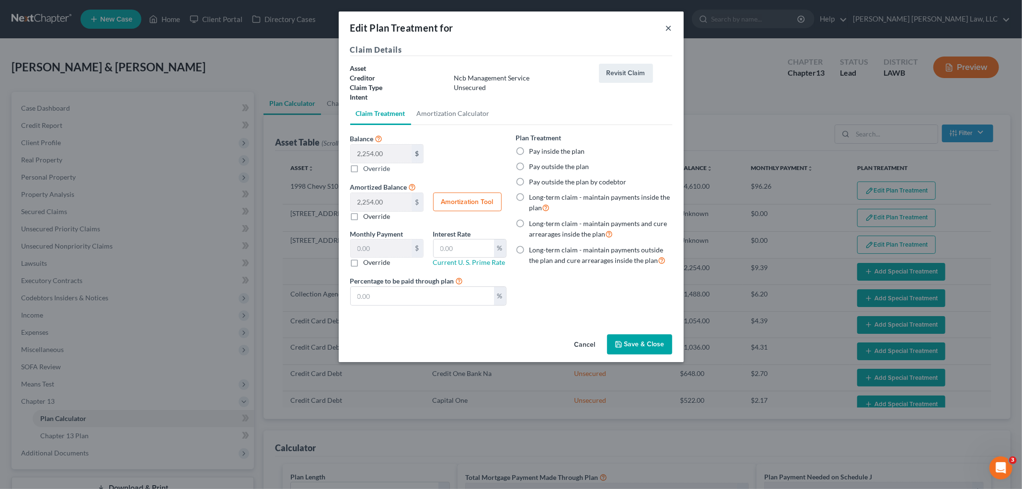
click at [668, 29] on button "×" at bounding box center [669, 28] width 7 height 12
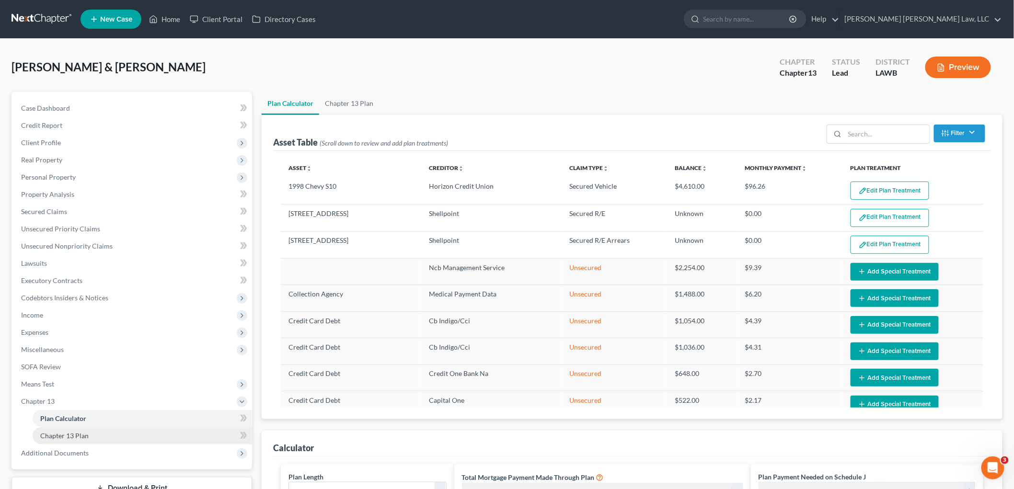
click at [53, 437] on span "Chapter 13 Plan" at bounding box center [64, 436] width 48 height 8
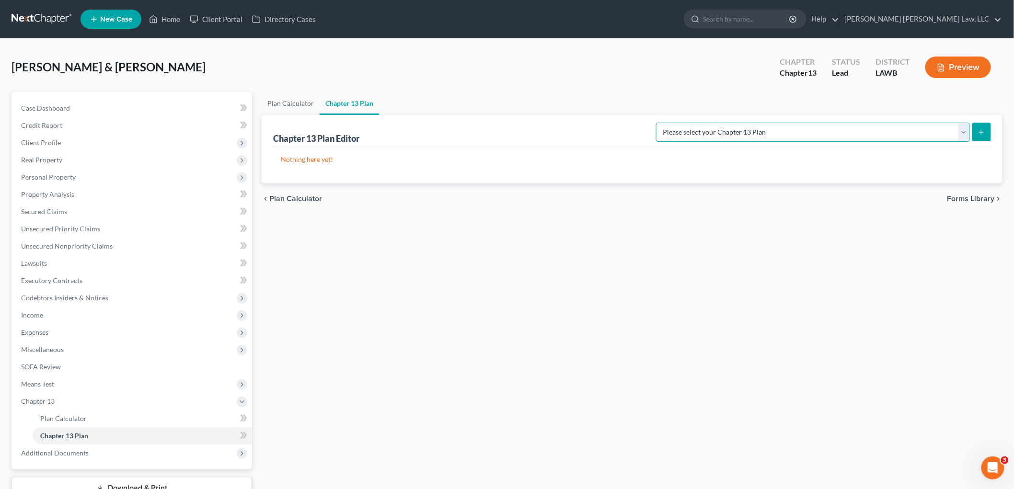
click at [926, 127] on select "Please select your Chapter 13 Plan E. Orum Custom Plan (Revised 12/1/2021) E. O…" at bounding box center [813, 132] width 314 height 19
select select "1"
click at [757, 123] on select "Please select your Chapter 13 Plan E. Orum Custom Plan (Revised 12/1/2021) E. O…" at bounding box center [813, 132] width 314 height 19
click at [985, 128] on icon "submit" at bounding box center [982, 132] width 8 height 8
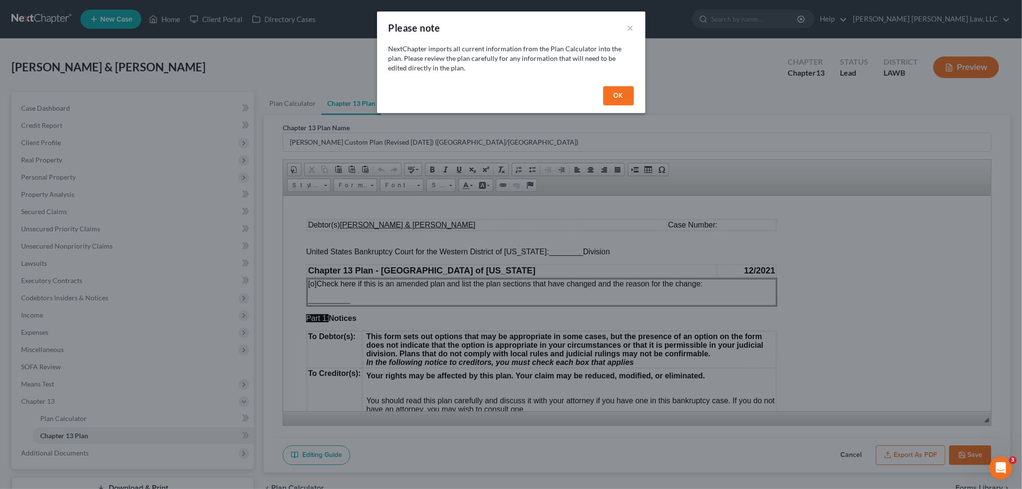
click at [625, 86] on button "OK" at bounding box center [618, 95] width 31 height 19
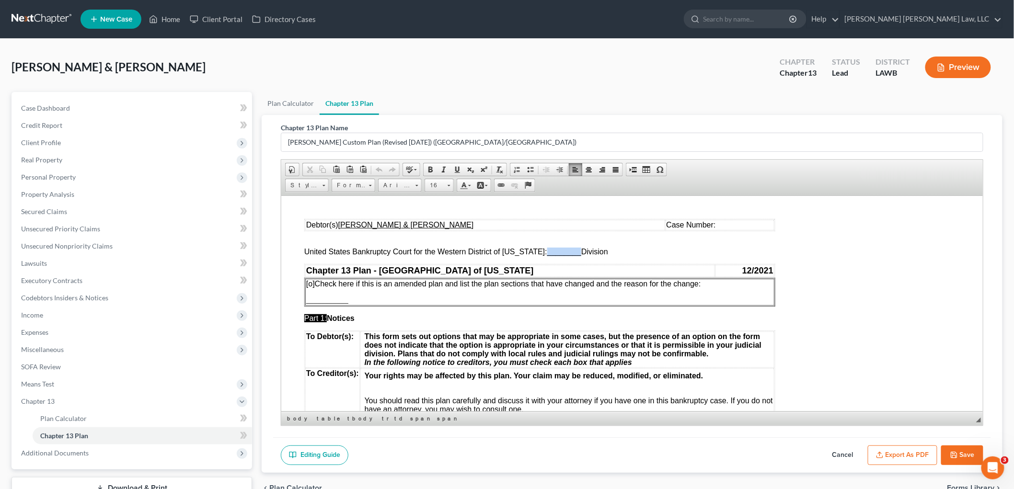
drag, startPoint x: 572, startPoint y: 251, endPoint x: 541, endPoint y: 251, distance: 31.2
click at [547, 251] on span "________" at bounding box center [564, 251] width 34 height 8
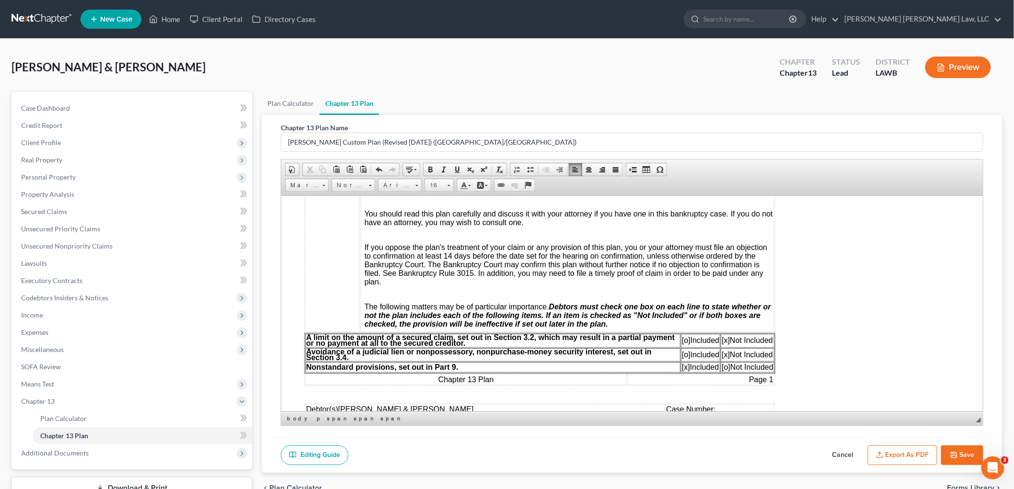
scroll to position [213, 0]
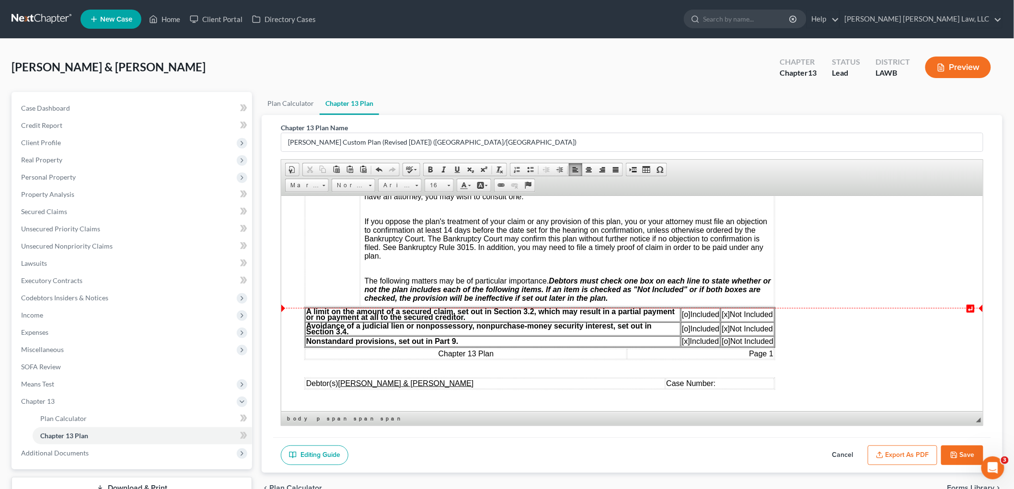
click at [683, 316] on span "[o]" at bounding box center [685, 314] width 9 height 8
click at [726, 316] on span "[x]" at bounding box center [725, 314] width 8 height 8
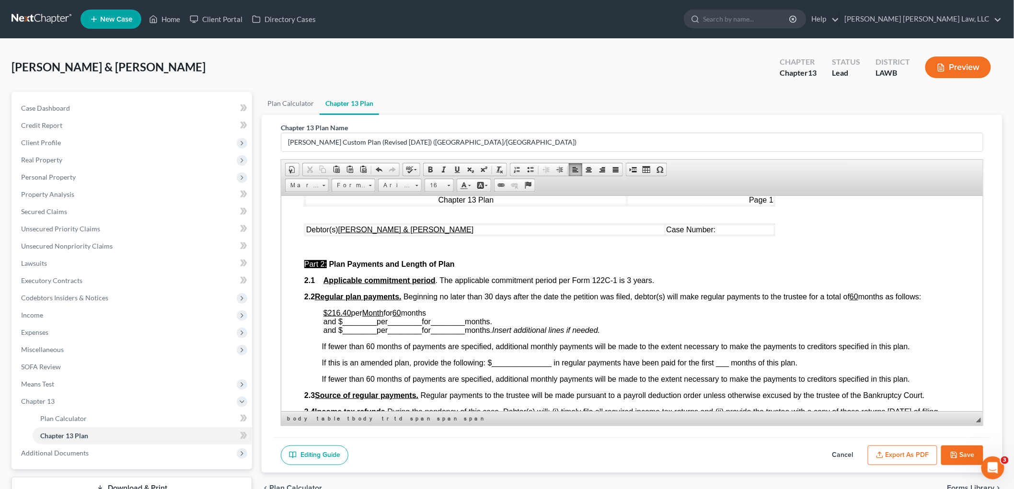
scroll to position [372, 0]
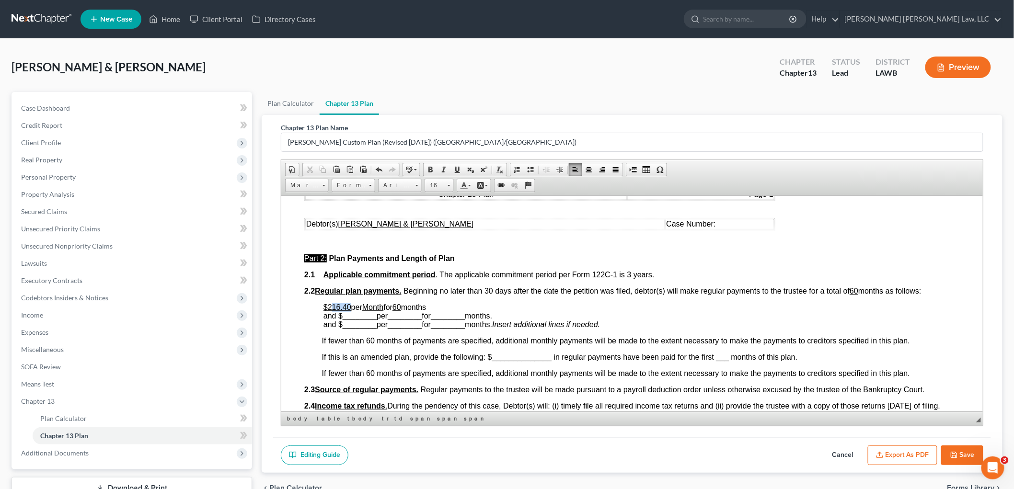
drag, startPoint x: 351, startPoint y: 305, endPoint x: 332, endPoint y: 304, distance: 19.7
click at [332, 304] on p "$216.40 per Month for 60 months and $ ________ per ________ for ________ months…" at bounding box center [641, 316] width 636 height 26
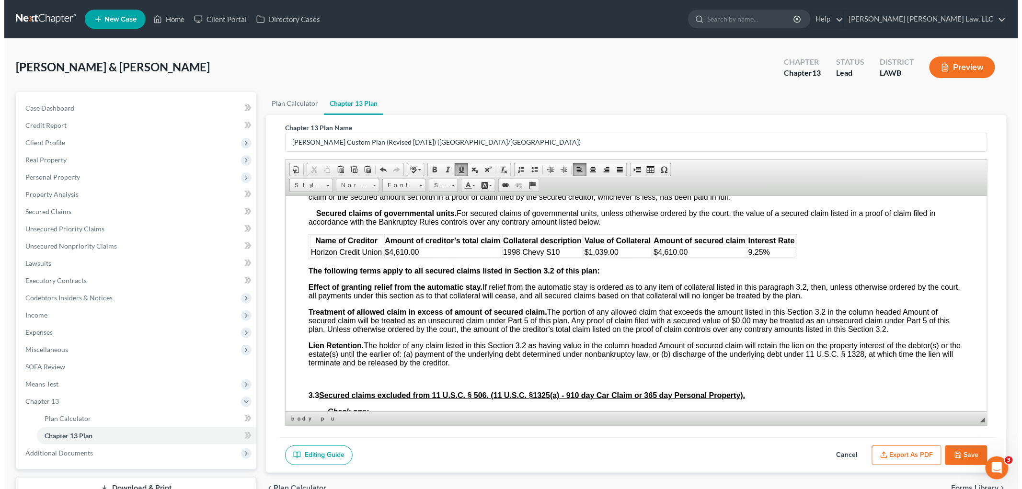
scroll to position [1012, 0]
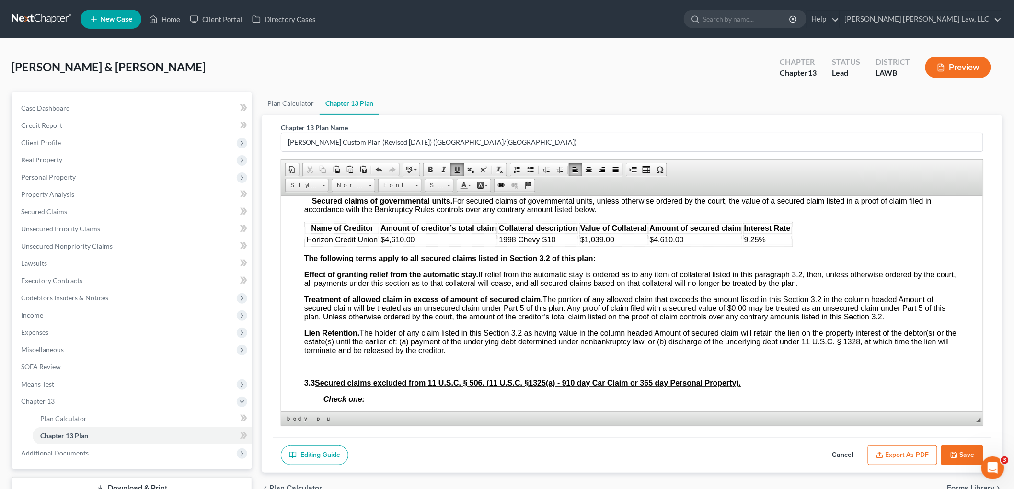
click at [837, 452] on button "Cancel" at bounding box center [843, 456] width 42 height 20
select select "1"
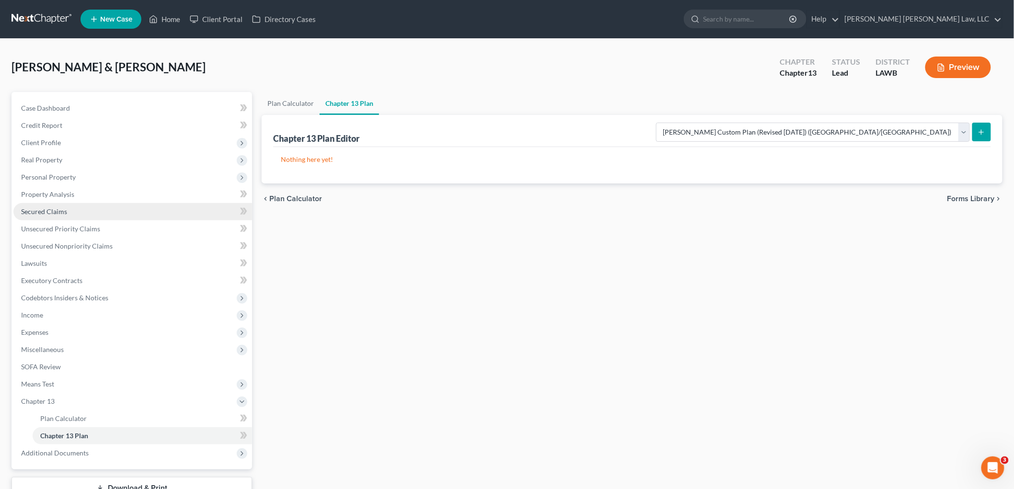
click at [59, 208] on span "Secured Claims" at bounding box center [44, 212] width 46 height 8
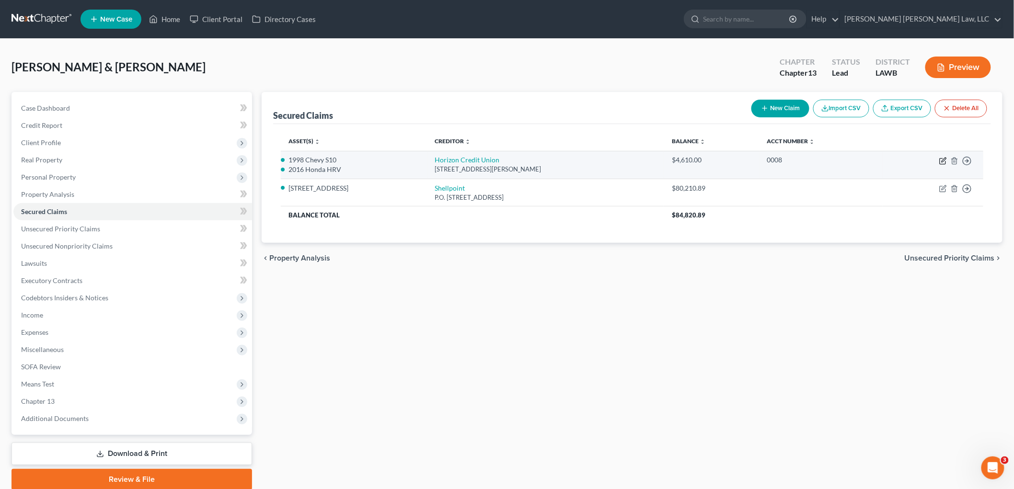
click at [945, 159] on icon "button" at bounding box center [943, 161] width 8 height 8
select select "44"
select select "1"
select select
select select "2"
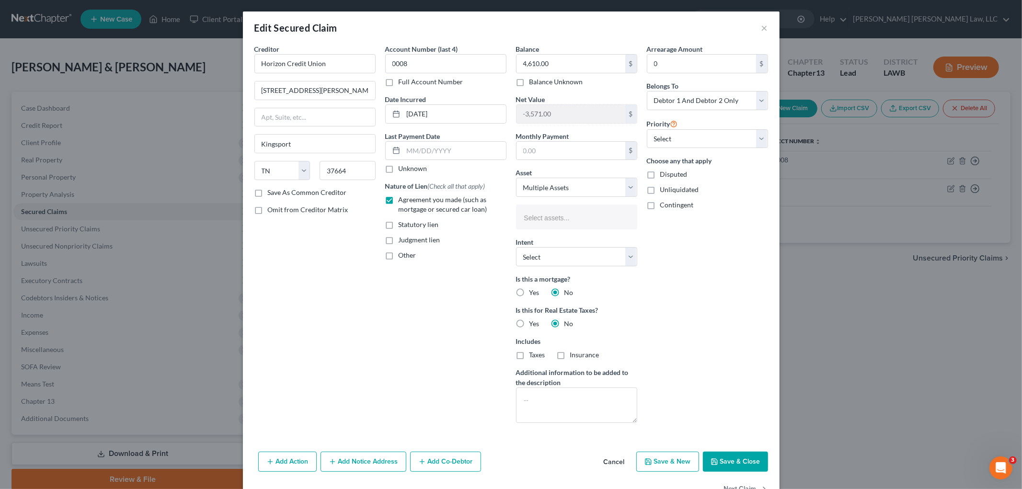
select select "2854151"
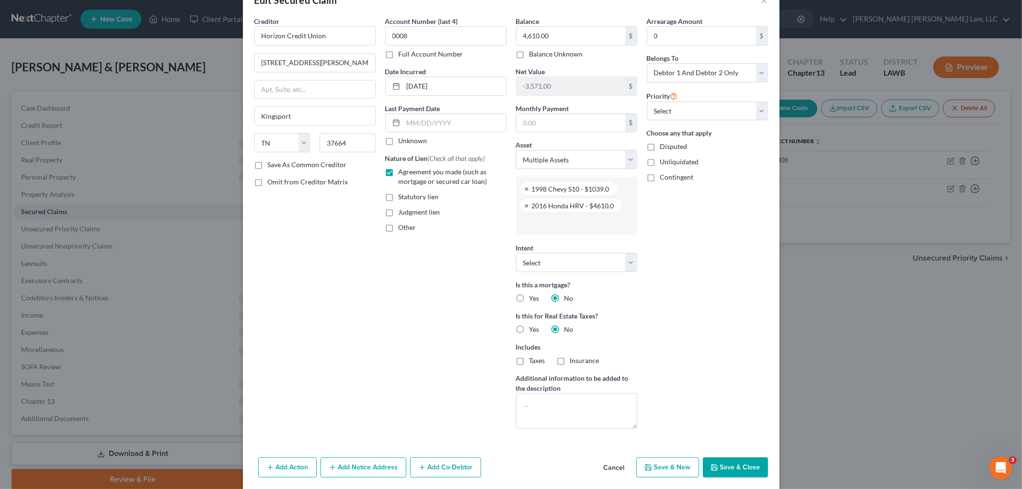
scroll to position [53, 0]
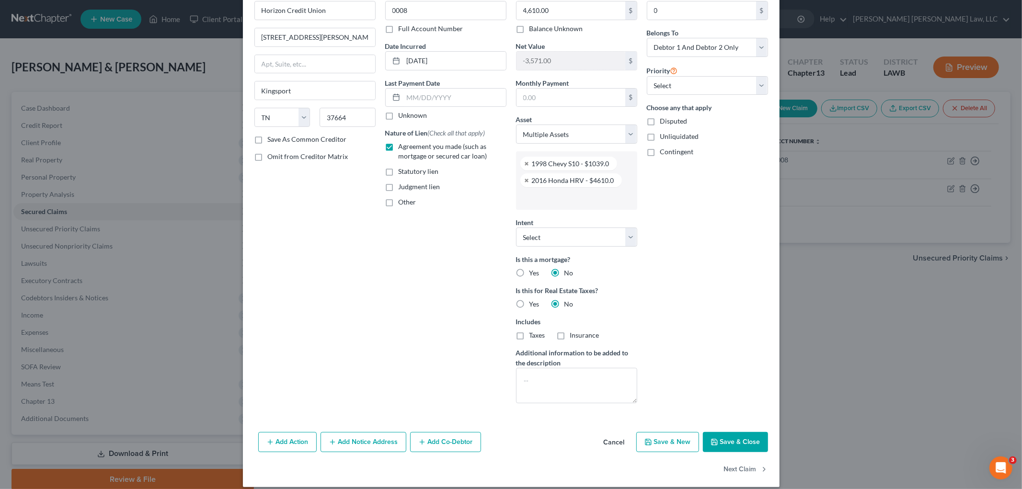
click at [727, 442] on button "Save & Close" at bounding box center [735, 442] width 65 height 20
select select
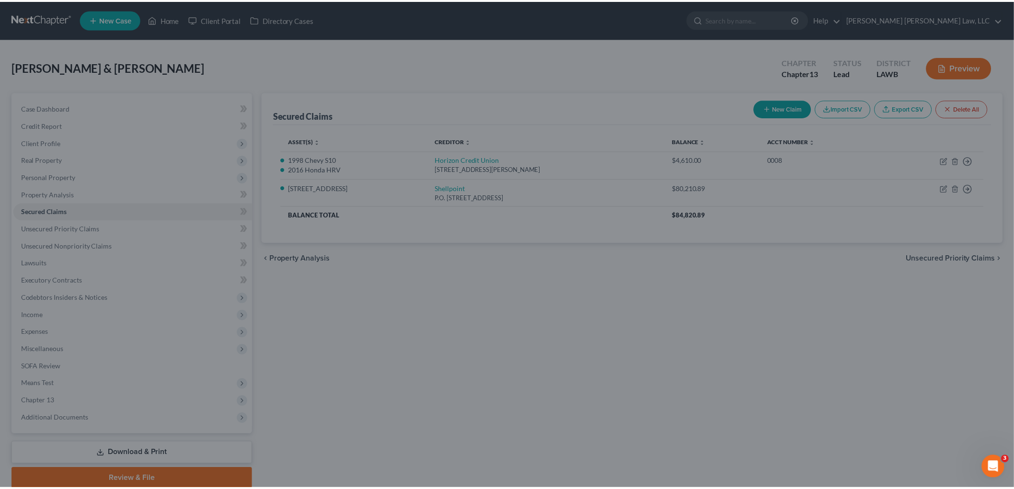
scroll to position [0, 0]
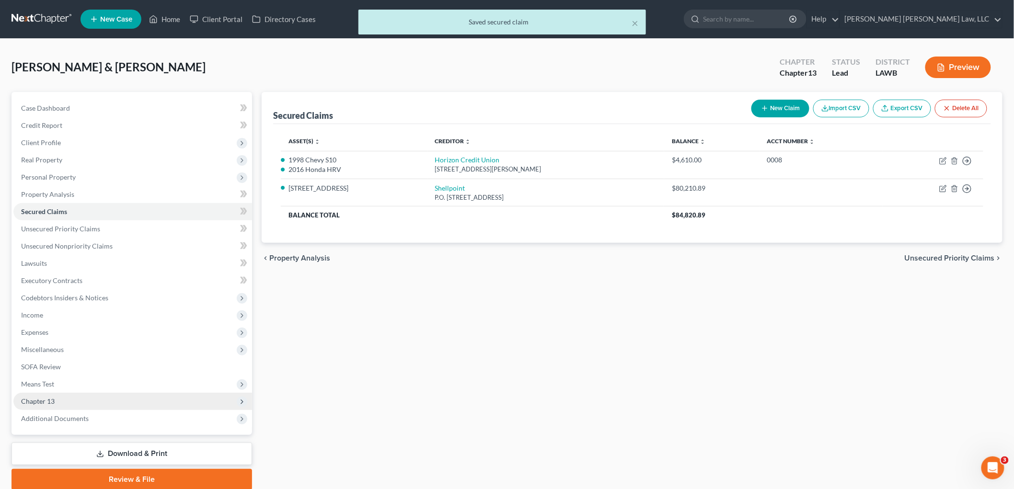
click at [86, 400] on span "Chapter 13" at bounding box center [132, 401] width 239 height 17
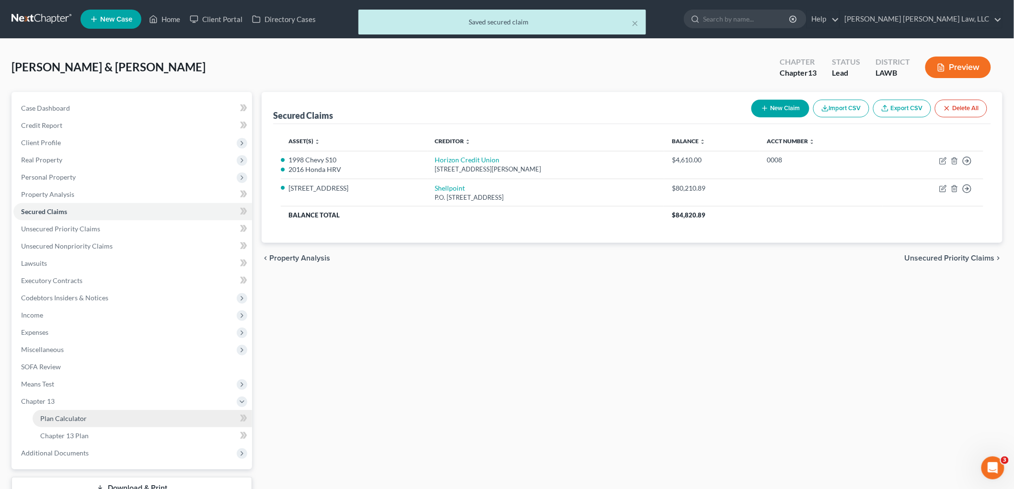
click at [85, 418] on link "Plan Calculator" at bounding box center [142, 418] width 219 height 17
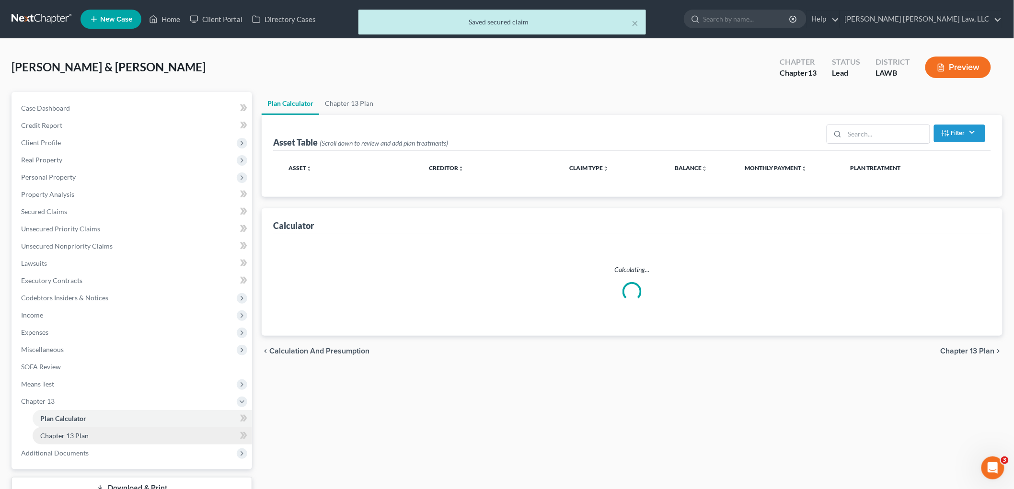
select select "59"
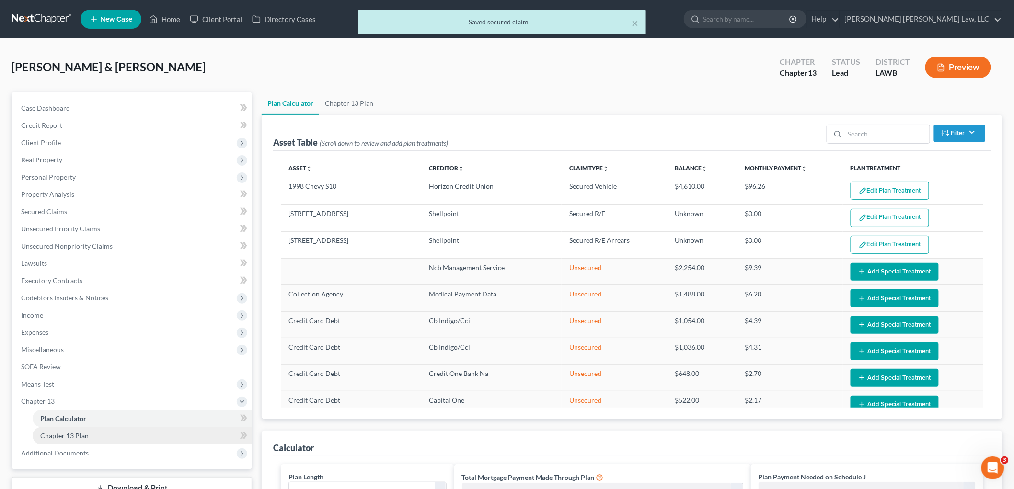
click at [84, 437] on span "Chapter 13 Plan" at bounding box center [64, 436] width 48 height 8
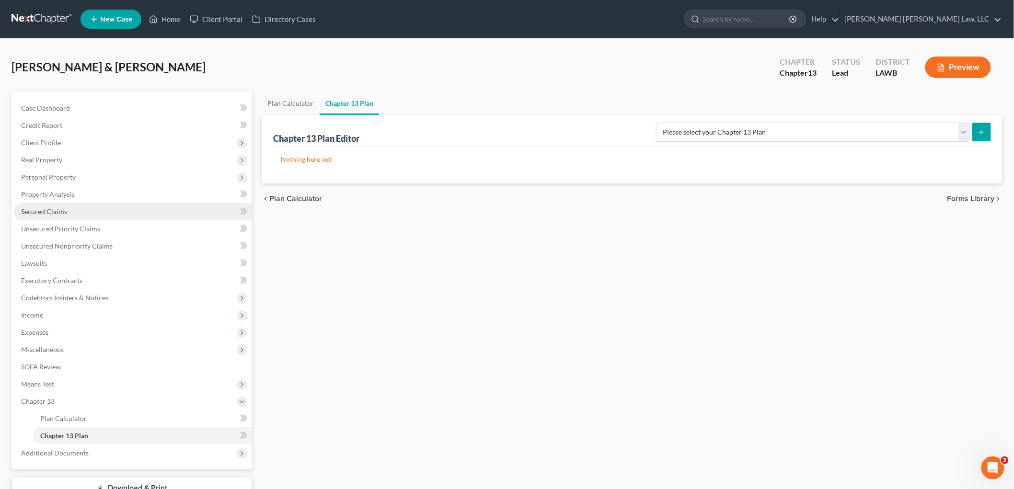
click at [58, 209] on span "Secured Claims" at bounding box center [44, 212] width 46 height 8
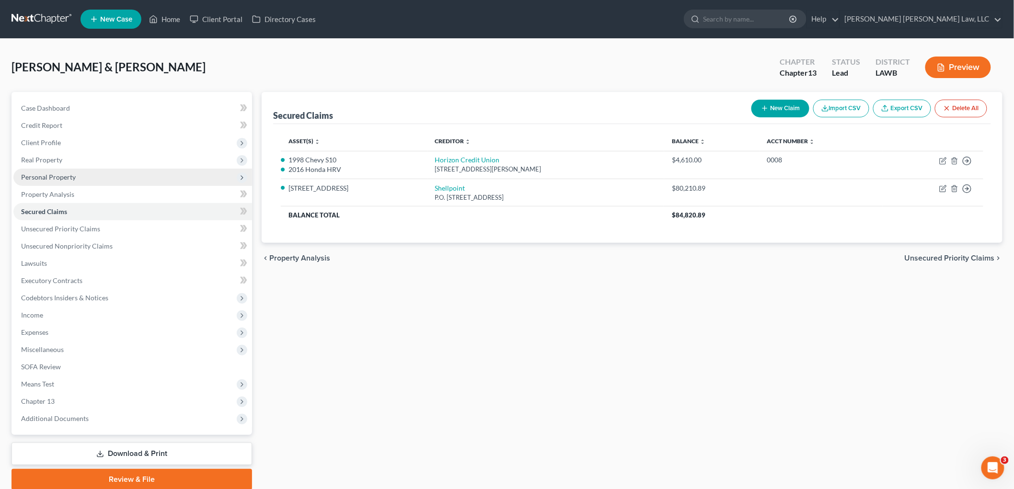
click at [58, 177] on span "Personal Property" at bounding box center [48, 177] width 55 height 8
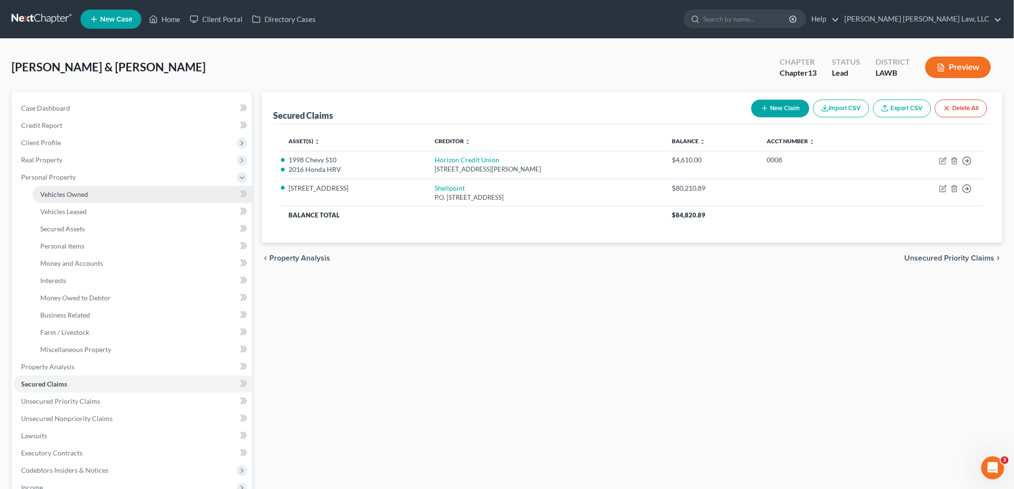
click at [69, 190] on span "Vehicles Owned" at bounding box center [64, 194] width 48 height 8
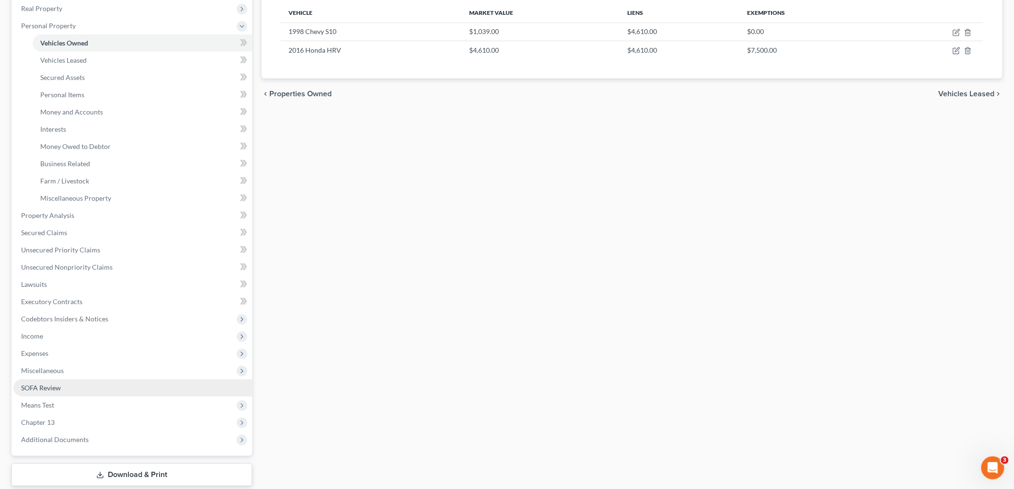
scroll to position [208, 0]
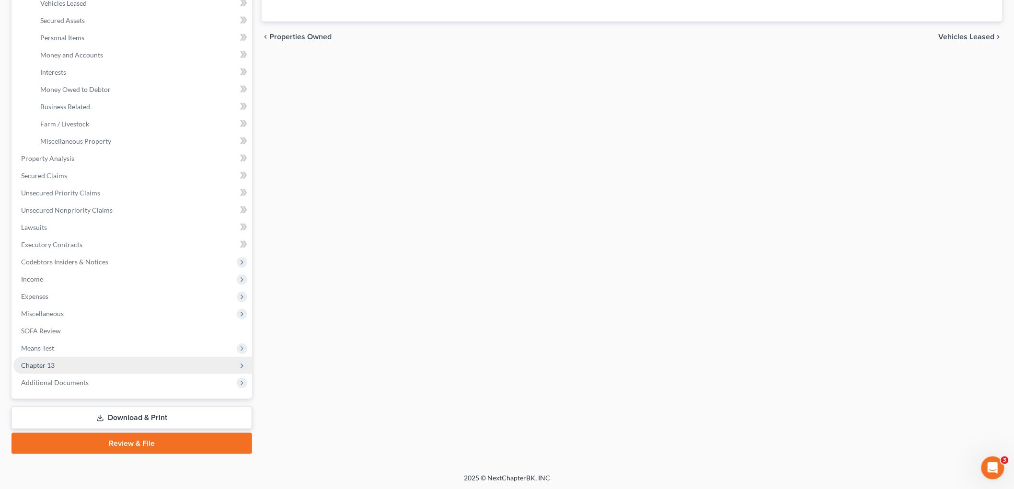
click at [56, 366] on span "Chapter 13" at bounding box center [132, 365] width 239 height 17
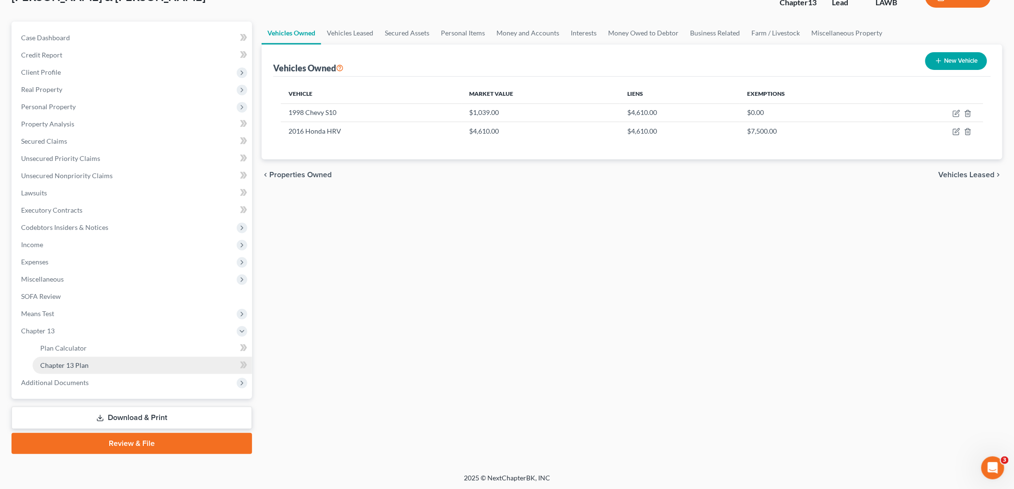
click at [60, 367] on span "Chapter 13 Plan" at bounding box center [64, 365] width 48 height 8
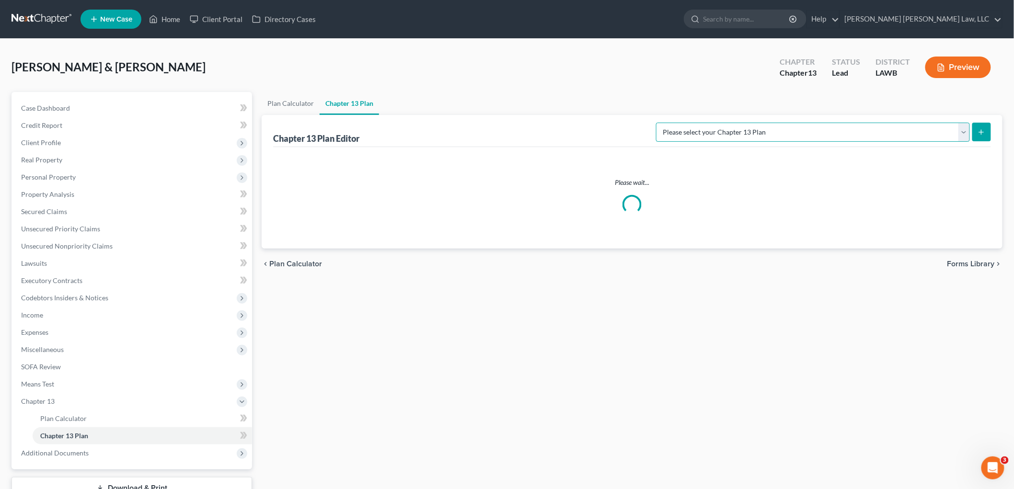
click at [919, 137] on select "Please select your Chapter 13 Plan E. Orum Custom Plan (Revised 12/1/2021) E. O…" at bounding box center [813, 132] width 314 height 19
select select "1"
click at [757, 123] on select "Please select your Chapter 13 Plan E. Orum Custom Plan (Revised 12/1/2021) E. O…" at bounding box center [813, 132] width 314 height 19
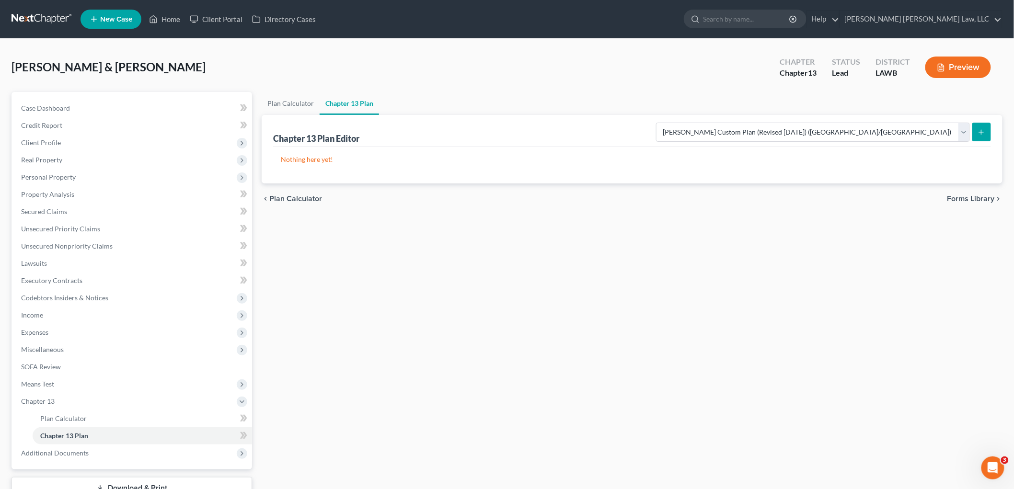
click at [976, 132] on button "submit" at bounding box center [981, 132] width 19 height 19
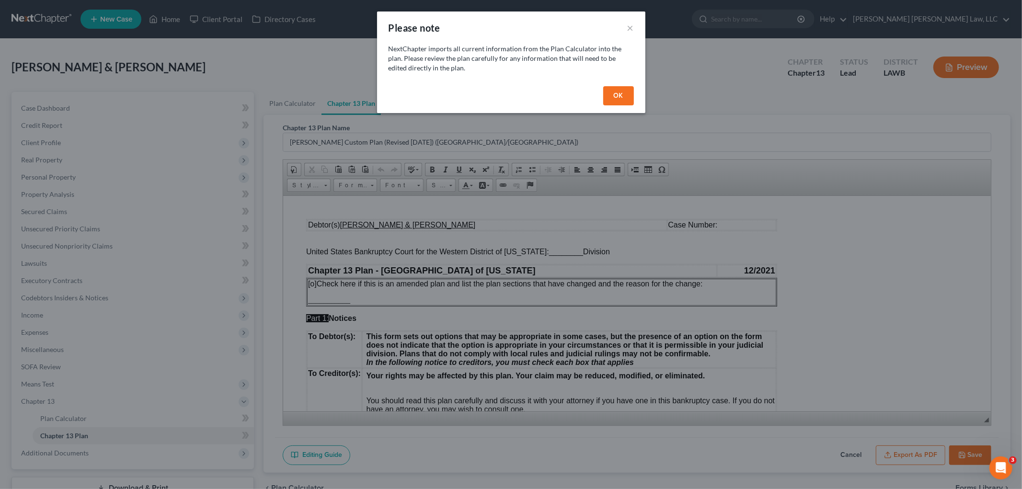
click at [619, 97] on button "OK" at bounding box center [618, 95] width 31 height 19
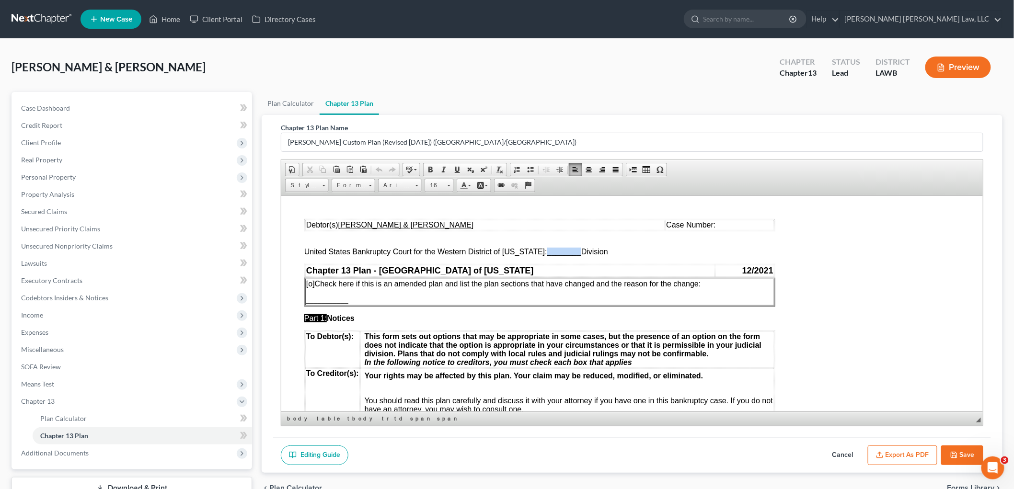
drag, startPoint x: 573, startPoint y: 254, endPoint x: 538, endPoint y: 253, distance: 34.5
click at [538, 253] on span "United States Bankruptcy Court for the Western District of Louisiana: ________ …" at bounding box center [456, 251] width 304 height 8
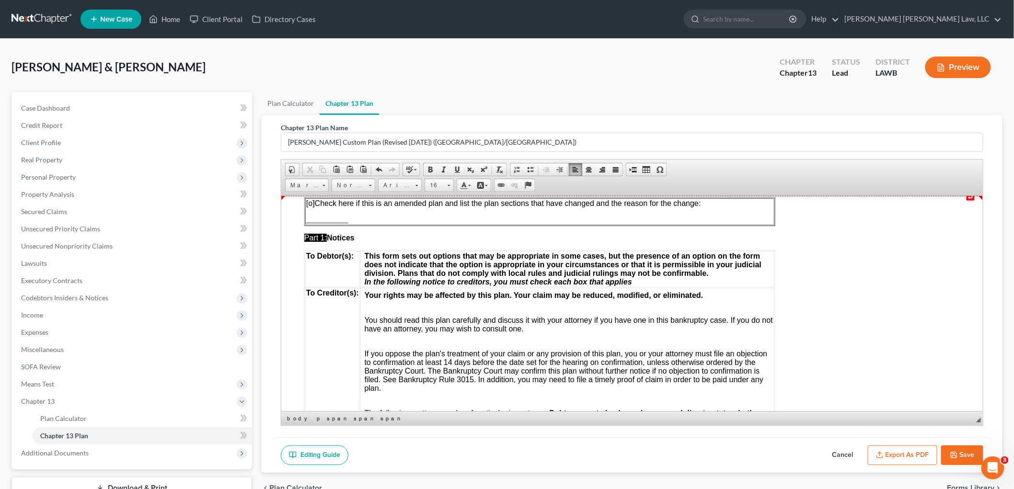
scroll to position [213, 0]
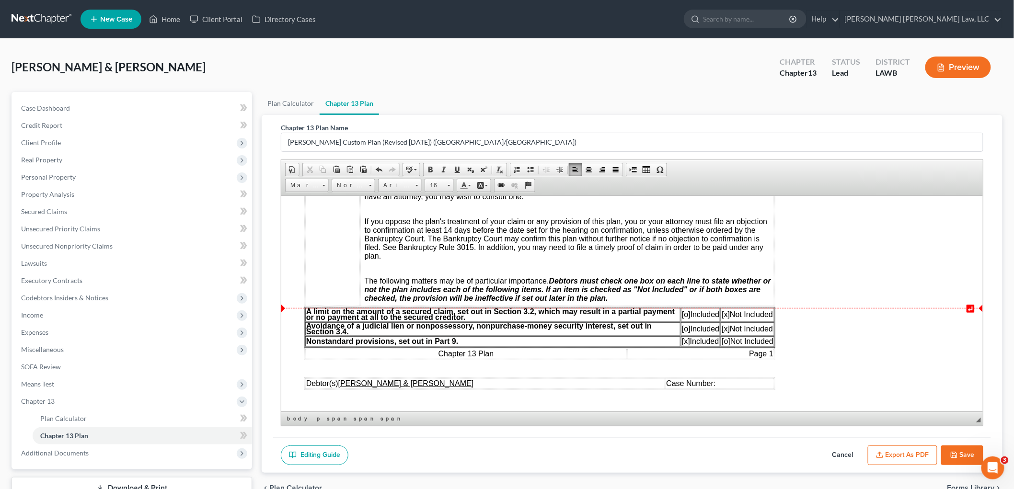
click at [682, 318] on span "[o]" at bounding box center [685, 314] width 9 height 8
click at [725, 318] on span "[x]" at bounding box center [725, 314] width 8 height 8
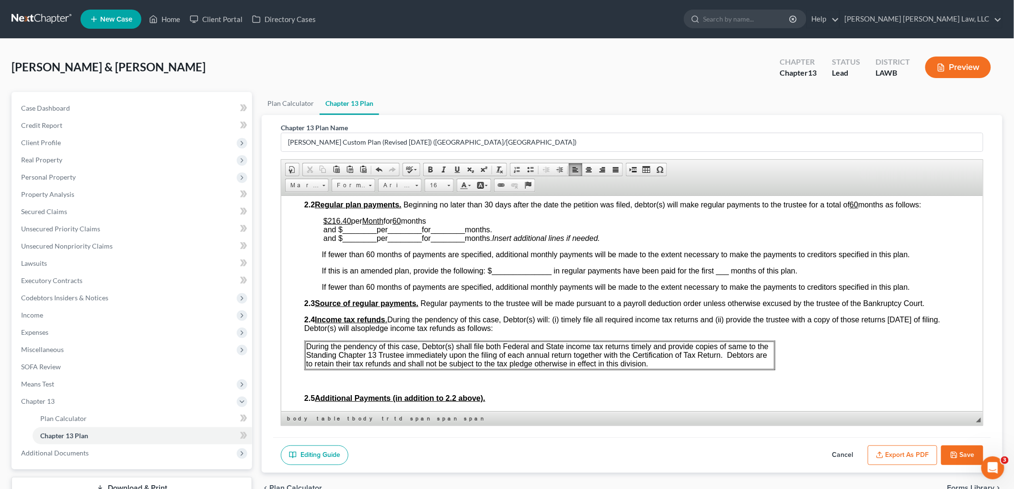
scroll to position [426, 0]
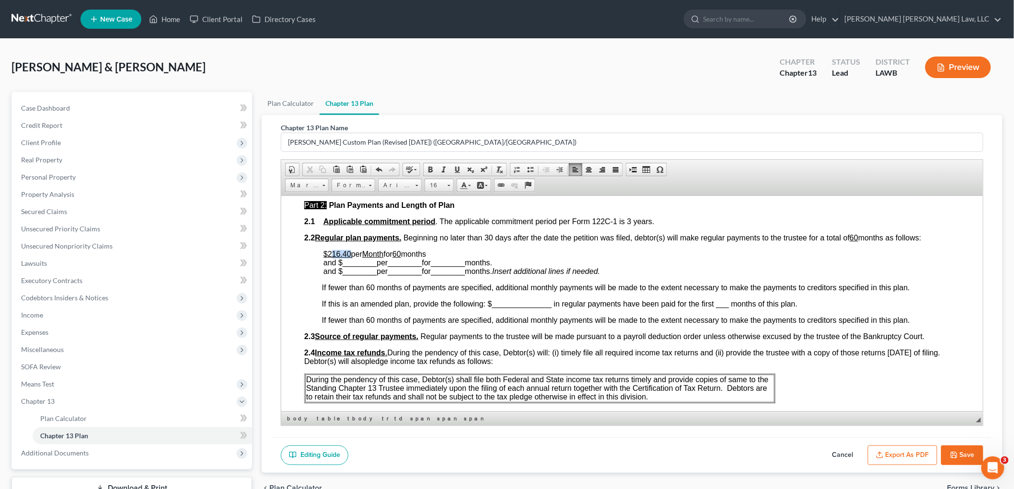
drag, startPoint x: 352, startPoint y: 254, endPoint x: 333, endPoint y: 252, distance: 18.8
click at [333, 252] on p "$216.40 per Month for 60 months and $ ________ per ________ for ________ months…" at bounding box center [641, 263] width 636 height 26
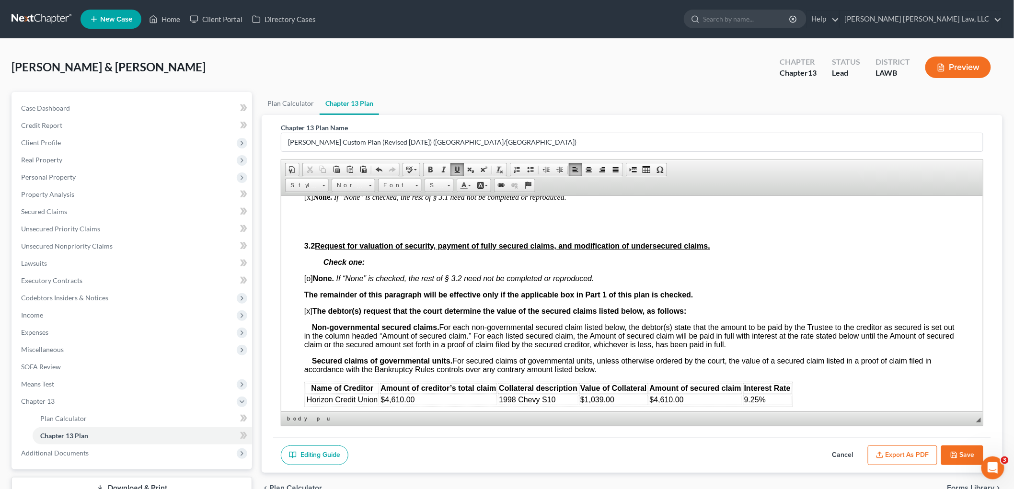
scroll to position [905, 0]
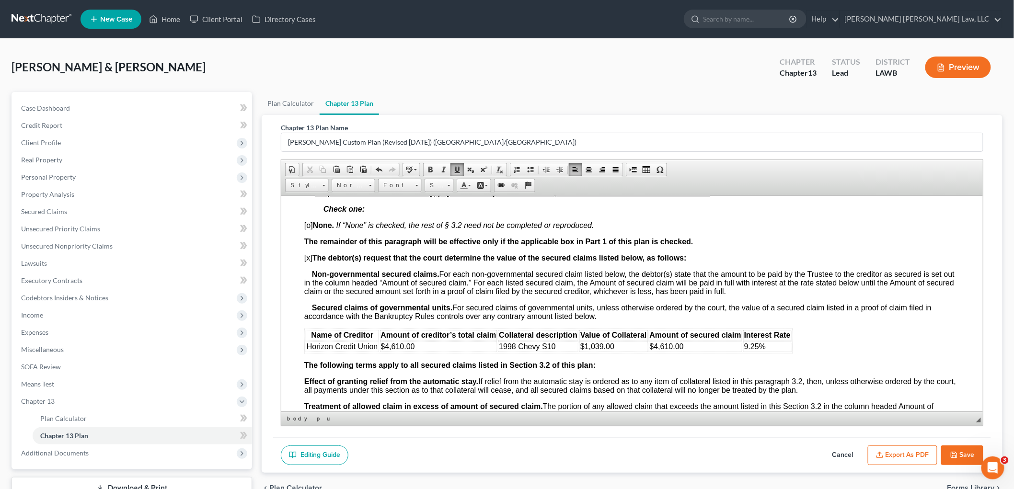
click at [565, 350] on td "1998 Chevy S10" at bounding box center [537, 346] width 81 height 11
drag, startPoint x: 668, startPoint y: 350, endPoint x: 626, endPoint y: 353, distance: 42.3
click at [626, 352] on td "$1,039.00" at bounding box center [656, 346] width 69 height 11
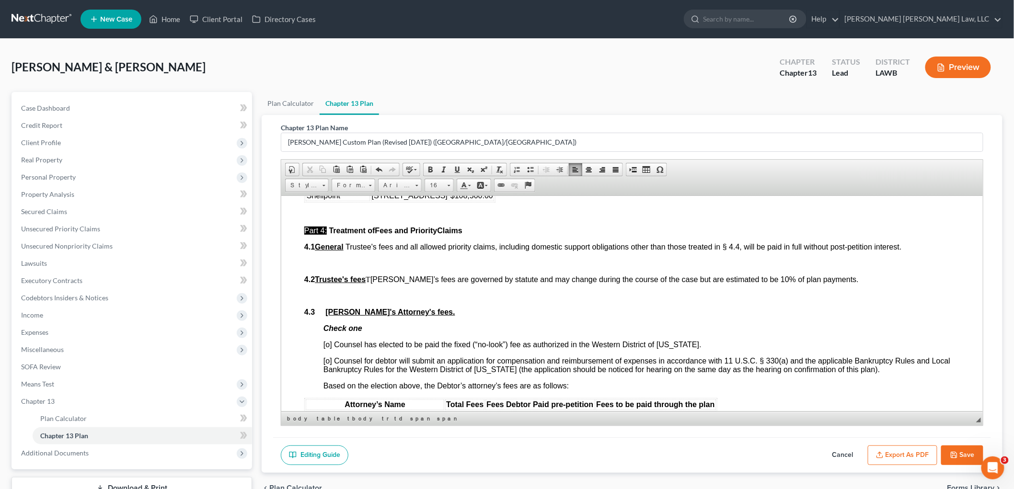
scroll to position [1544, 0]
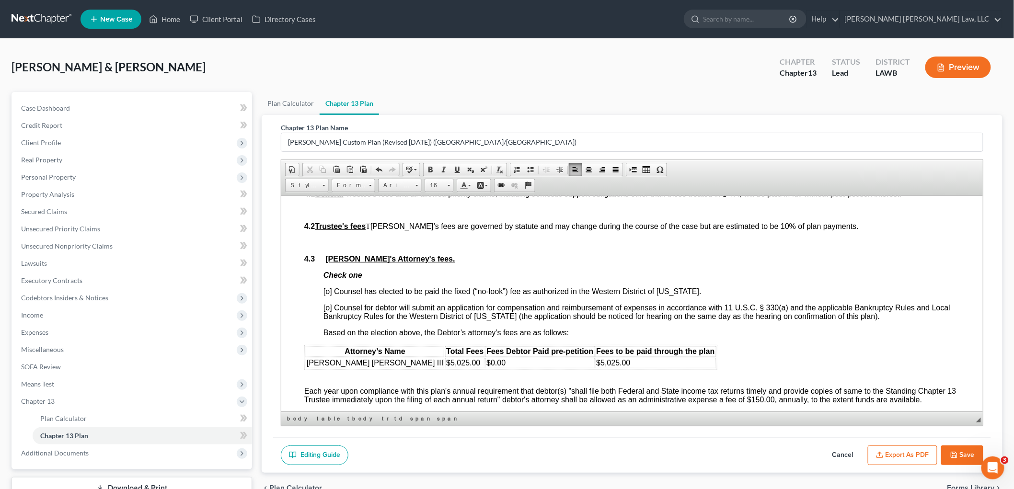
click at [329, 295] on span "[o] Counsel has elected to be paid the fixed (“no-look”) fee as authorized in t…" at bounding box center [512, 291] width 378 height 8
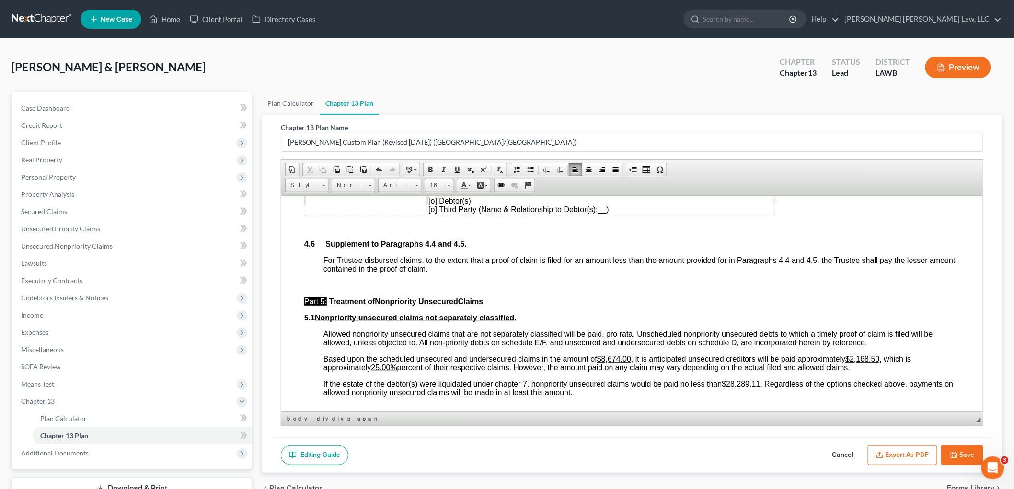
scroll to position [2183, 0]
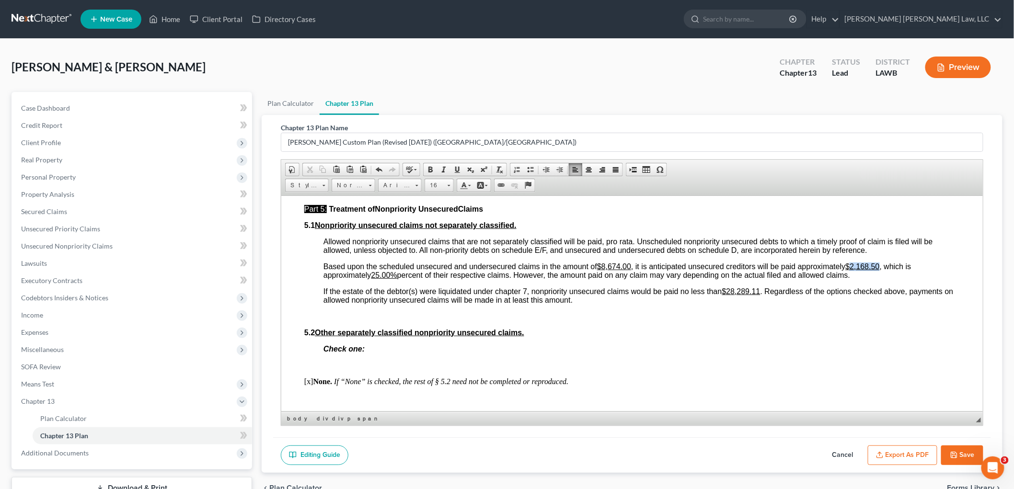
drag, startPoint x: 881, startPoint y: 270, endPoint x: 853, endPoint y: 270, distance: 28.8
click at [853, 270] on u "$2,168.50" at bounding box center [862, 266] width 34 height 8
drag, startPoint x: 395, startPoint y: 276, endPoint x: 375, endPoint y: 279, distance: 20.9
click at [375, 279] on u "25.00%" at bounding box center [384, 275] width 26 height 8
drag, startPoint x: 760, startPoint y: 297, endPoint x: 727, endPoint y: 297, distance: 32.1
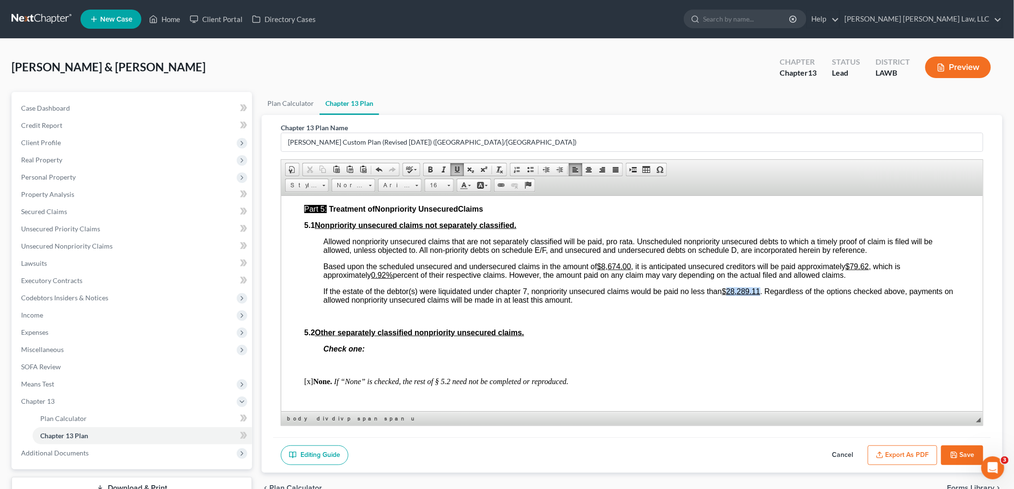
click at [727, 295] on u "$28,289.11" at bounding box center [741, 291] width 38 height 8
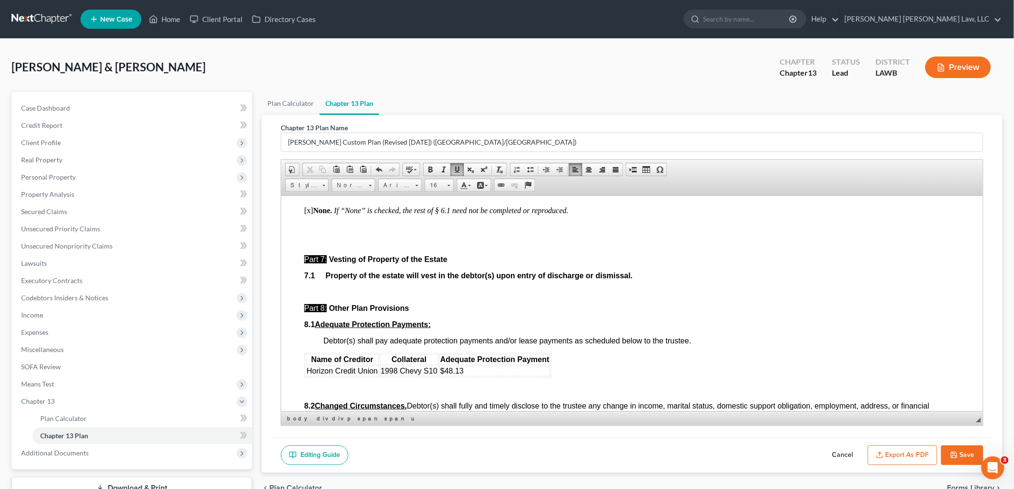
scroll to position [2503, 0]
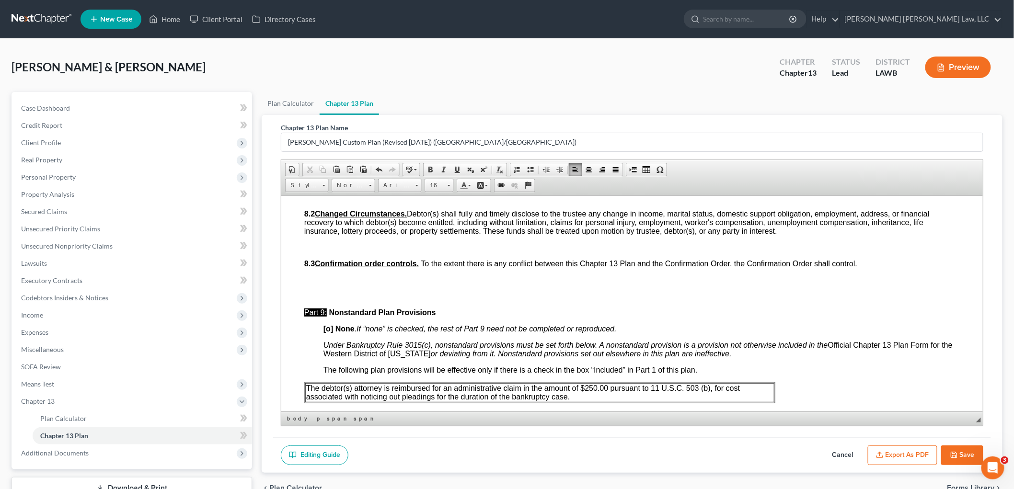
scroll to position [2662, 0]
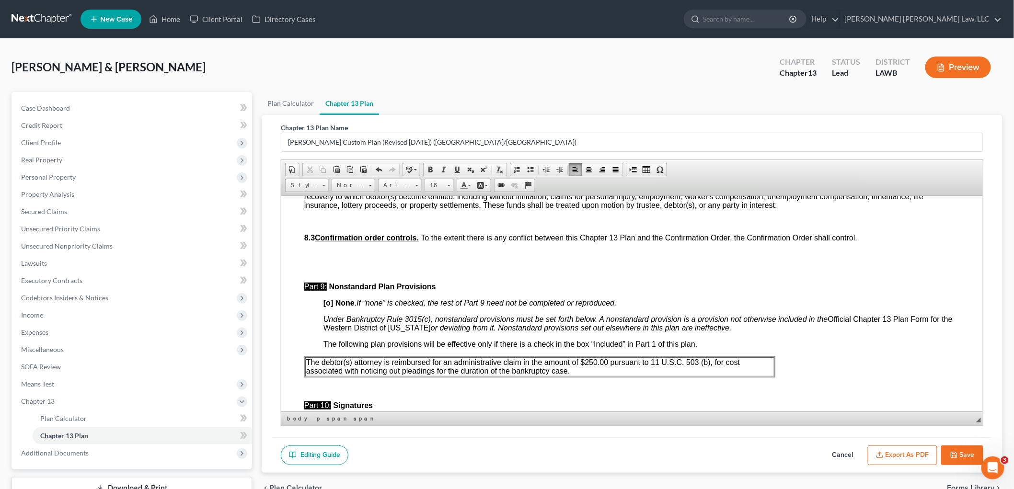
click at [628, 375] on p "The debtor(s) attorney is reimbursed for an administrative claim in the amount …" at bounding box center [539, 366] width 467 height 17
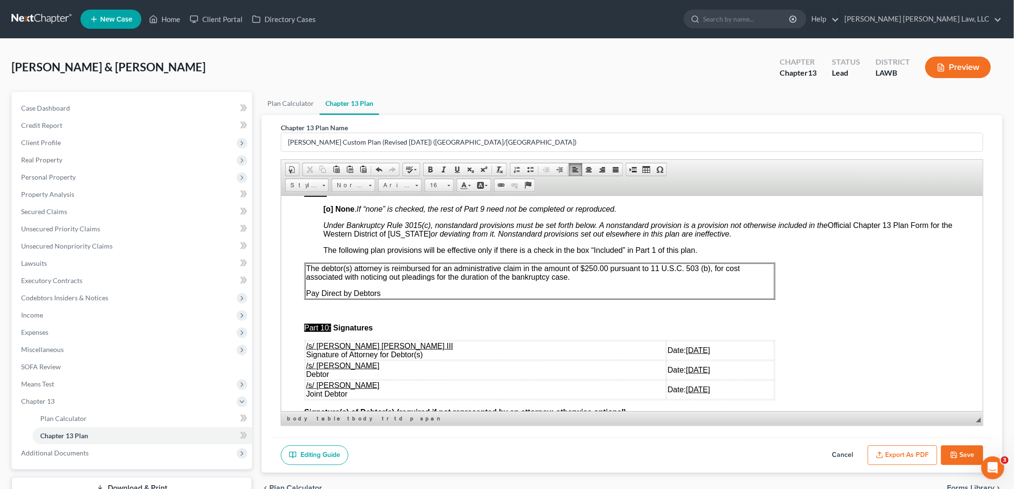
scroll to position [2822, 0]
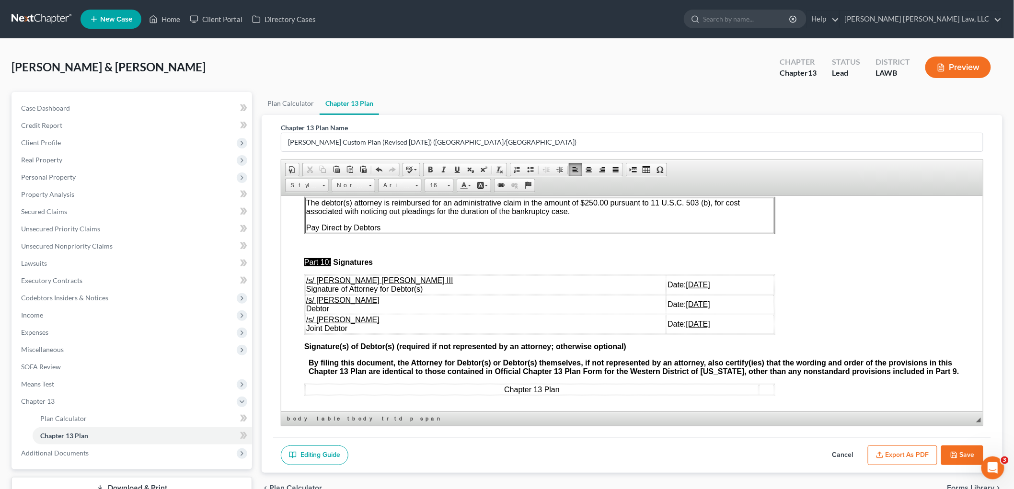
drag, startPoint x: 677, startPoint y: 330, endPoint x: 304, endPoint y: 308, distance: 373.1
click at [305, 308] on tbody "/s/ E. Orum Young III Signature of Attorney for Debtor(s) Date: 10/01/2025 /s/ …" at bounding box center [539, 304] width 469 height 58
click at [976, 454] on button "Save" at bounding box center [962, 456] width 42 height 20
select select "1"
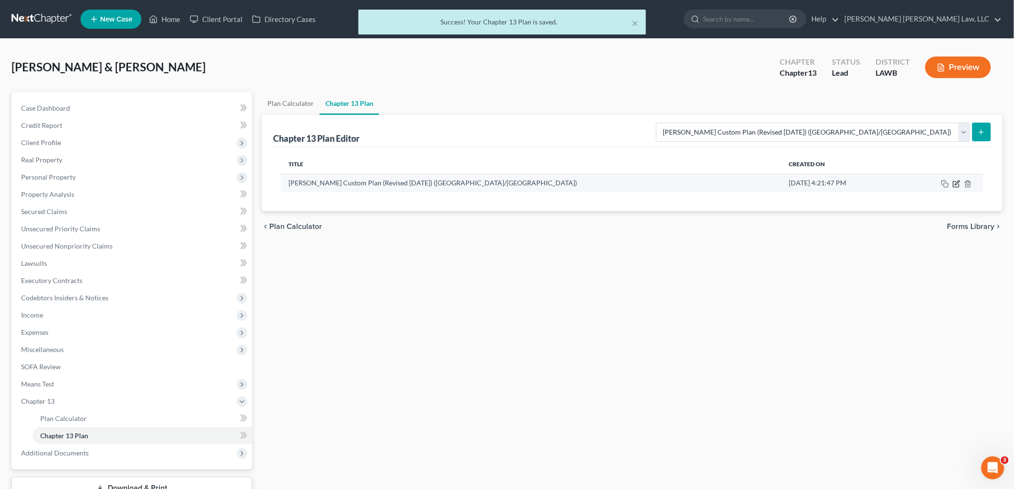
click at [957, 180] on icon "button" at bounding box center [957, 184] width 8 height 8
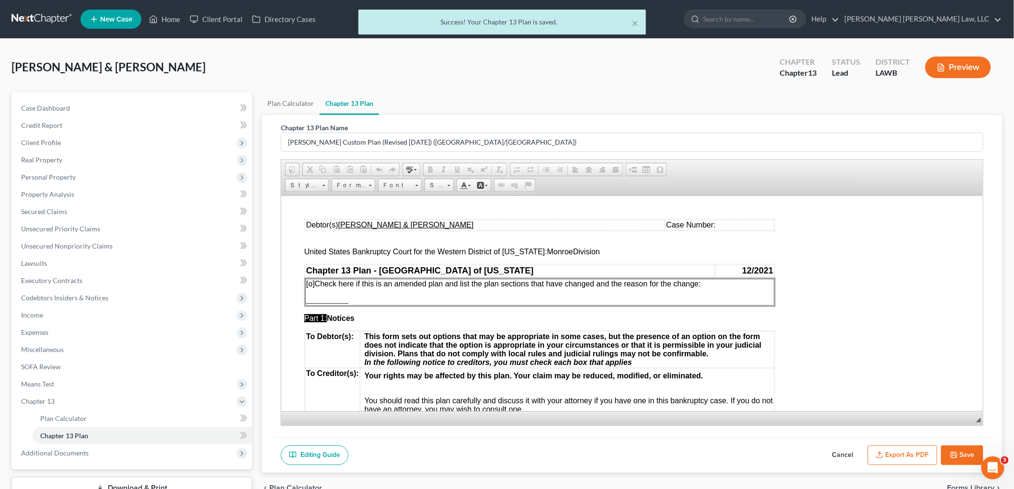
scroll to position [0, 0]
click at [911, 447] on button "Export as PDF" at bounding box center [902, 456] width 69 height 20
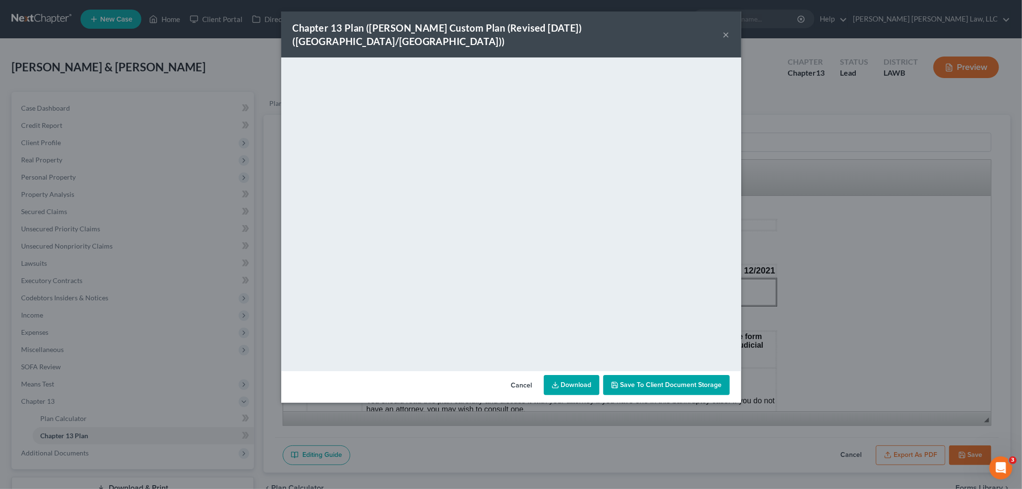
click at [723, 29] on button "×" at bounding box center [726, 35] width 7 height 12
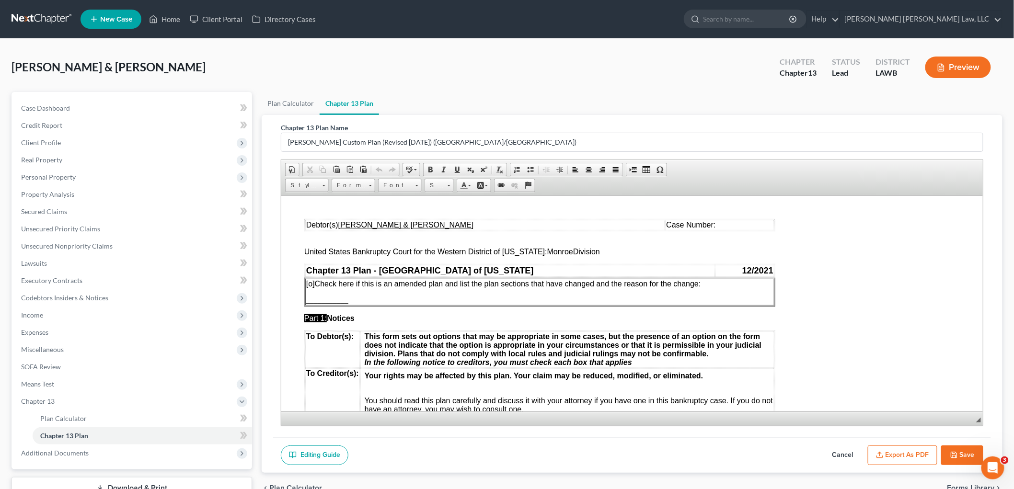
click at [960, 451] on button "Save" at bounding box center [962, 456] width 42 height 20
select select "1"
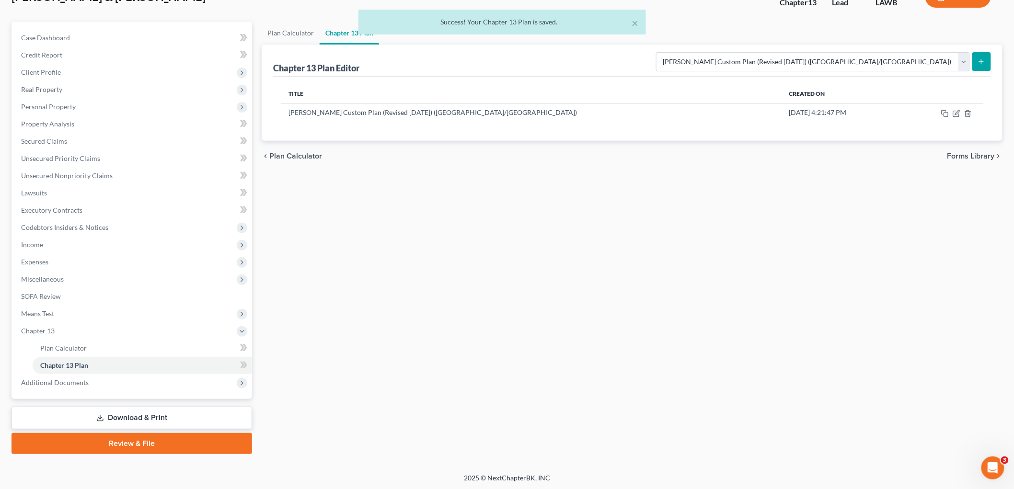
click at [103, 411] on link "Download & Print" at bounding box center [132, 418] width 241 height 23
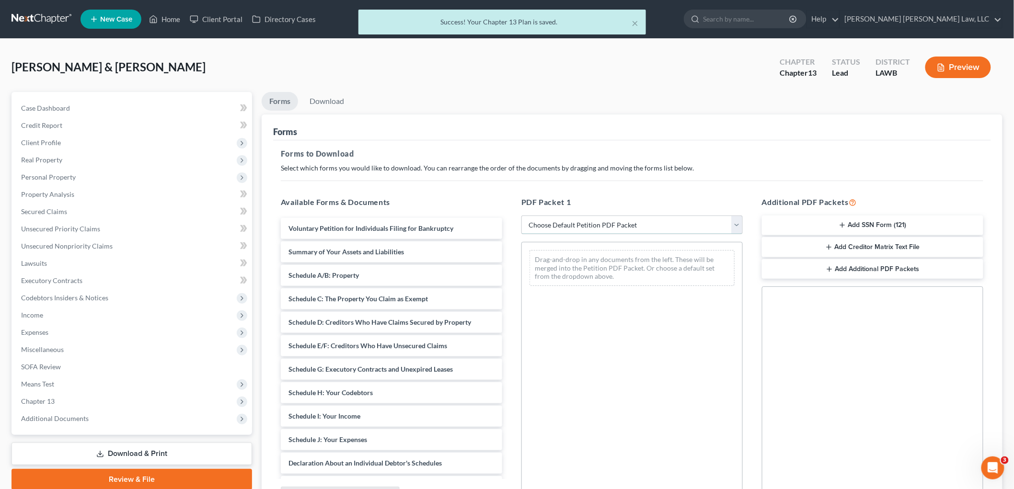
click at [577, 221] on select "Choose Default Petition PDF Packet Complete Bankruptcy Petition (all forms and …" at bounding box center [631, 225] width 221 height 19
select select "0"
click at [521, 216] on select "Choose Default Petition PDF Packet Complete Bankruptcy Petition (all forms and …" at bounding box center [631, 225] width 221 height 19
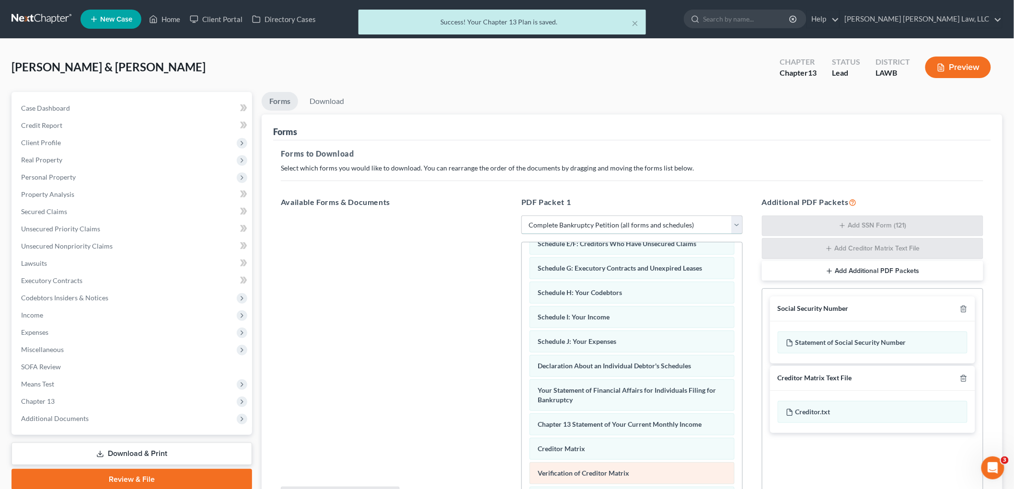
scroll to position [234, 0]
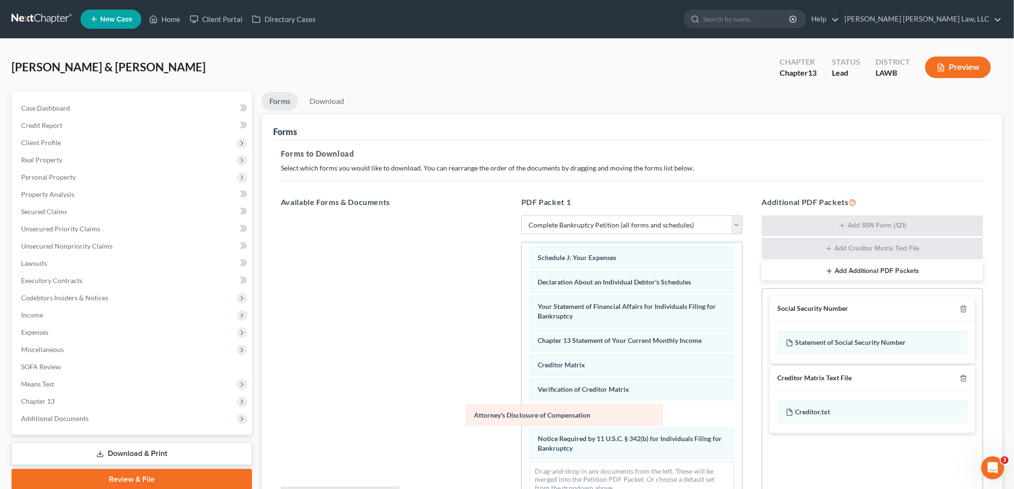
drag, startPoint x: 567, startPoint y: 449, endPoint x: 344, endPoint y: 345, distance: 246.2
click at [522, 349] on div "Attorney's Disclosure of Compensation Voluntary Petition for Individuals Filing…" at bounding box center [632, 262] width 220 height 486
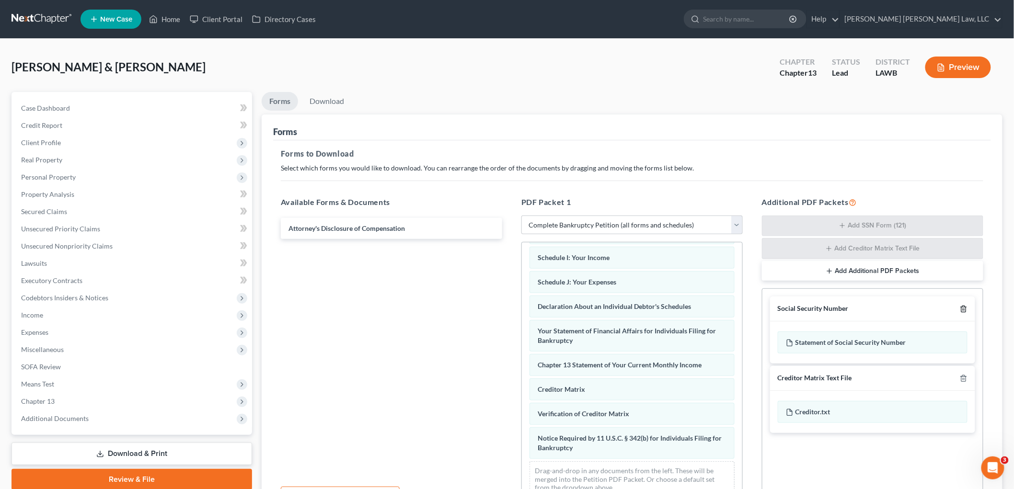
click at [961, 307] on icon "button" at bounding box center [963, 309] width 4 height 6
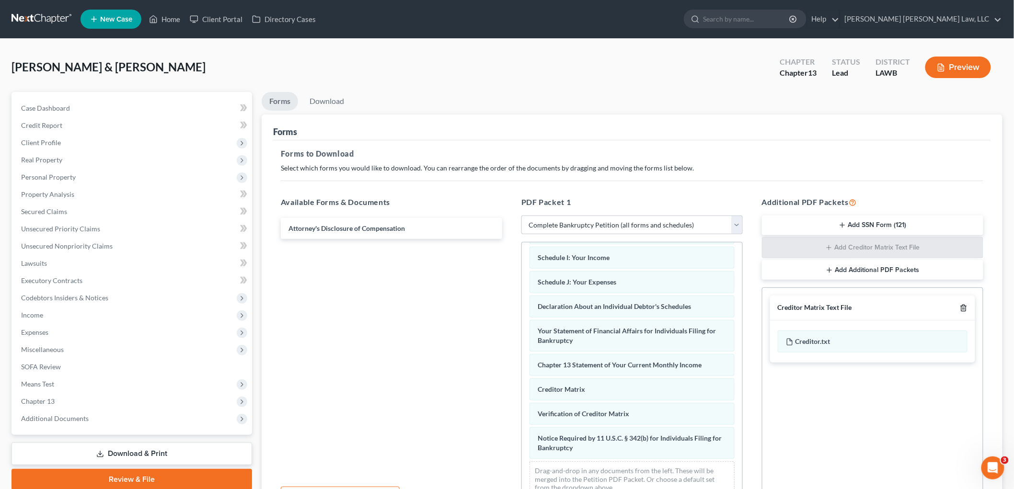
click at [961, 307] on icon "button" at bounding box center [963, 308] width 4 height 6
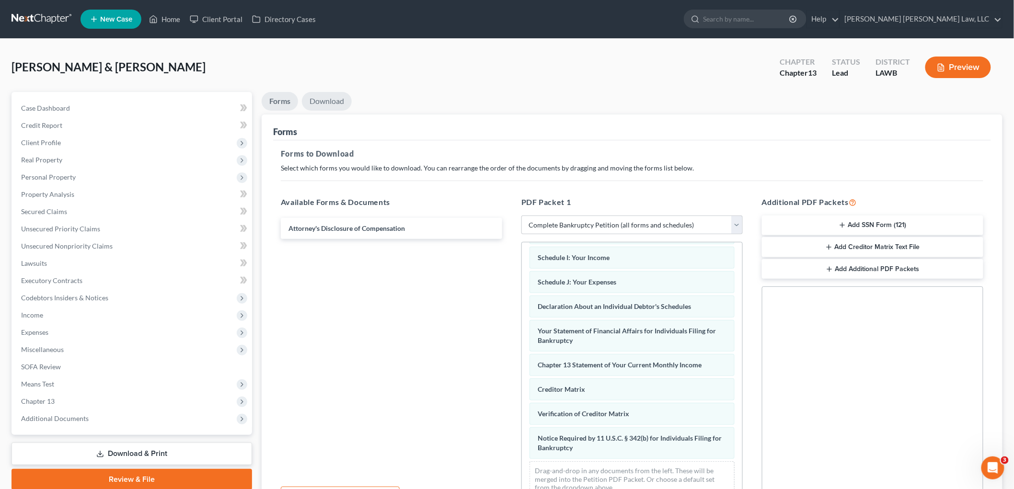
click at [323, 95] on link "Download" at bounding box center [327, 101] width 50 height 19
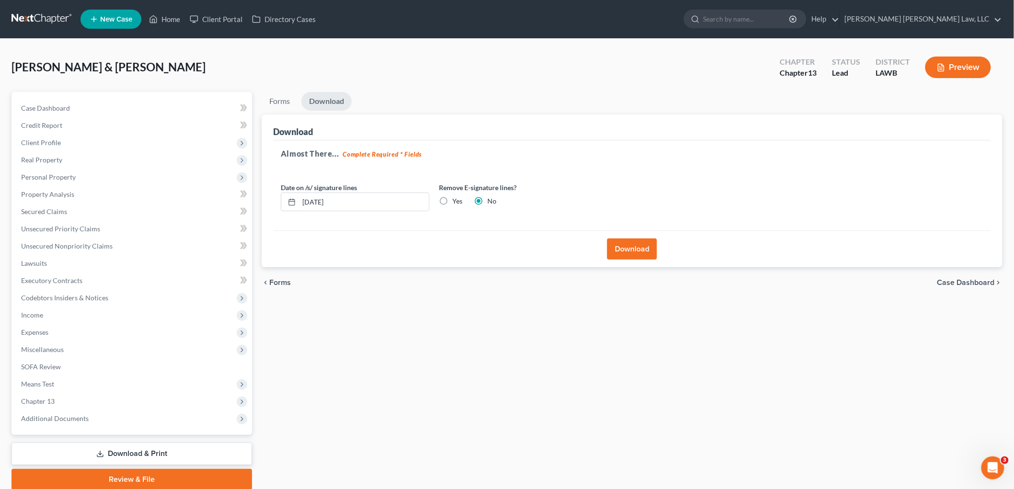
click at [617, 248] on button "Download" at bounding box center [632, 249] width 50 height 21
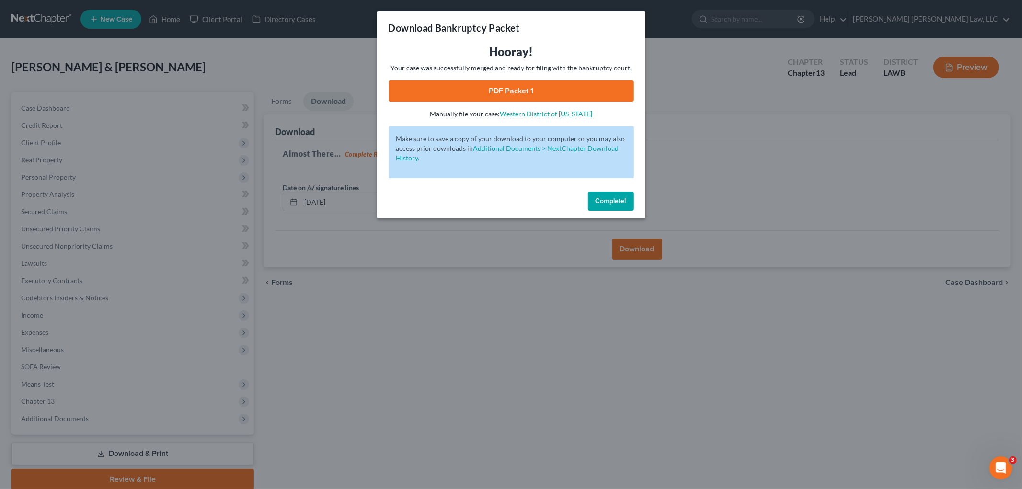
click at [567, 95] on link "PDF Packet 1" at bounding box center [511, 91] width 245 height 21
click at [600, 201] on span "Complete!" at bounding box center [611, 201] width 31 height 8
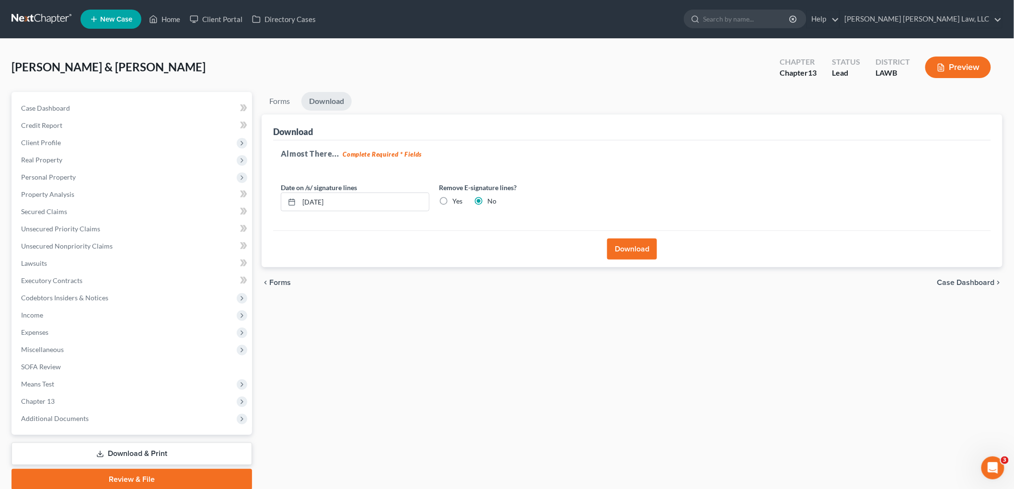
click at [41, 21] on link at bounding box center [42, 19] width 61 height 17
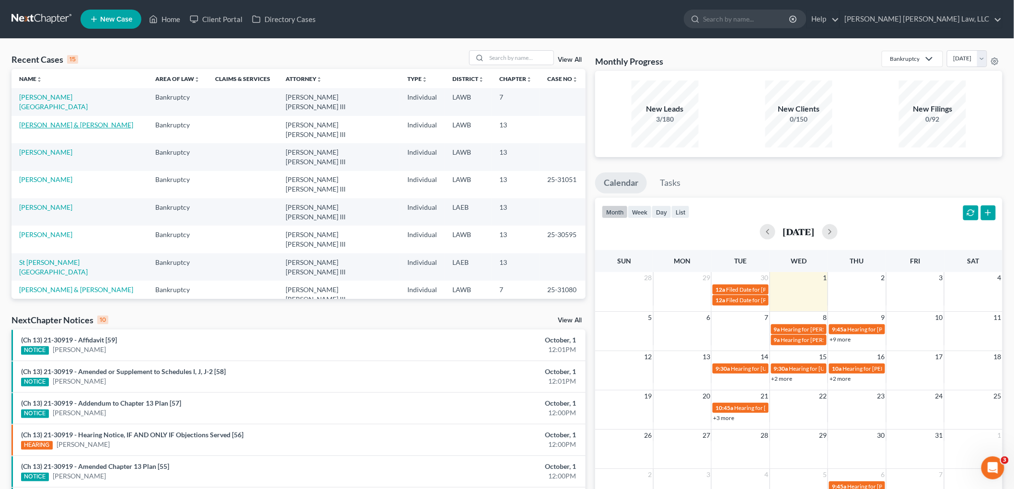
click at [45, 121] on link "[PERSON_NAME] & [PERSON_NAME]" at bounding box center [76, 125] width 114 height 8
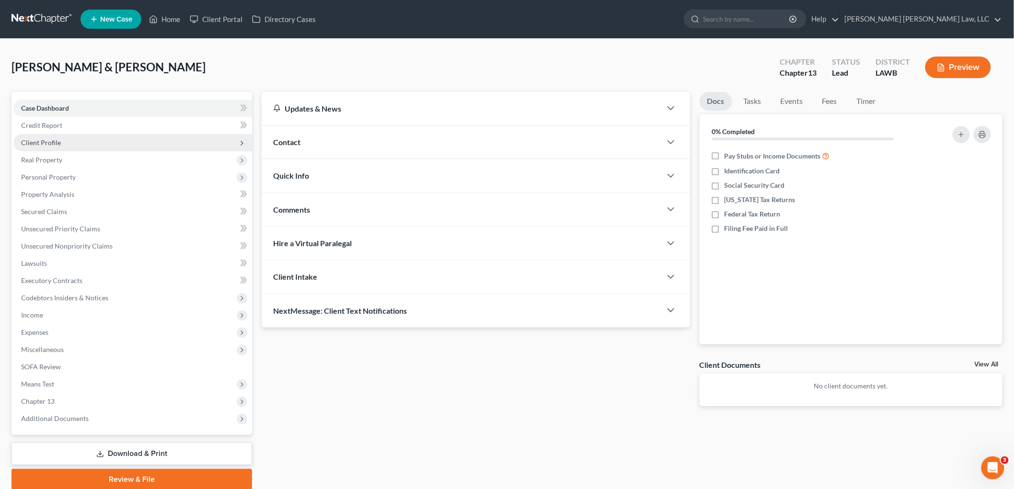
click at [52, 144] on span "Client Profile" at bounding box center [41, 143] width 40 height 8
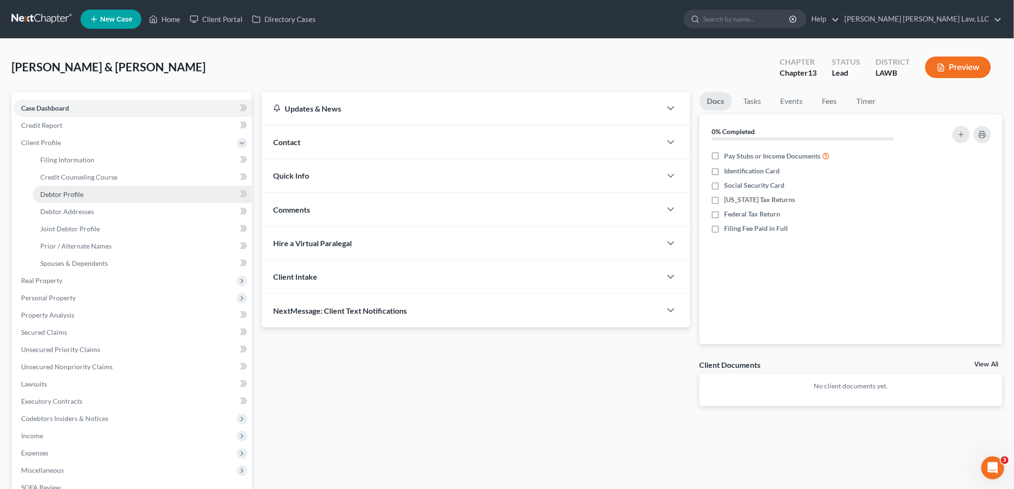
click at [72, 198] on link "Debtor Profile" at bounding box center [142, 194] width 219 height 17
select select "1"
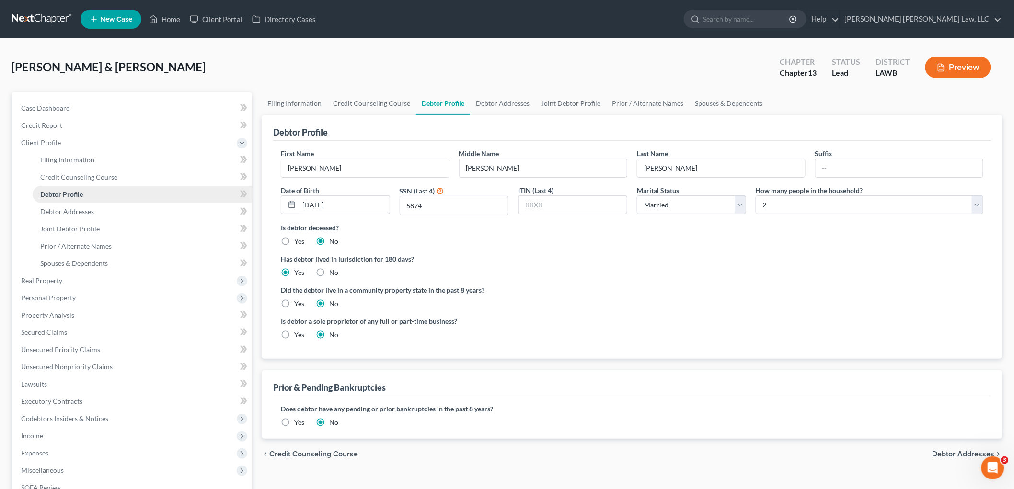
radio input "true"
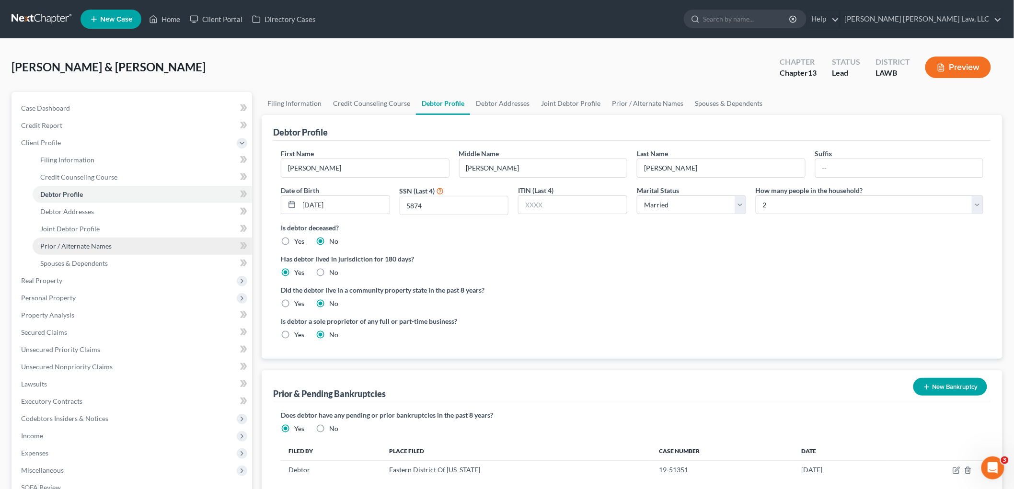
click at [97, 245] on span "Prior / Alternate Names" at bounding box center [75, 246] width 71 height 8
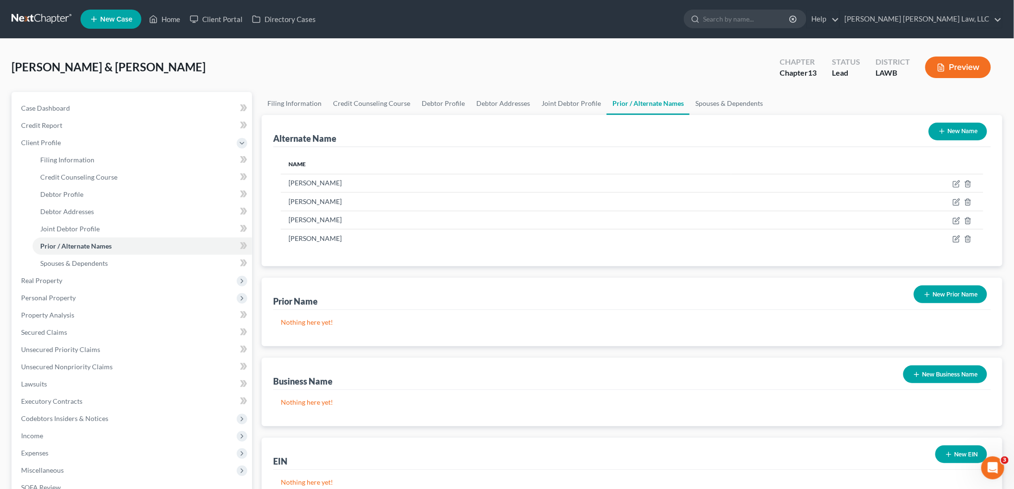
click at [937, 302] on button "New Prior Name" at bounding box center [950, 295] width 73 height 18
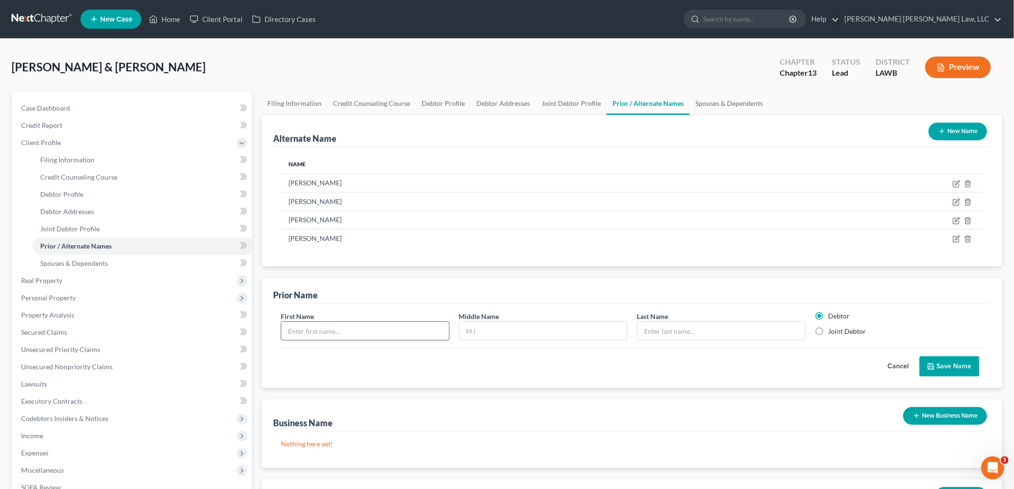
click at [378, 328] on input "text" at bounding box center [365, 331] width 168 height 18
type input "[PERSON_NAME]"
type input "Eleise"
type input "West"
click at [829, 333] on label "Joint Debtor" at bounding box center [848, 332] width 38 height 10
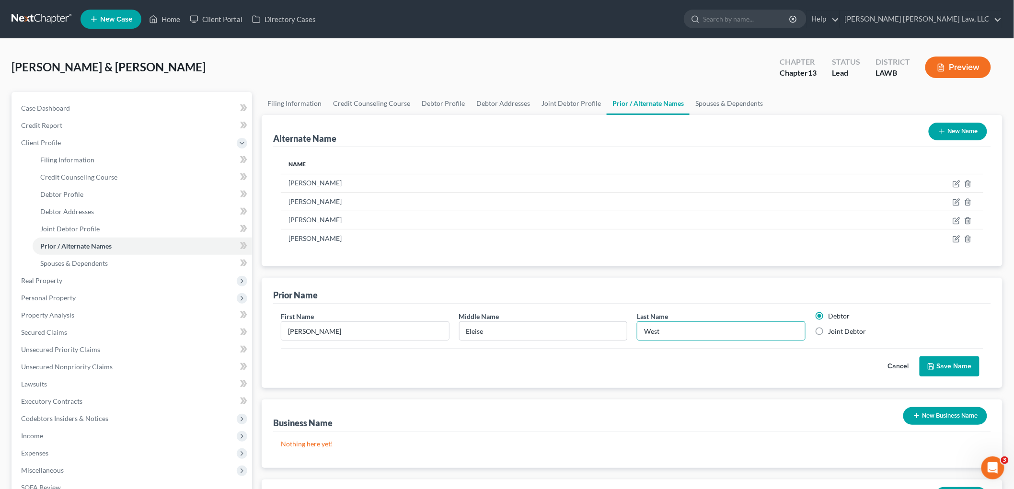
click at [832, 333] on input "Joint Debtor" at bounding box center [835, 330] width 6 height 6
radio input "true"
radio input "false"
click at [941, 366] on button "Save Name" at bounding box center [950, 367] width 60 height 20
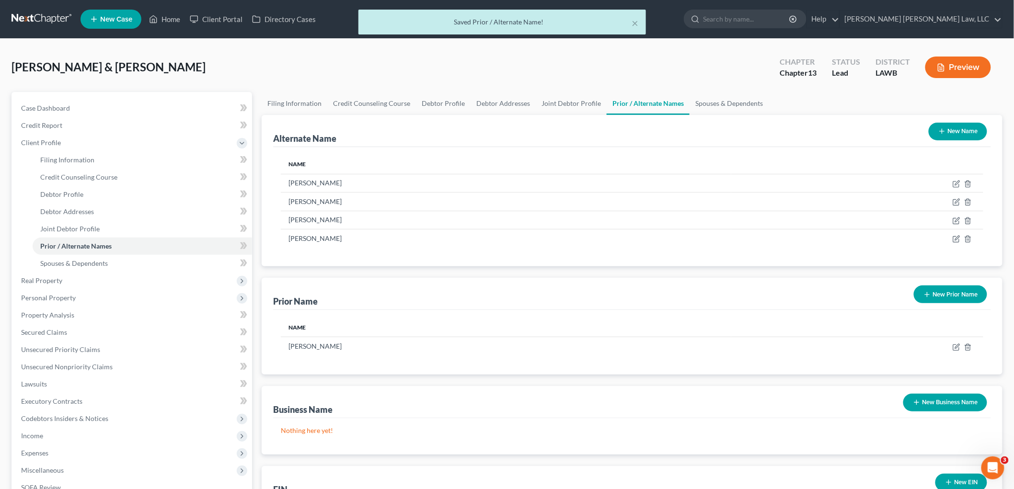
click at [947, 292] on button "New Prior Name" at bounding box center [950, 295] width 73 height 18
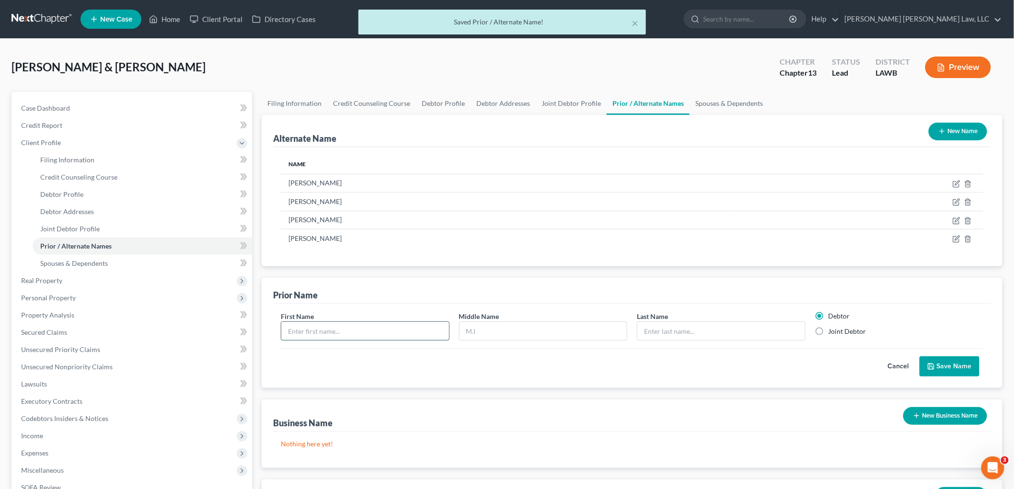
click at [421, 331] on input "text" at bounding box center [365, 331] width 168 height 18
type input "[PERSON_NAME]"
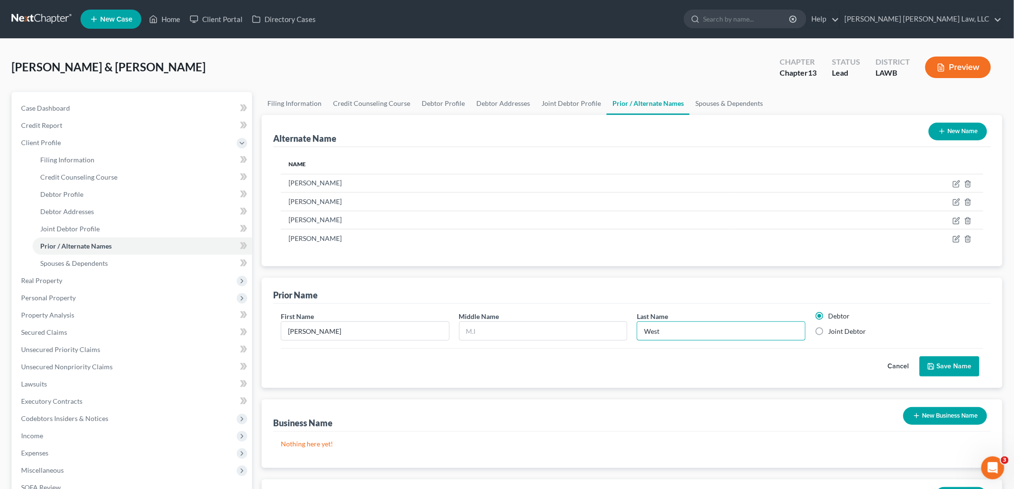
type input "West"
drag, startPoint x: 820, startPoint y: 333, endPoint x: 885, endPoint y: 352, distance: 68.4
click at [829, 333] on label "Joint Debtor" at bounding box center [848, 332] width 38 height 10
click at [832, 333] on input "Joint Debtor" at bounding box center [835, 330] width 6 height 6
radio input "true"
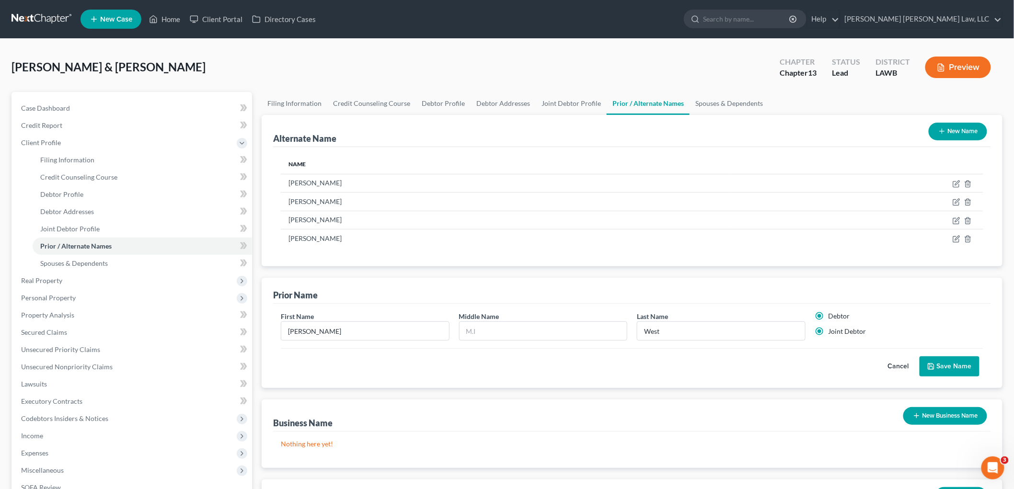
radio input "false"
click at [931, 369] on icon "submit" at bounding box center [931, 367] width 8 height 8
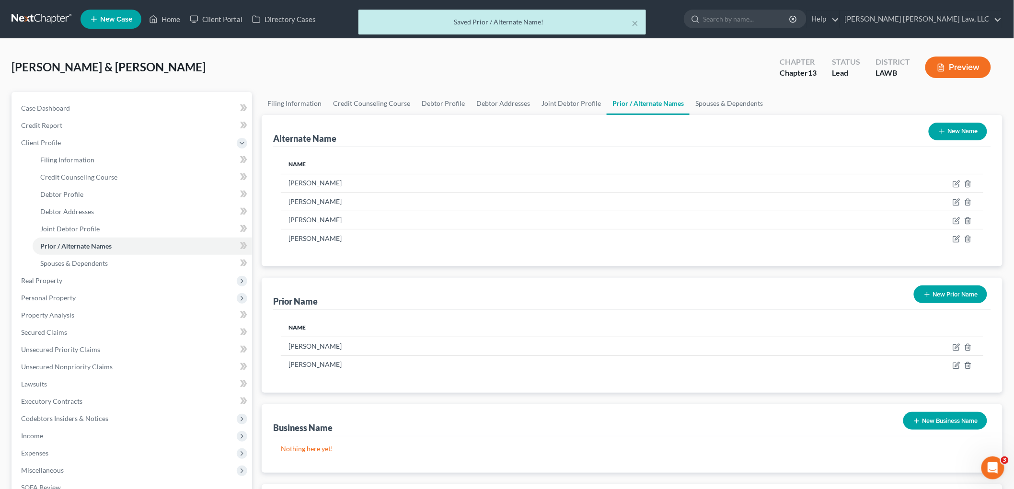
click at [967, 295] on button "New Prior Name" at bounding box center [950, 295] width 73 height 18
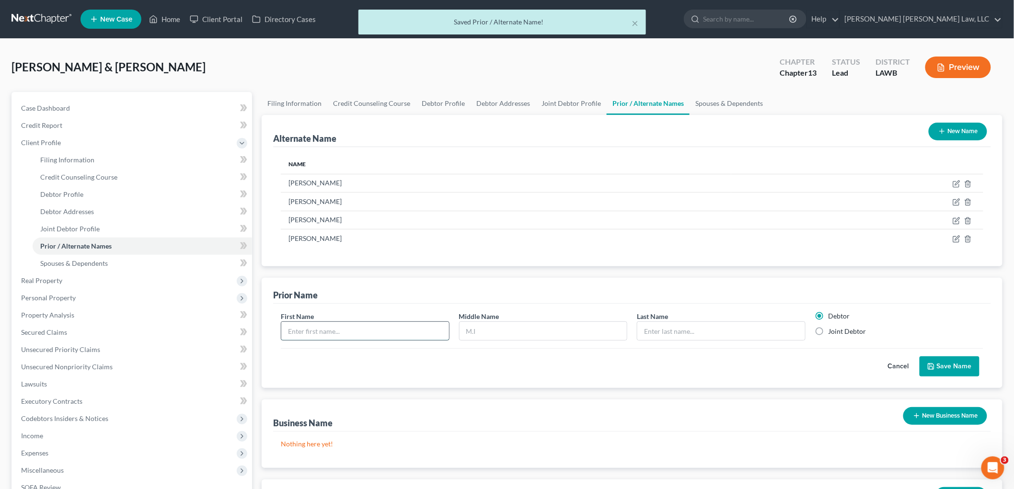
click at [375, 333] on input "text" at bounding box center [365, 331] width 168 height 18
type input "[PERSON_NAME]"
type input "E."
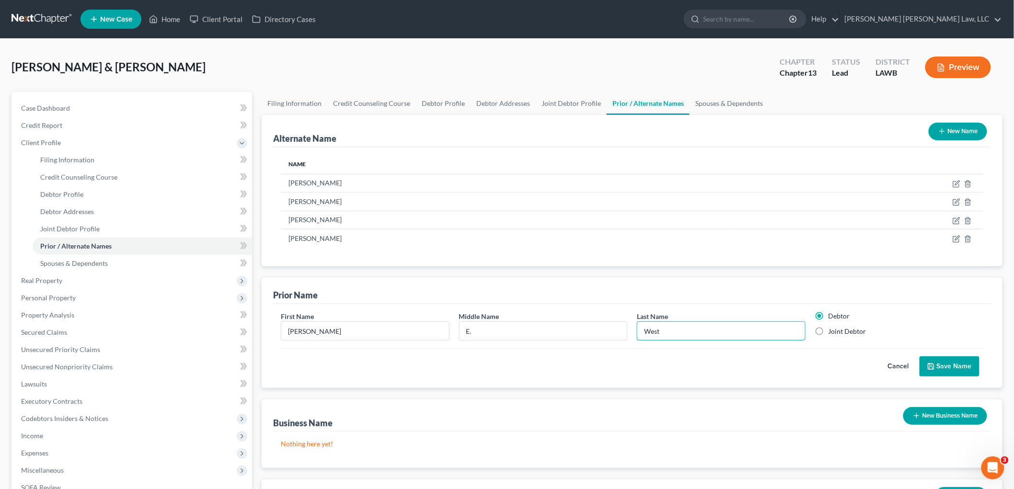
type input "West"
click at [829, 331] on label "Joint Debtor" at bounding box center [848, 332] width 38 height 10
click at [832, 331] on input "Joint Debtor" at bounding box center [835, 330] width 6 height 6
radio input "true"
radio input "false"
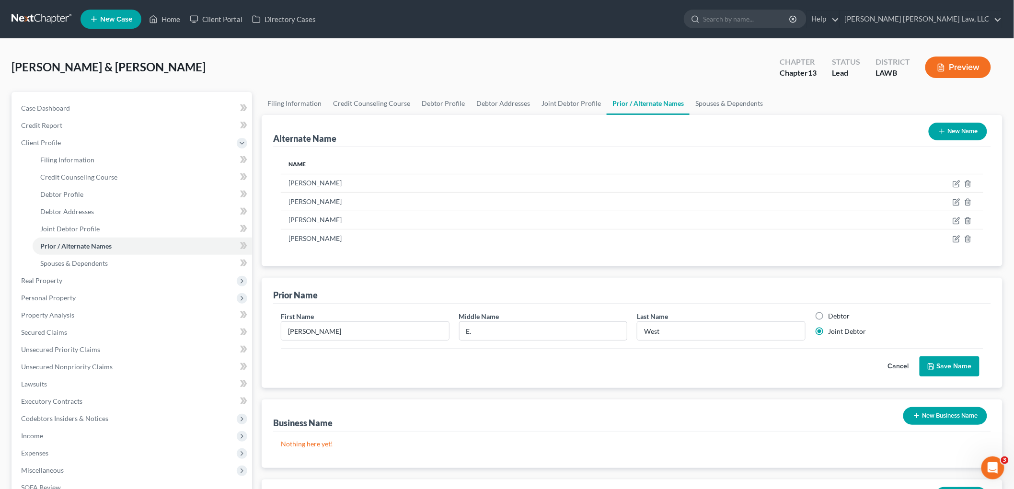
click at [940, 363] on button "Save Name" at bounding box center [950, 367] width 60 height 20
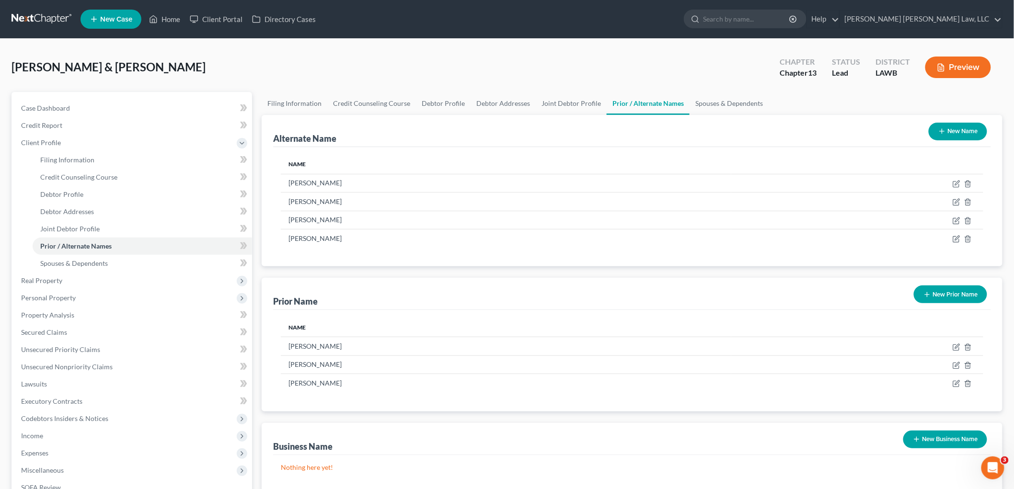
click at [46, 17] on link at bounding box center [42, 19] width 61 height 17
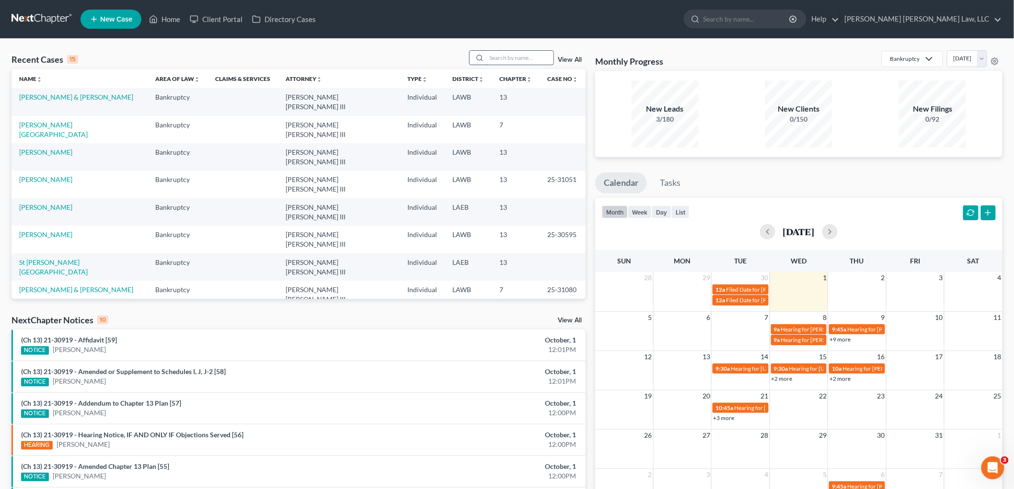
click at [532, 58] on input "search" at bounding box center [519, 58] width 67 height 14
click at [536, 61] on input "search" at bounding box center [519, 58] width 67 height 14
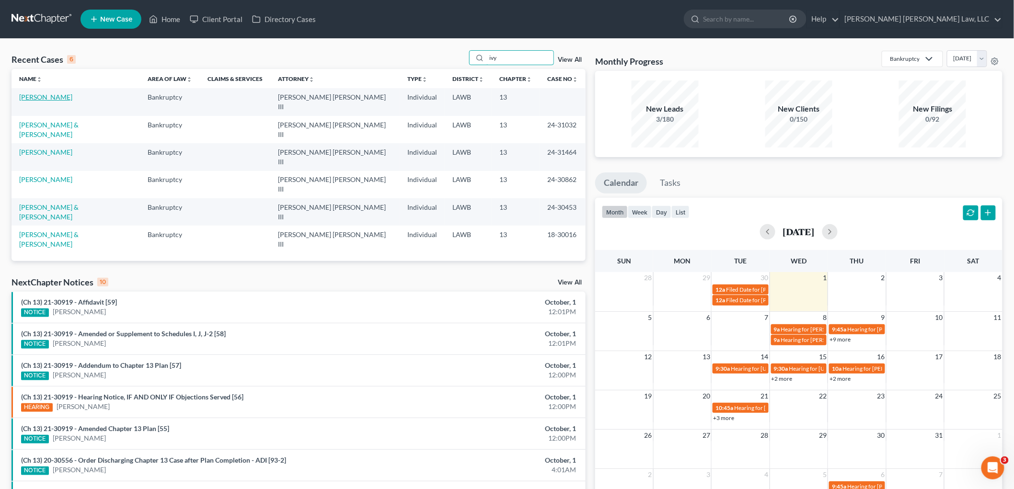
type input "ivy"
click at [42, 97] on link "[PERSON_NAME]" at bounding box center [45, 97] width 53 height 8
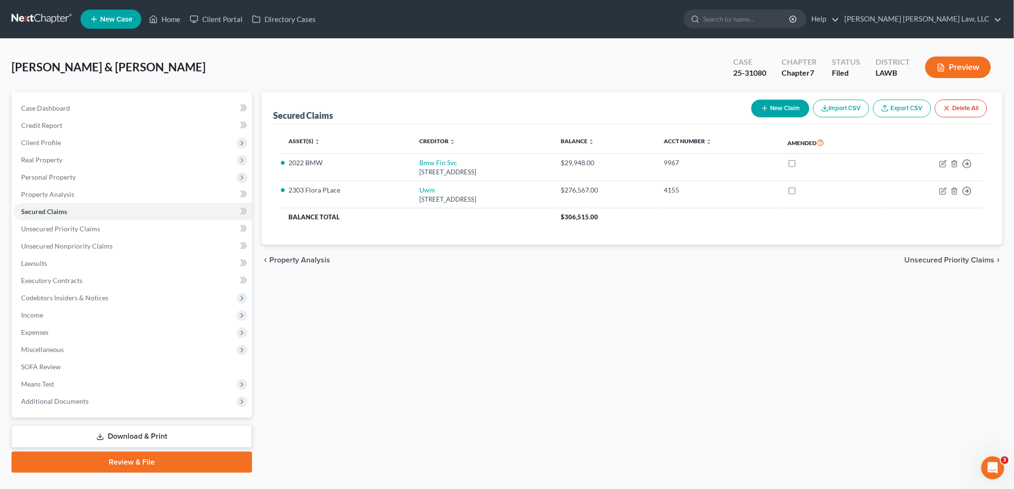
click at [46, 15] on link at bounding box center [42, 19] width 61 height 17
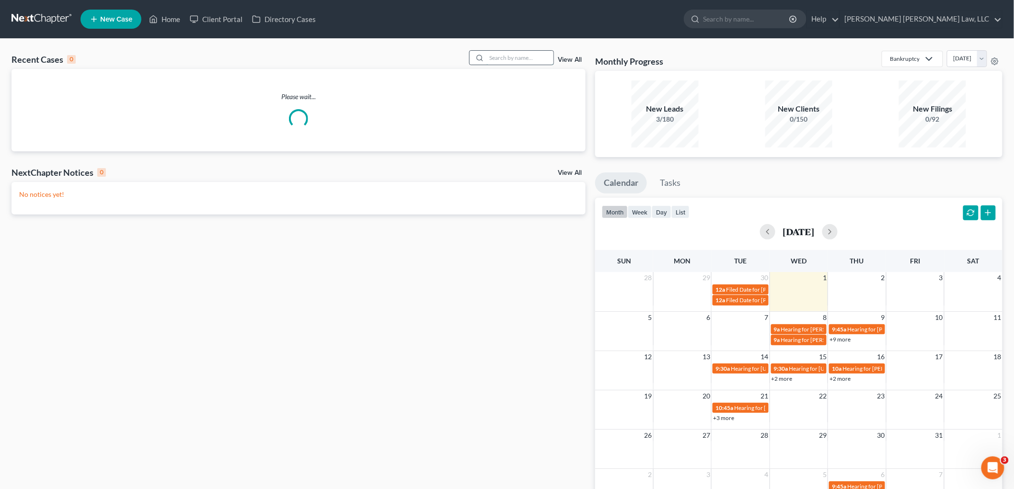
click at [520, 63] on input "search" at bounding box center [519, 58] width 67 height 14
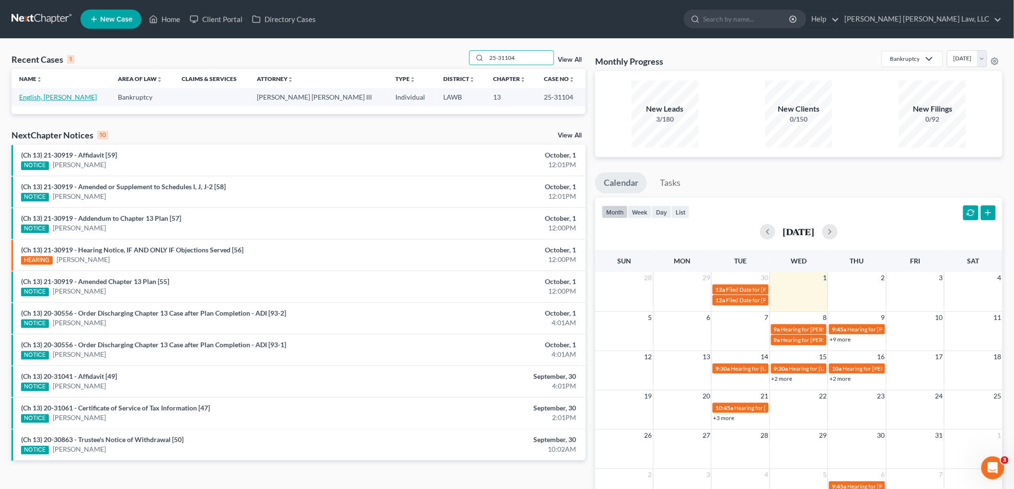
type input "25-31104"
click at [38, 96] on link "English, [PERSON_NAME]" at bounding box center [58, 97] width 78 height 8
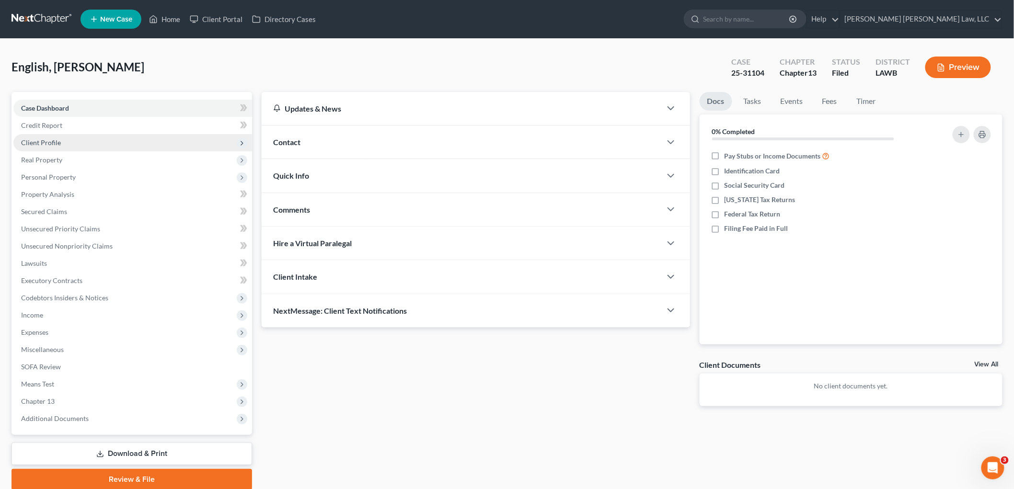
click at [46, 145] on span "Client Profile" at bounding box center [41, 143] width 40 height 8
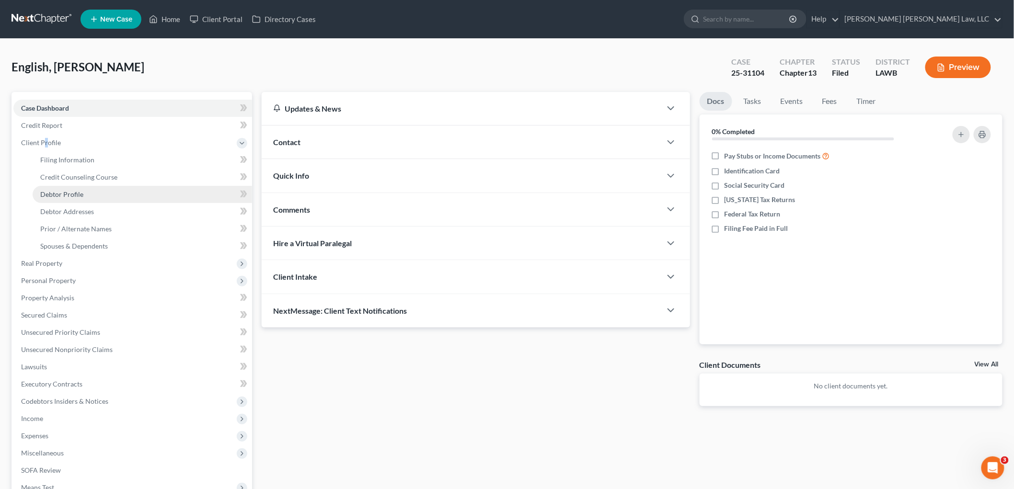
click at [66, 193] on span "Debtor Profile" at bounding box center [61, 194] width 43 height 8
select select "3"
